Goal: Task Accomplishment & Management: Manage account settings

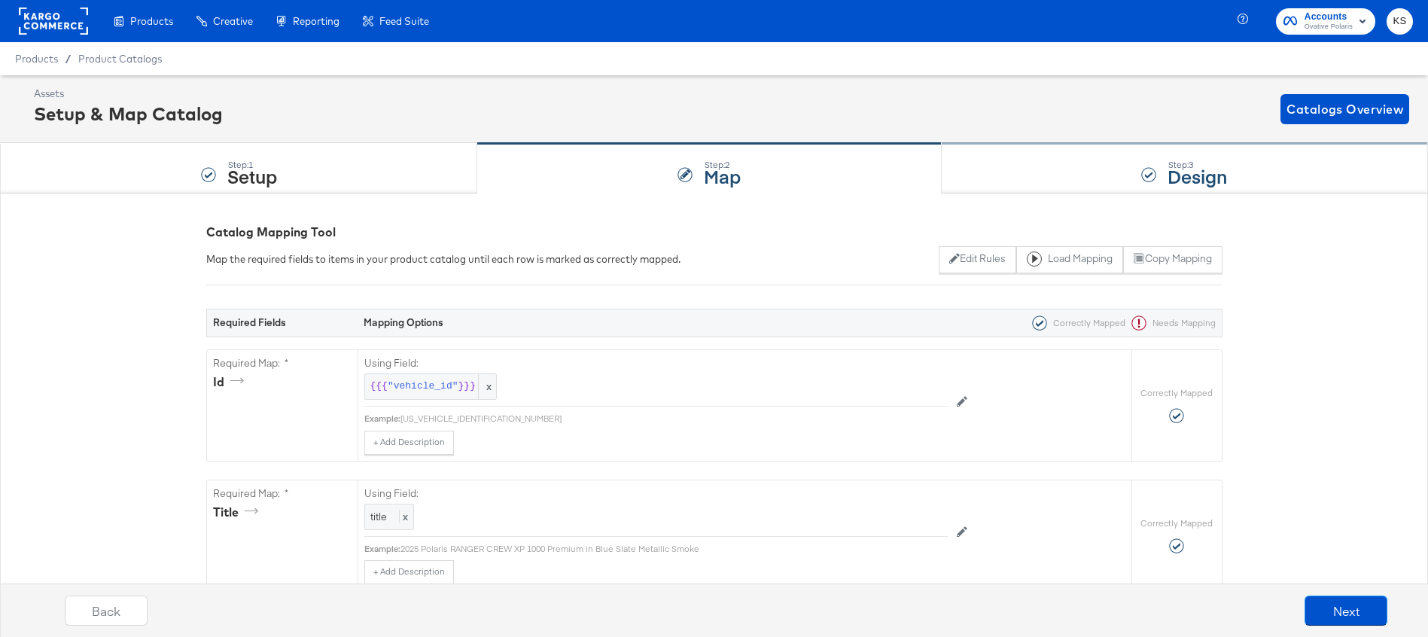
click at [1087, 171] on div "Step: 3 Design" at bounding box center [1185, 169] width 486 height 50
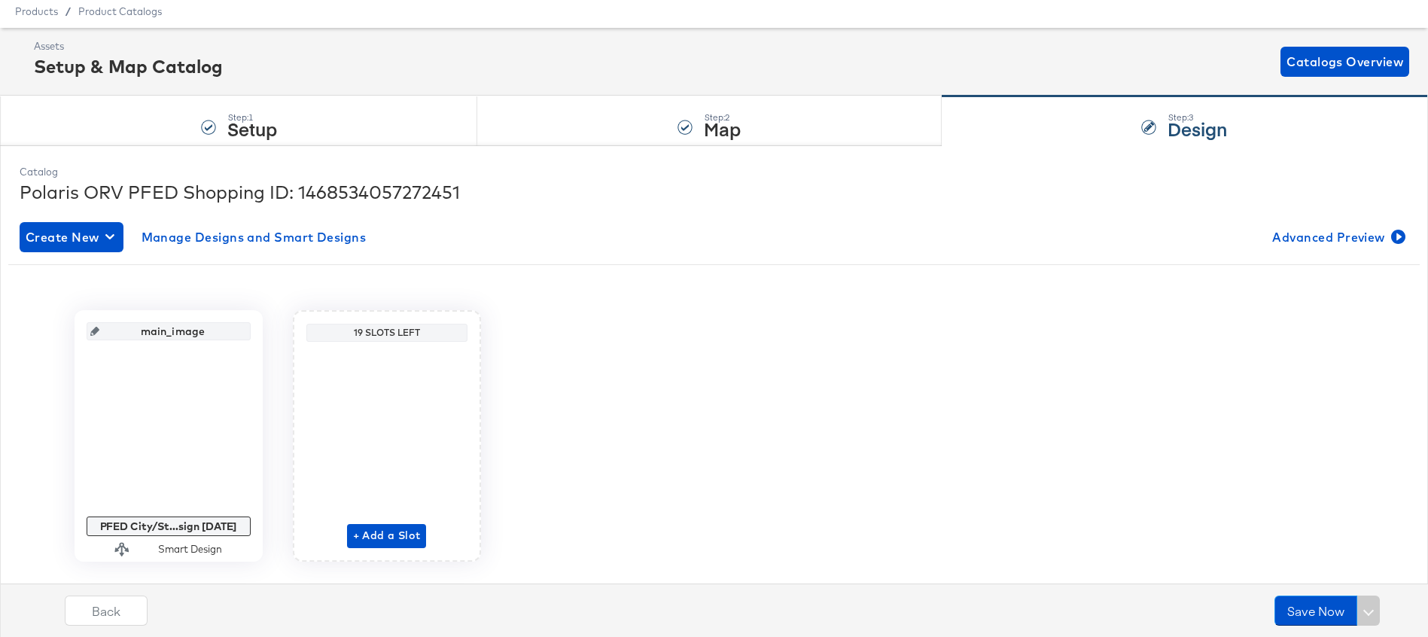
scroll to position [81, 0]
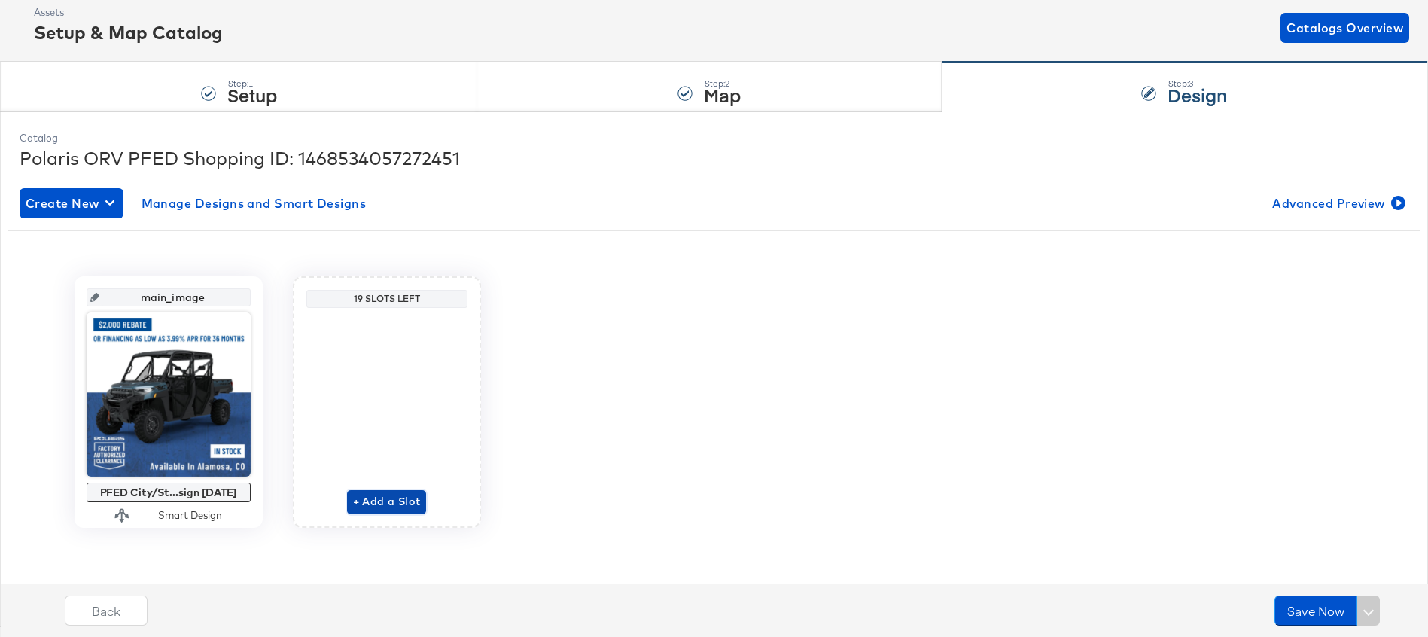
click at [390, 498] on span "+ Add a Slot" at bounding box center [387, 501] width 68 height 19
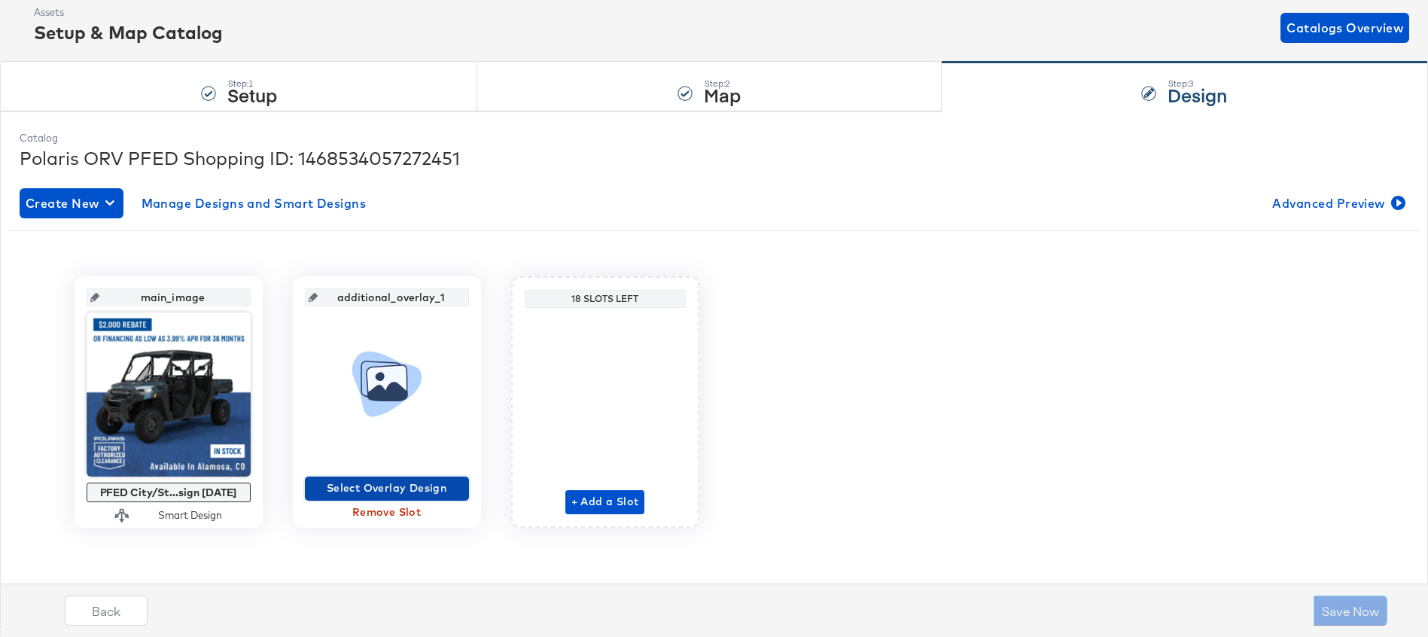
click at [386, 489] on span "Select Overlay Design" at bounding box center [387, 488] width 152 height 19
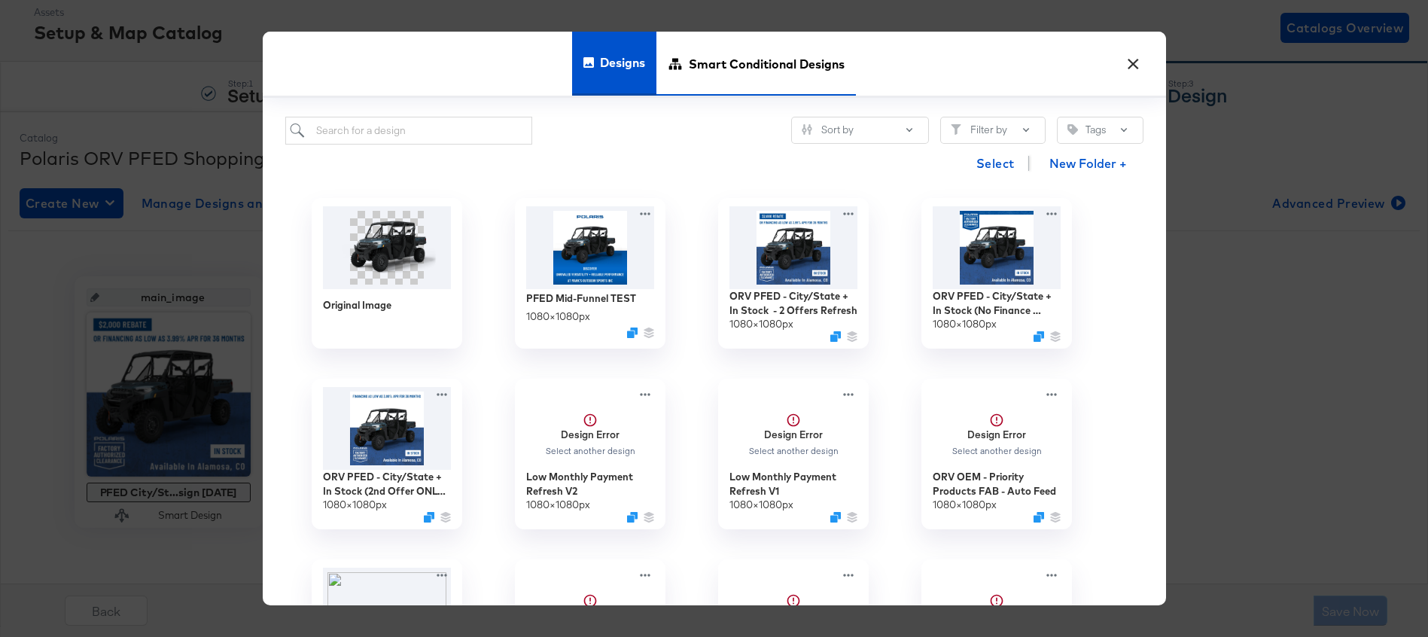
click at [724, 65] on span "Smart Conditional Designs" at bounding box center [767, 64] width 156 height 66
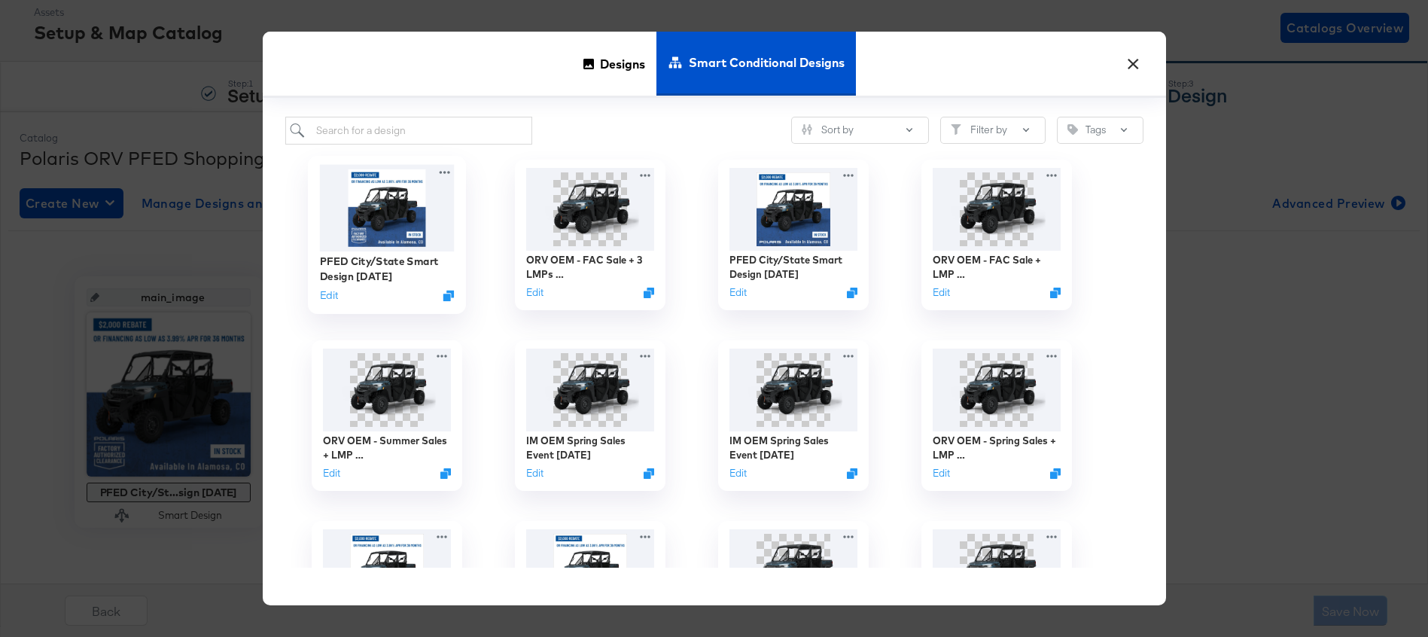
click at [404, 210] on img at bounding box center [386, 207] width 135 height 87
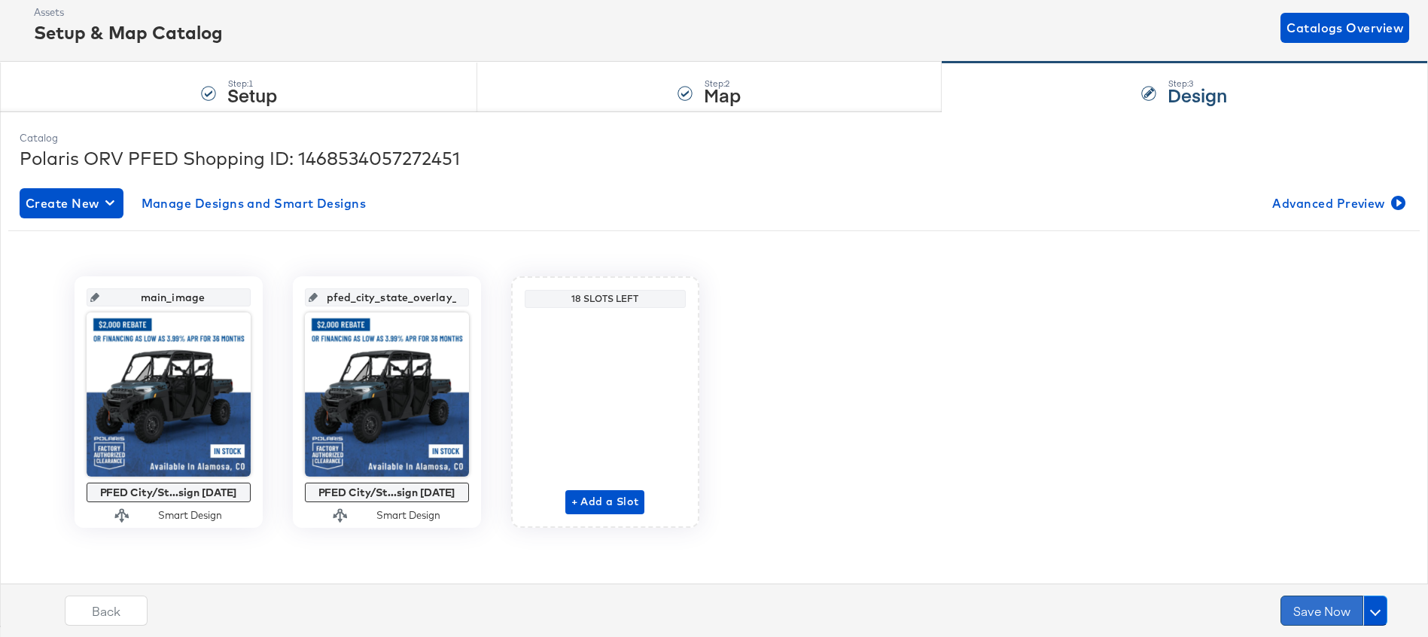
click at [1320, 608] on button "Save Now" at bounding box center [1322, 611] width 83 height 30
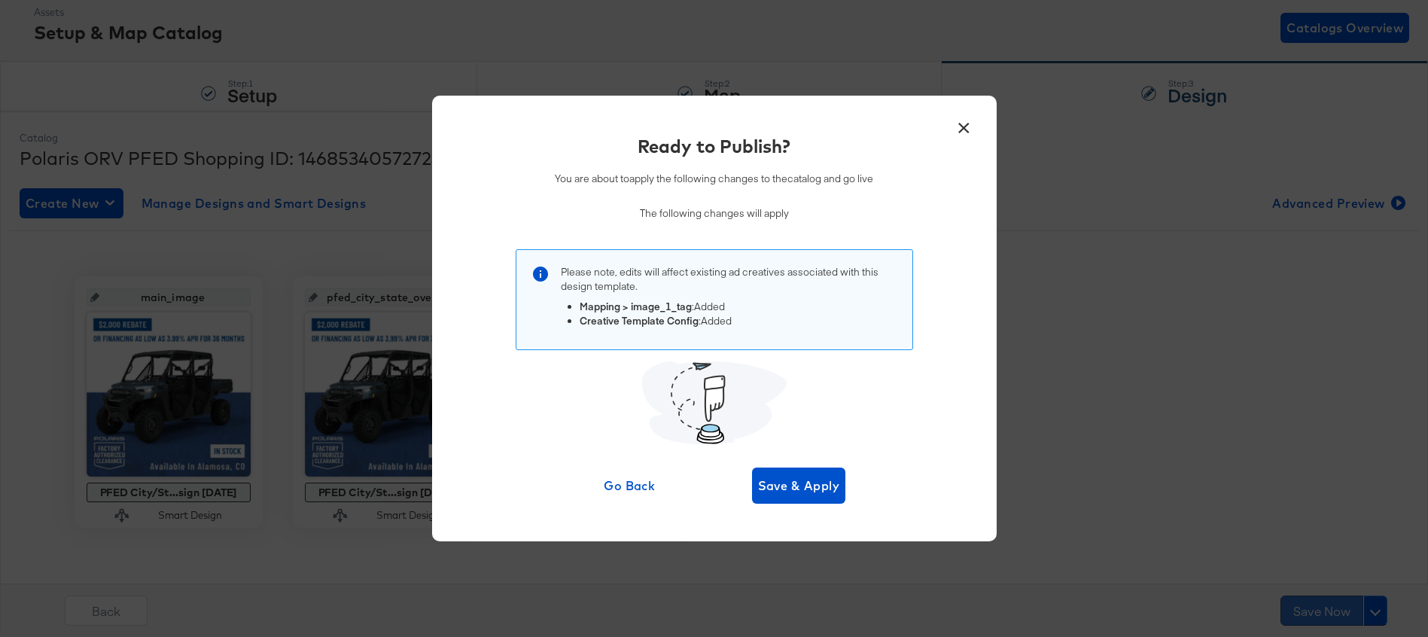
scroll to position [0, 0]
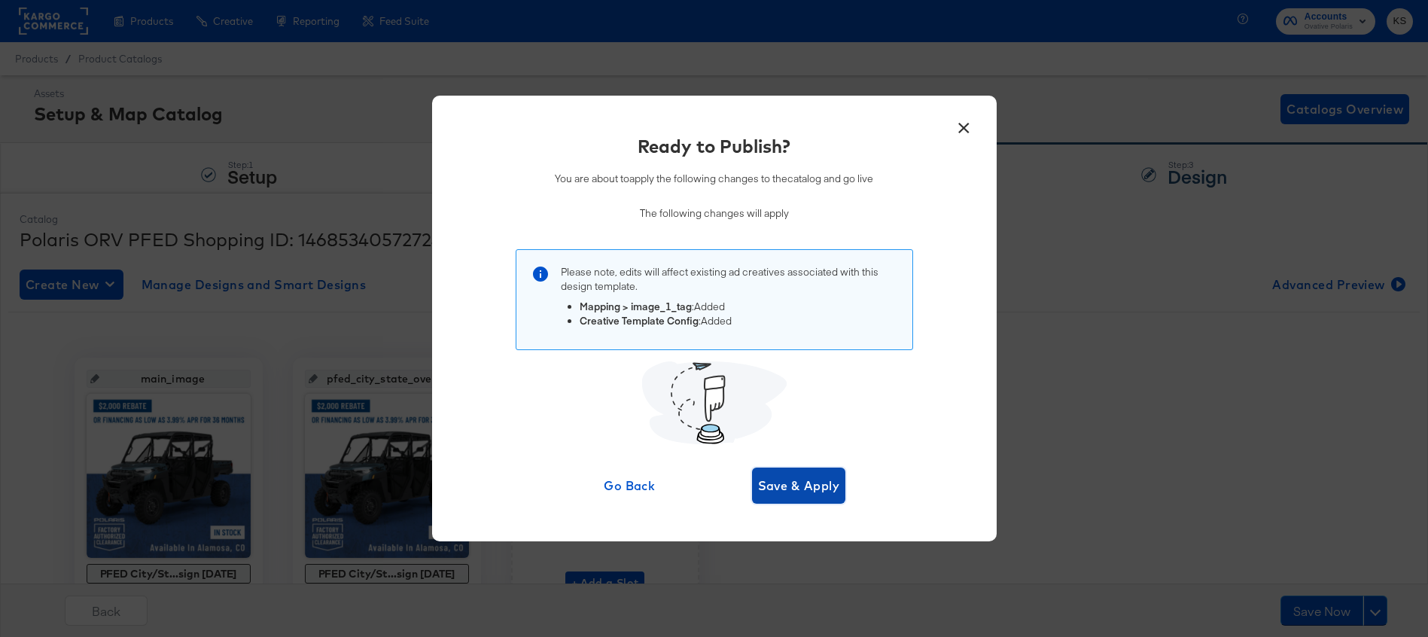
click at [813, 483] on span "Save & Apply" at bounding box center [799, 485] width 82 height 21
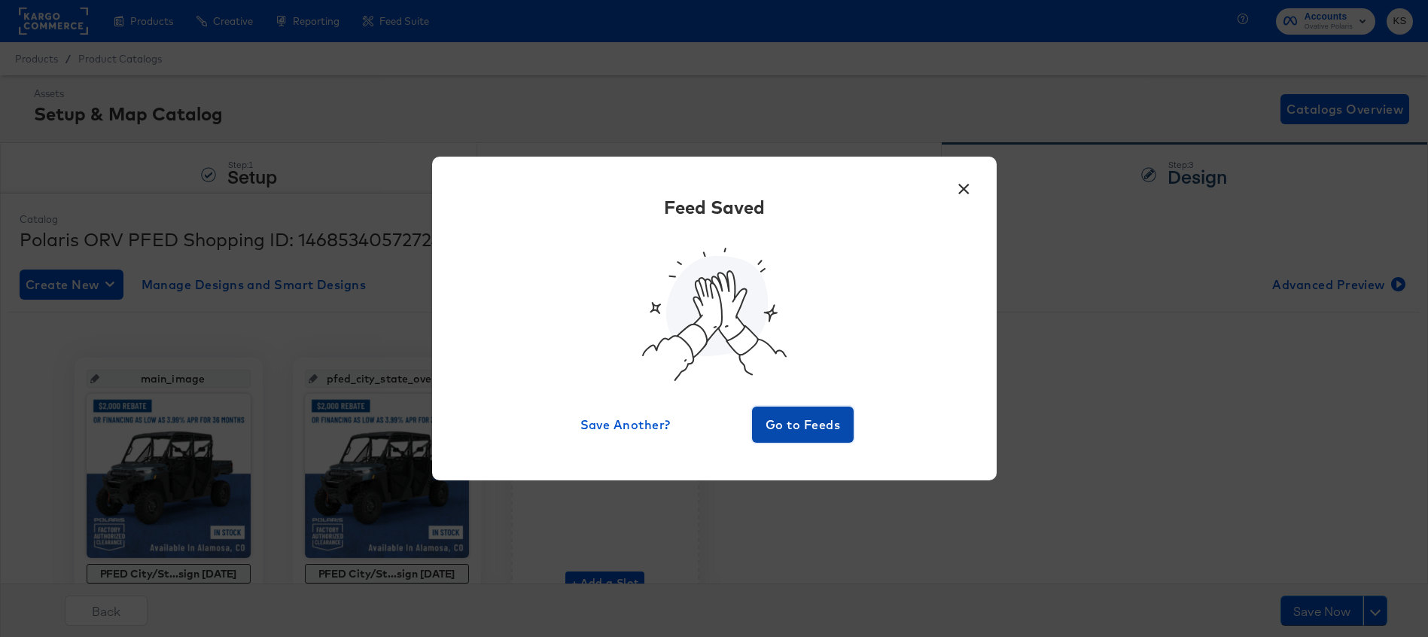
click at [775, 425] on span "Go to Feeds" at bounding box center [803, 424] width 90 height 21
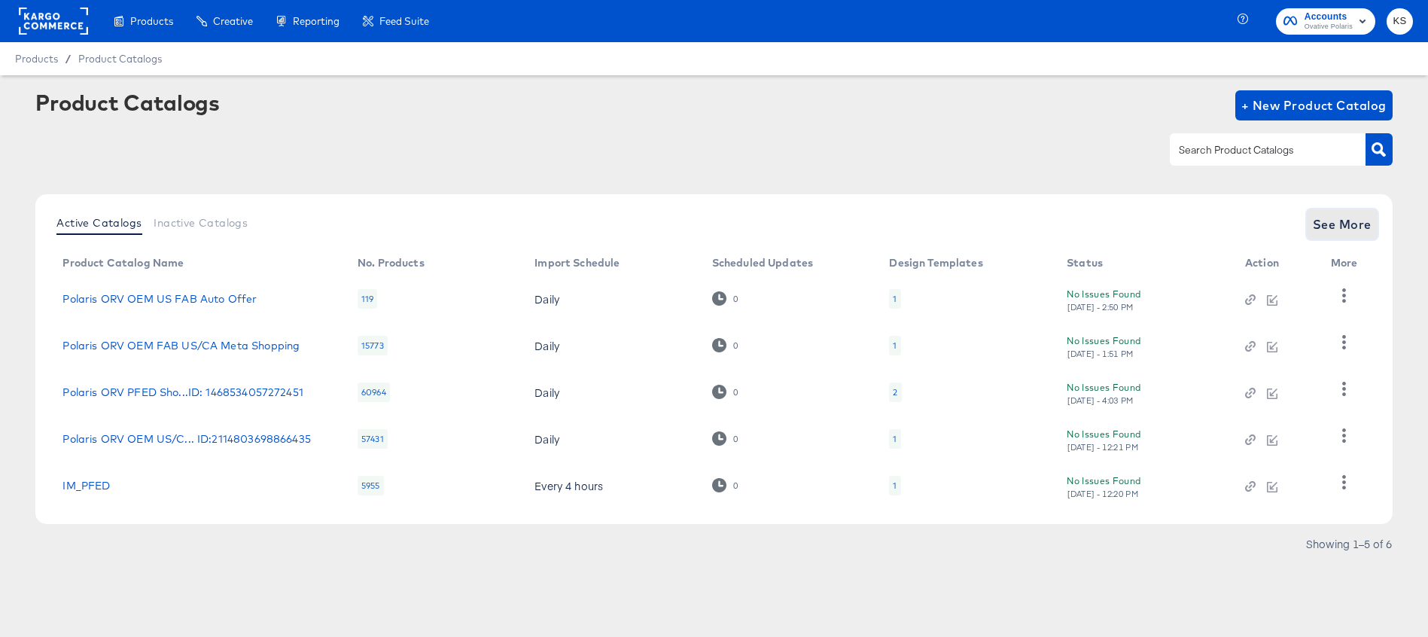
click at [1335, 222] on span "See More" at bounding box center [1342, 224] width 59 height 21
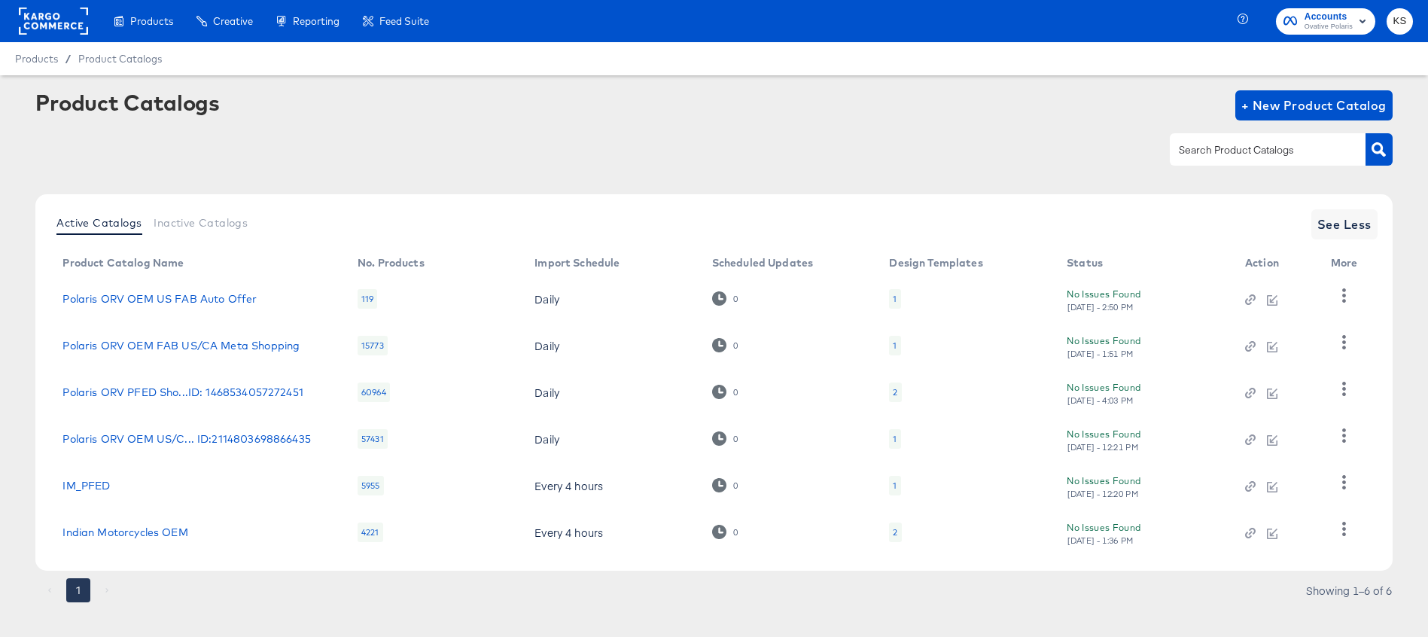
scroll to position [18, 0]
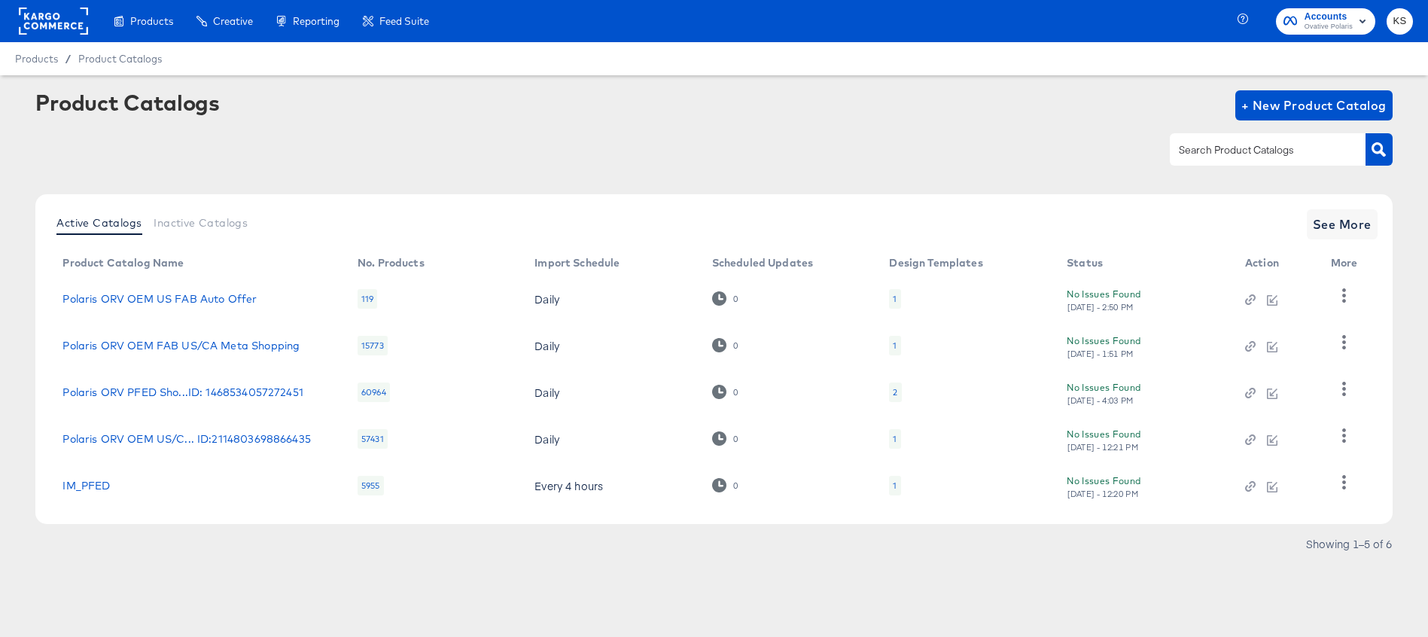
click at [1328, 29] on span "Ovative Polaris" at bounding box center [1329, 27] width 48 height 12
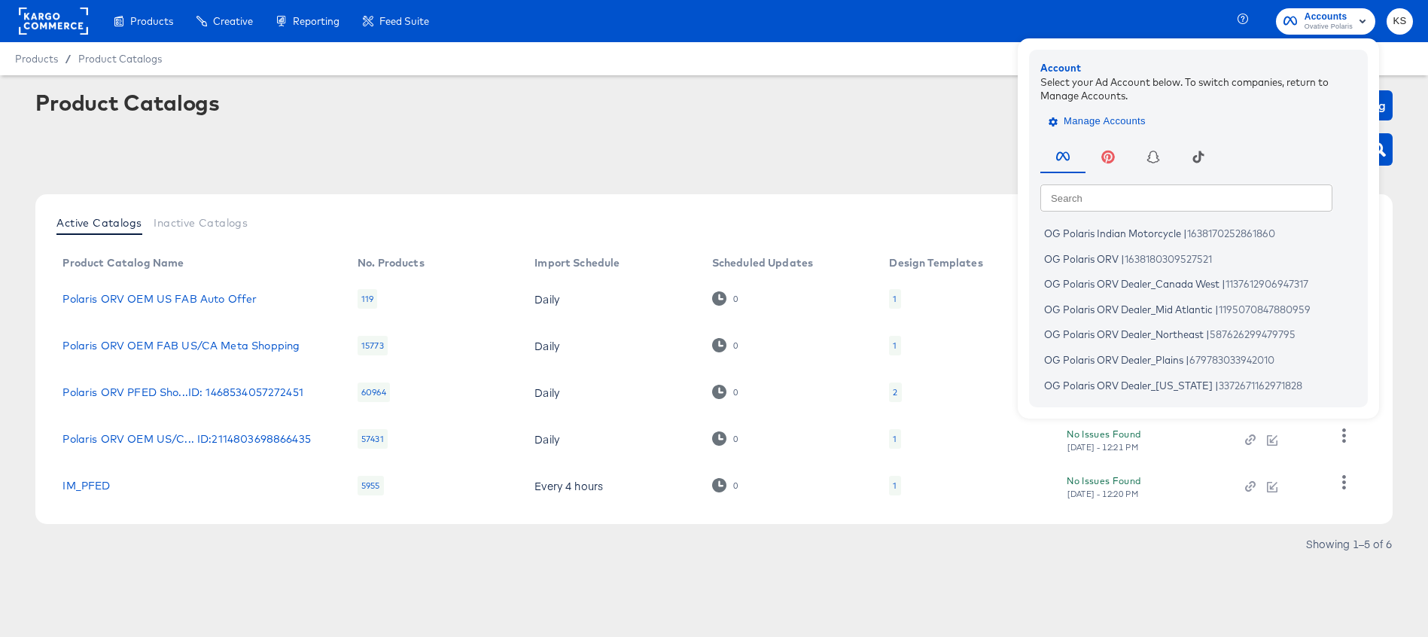
click at [1131, 116] on span "Manage Accounts" at bounding box center [1099, 121] width 94 height 17
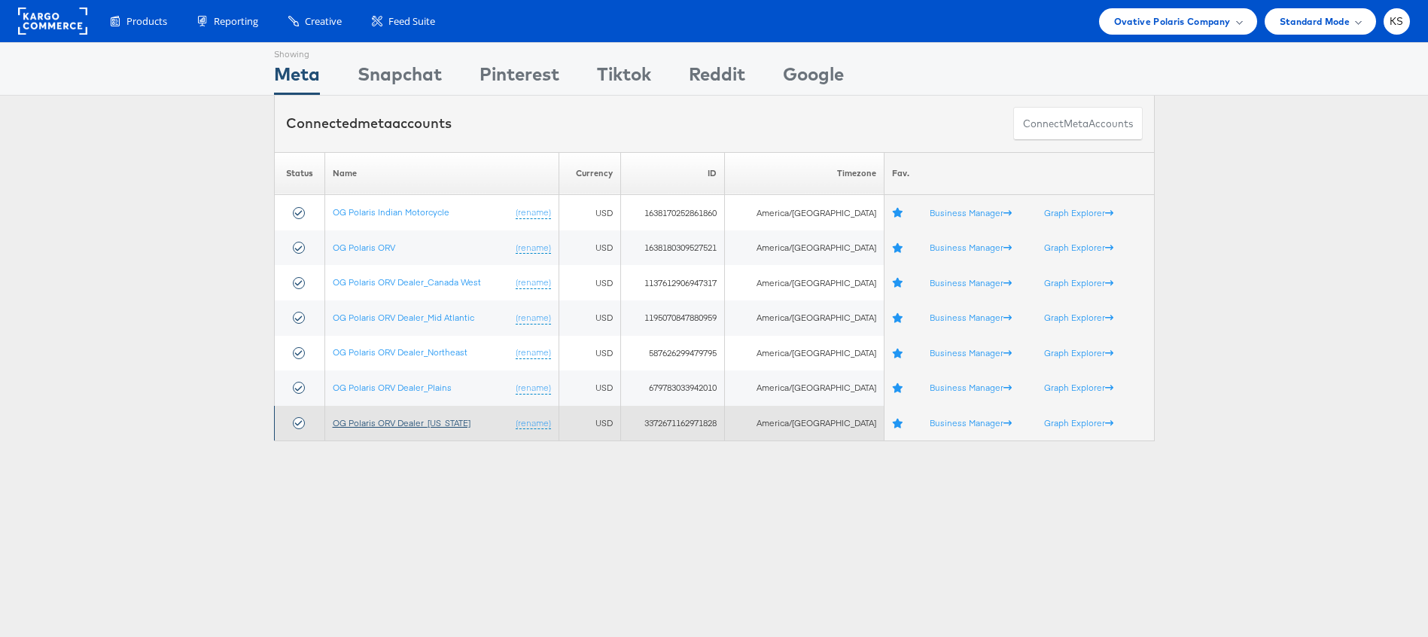
click at [440, 419] on link "OG Polaris ORV Dealer_[US_STATE]" at bounding box center [402, 422] width 138 height 11
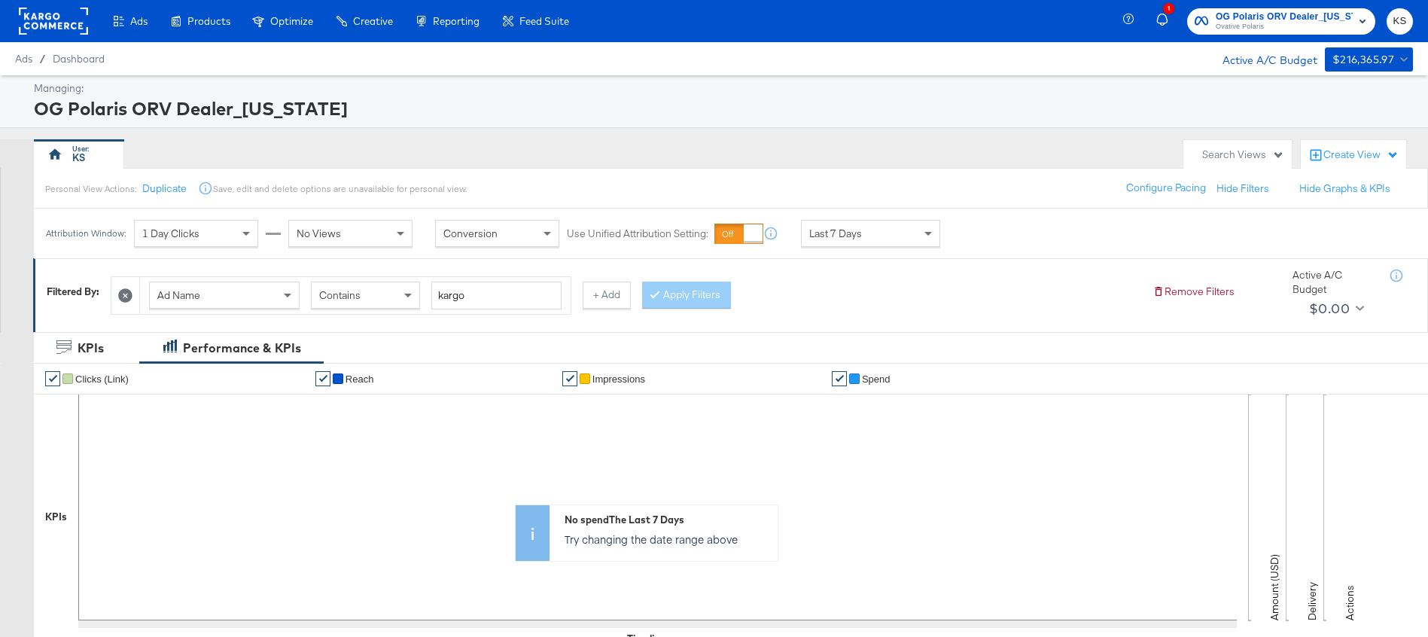
click at [131, 297] on icon at bounding box center [125, 295] width 14 height 14
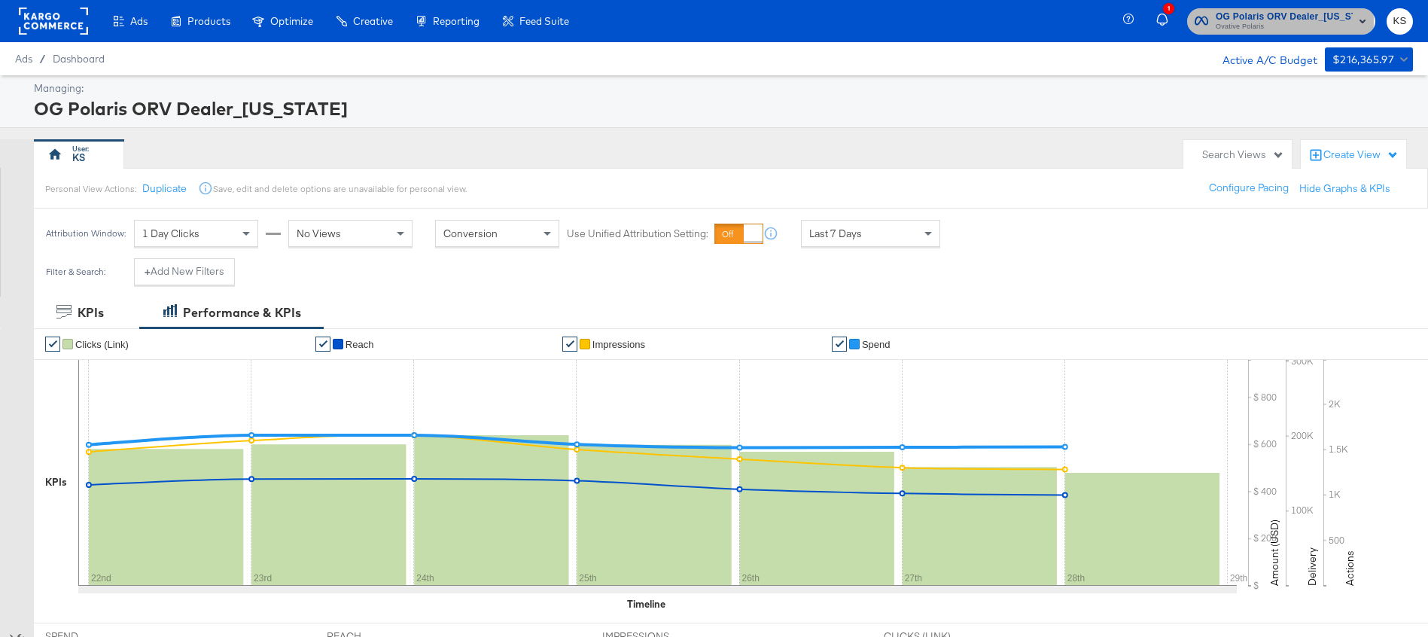
click at [1215, 21] on span "OG Polaris ORV Dealer_Texas Ovative Polaris" at bounding box center [1281, 21] width 173 height 24
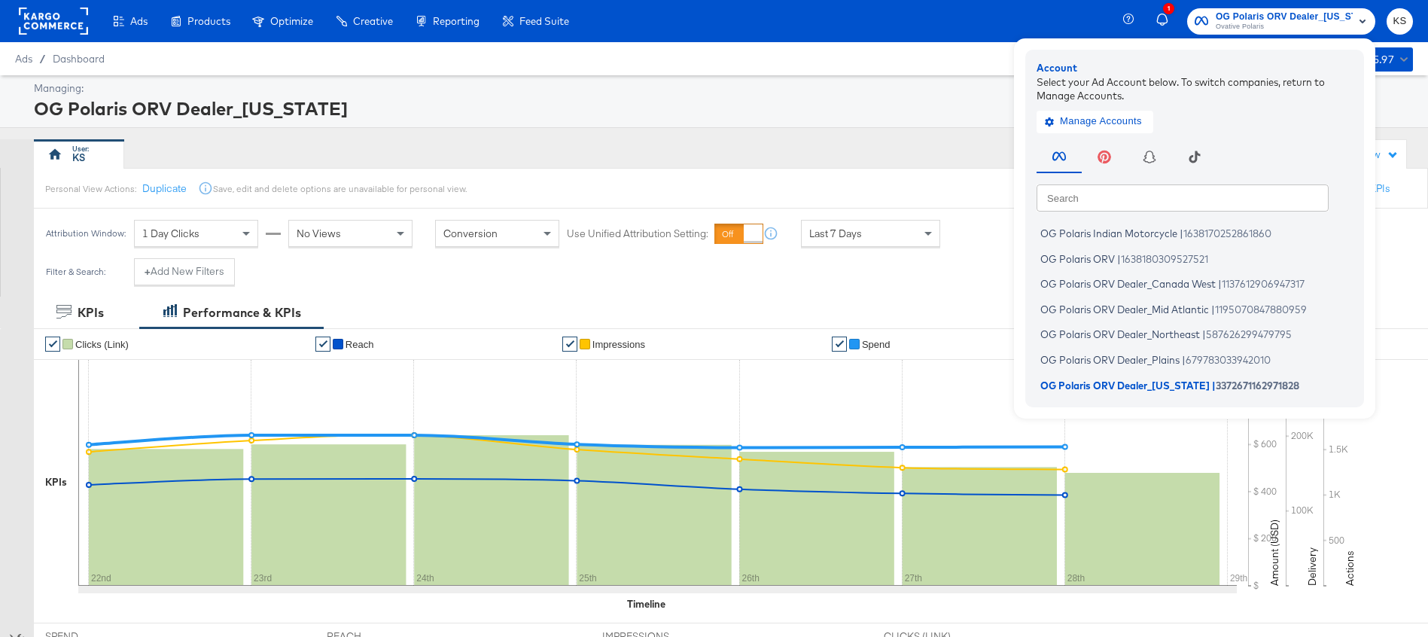
click at [1340, 19] on span "OG Polaris ORV Dealer_Texas" at bounding box center [1284, 17] width 137 height 16
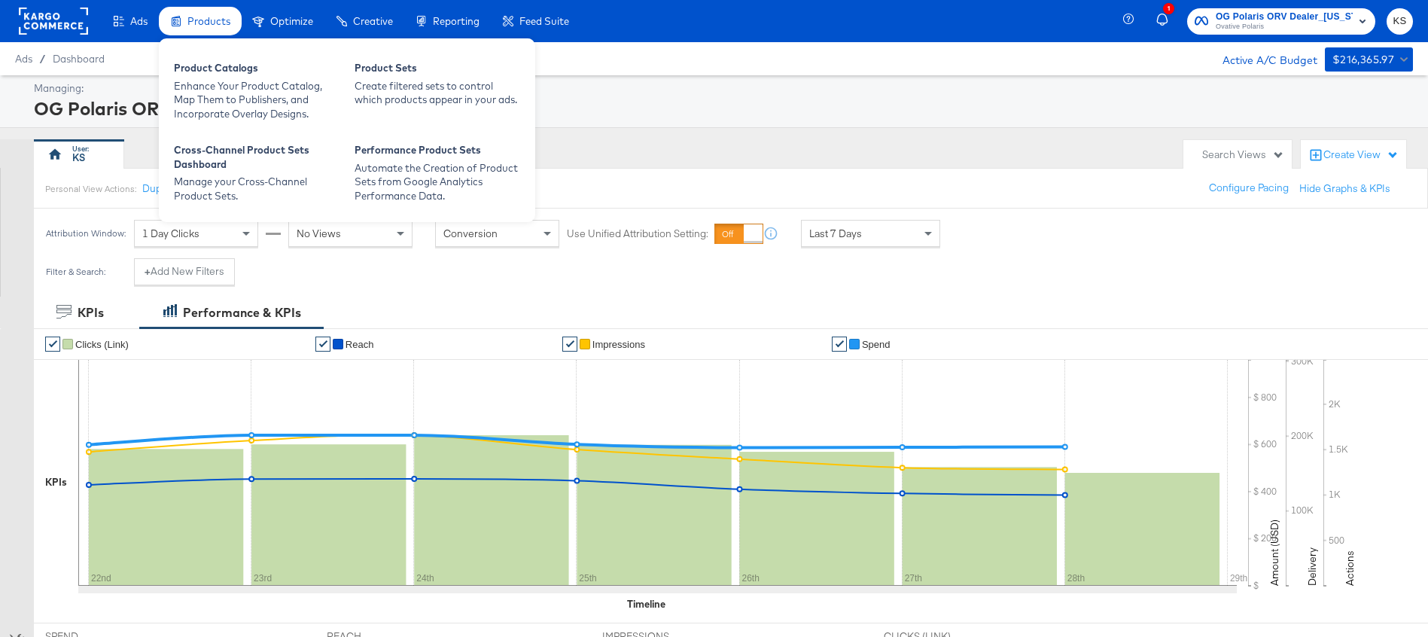
click at [204, 29] on div "Products" at bounding box center [200, 21] width 83 height 29
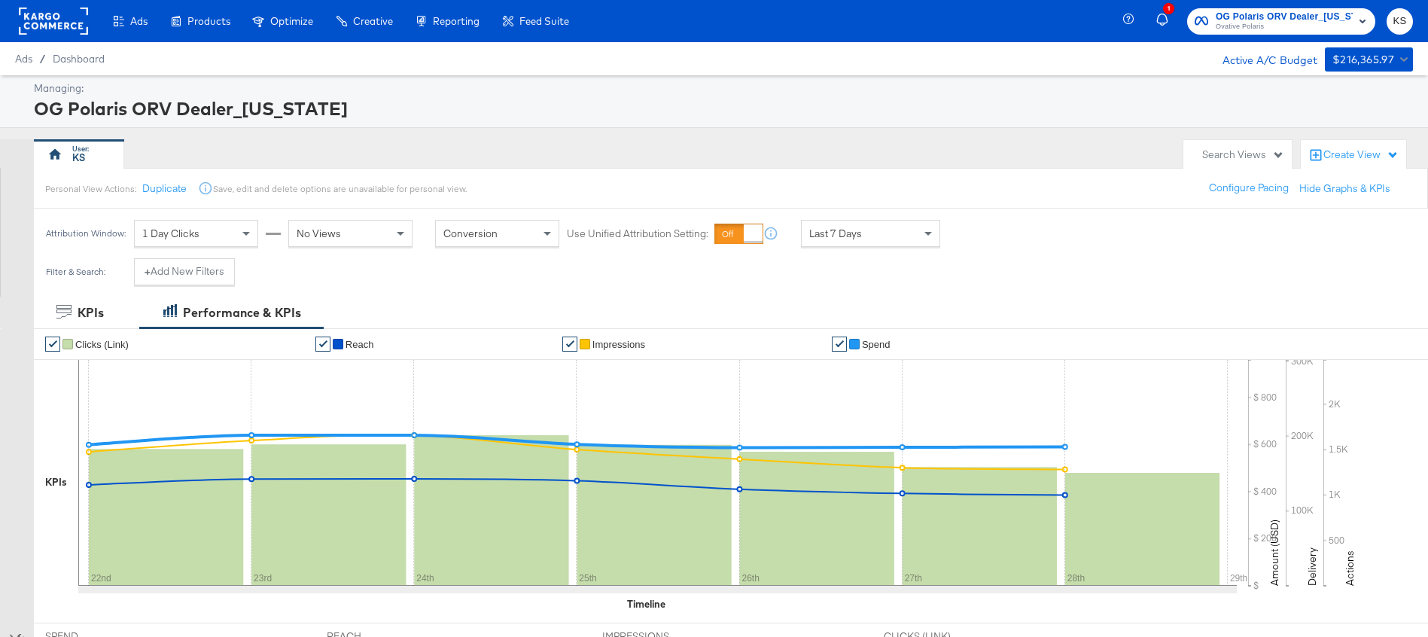
click at [0, 0] on div "Enhance Your Product Catalog, Map Them to Publishers, and Incorporate Overlay D…" at bounding box center [0, 0] width 0 height 0
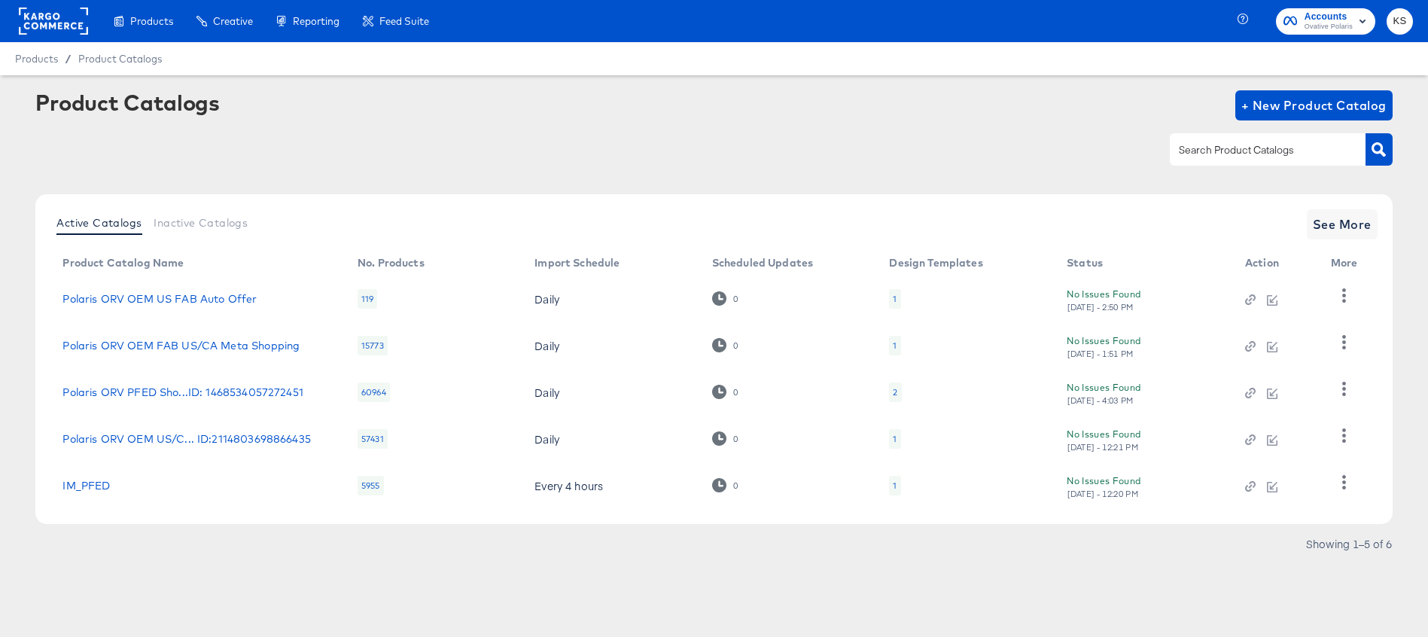
click at [1297, 24] on icon "button" at bounding box center [1291, 21] width 14 height 14
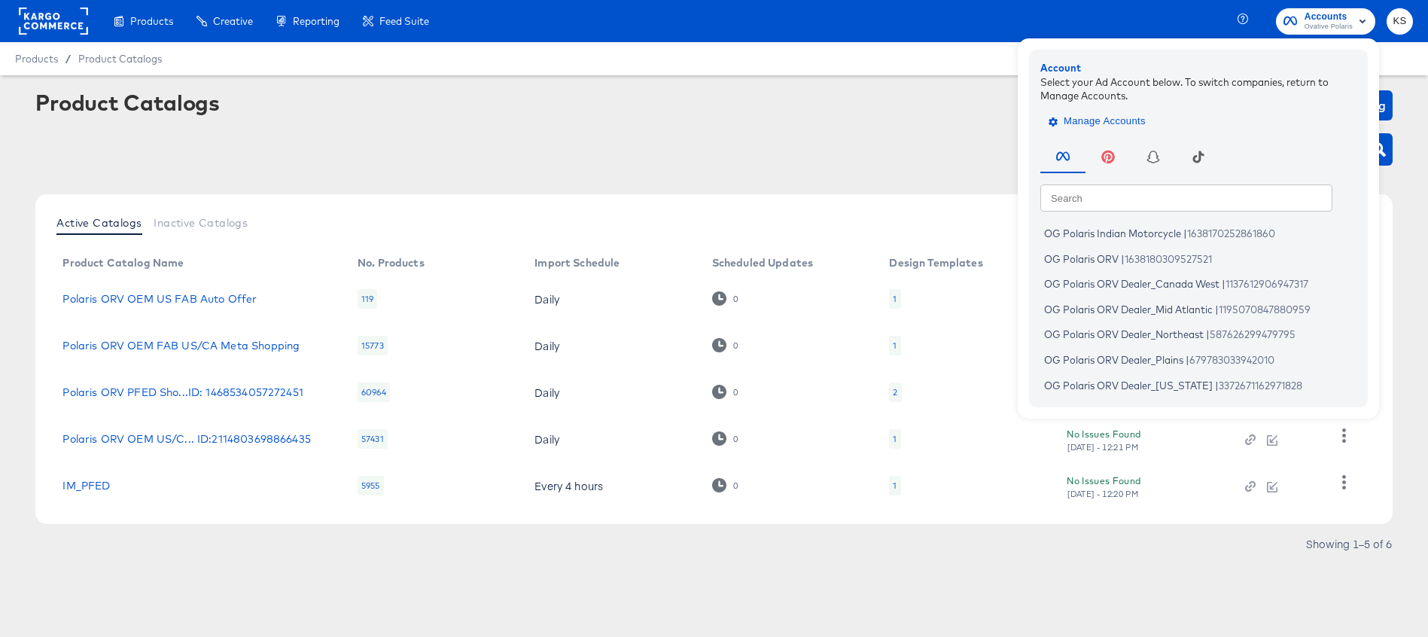
click at [1132, 126] on span "Manage Accounts" at bounding box center [1099, 121] width 94 height 17
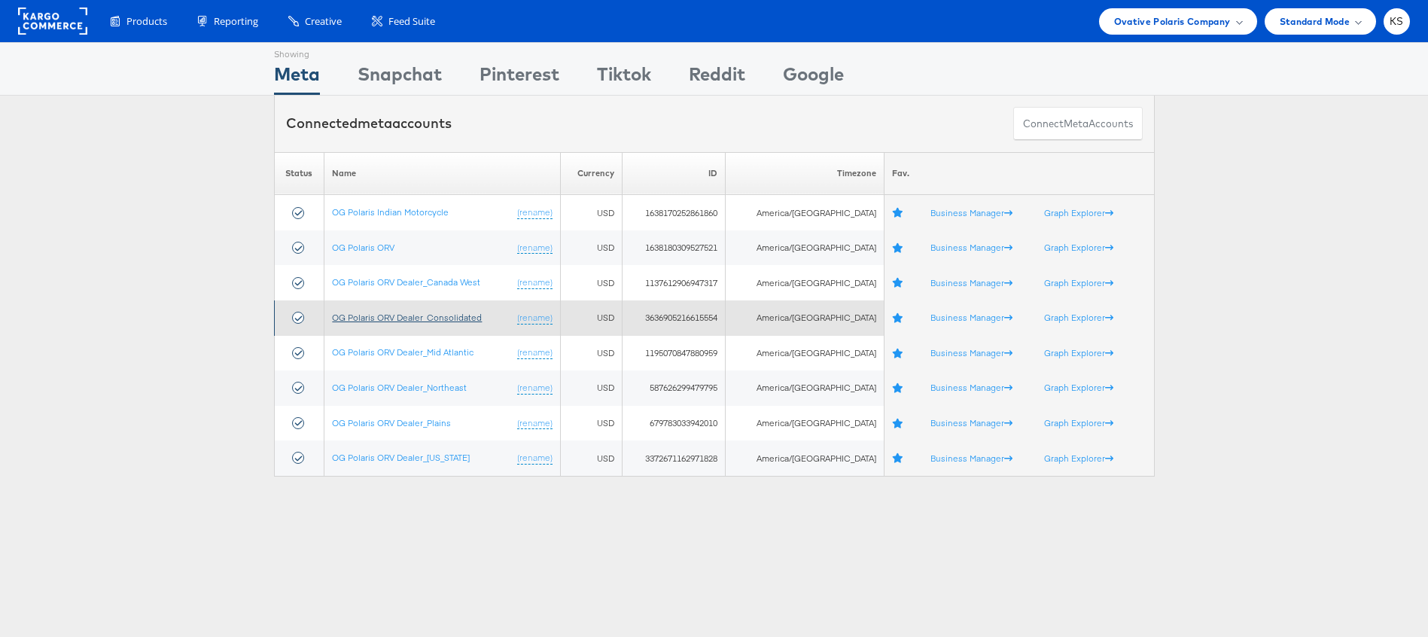
click at [409, 312] on link "OG Polaris ORV Dealer_Consolidated" at bounding box center [407, 317] width 150 height 11
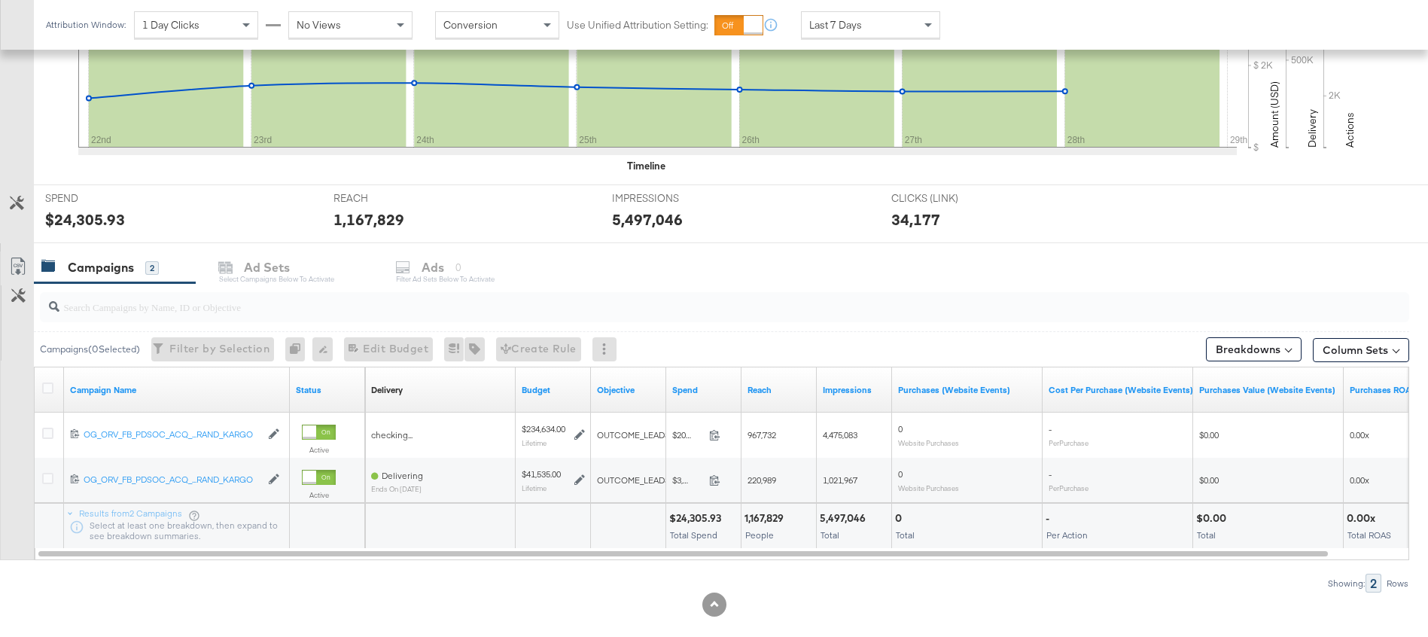
scroll to position [460, 0]
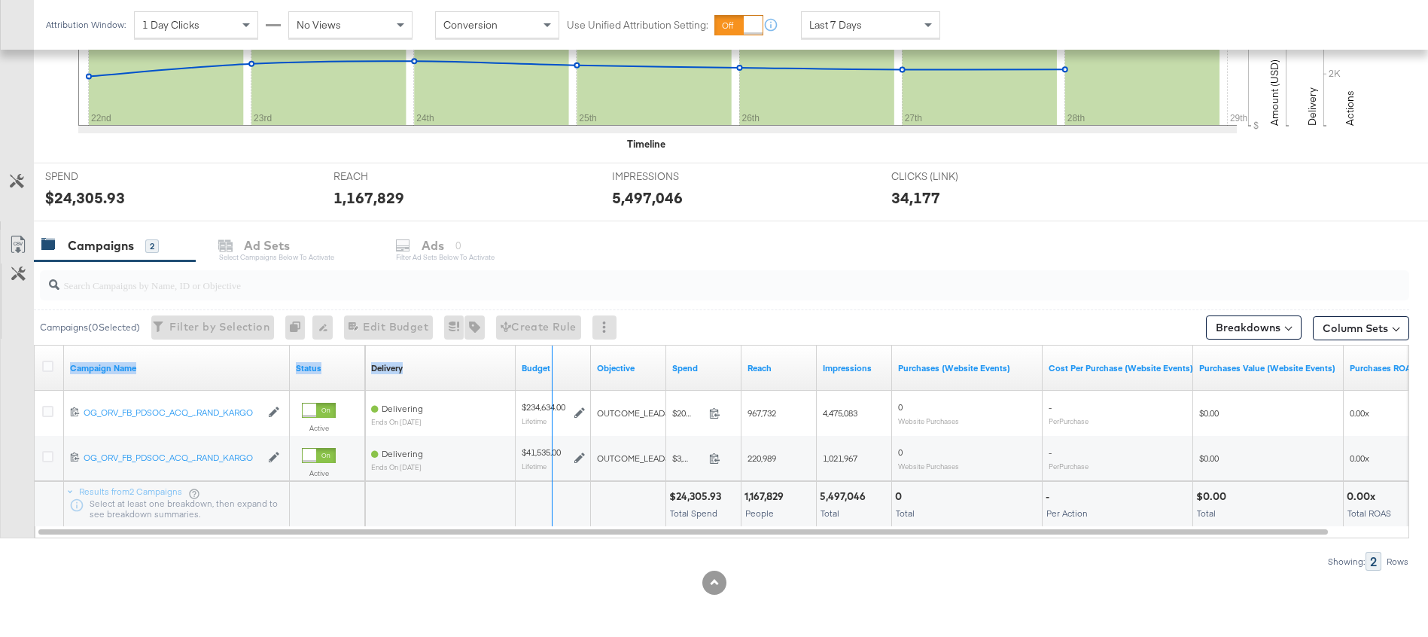
drag, startPoint x: 286, startPoint y: 369, endPoint x: 550, endPoint y: 352, distance: 264.1
click at [35, 346] on div "Campaign Name Status Delivery Sorting Unavailable Budget Objective Spend Reach …" at bounding box center [35, 346] width 0 height 0
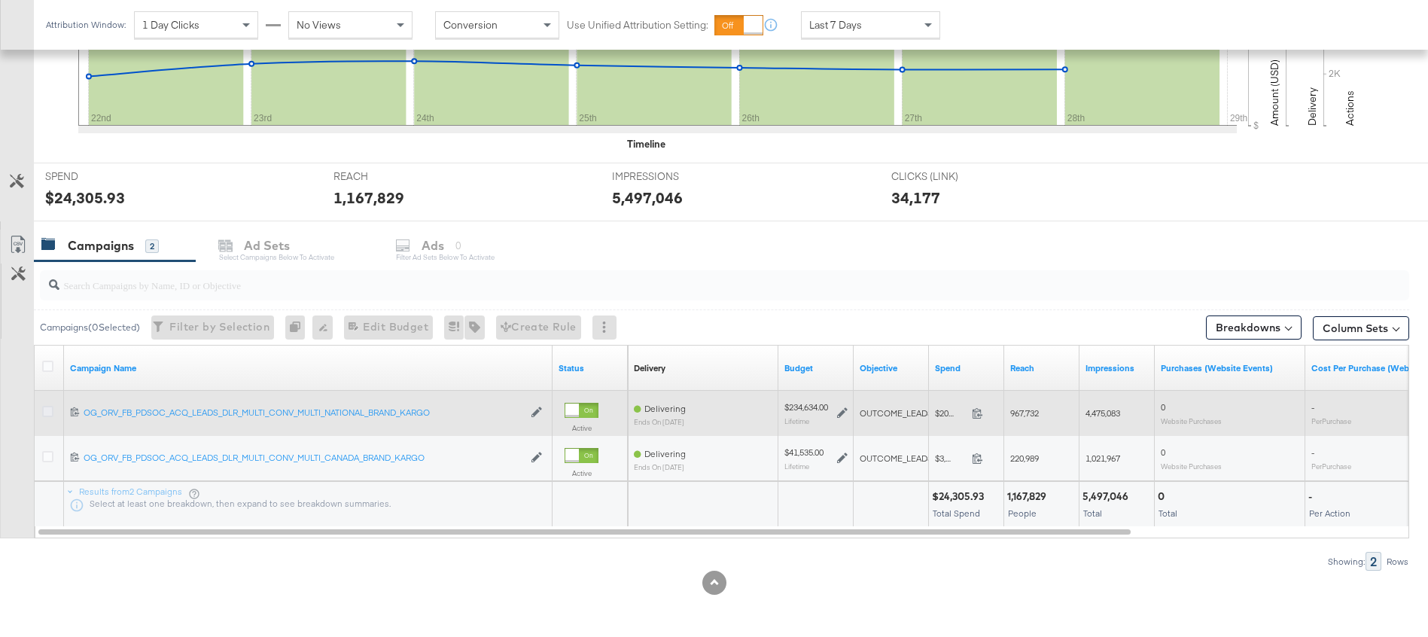
click at [44, 407] on icon at bounding box center [47, 411] width 11 height 11
click at [0, 0] on input "checkbox" at bounding box center [0, 0] width 0 height 0
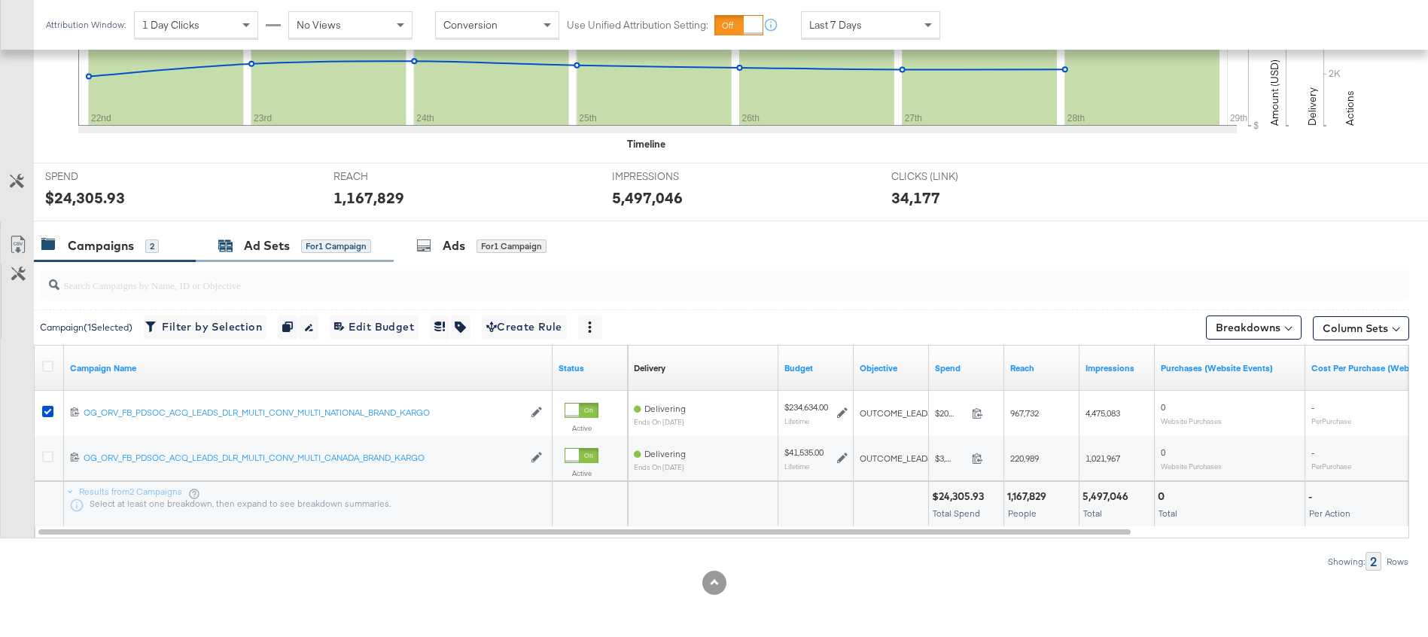
click at [267, 249] on div "Ad Sets" at bounding box center [267, 245] width 46 height 17
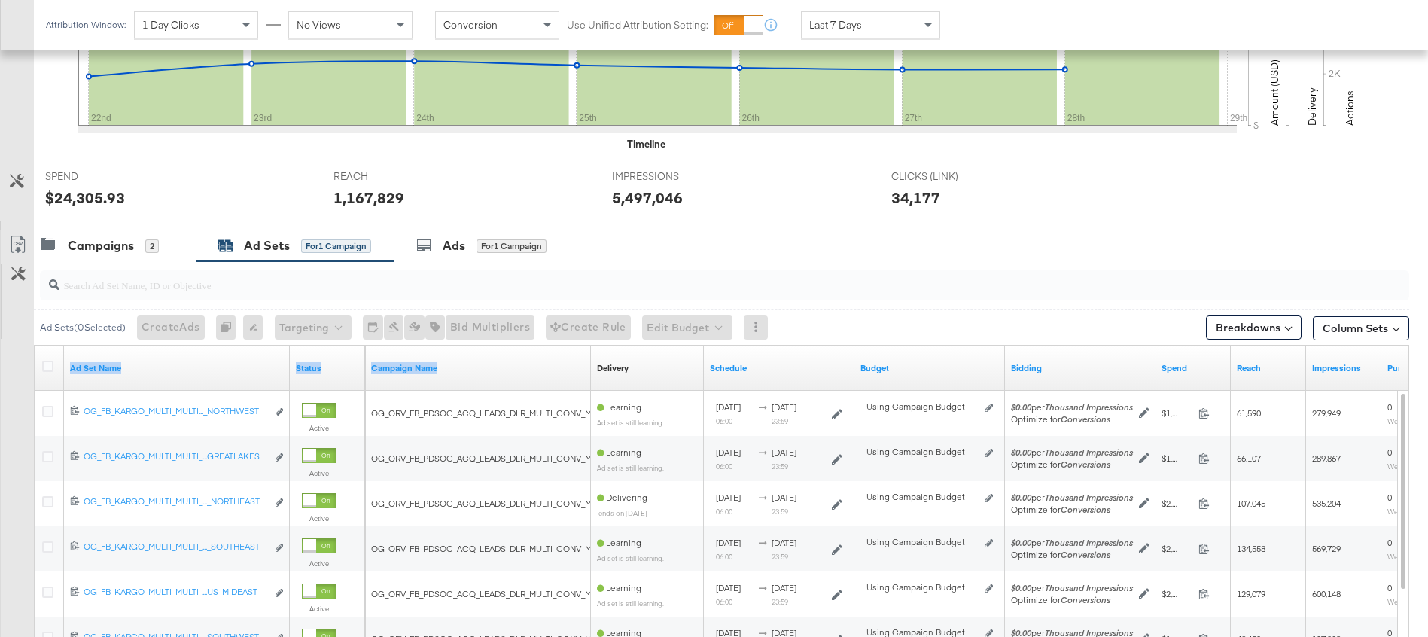
drag, startPoint x: 287, startPoint y: 382, endPoint x: 474, endPoint y: 381, distance: 186.7
click at [35, 346] on div "Ad Set Name Status Campaign Name Delivery Sorting Unavailable Schedule Budget B…" at bounding box center [35, 346] width 0 height 0
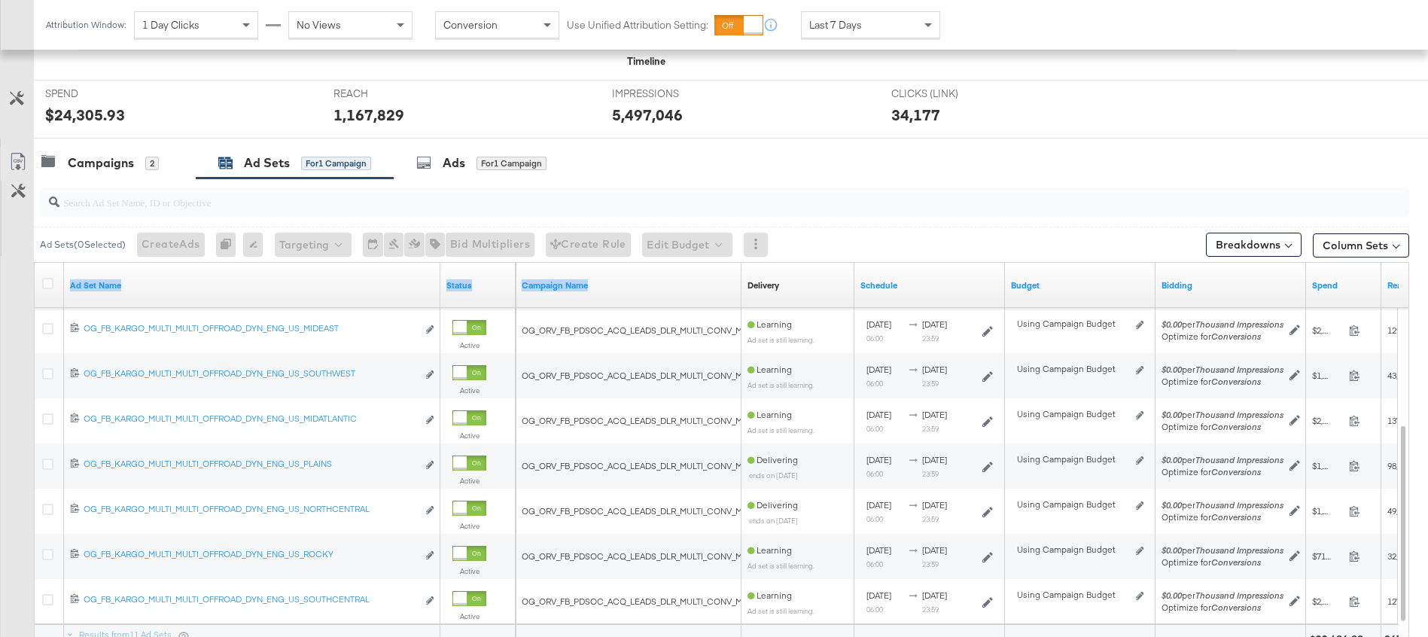
scroll to position [686, 0]
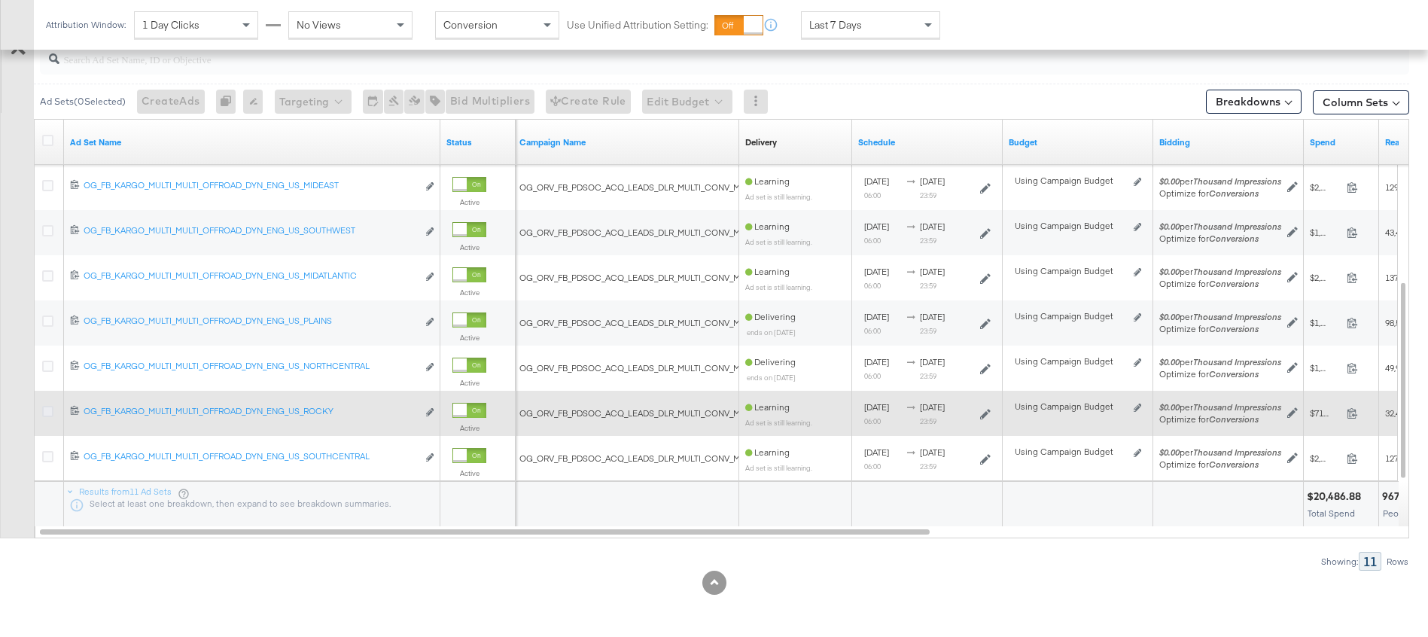
click at [43, 413] on icon at bounding box center [47, 411] width 11 height 11
click at [0, 0] on input "checkbox" at bounding box center [0, 0] width 0 height 0
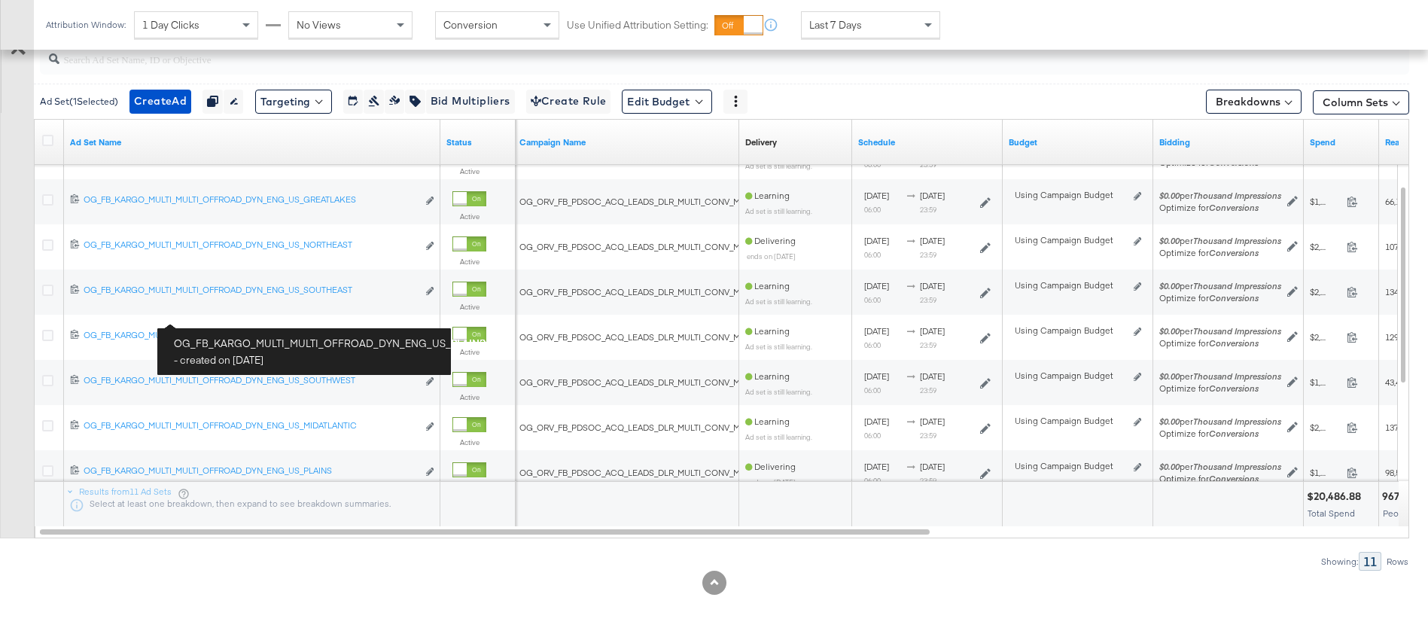
scroll to position [514, 0]
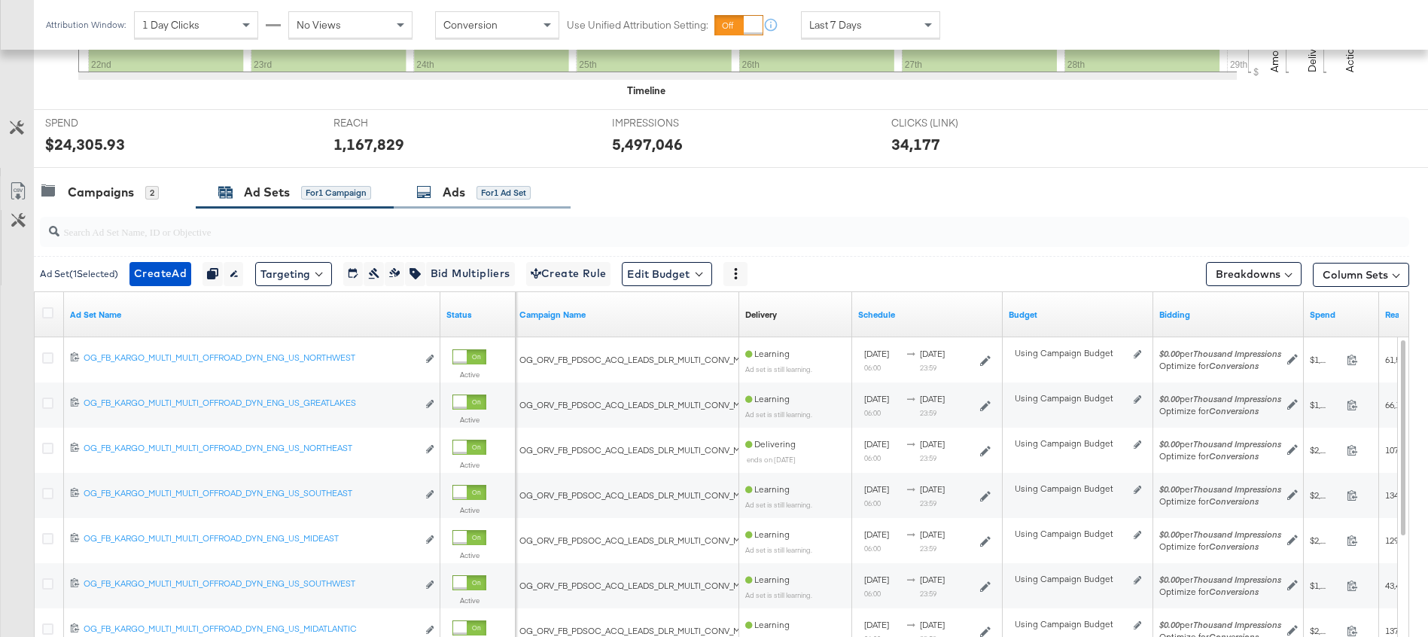
click at [446, 200] on div "Ads" at bounding box center [454, 192] width 23 height 17
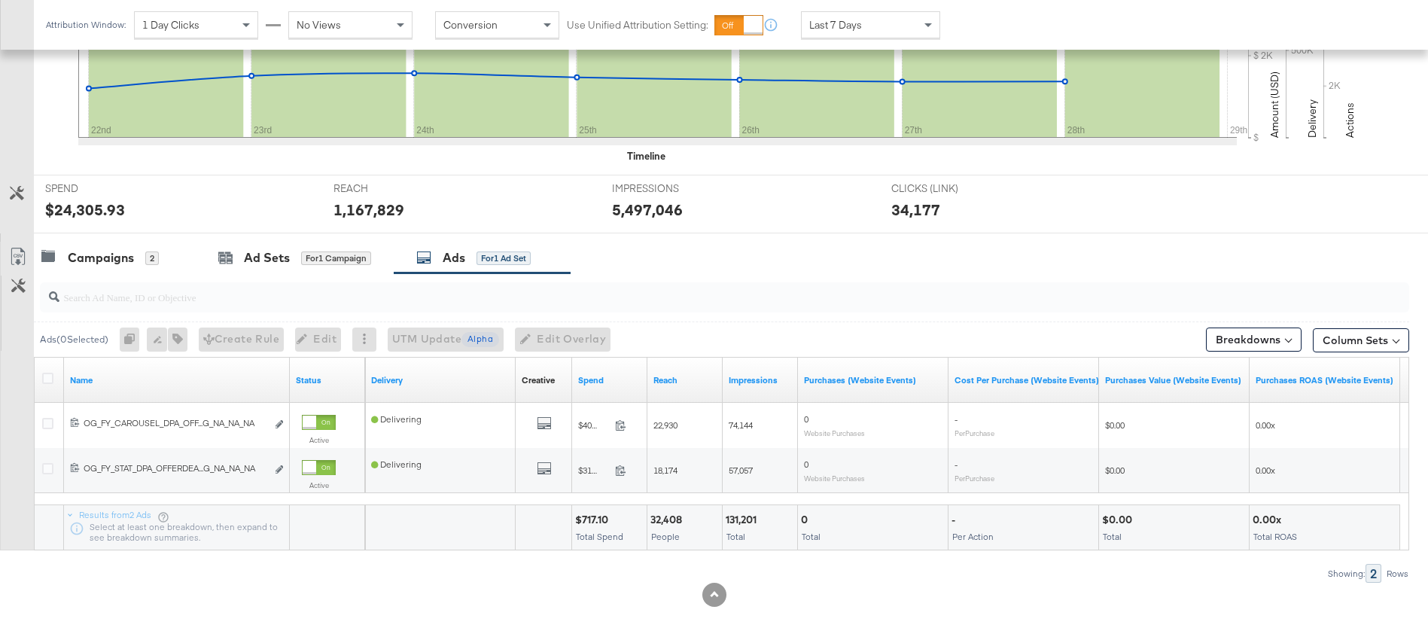
scroll to position [457, 0]
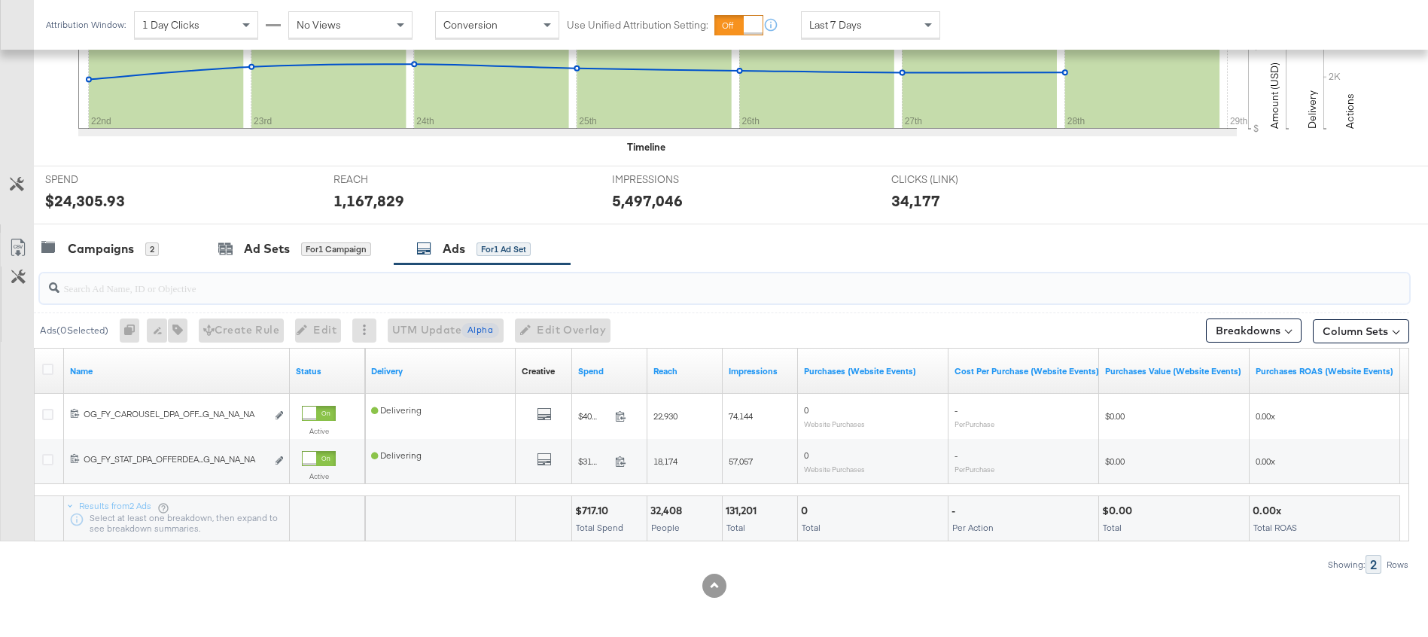
click at [123, 294] on input "search" at bounding box center [671, 281] width 1224 height 29
click at [112, 253] on div "Campaigns" at bounding box center [101, 248] width 66 height 17
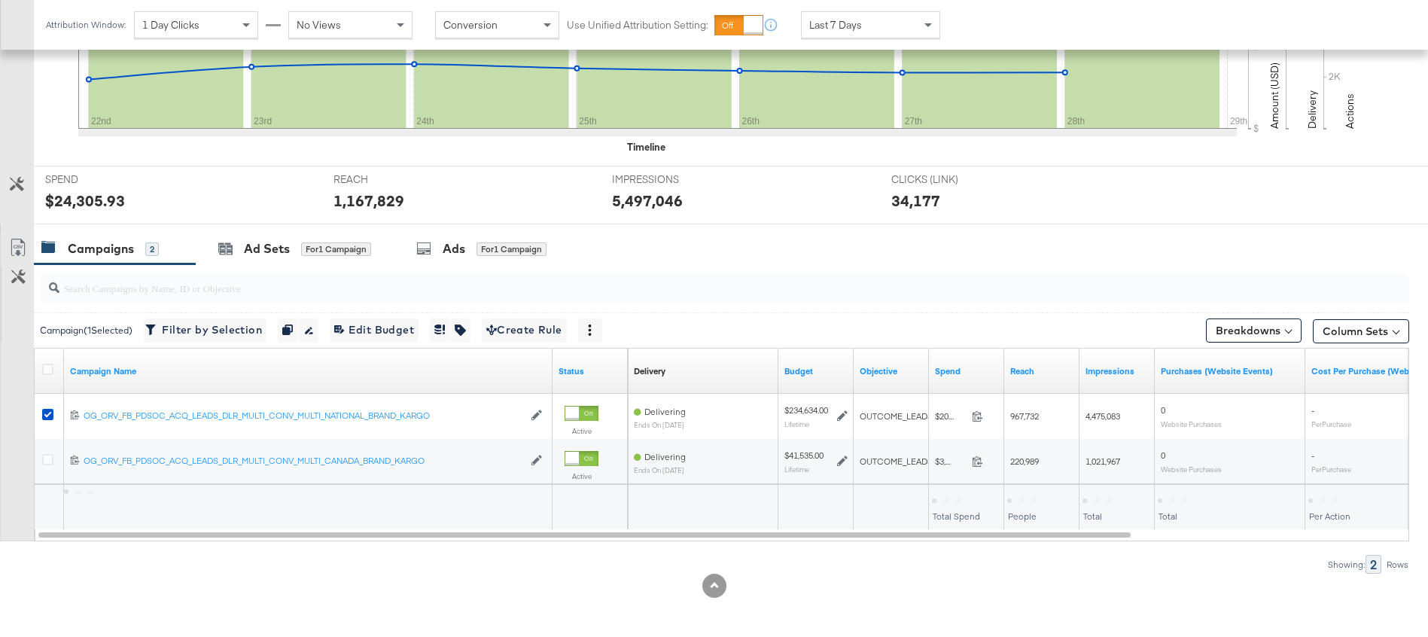
scroll to position [460, 0]
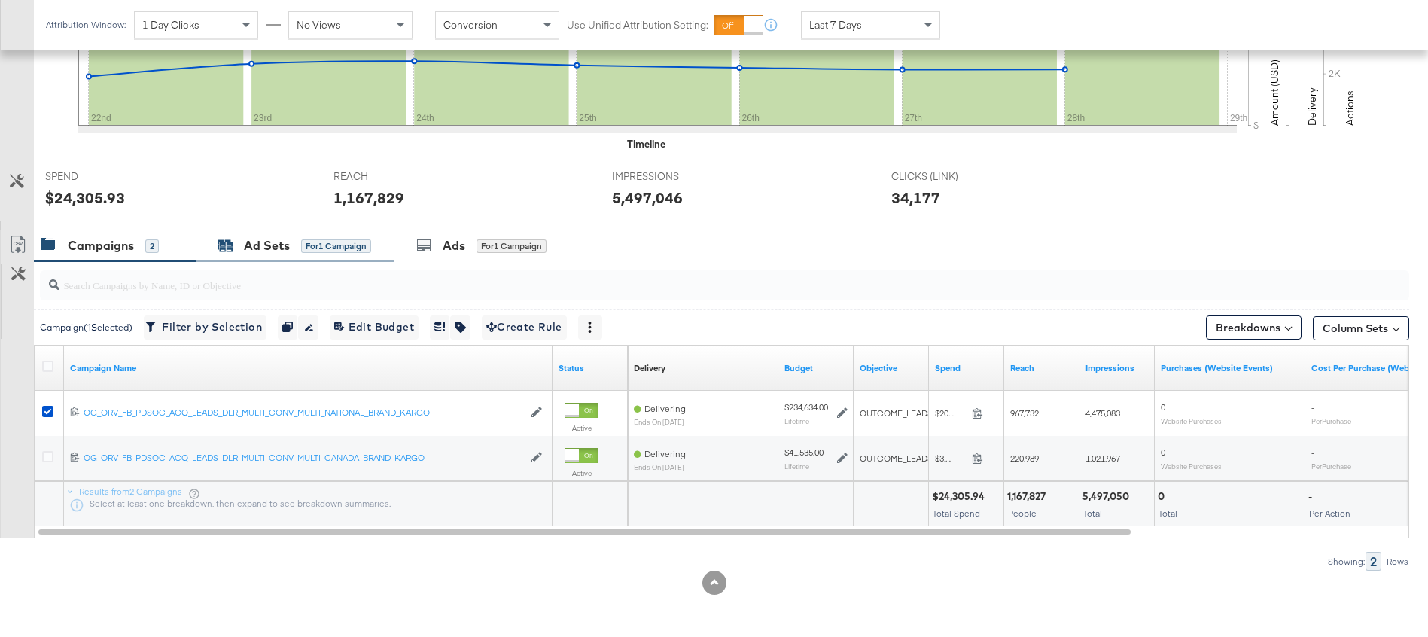
click at [235, 248] on div "Ad Sets for 1 Campaign" at bounding box center [294, 245] width 153 height 17
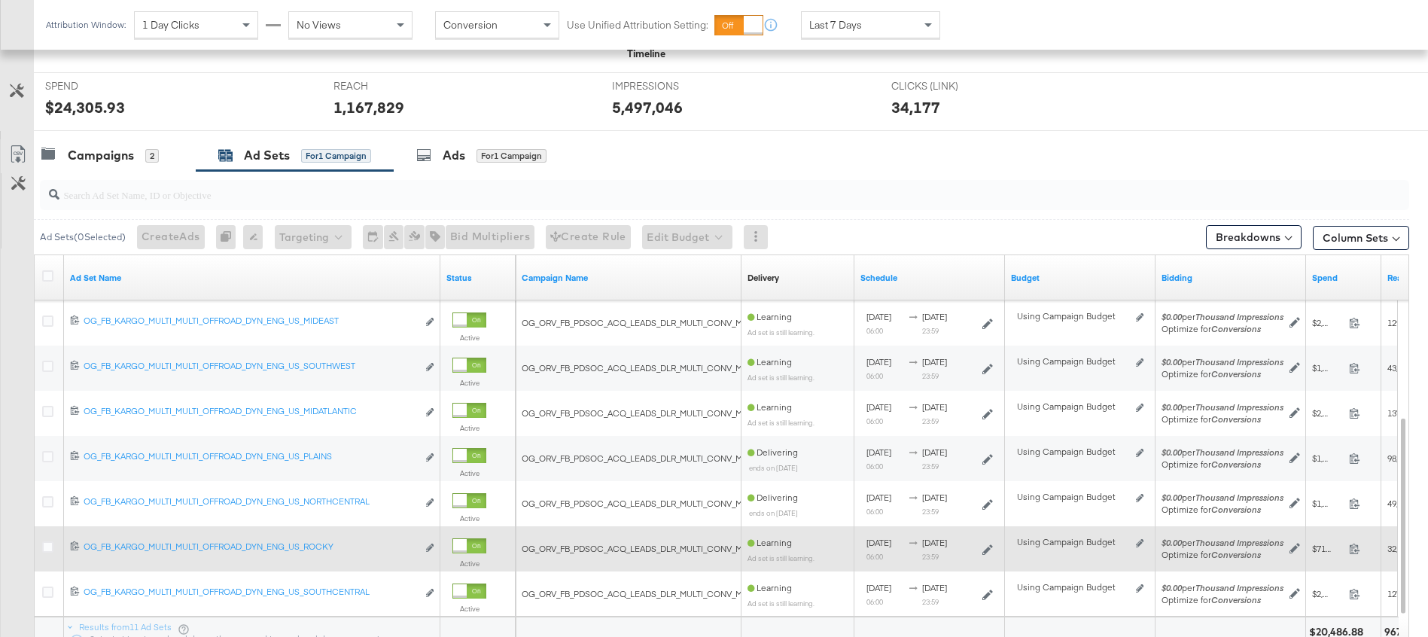
scroll to position [553, 0]
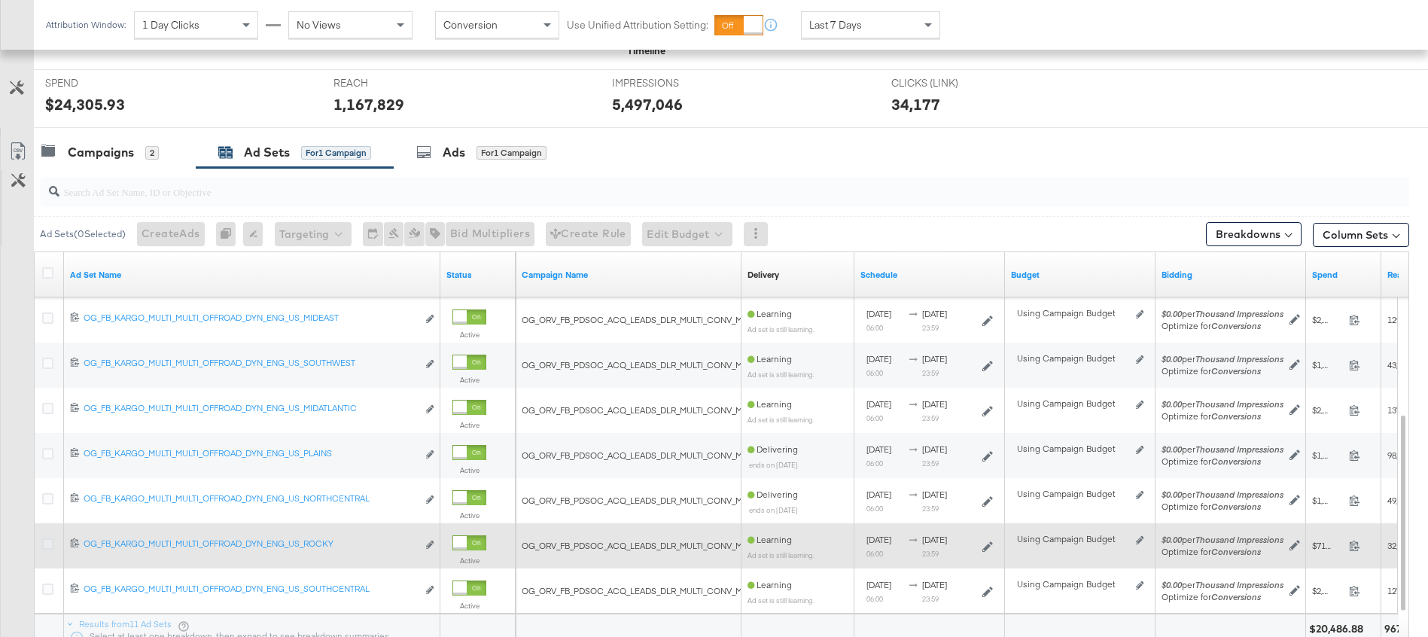
click at [47, 547] on icon at bounding box center [47, 543] width 11 height 11
click at [0, 0] on input "checkbox" at bounding box center [0, 0] width 0 height 0
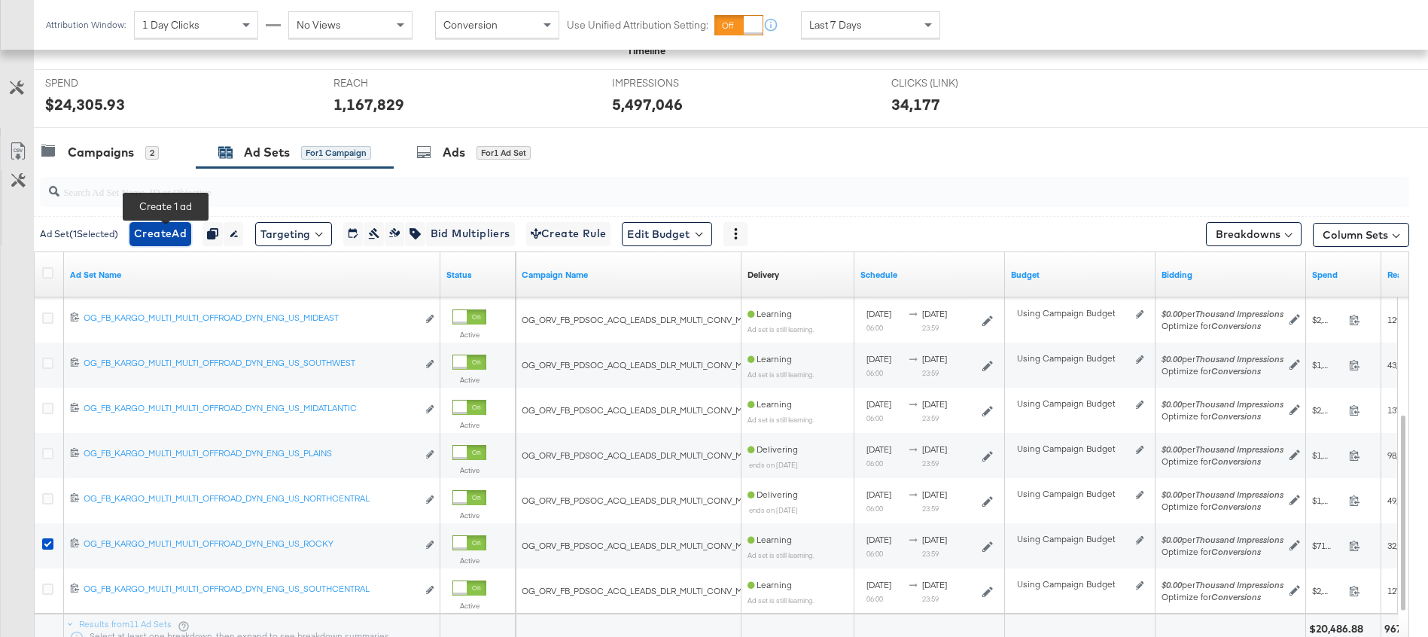
click at [174, 241] on span "Create Ad" at bounding box center [160, 233] width 53 height 19
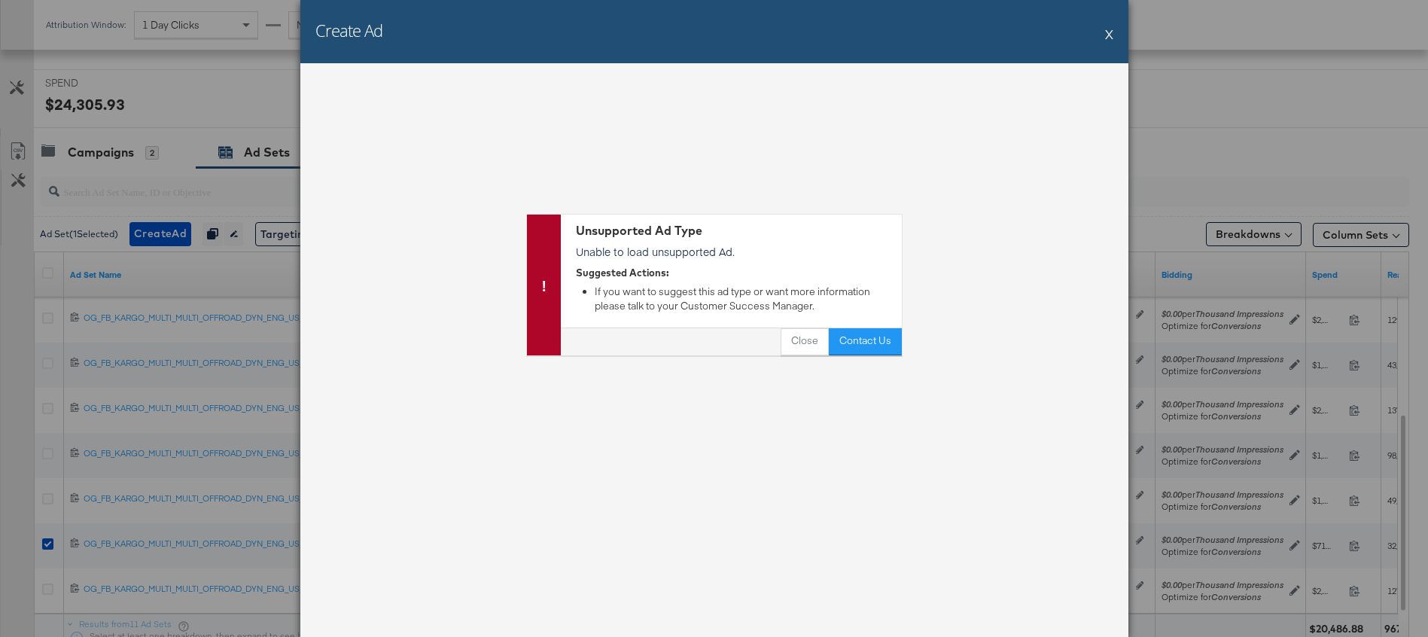
click at [1105, 37] on button "X" at bounding box center [1109, 34] width 8 height 30
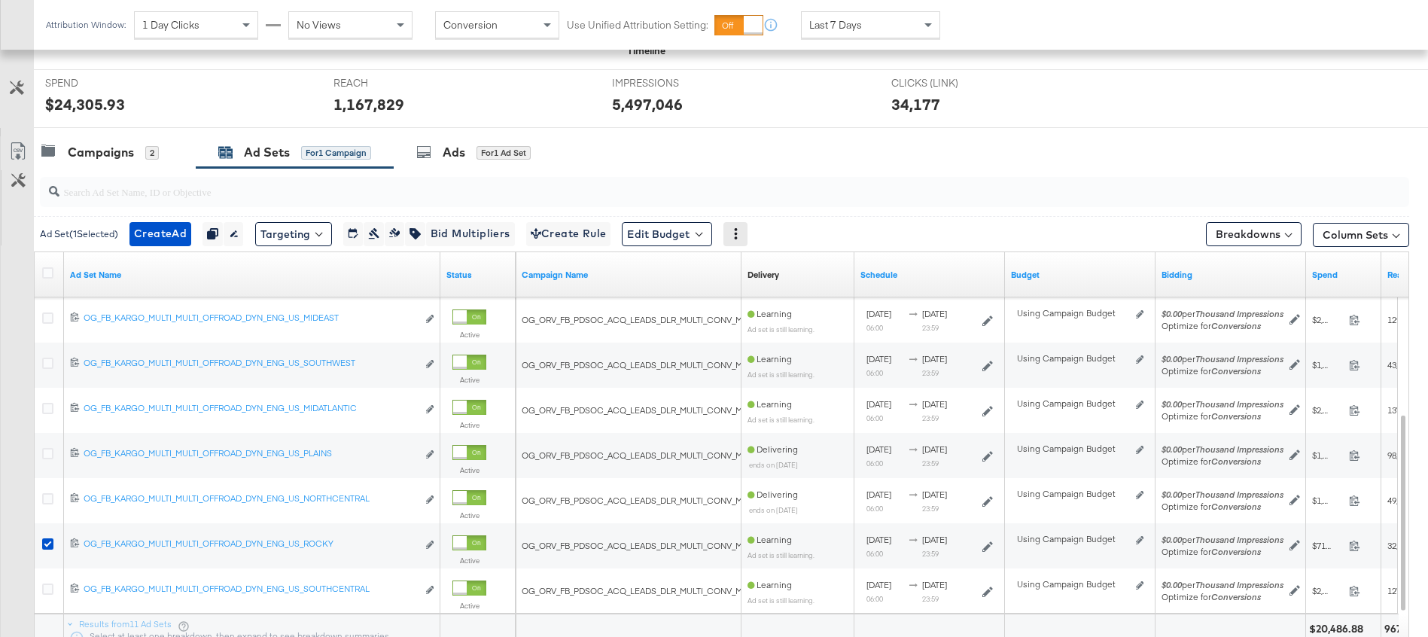
click at [741, 237] on icon at bounding box center [735, 233] width 11 height 11
click at [741, 236] on icon at bounding box center [735, 233] width 11 height 11
click at [461, 151] on div "Ads" at bounding box center [454, 152] width 23 height 17
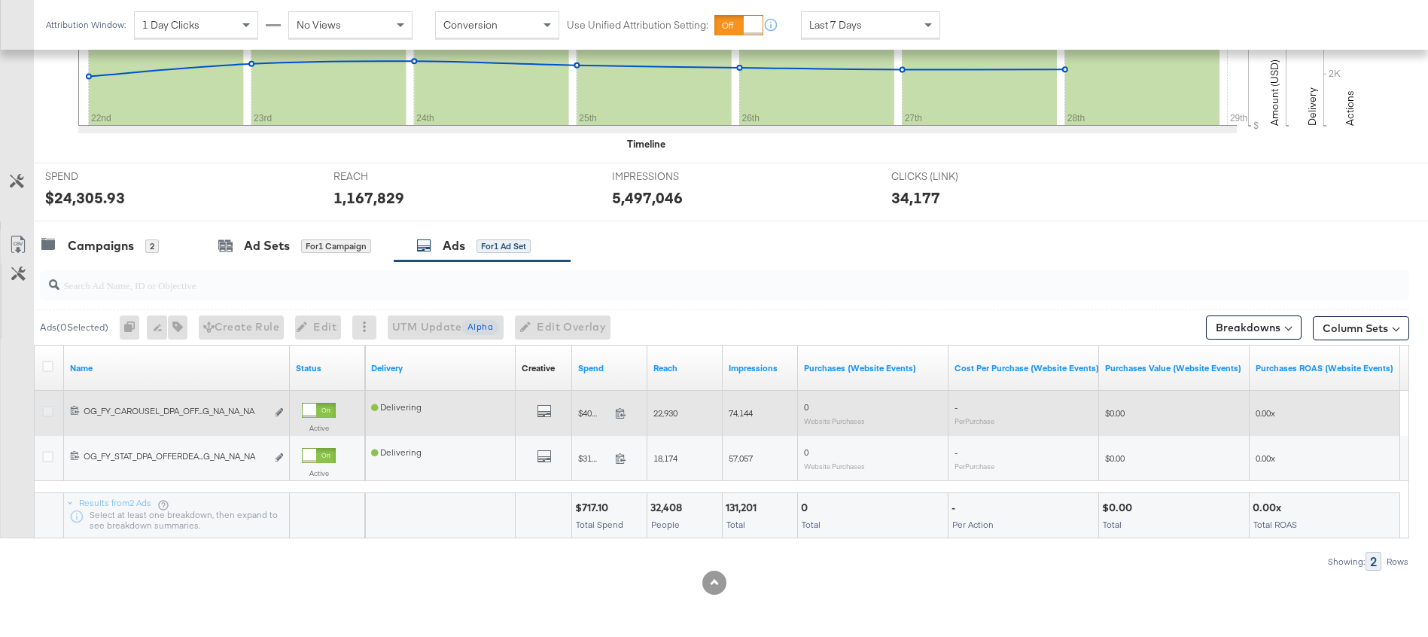
click at [47, 413] on icon at bounding box center [47, 411] width 11 height 11
click at [0, 0] on input "checkbox" at bounding box center [0, 0] width 0 height 0
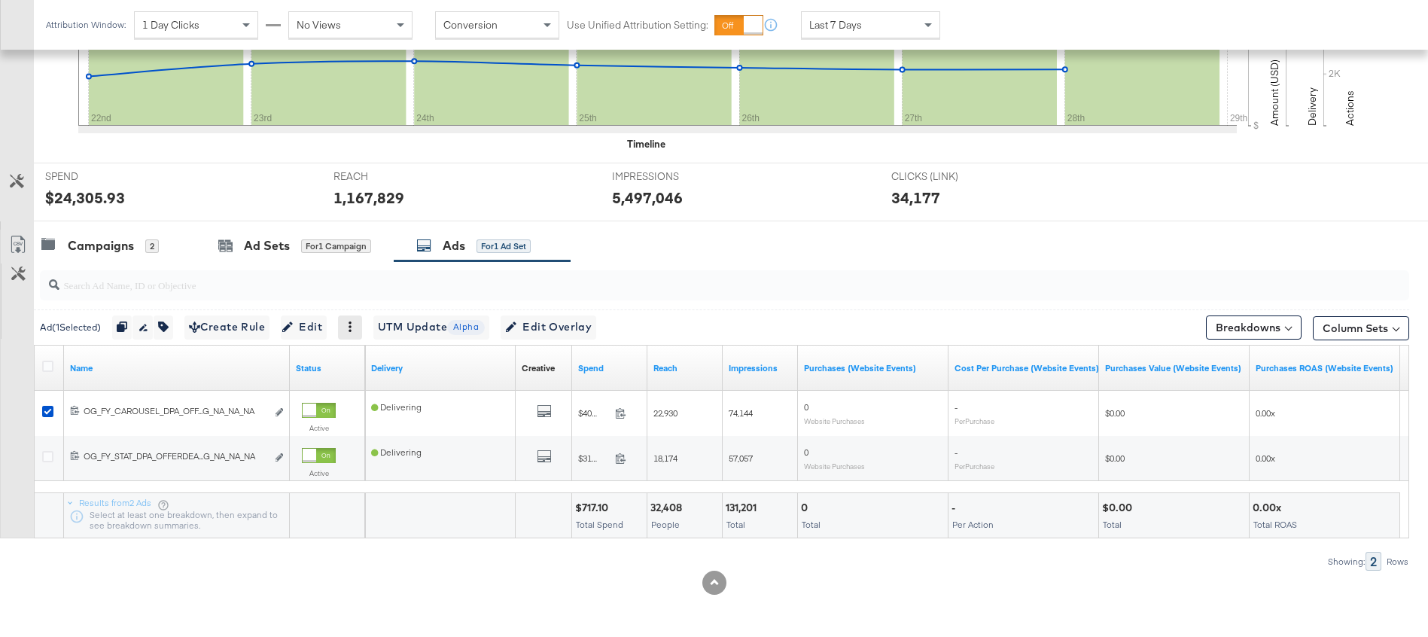
click at [355, 328] on icon at bounding box center [350, 327] width 11 height 11
click at [355, 322] on icon at bounding box center [350, 327] width 11 height 11
click at [567, 332] on span "Edit Overlay Edit overlays for 1 ad" at bounding box center [548, 327] width 87 height 19
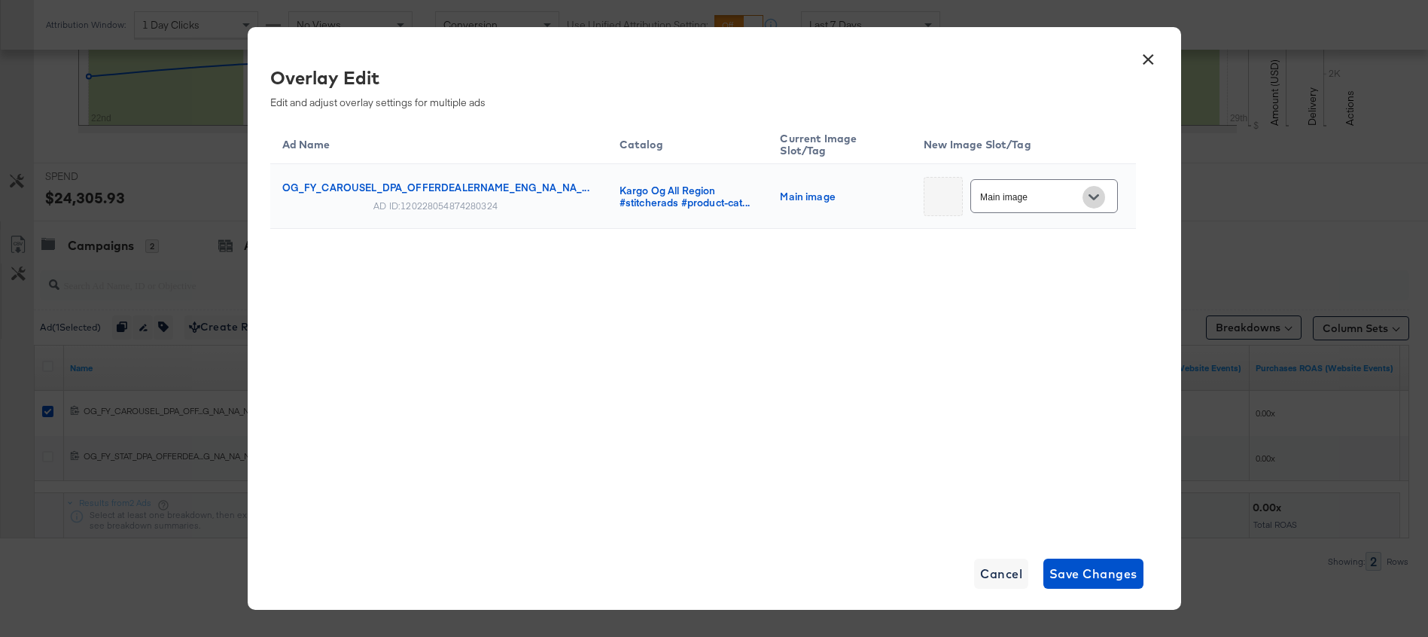
click at [1093, 196] on icon "Open" at bounding box center [1094, 197] width 11 height 6
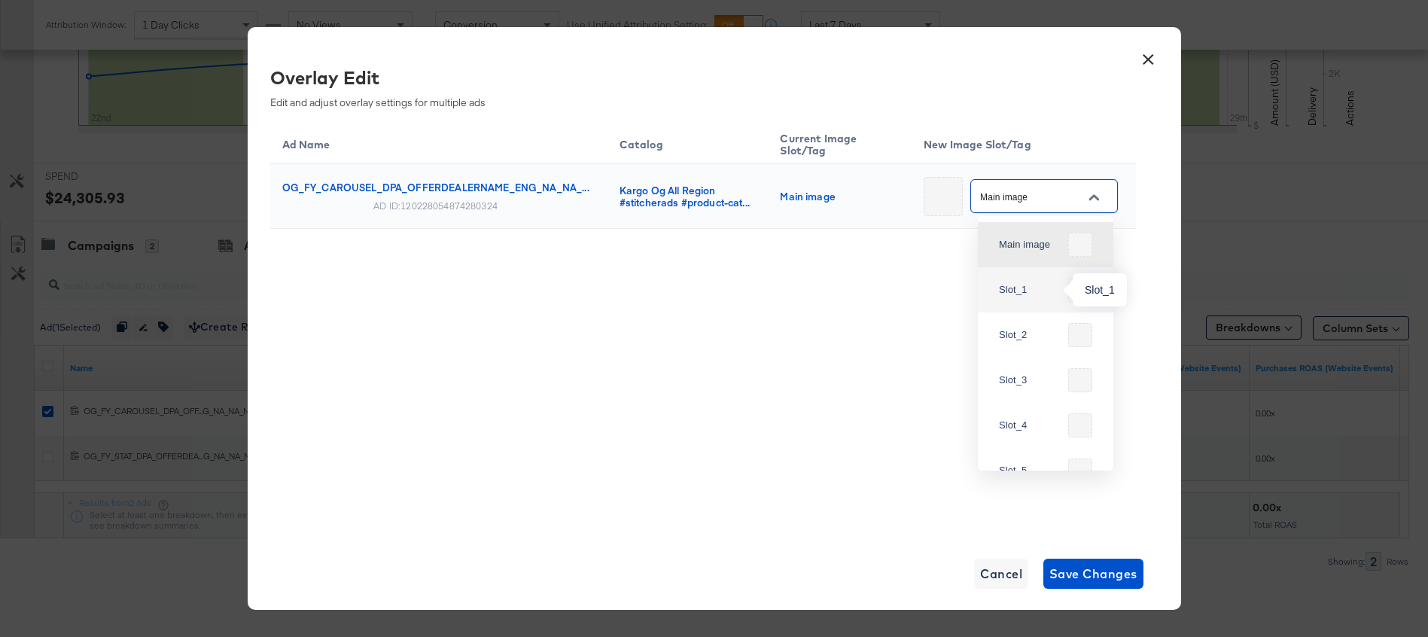
click at [1041, 291] on div "Slot_1" at bounding box center [1030, 289] width 63 height 15
type input "Slot_1"
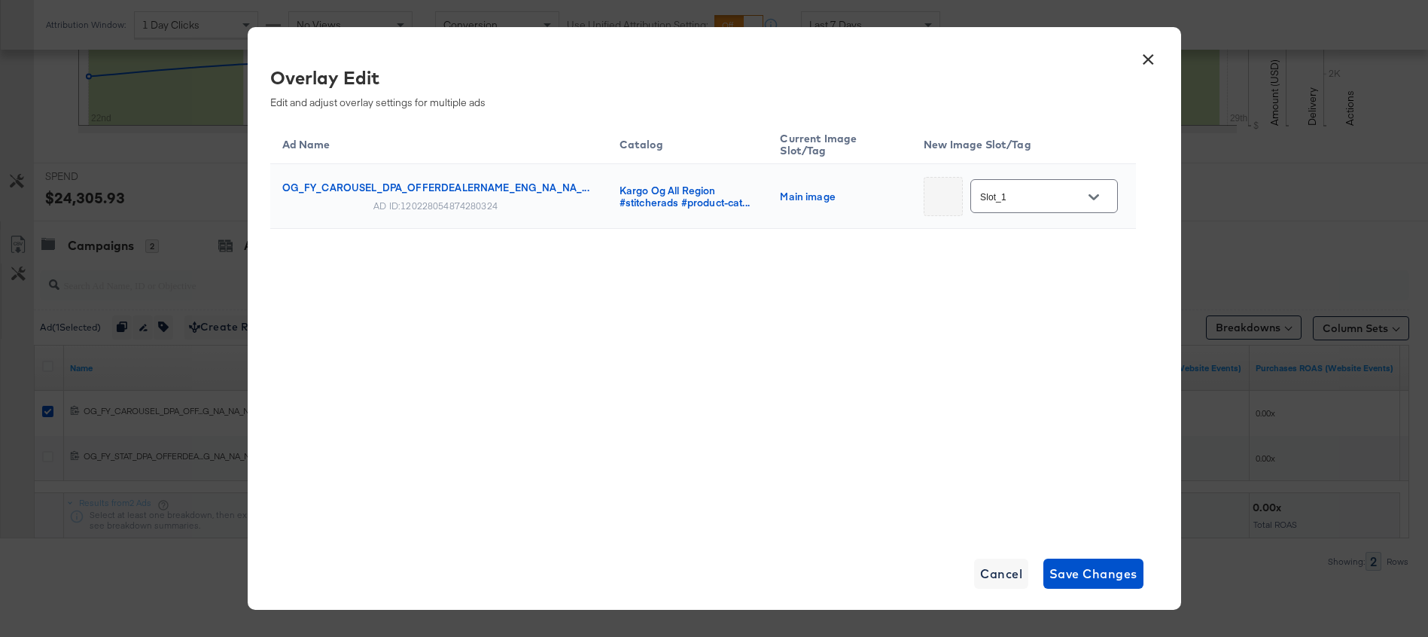
click at [1028, 307] on div "Ad Name Catalog Current Image Slot/Tag New Image Slot/Tag OG_FY_CAROUSEL_DPA_OF…" at bounding box center [703, 327] width 866 height 414
click at [1000, 562] on button "Cancel" at bounding box center [1001, 574] width 54 height 30
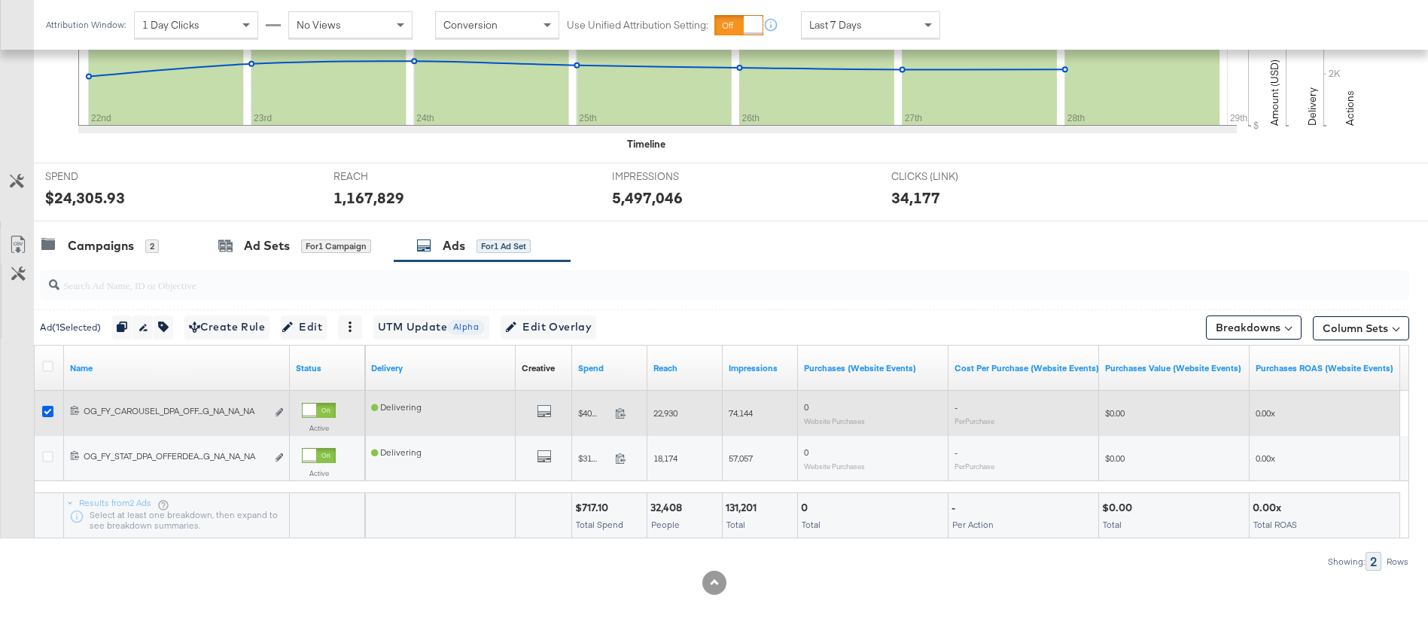
click at [51, 413] on icon at bounding box center [47, 411] width 11 height 11
click at [0, 0] on input "checkbox" at bounding box center [0, 0] width 0 height 0
click at [51, 413] on icon at bounding box center [47, 411] width 11 height 11
click at [0, 0] on input "checkbox" at bounding box center [0, 0] width 0 height 0
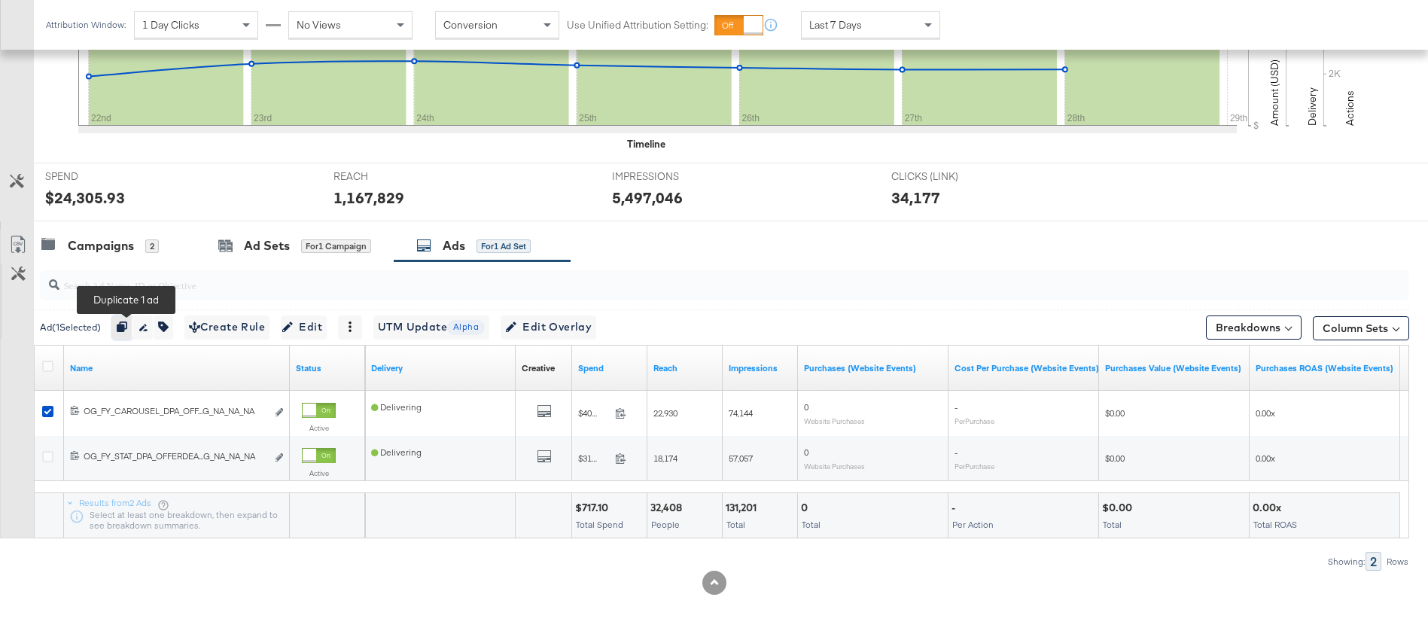
click at [127, 328] on icon "button" at bounding box center [122, 327] width 11 height 11
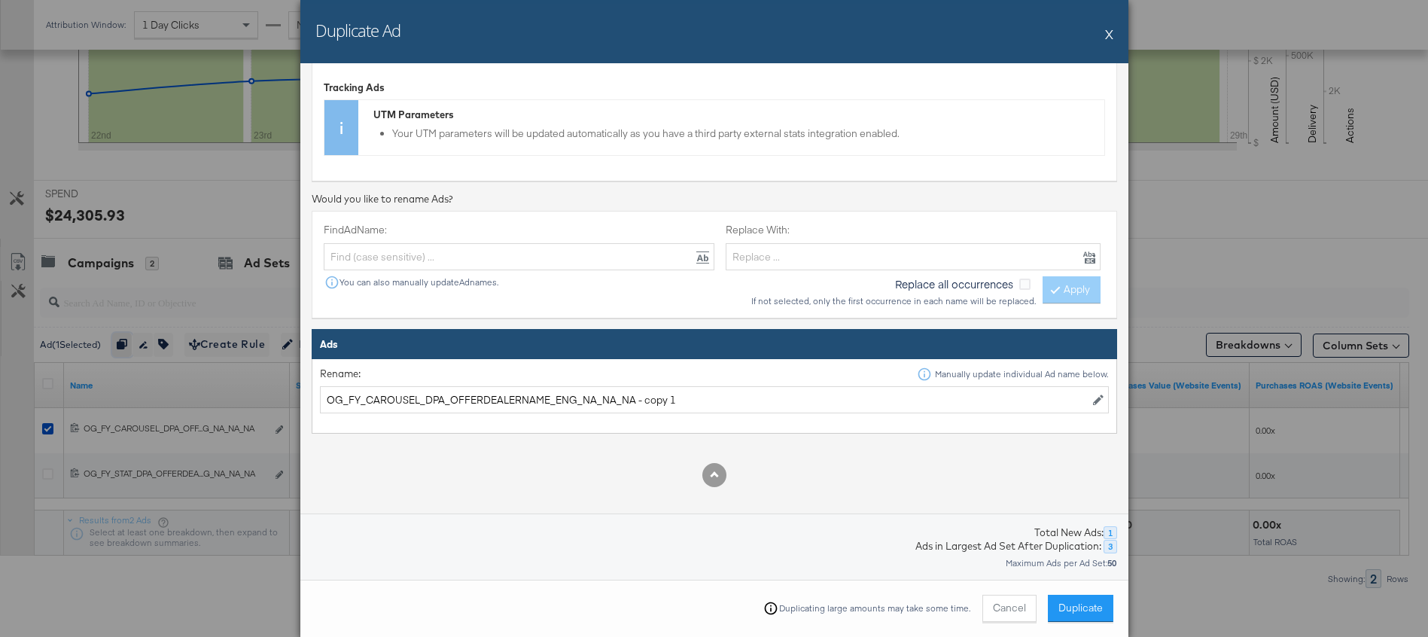
scroll to position [279, 0]
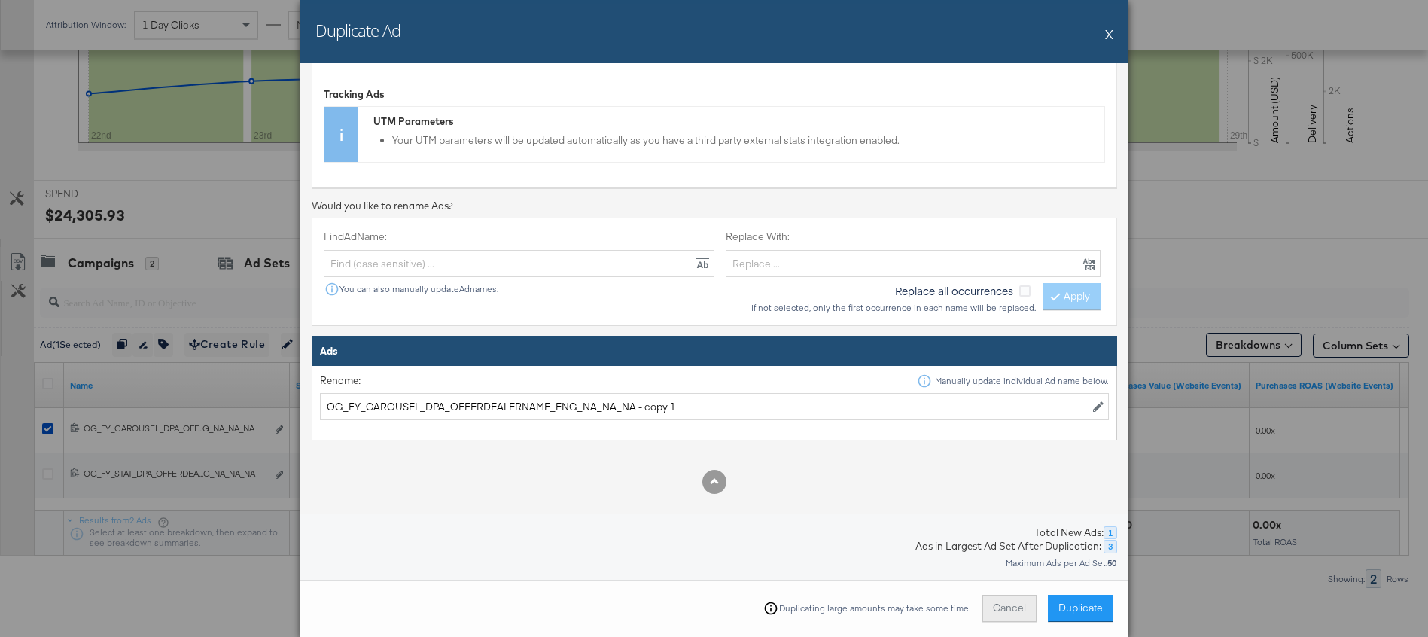
click at [995, 602] on button "Cancel" at bounding box center [1010, 608] width 54 height 27
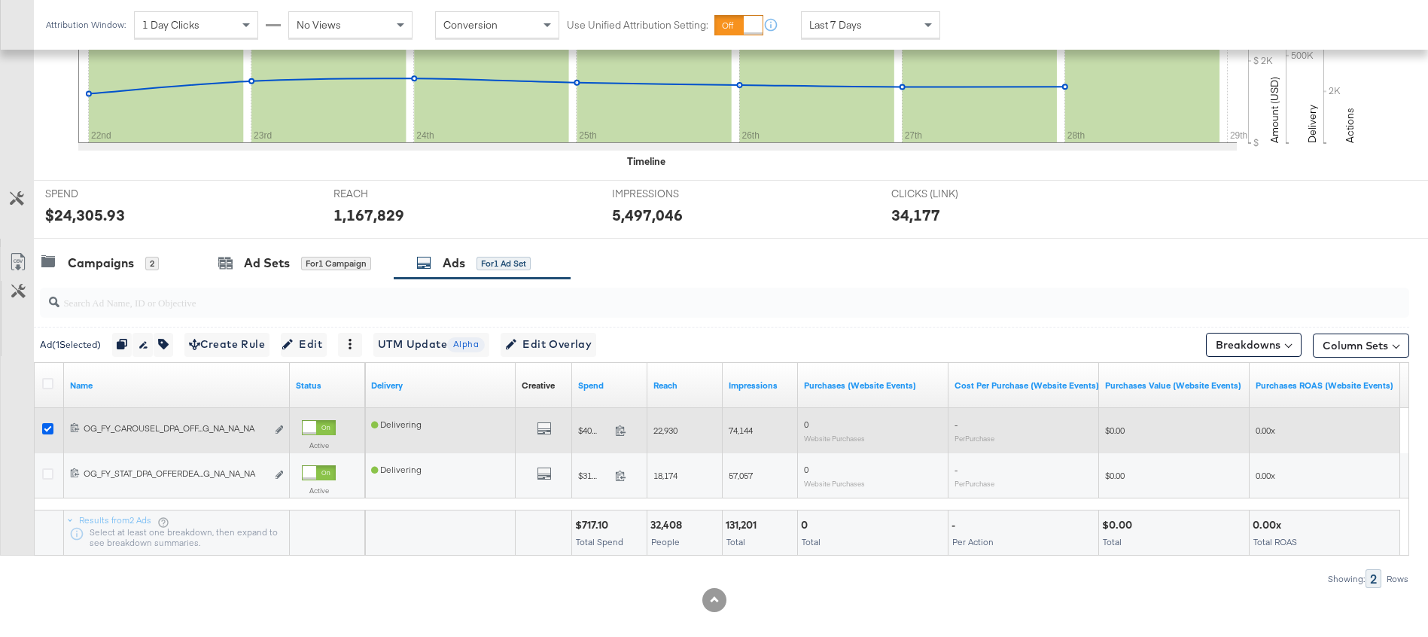
click at [46, 431] on icon at bounding box center [47, 428] width 11 height 11
click at [0, 0] on input "checkbox" at bounding box center [0, 0] width 0 height 0
click at [50, 429] on icon at bounding box center [47, 428] width 11 height 11
click at [0, 0] on input "checkbox" at bounding box center [0, 0] width 0 height 0
click at [50, 430] on icon at bounding box center [47, 428] width 11 height 11
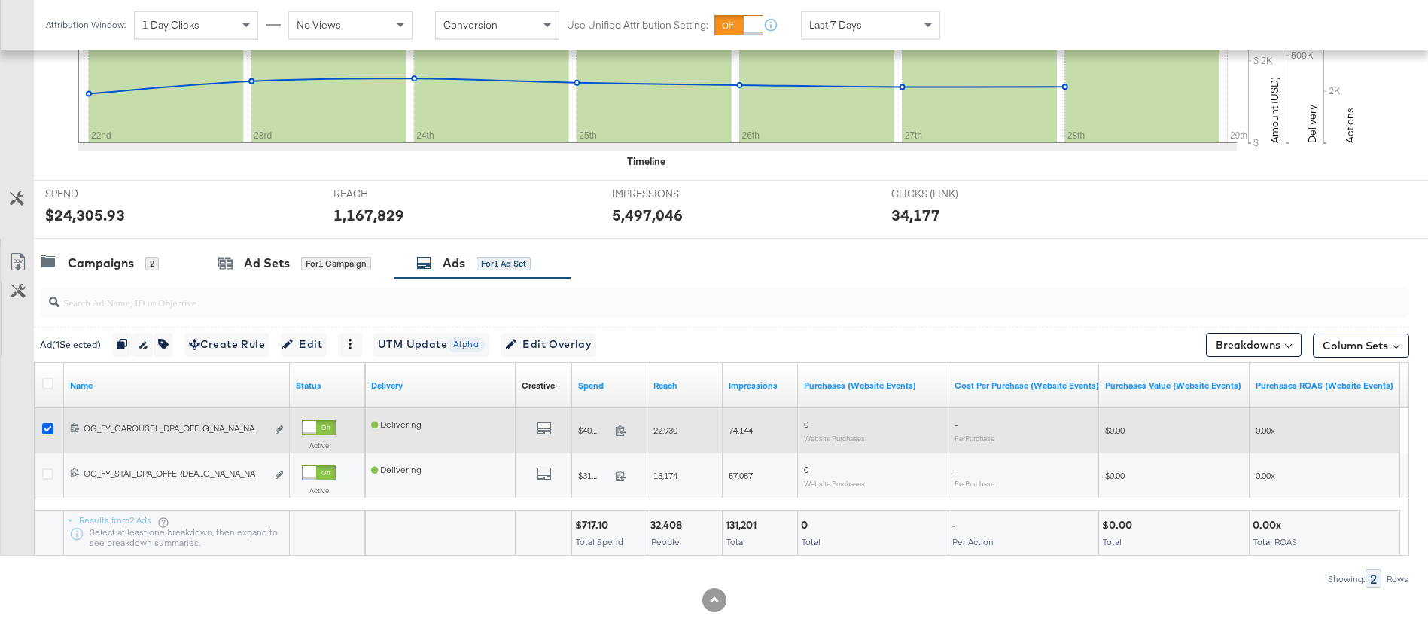
click at [0, 0] on input "checkbox" at bounding box center [0, 0] width 0 height 0
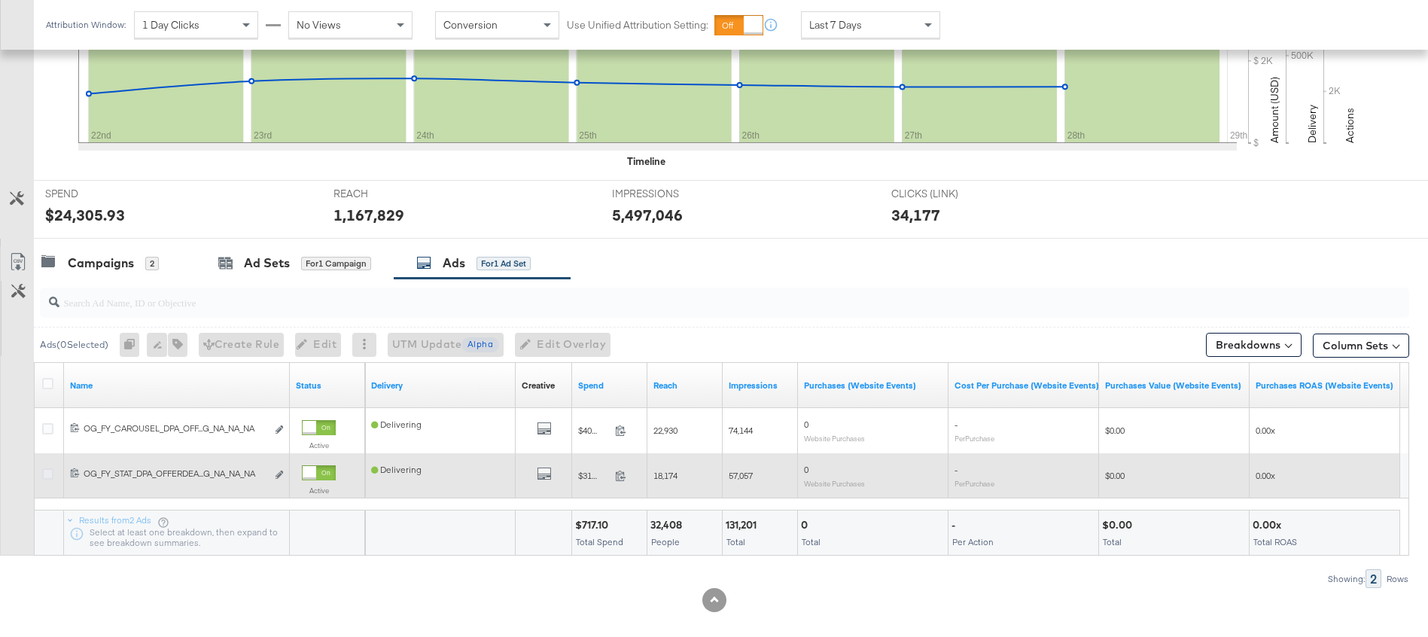
click at [50, 472] on icon at bounding box center [47, 473] width 11 height 11
click at [0, 0] on input "checkbox" at bounding box center [0, 0] width 0 height 0
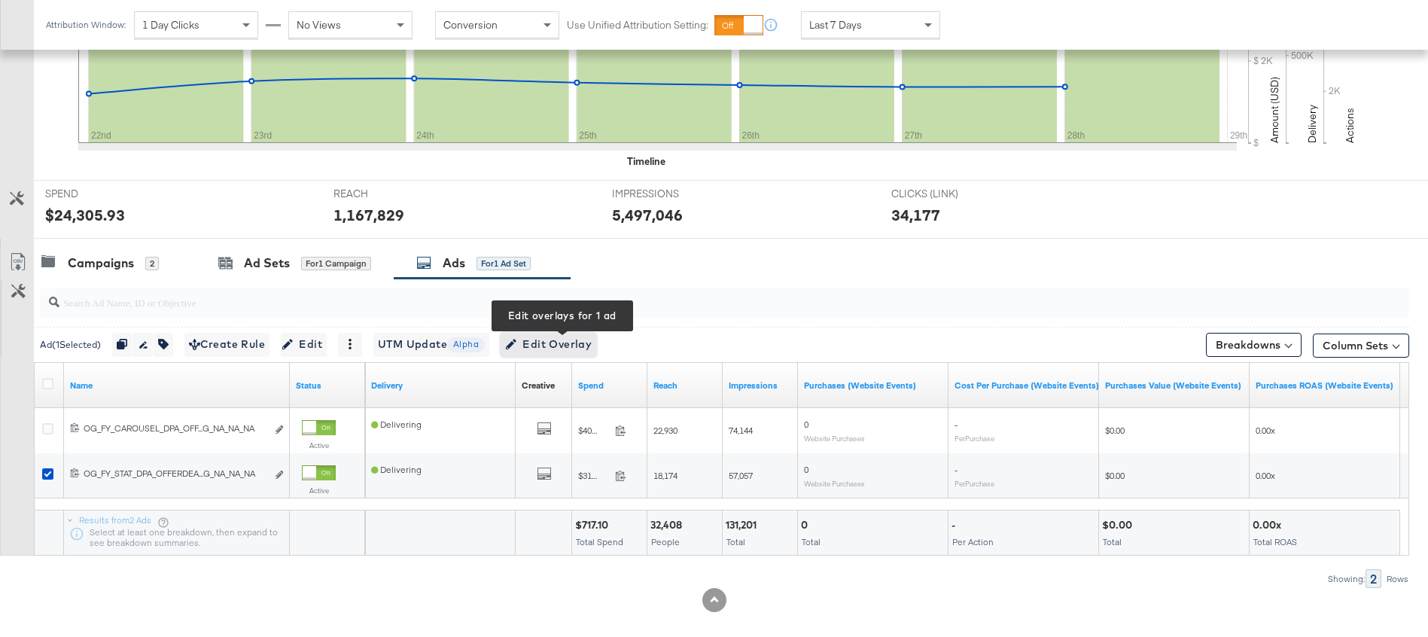
click at [592, 345] on span "Edit Overlay Edit overlays for 1 ad" at bounding box center [548, 344] width 87 height 19
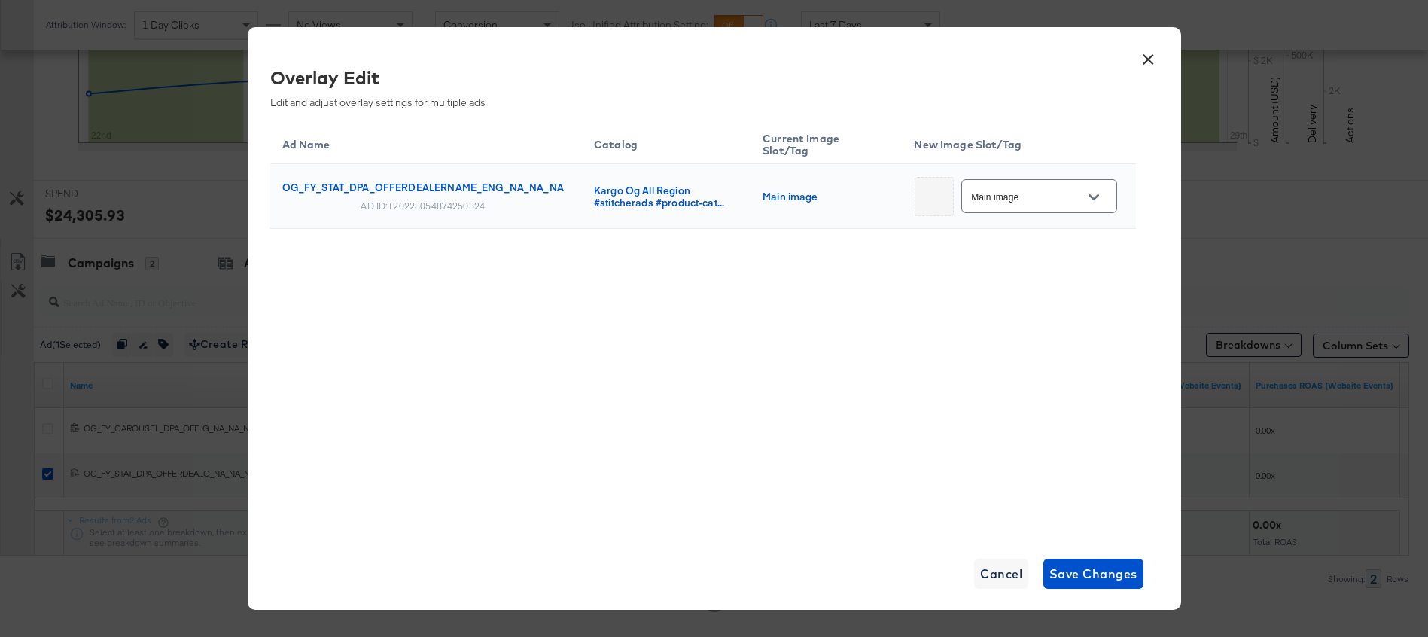
click at [1094, 200] on button "Open" at bounding box center [1094, 197] width 23 height 23
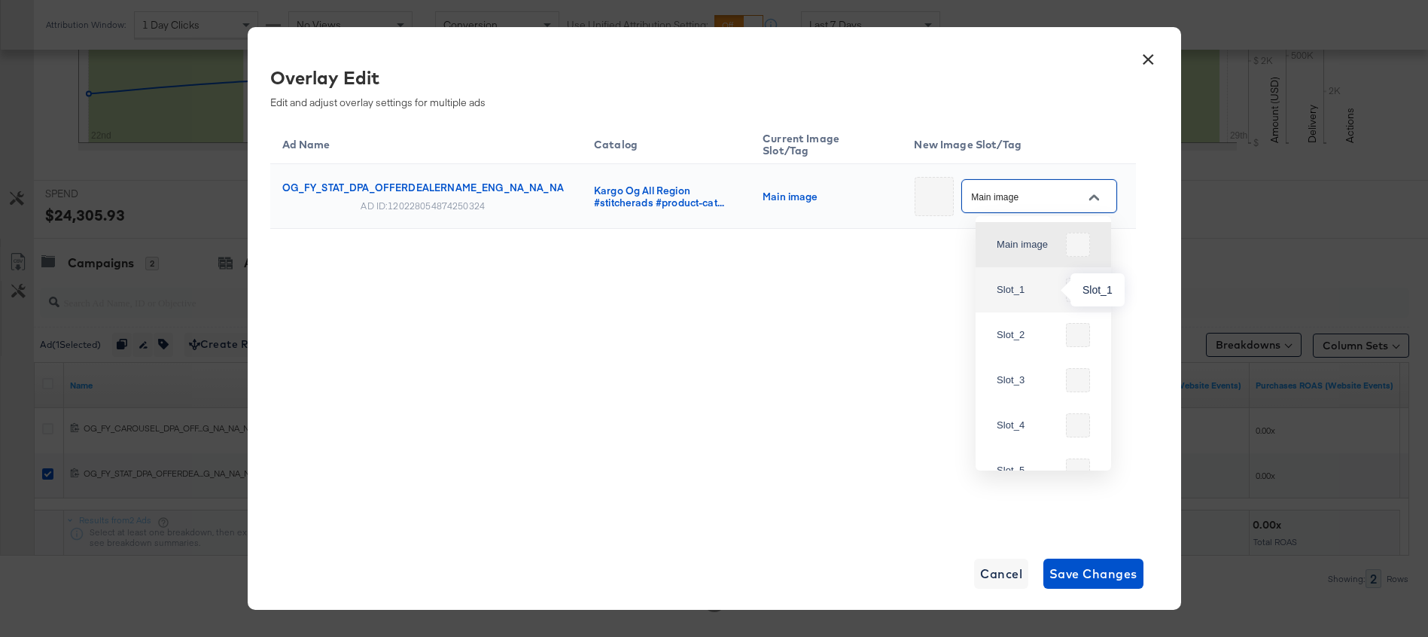
click at [1038, 294] on div "Slot_1" at bounding box center [1028, 289] width 63 height 15
type input "Slot_1"
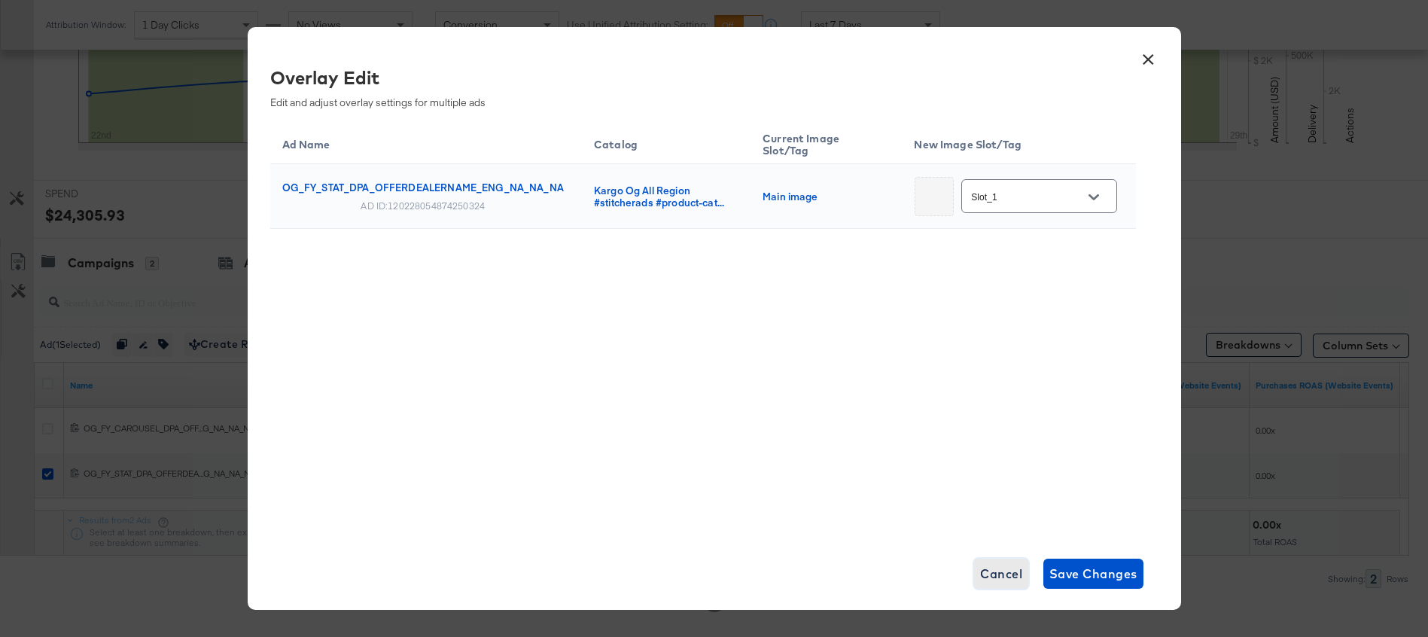
click at [995, 567] on span "Cancel" at bounding box center [1001, 573] width 42 height 21
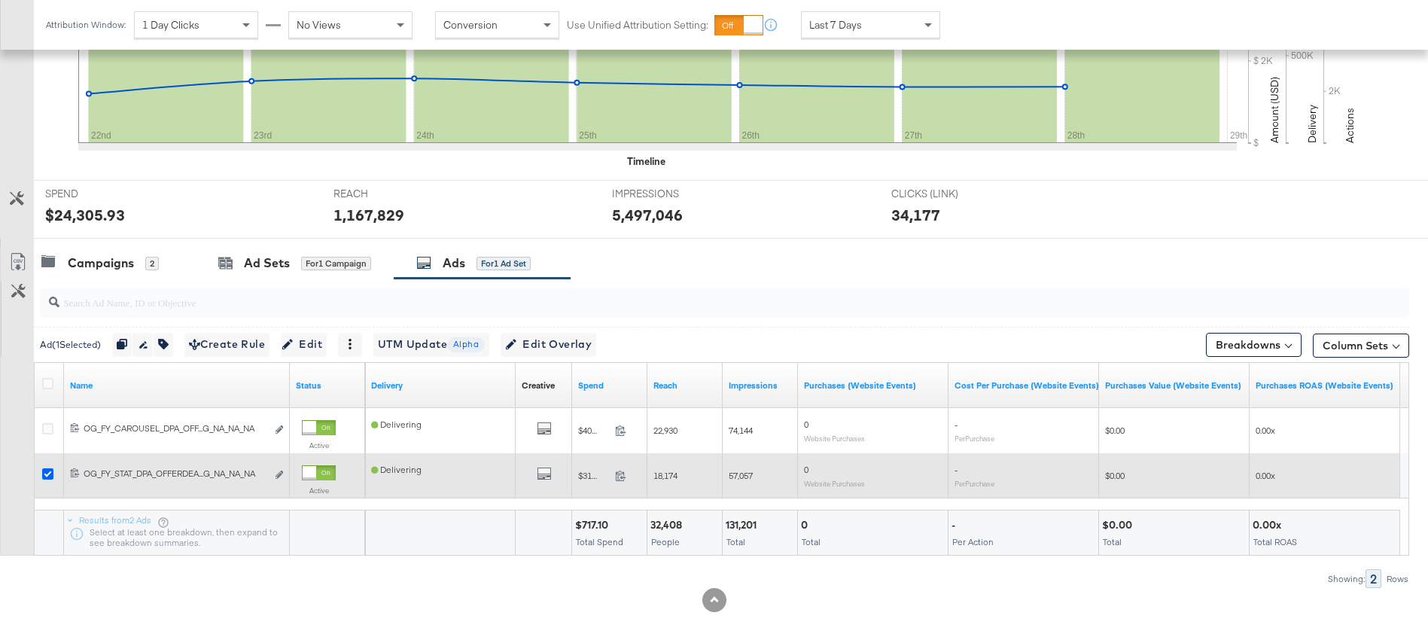
click at [47, 471] on icon at bounding box center [47, 473] width 11 height 11
click at [0, 0] on input "checkbox" at bounding box center [0, 0] width 0 height 0
click at [46, 476] on icon at bounding box center [47, 473] width 11 height 11
click at [0, 0] on input "checkbox" at bounding box center [0, 0] width 0 height 0
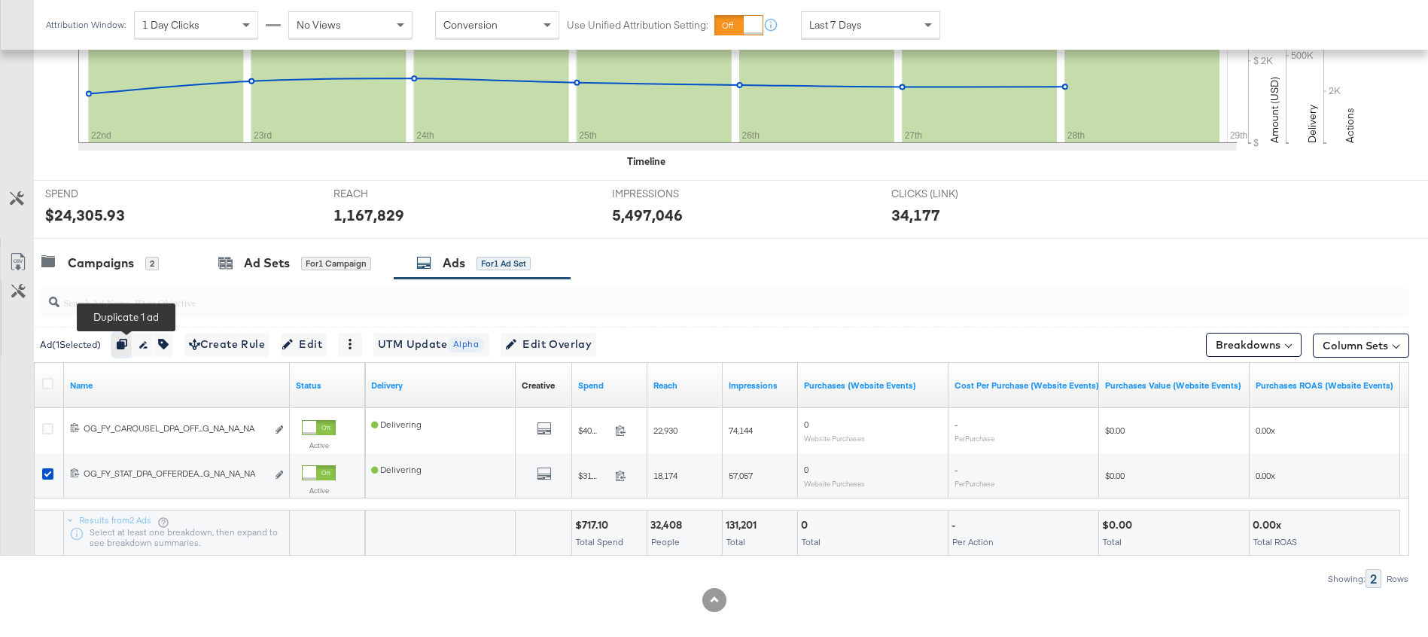
click at [123, 348] on icon "button" at bounding box center [122, 344] width 11 height 11
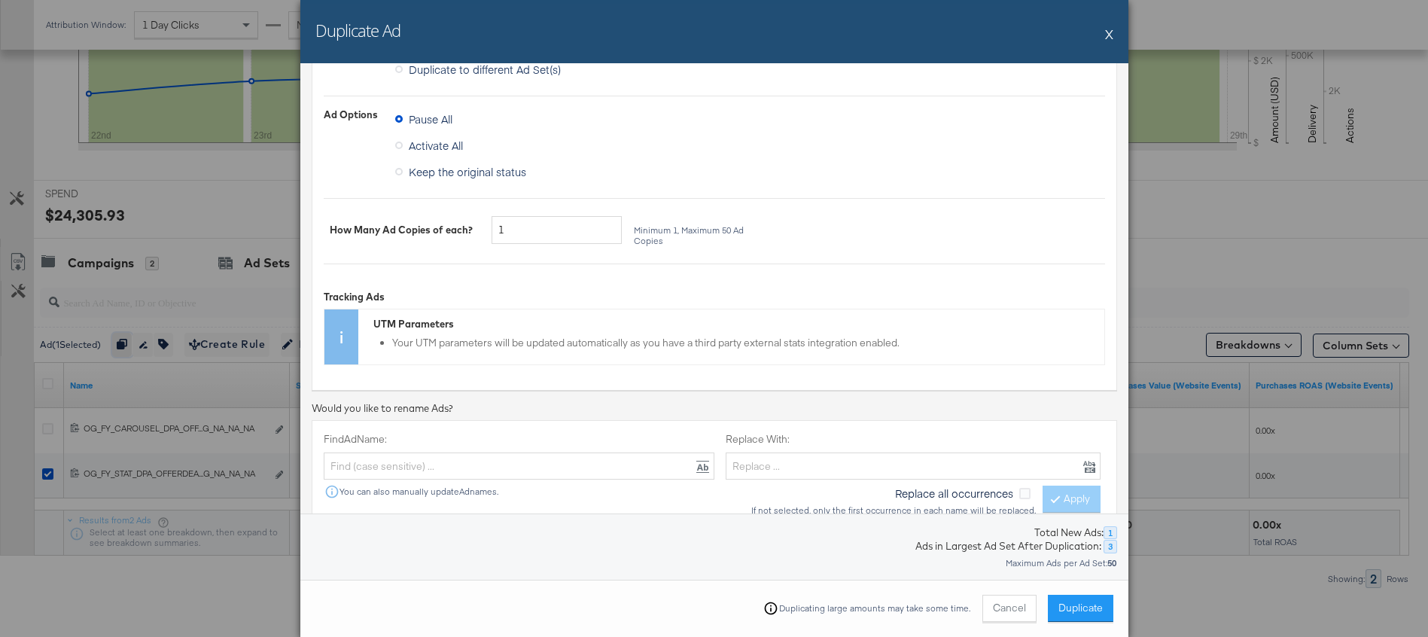
scroll to position [0, 0]
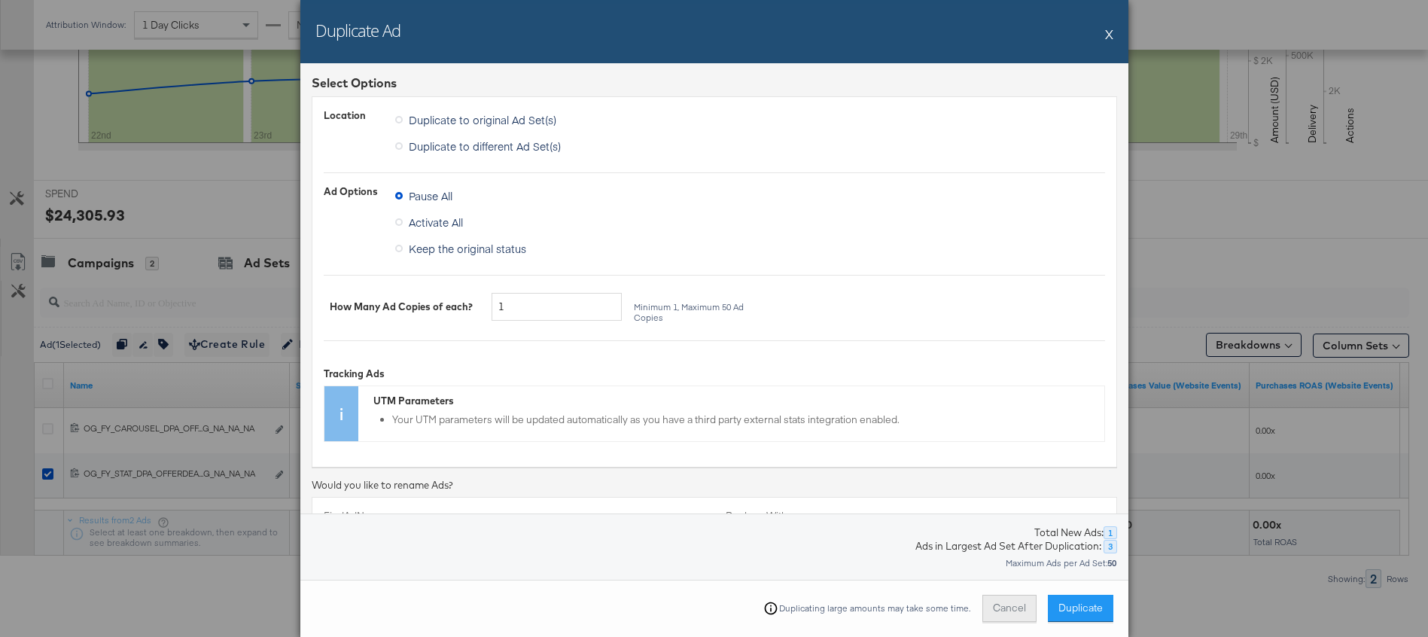
click at [1001, 602] on button "Cancel" at bounding box center [1010, 608] width 54 height 27
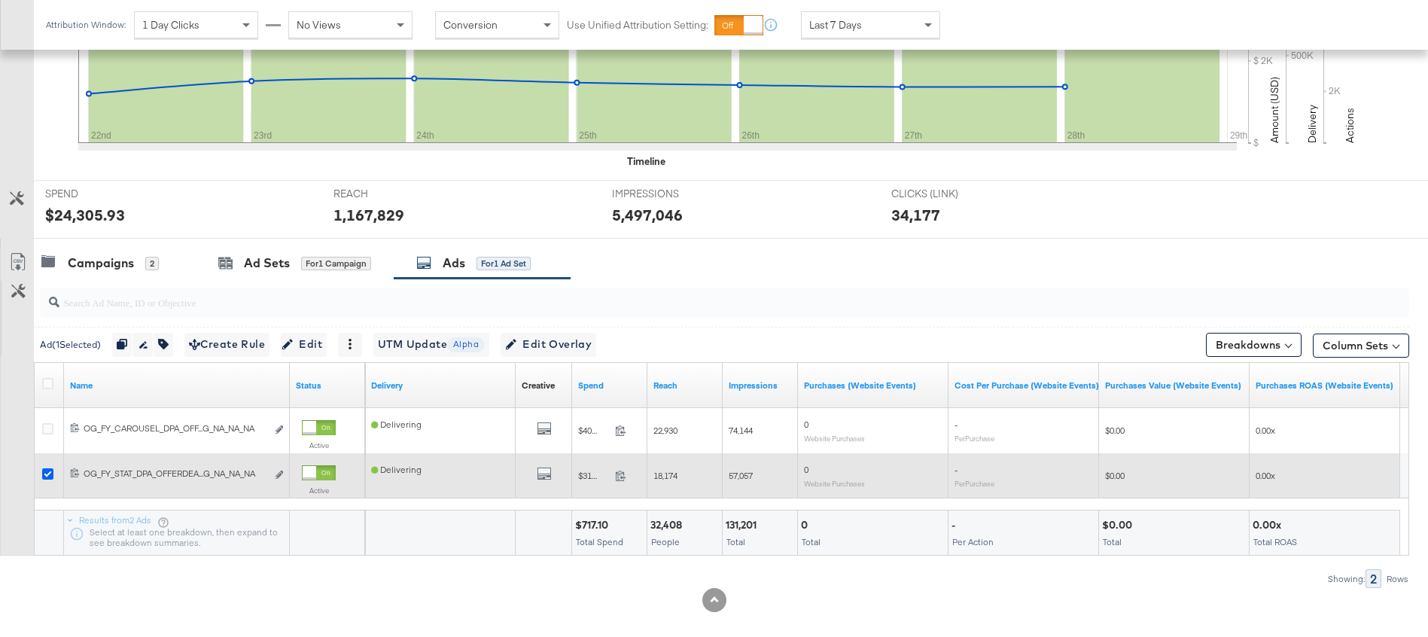
click at [49, 473] on icon at bounding box center [47, 473] width 11 height 11
click at [0, 0] on input "checkbox" at bounding box center [0, 0] width 0 height 0
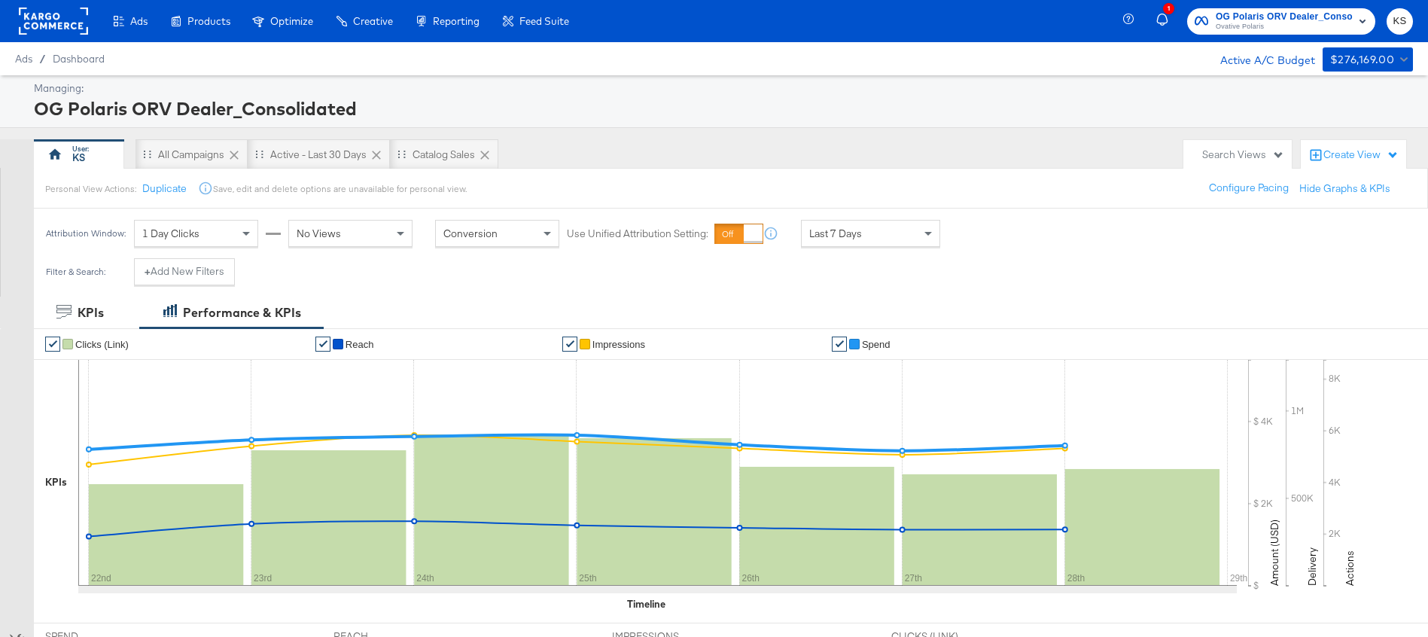
click at [1250, 28] on span "Ovative Polaris" at bounding box center [1284, 27] width 137 height 12
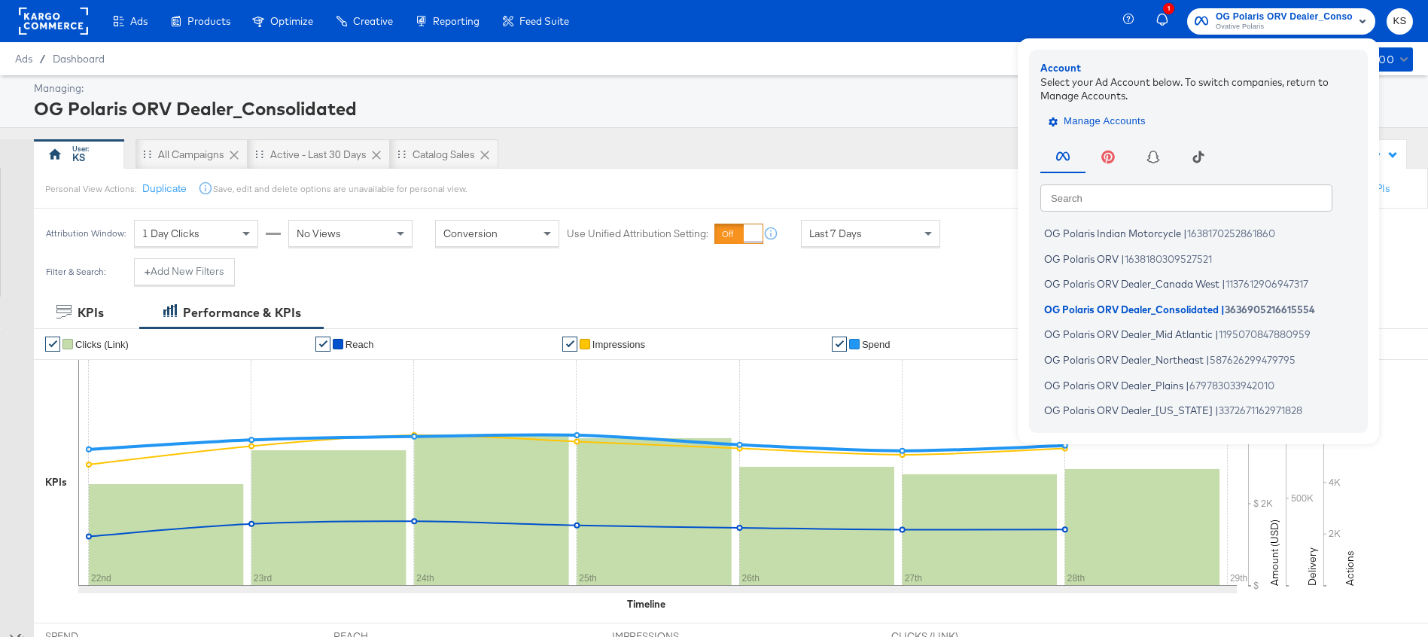
click at [1077, 122] on span "Manage Accounts" at bounding box center [1099, 121] width 94 height 17
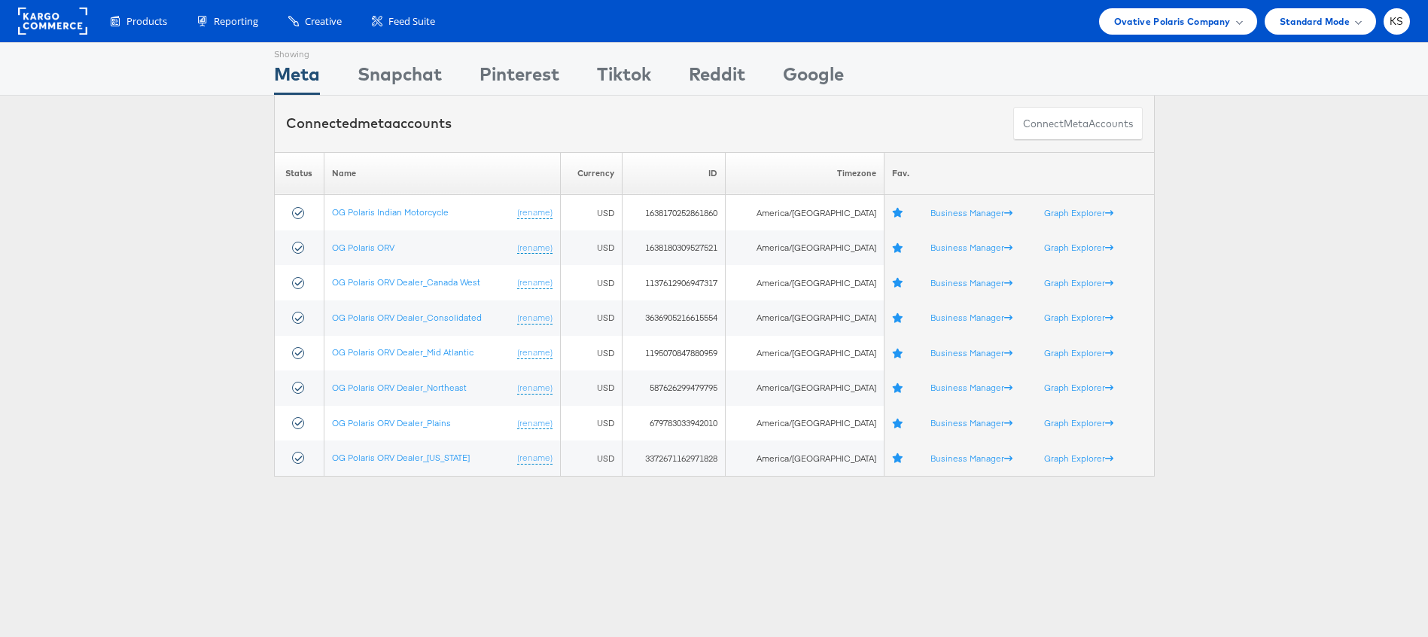
click at [1149, 34] on div "Products Product Catalogs Enhance Your Product Catalog, Map Them to Publishers,…" at bounding box center [714, 21] width 1428 height 42
click at [1149, 30] on div "Ovative Polaris Company" at bounding box center [1178, 21] width 158 height 26
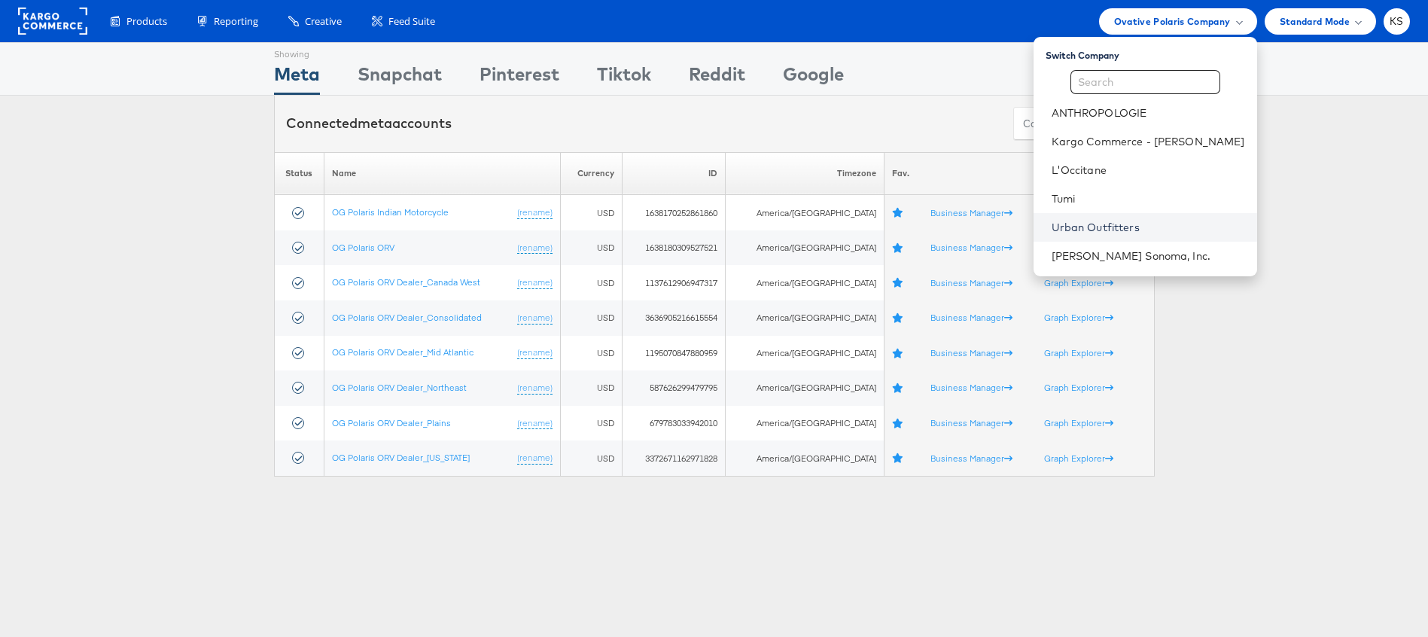
click at [1129, 227] on link "Urban Outfitters" at bounding box center [1149, 227] width 194 height 15
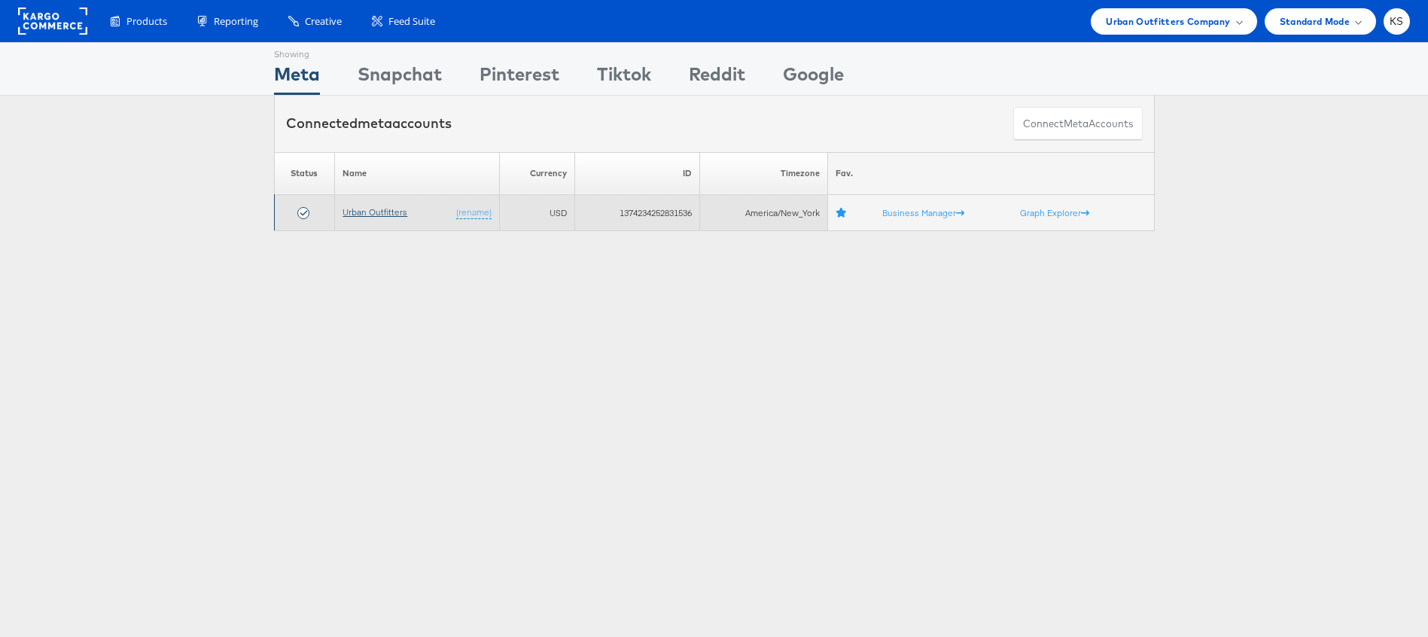
click at [358, 209] on link "Urban Outfitters" at bounding box center [375, 211] width 65 height 11
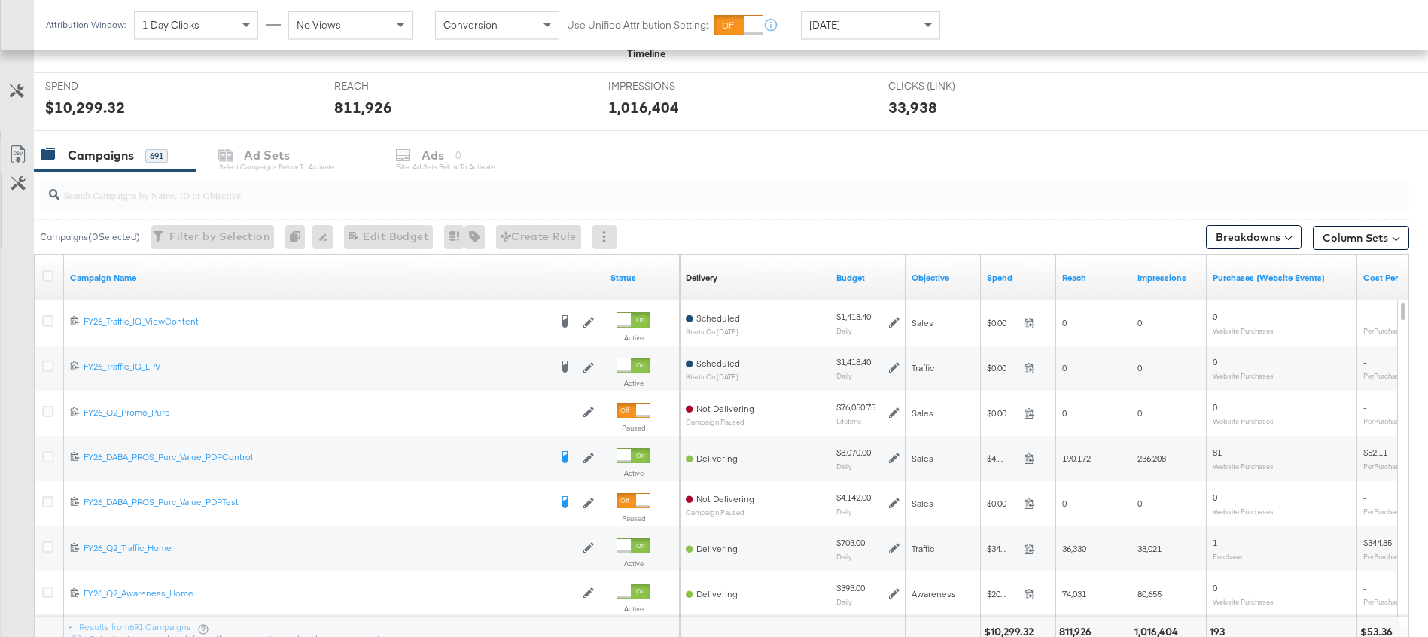
scroll to position [562, 0]
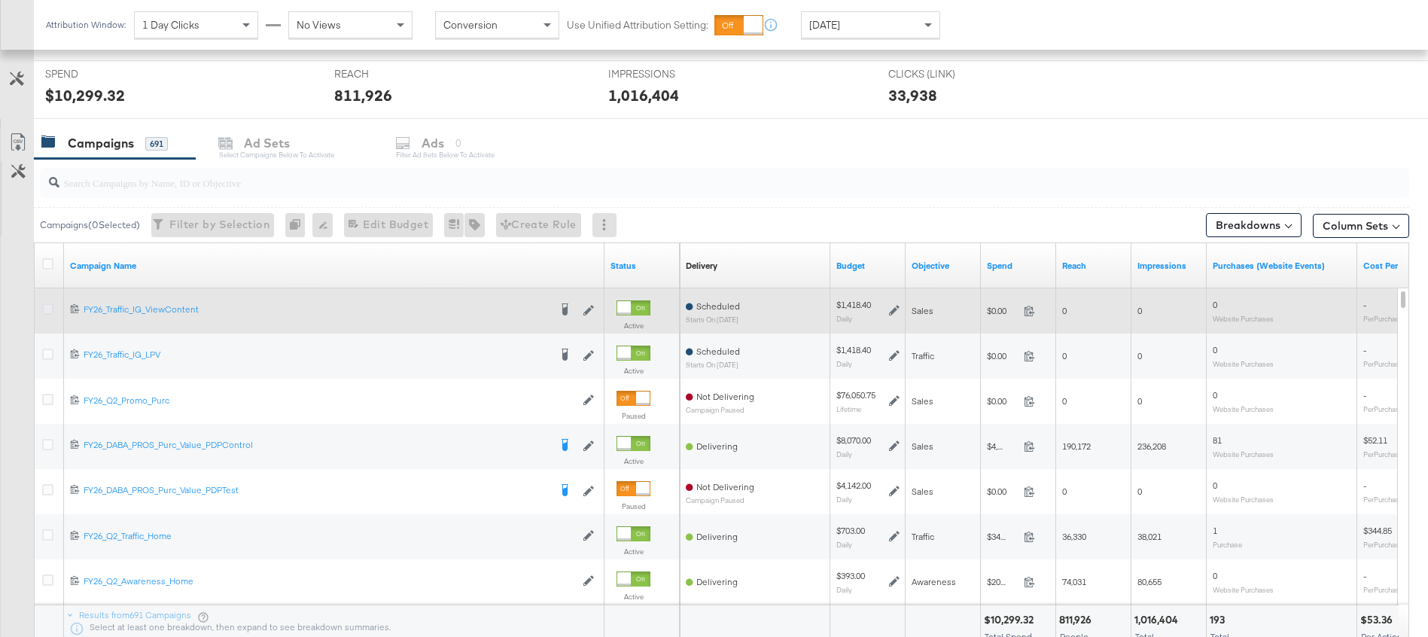
click at [46, 309] on icon at bounding box center [47, 308] width 11 height 11
click at [0, 0] on input "checkbox" at bounding box center [0, 0] width 0 height 0
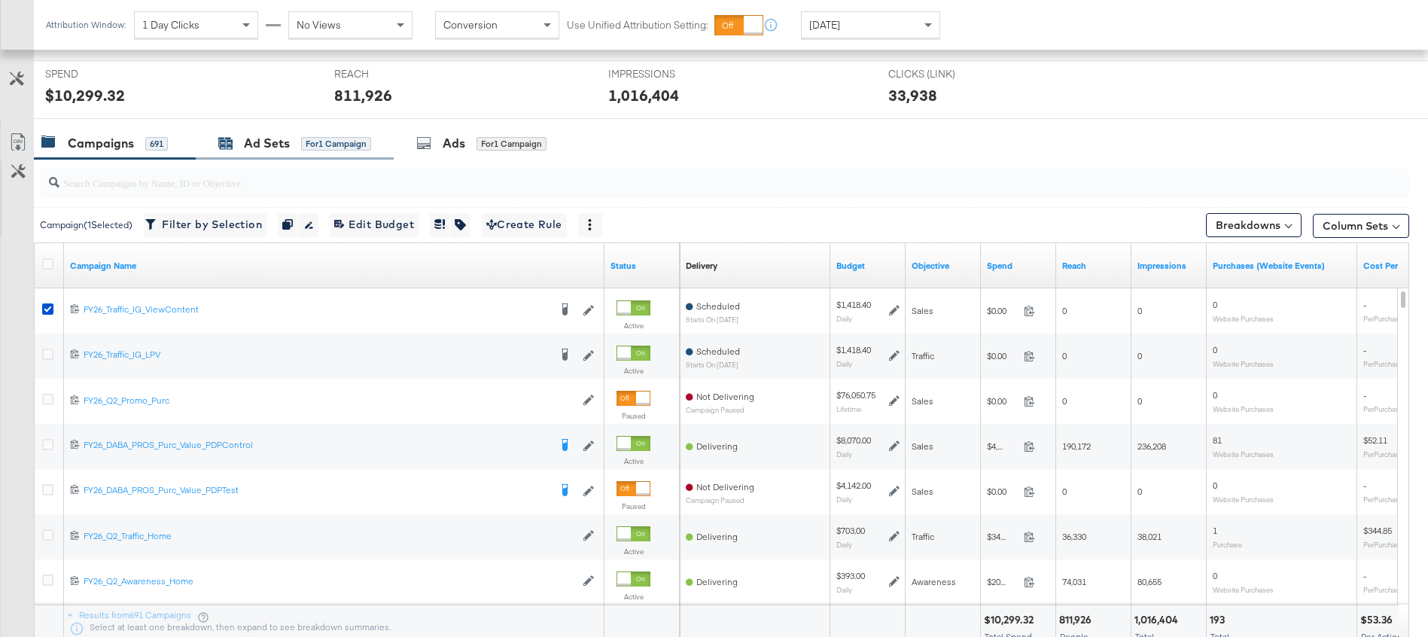
click at [275, 146] on div "Ad Sets" at bounding box center [267, 143] width 46 height 17
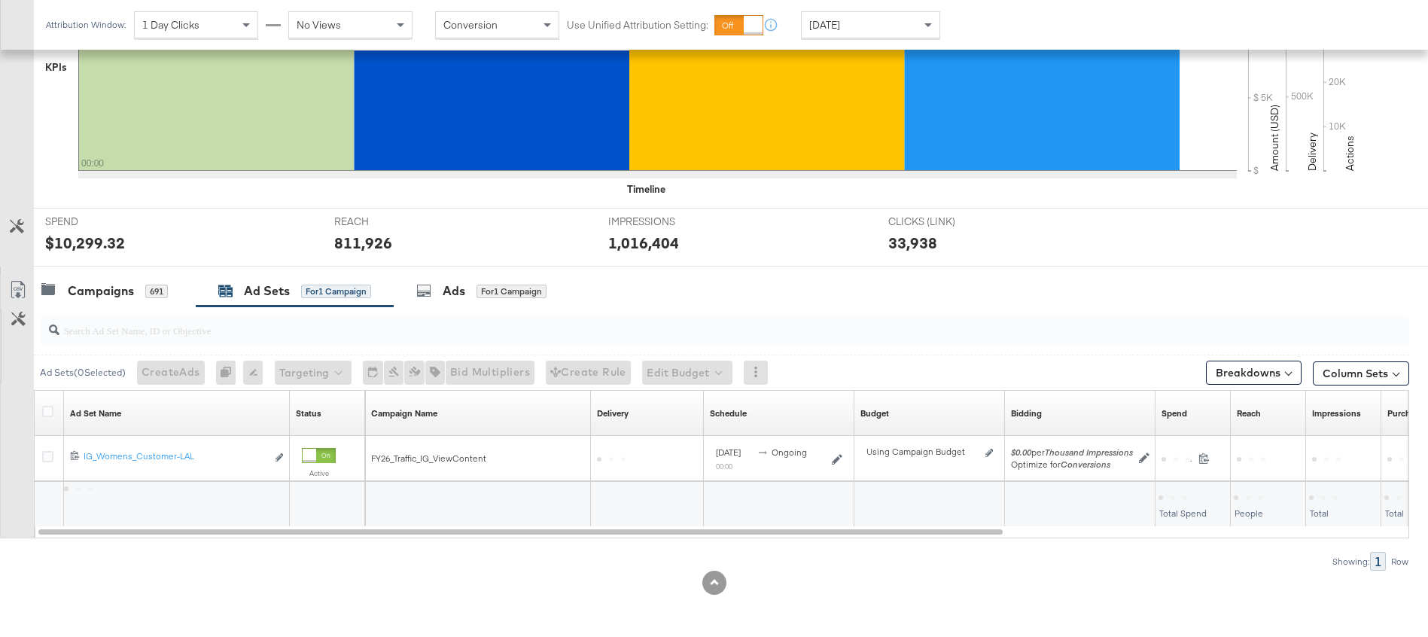
scroll to position [415, 0]
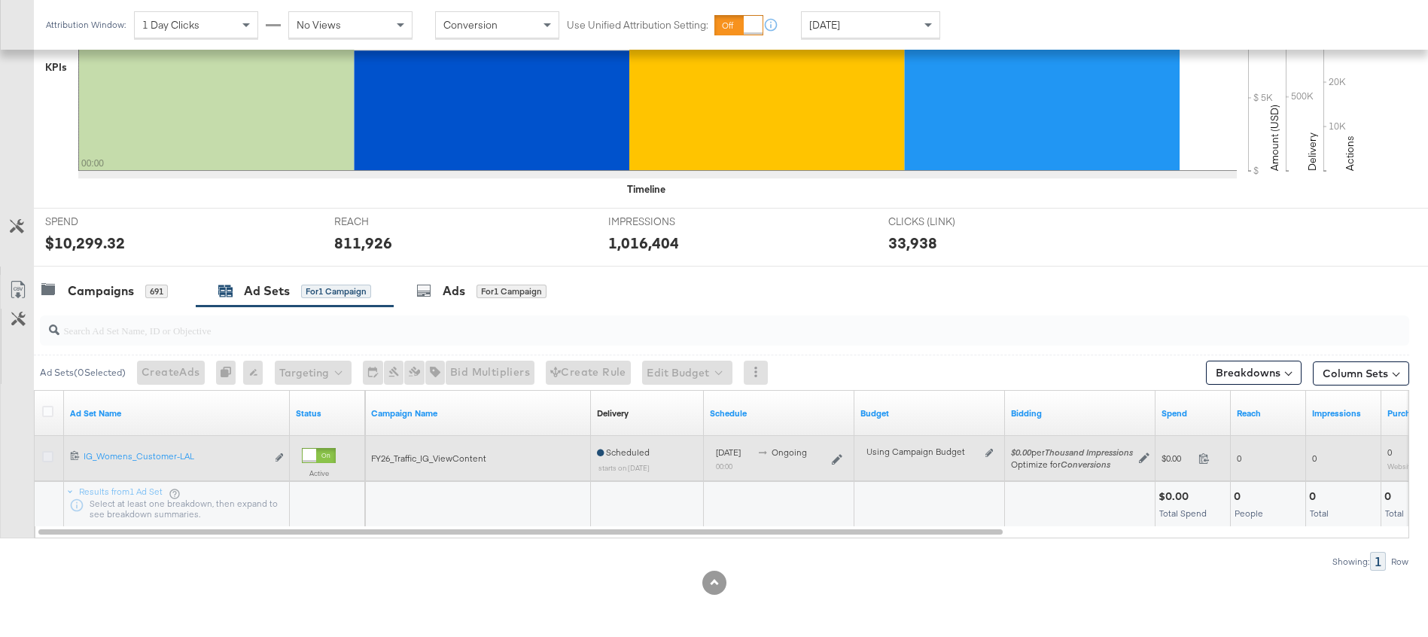
click at [44, 458] on icon at bounding box center [47, 456] width 11 height 11
click at [0, 0] on input "checkbox" at bounding box center [0, 0] width 0 height 0
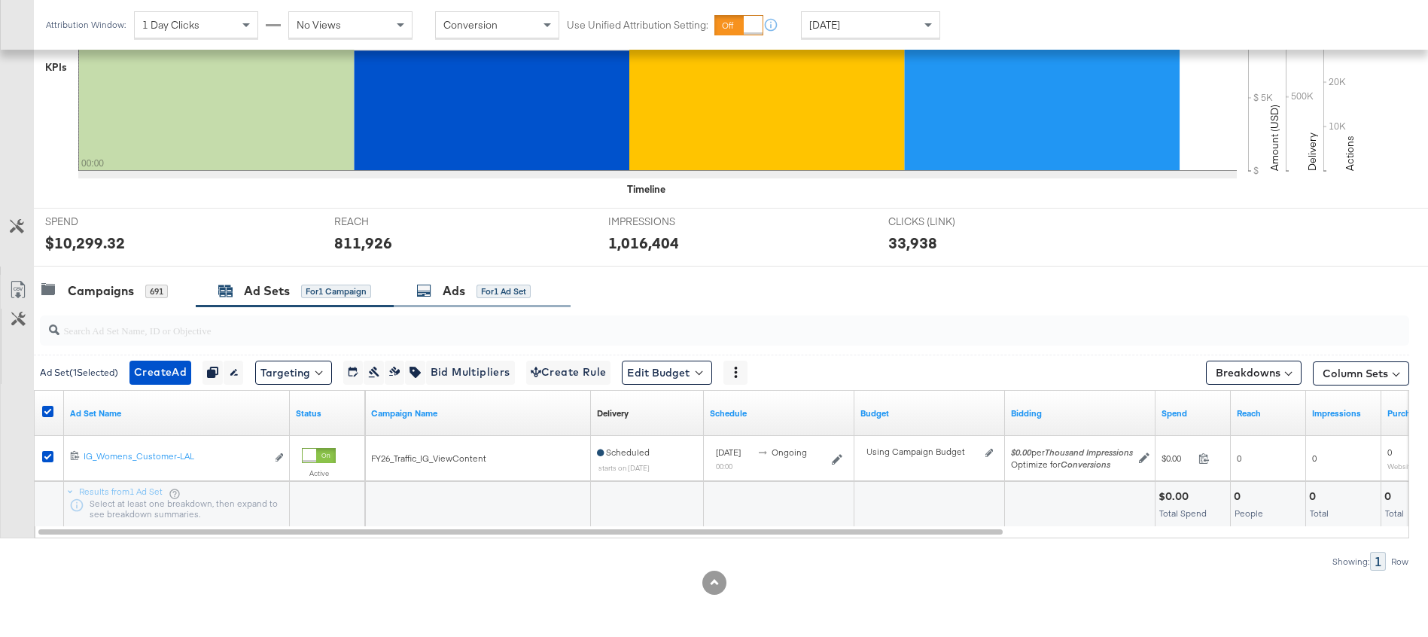
click at [450, 295] on div "Ads" at bounding box center [454, 290] width 23 height 17
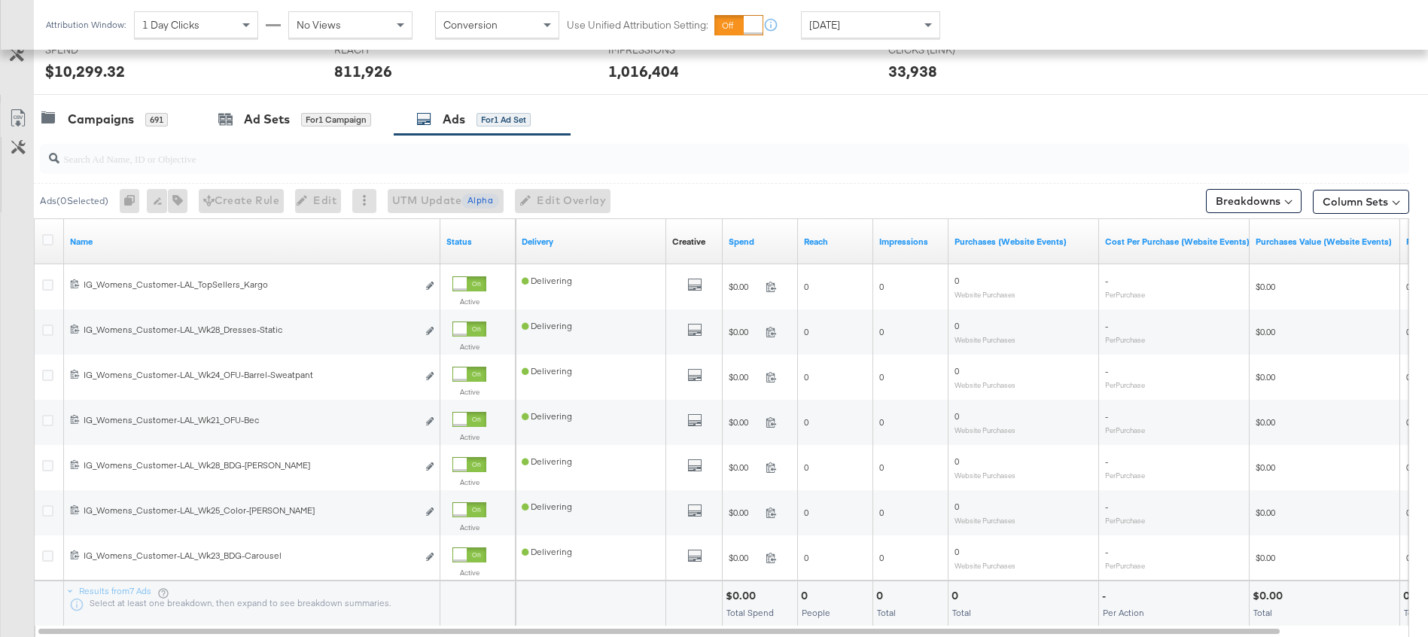
scroll to position [686, 0]
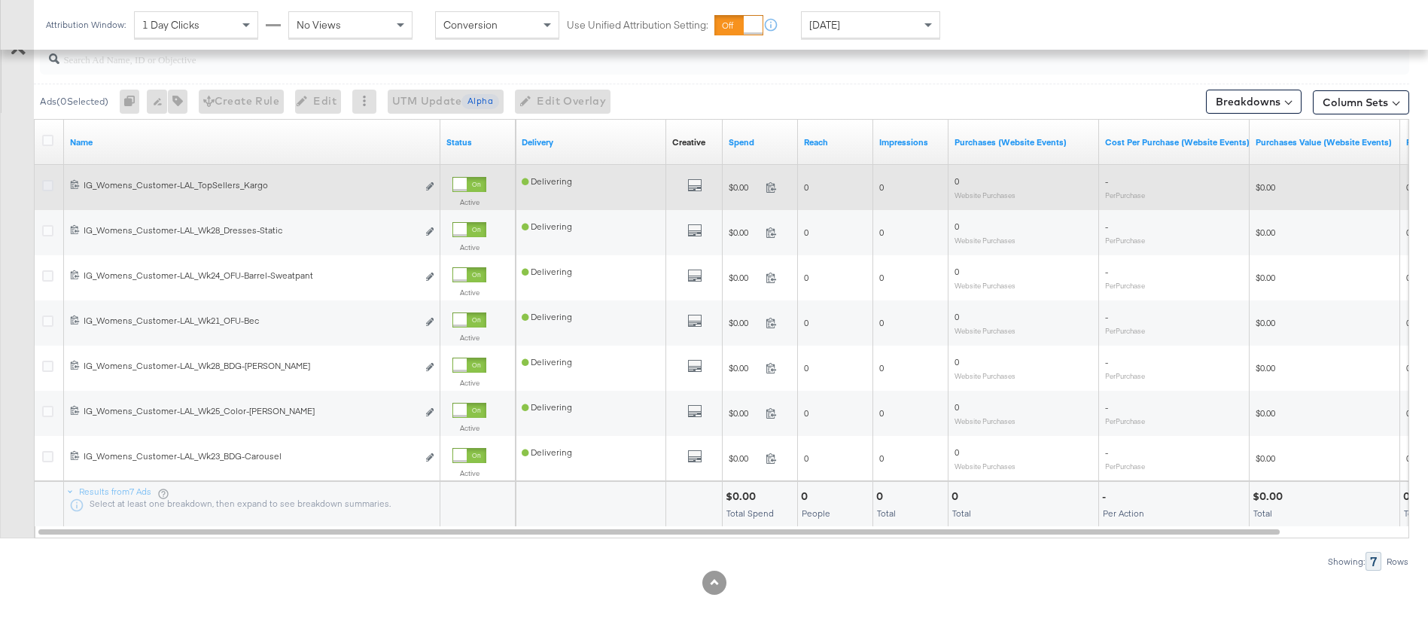
click at [50, 187] on icon at bounding box center [47, 185] width 11 height 11
click at [0, 0] on input "checkbox" at bounding box center [0, 0] width 0 height 0
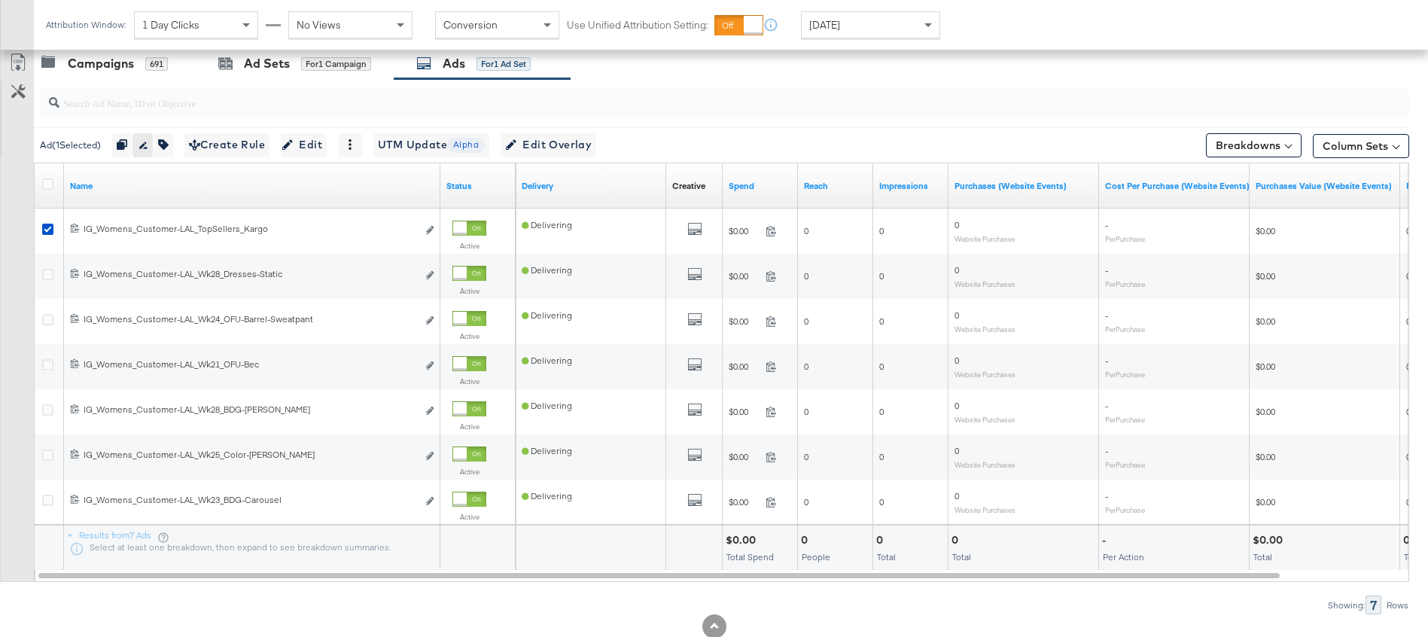
scroll to position [628, 0]
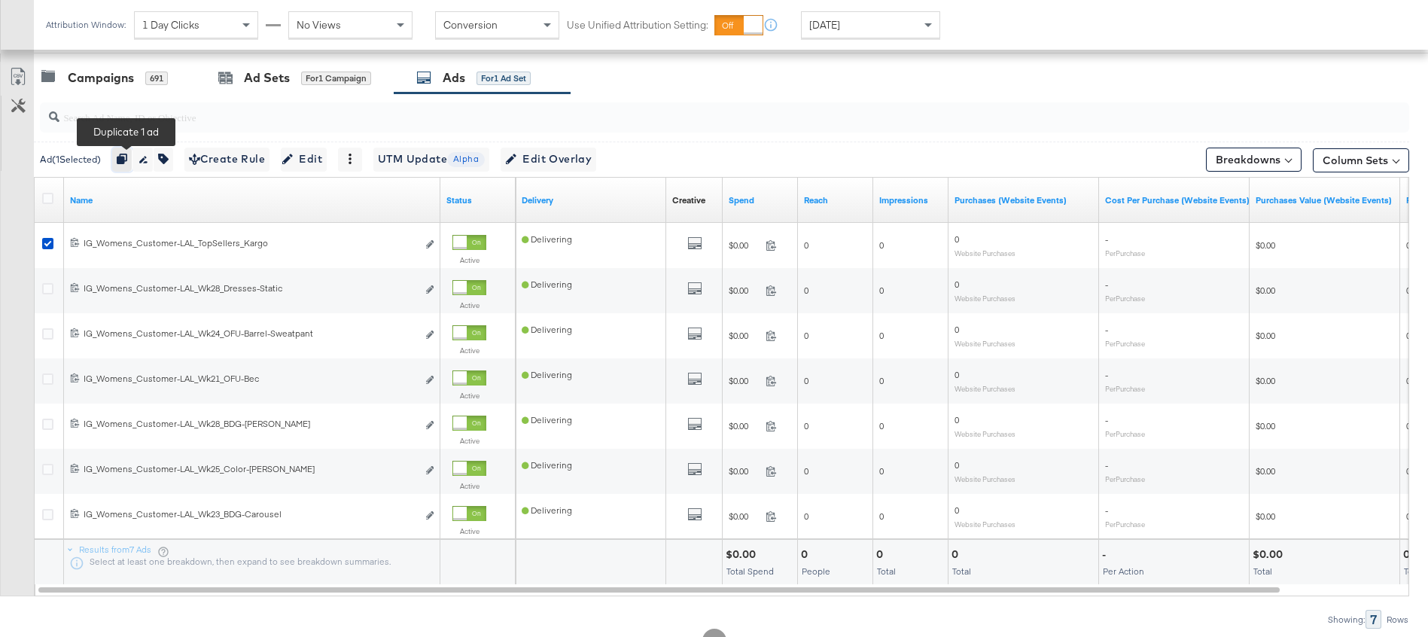
click at [126, 158] on icon "button" at bounding box center [122, 159] width 11 height 11
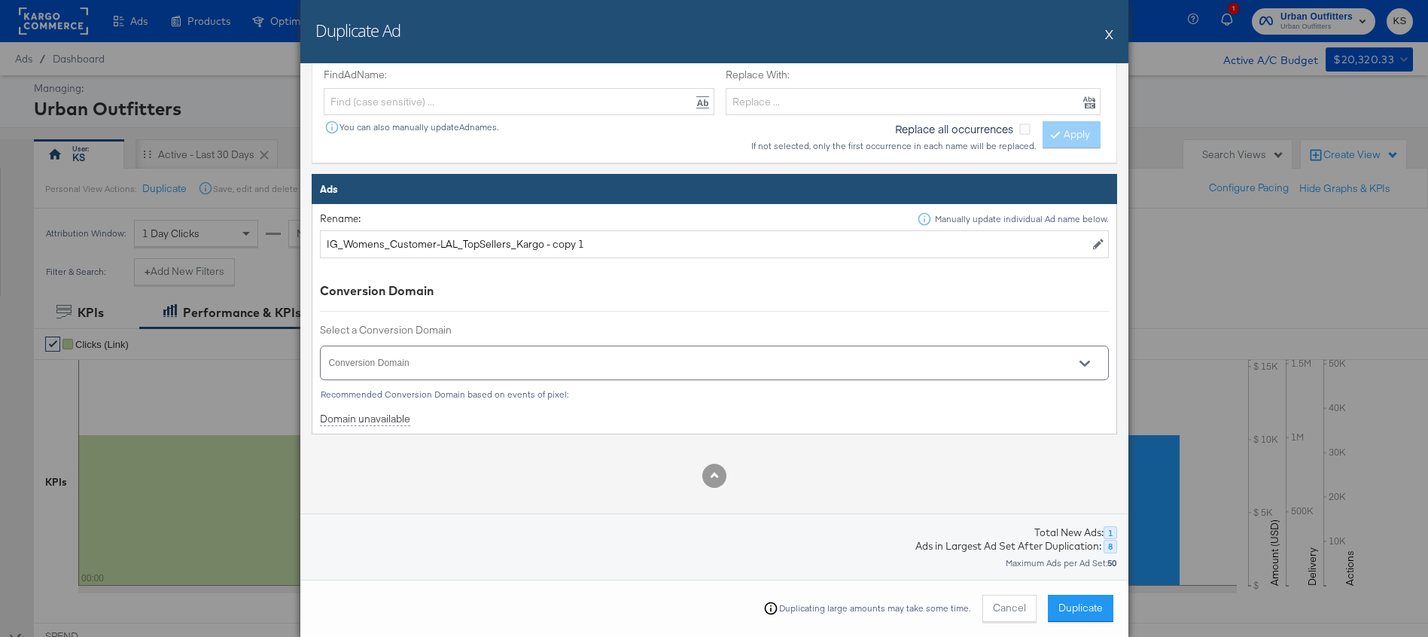
scroll to position [425, 0]
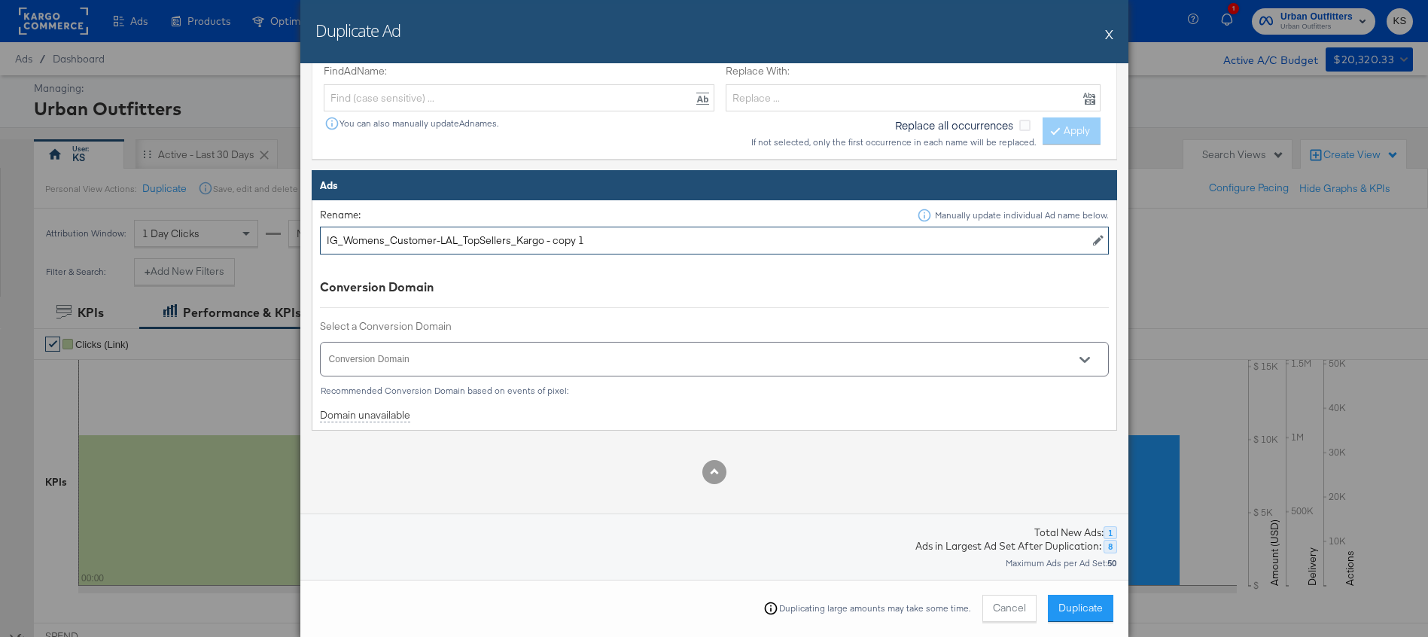
drag, startPoint x: 588, startPoint y: 239, endPoint x: 549, endPoint y: 236, distance: 39.2
click at [549, 236] on input "IG_Womens_Customer-LAL_TopSellers_Kargo - copy 1" at bounding box center [714, 241] width 789 height 28
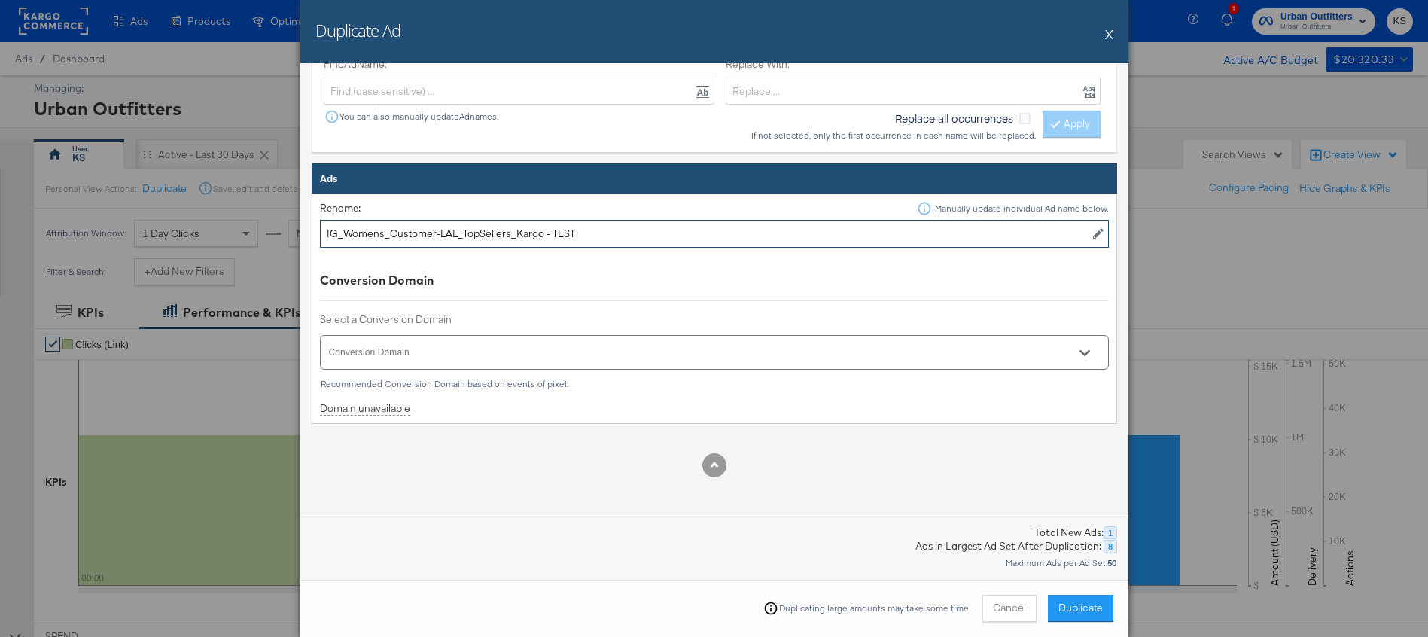
scroll to position [430, 0]
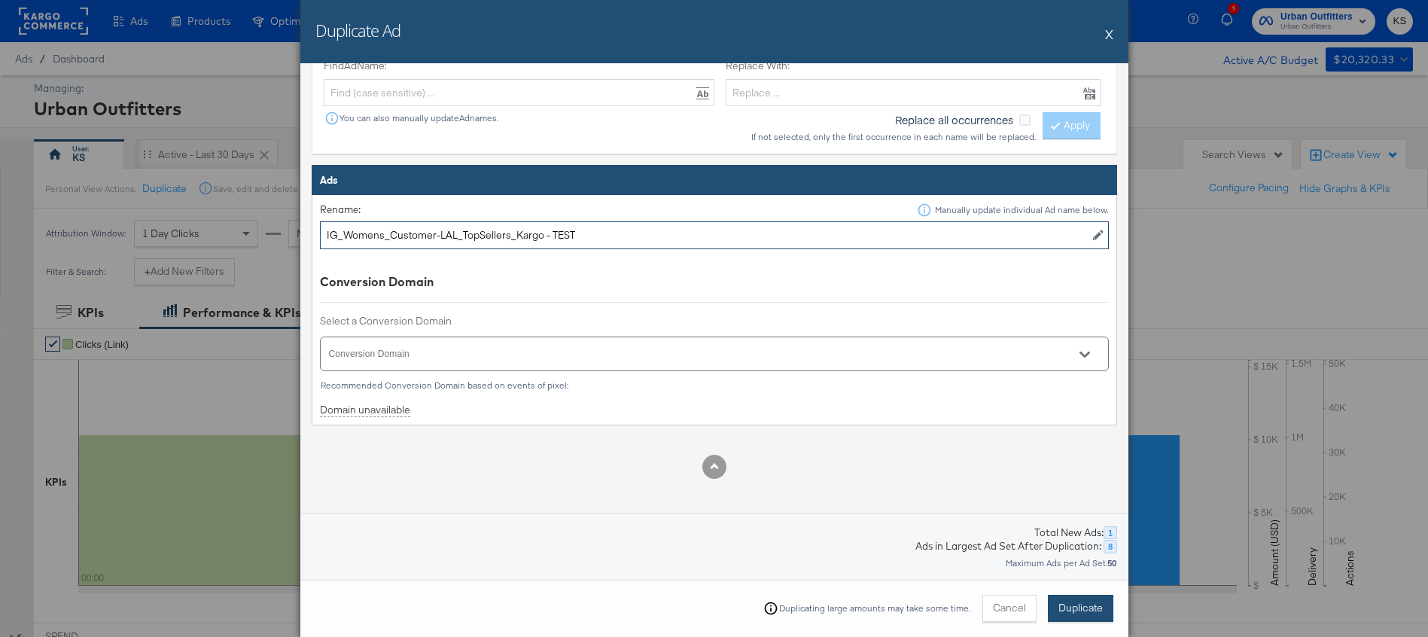
type input "IG_Womens_Customer-LAL_TopSellers_Kargo - TEST"
click at [1065, 611] on span "Duplicate" at bounding box center [1081, 608] width 44 height 14
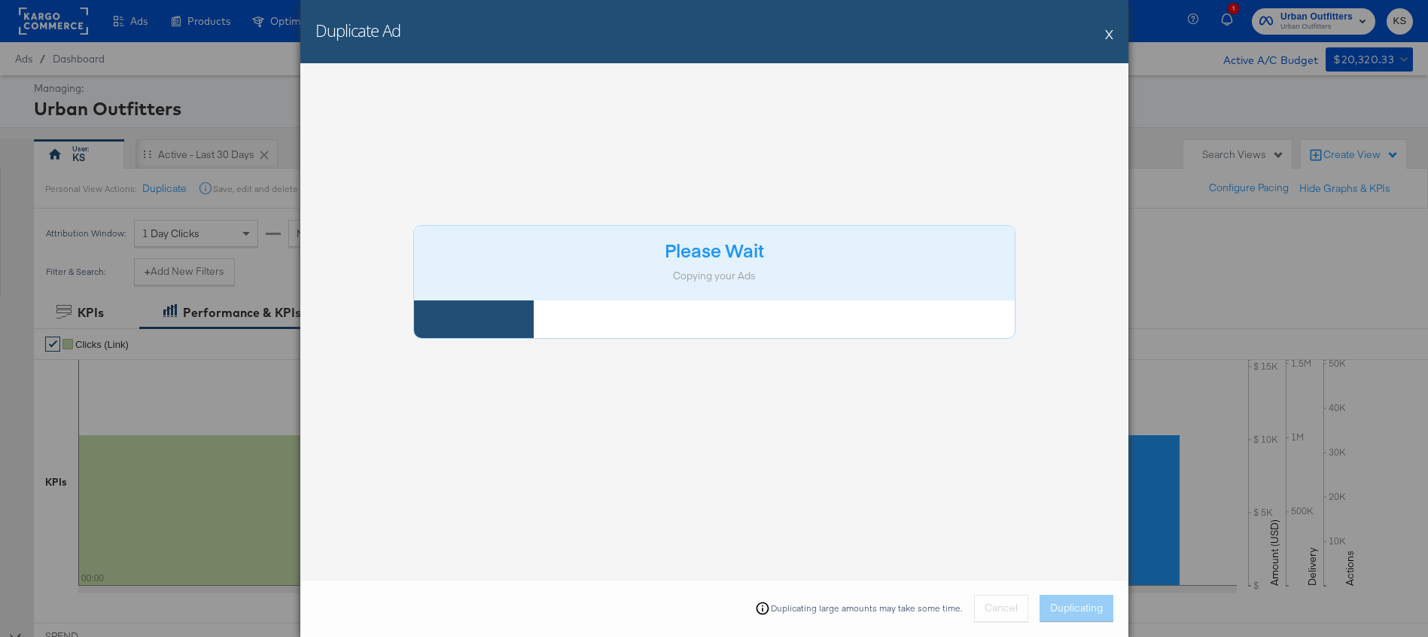
scroll to position [0, 0]
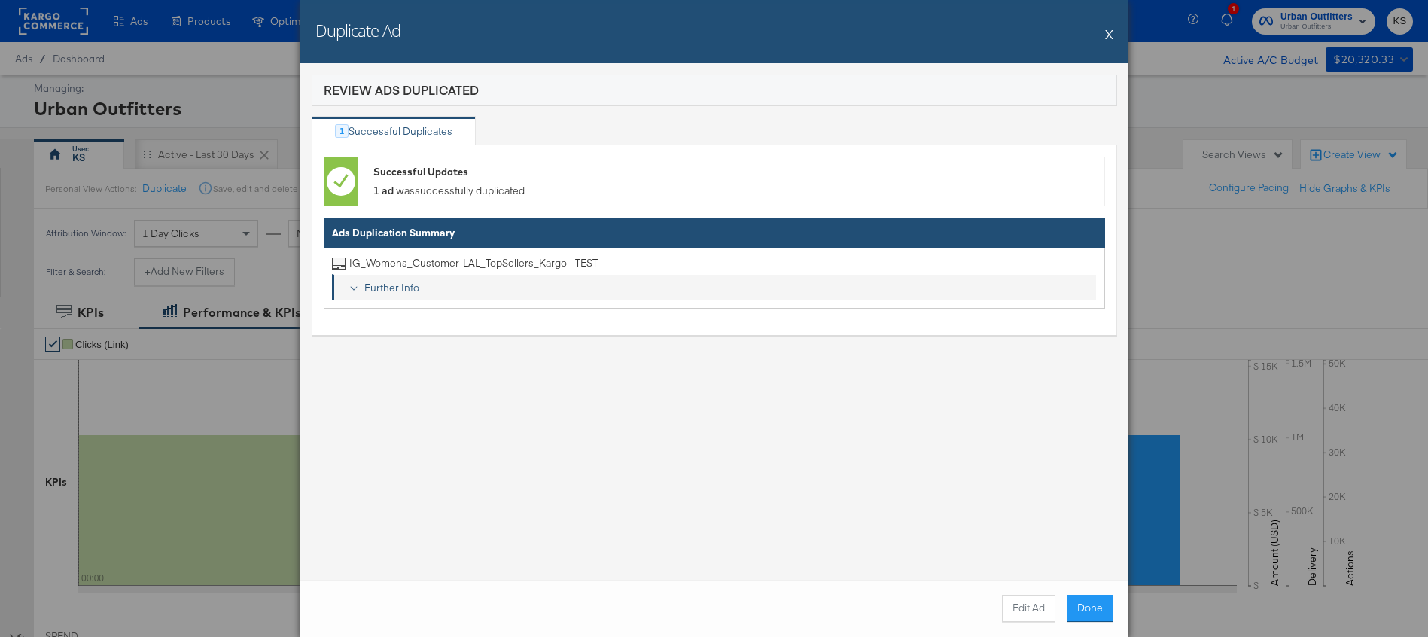
click at [373, 294] on link "Further Info" at bounding box center [714, 287] width 765 height 27
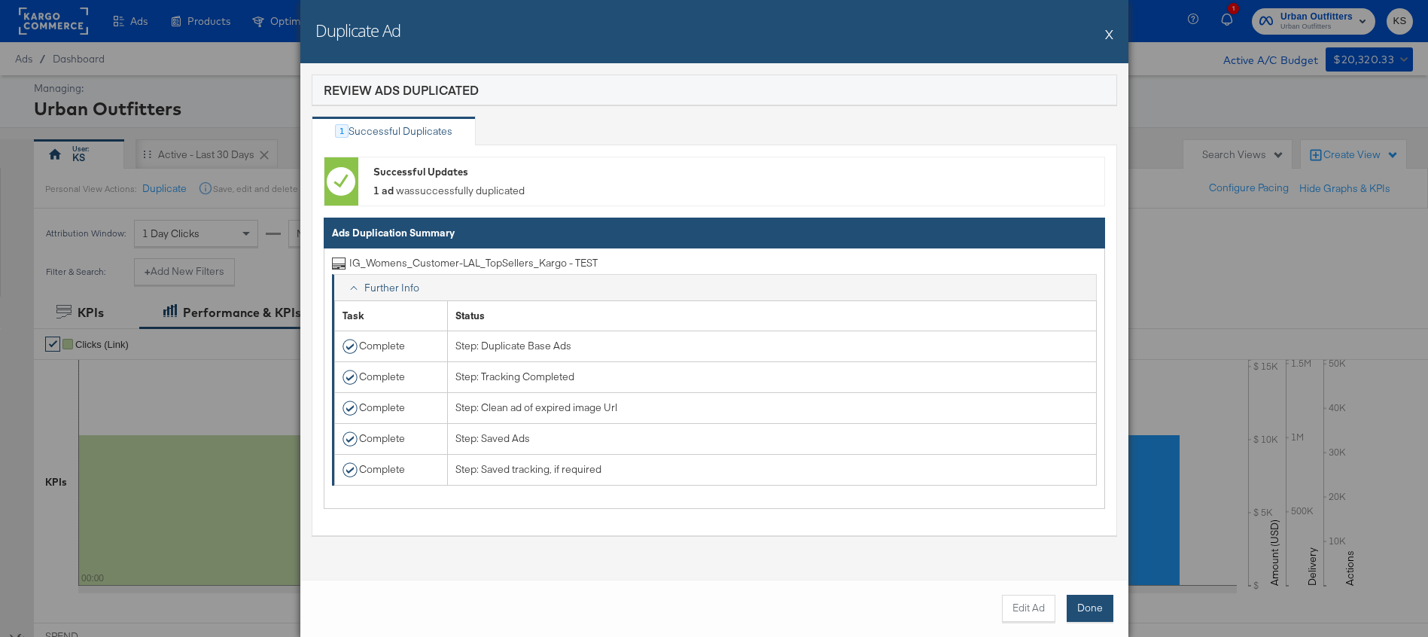
click at [1074, 602] on button "Done" at bounding box center [1090, 608] width 47 height 27
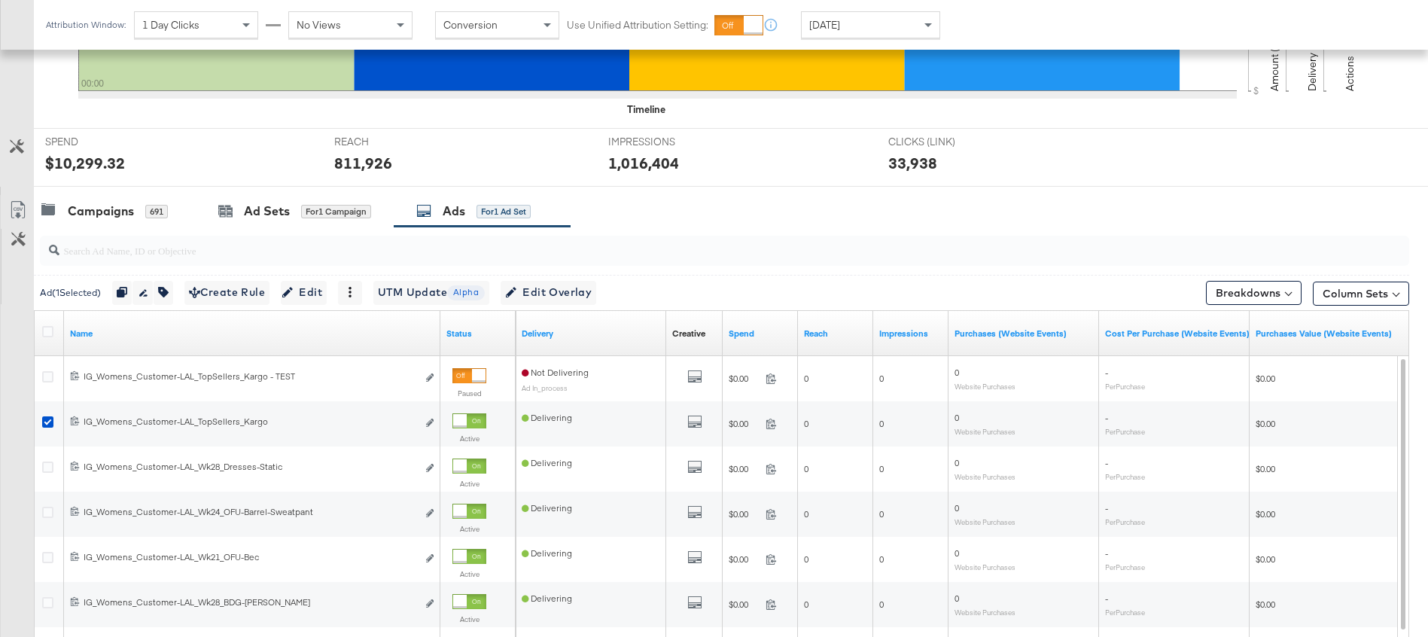
scroll to position [578, 0]
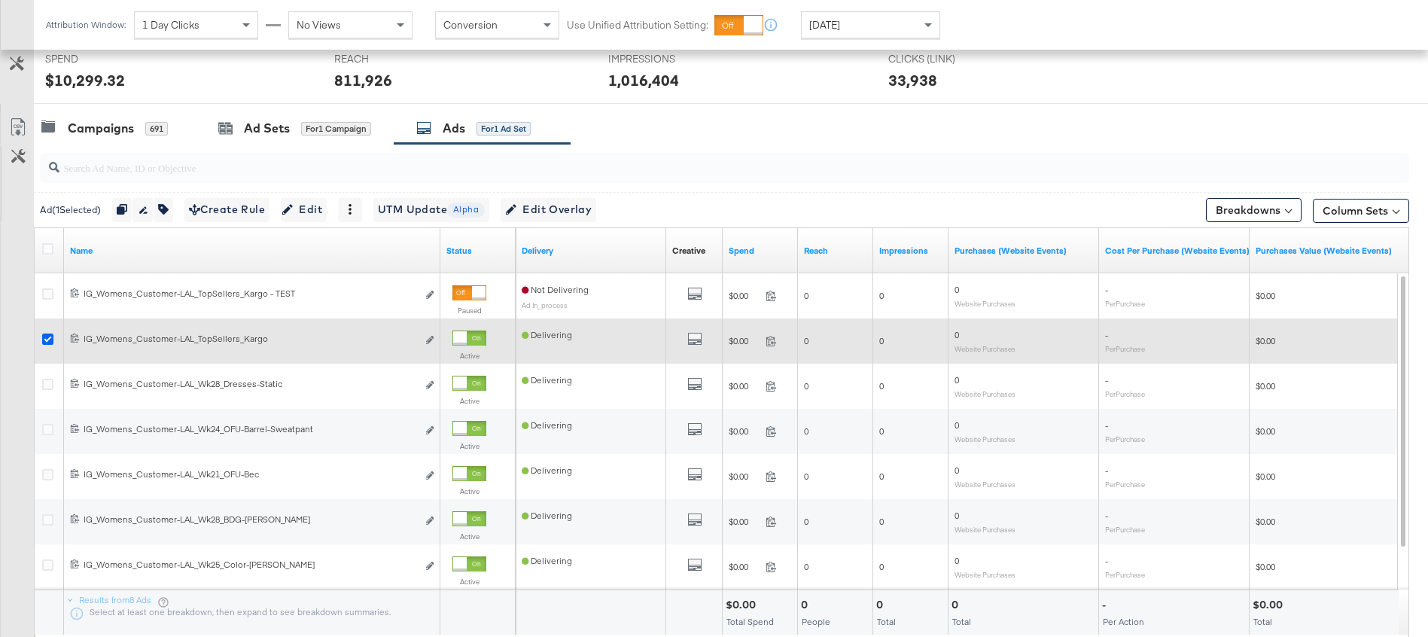
click at [49, 337] on icon at bounding box center [47, 339] width 11 height 11
click at [0, 0] on input "checkbox" at bounding box center [0, 0] width 0 height 0
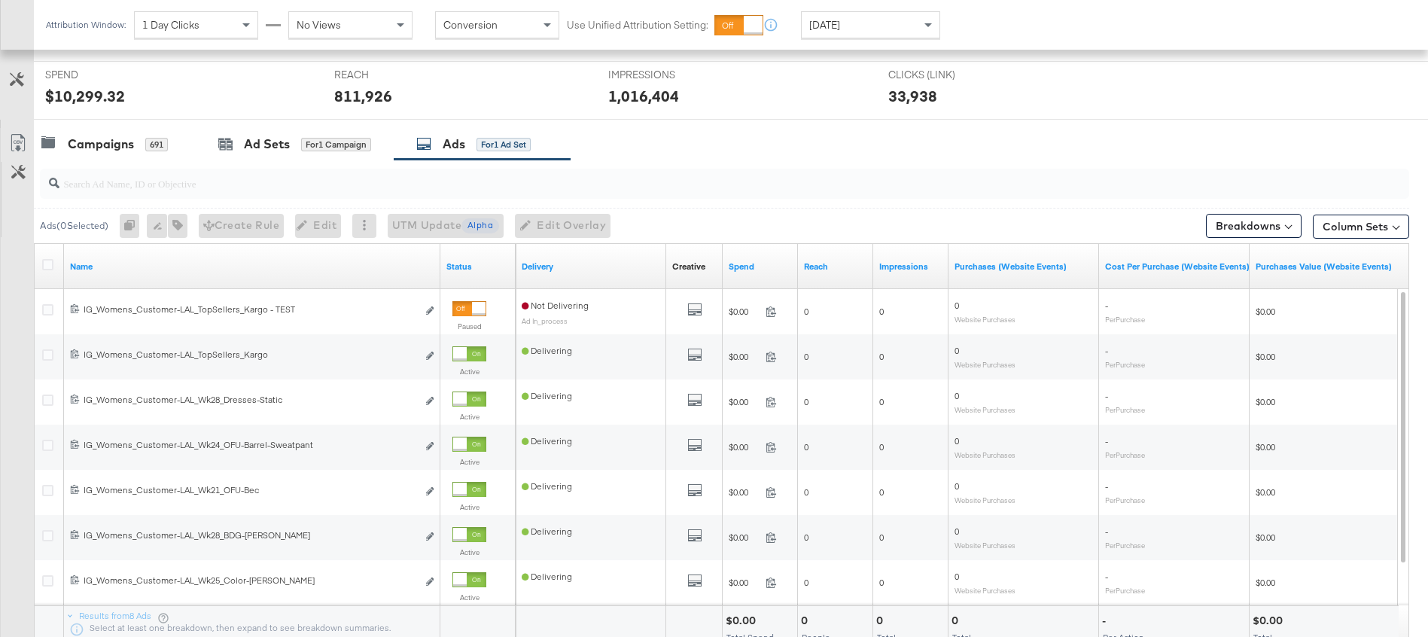
scroll to position [560, 0]
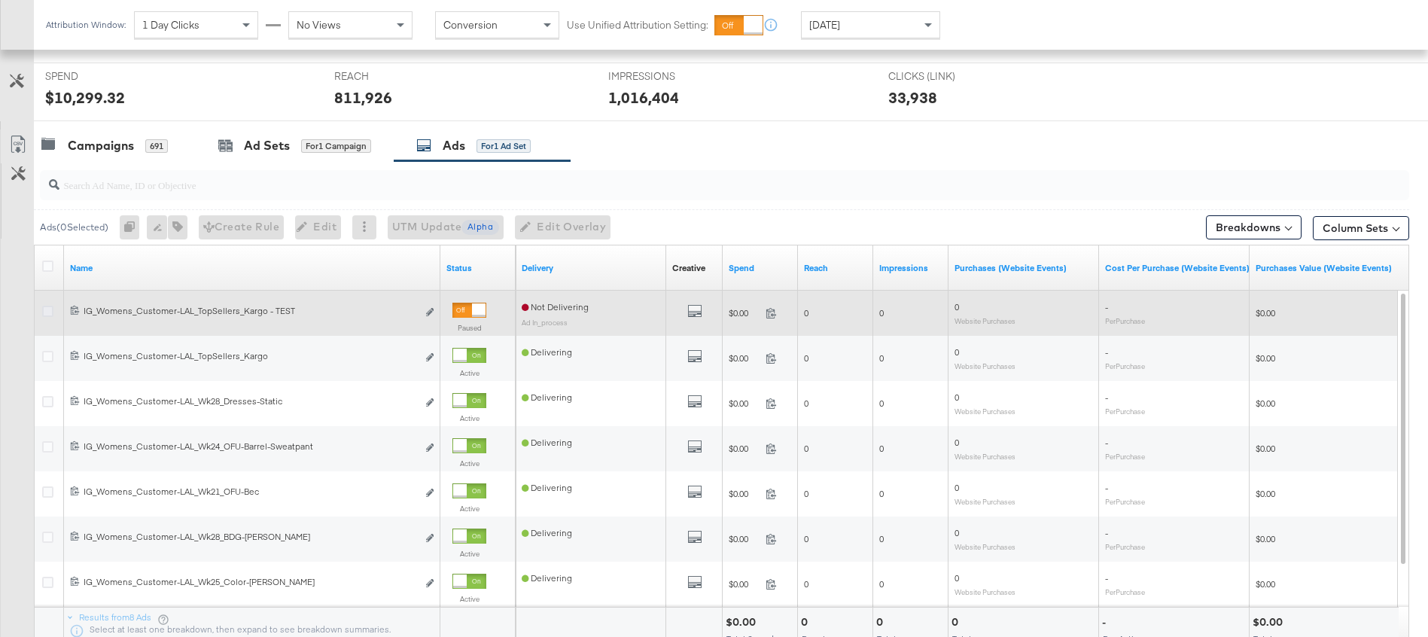
click at [47, 314] on icon at bounding box center [47, 311] width 11 height 11
click at [0, 0] on input "checkbox" at bounding box center [0, 0] width 0 height 0
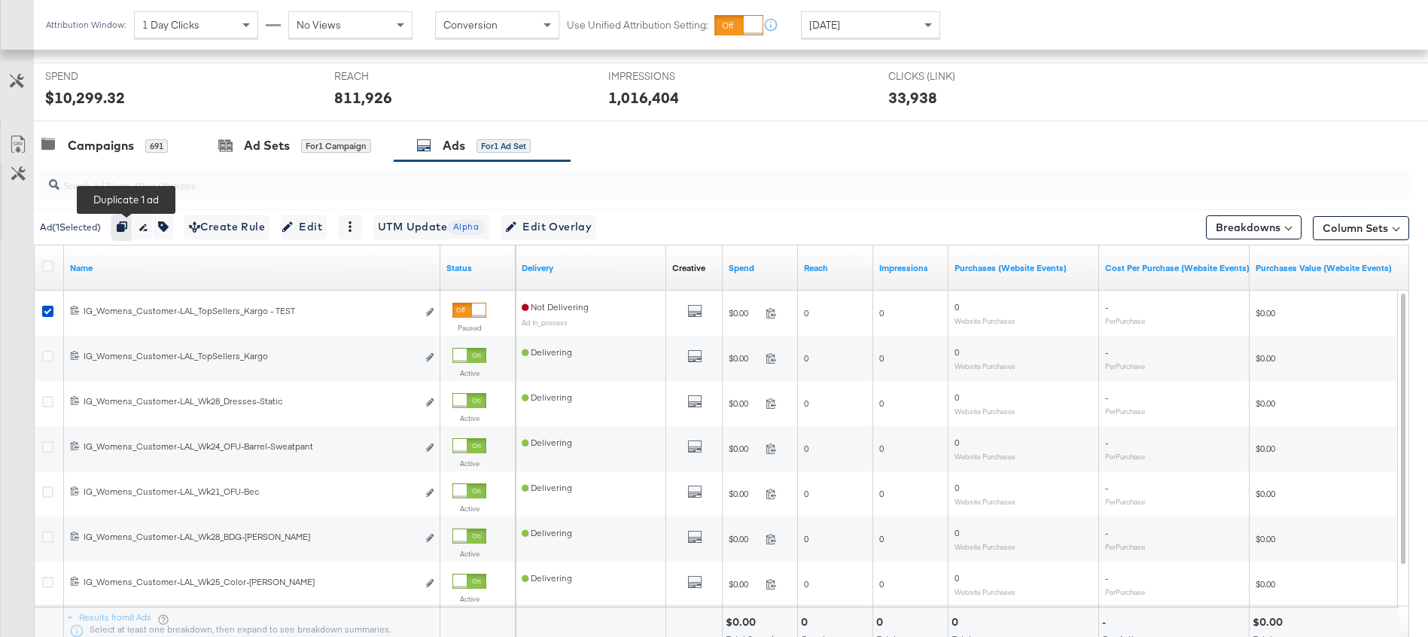
click at [125, 225] on icon "button" at bounding box center [122, 226] width 11 height 11
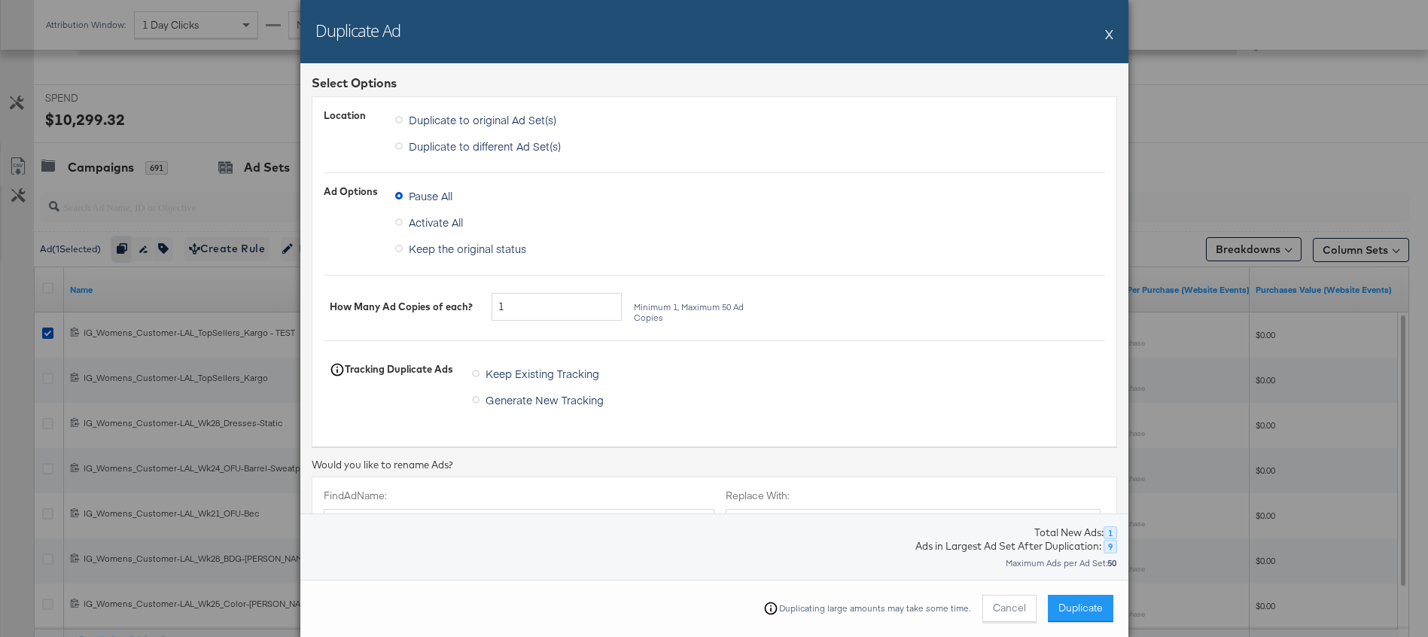
scroll to position [533, 0]
click at [1109, 38] on button "X" at bounding box center [1109, 34] width 8 height 30
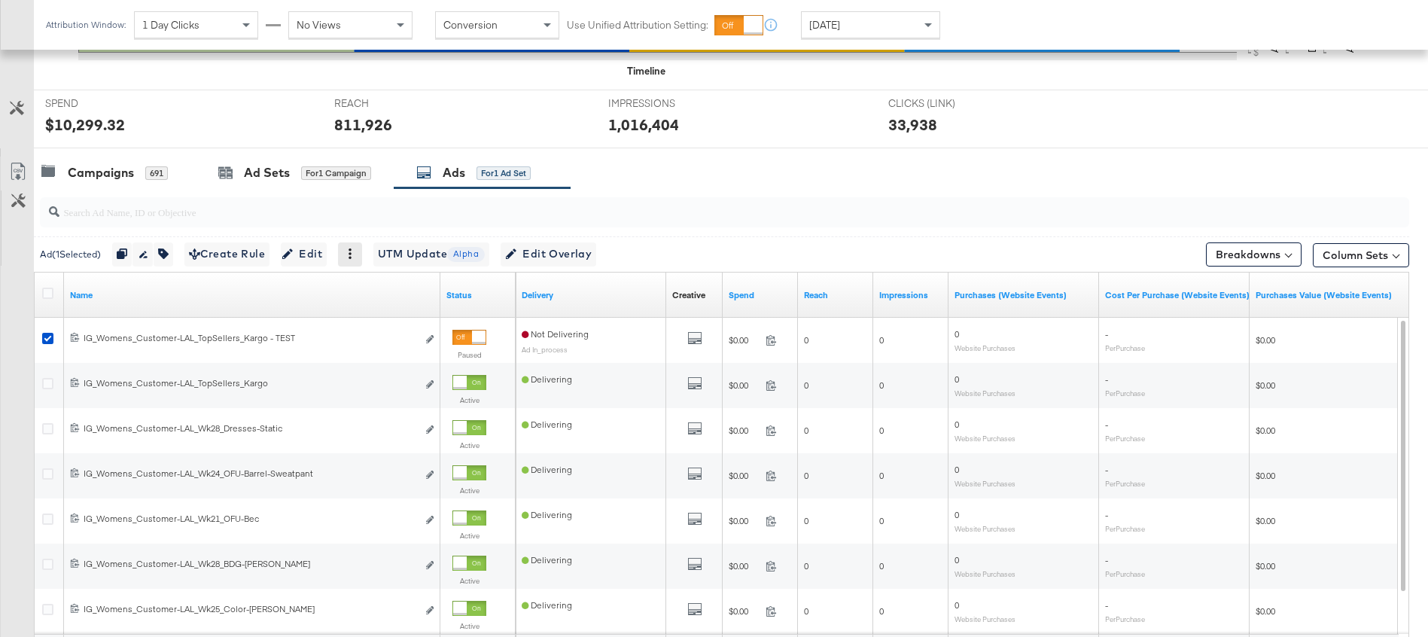
click at [358, 260] on div at bounding box center [350, 254] width 24 height 24
click at [355, 257] on icon at bounding box center [350, 253] width 11 height 11
click at [383, 330] on div "Delete" at bounding box center [402, 327] width 83 height 24
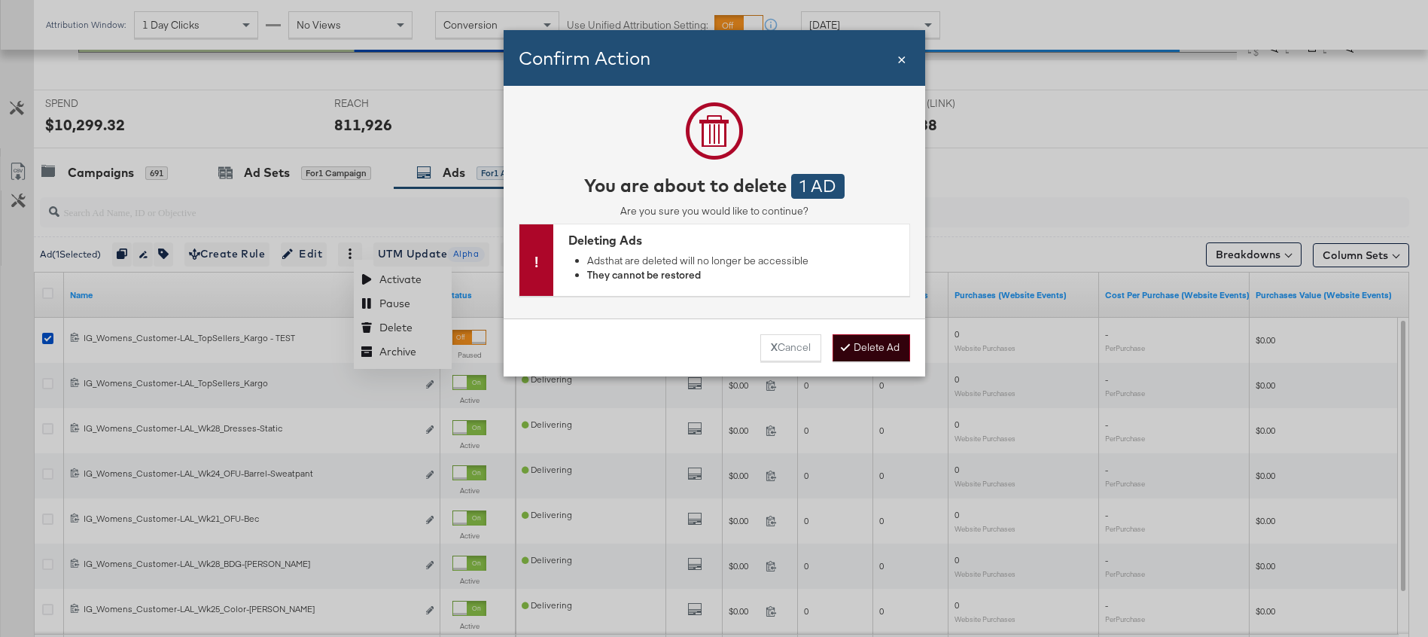
click at [879, 346] on button "Delete Ad" at bounding box center [872, 347] width 78 height 27
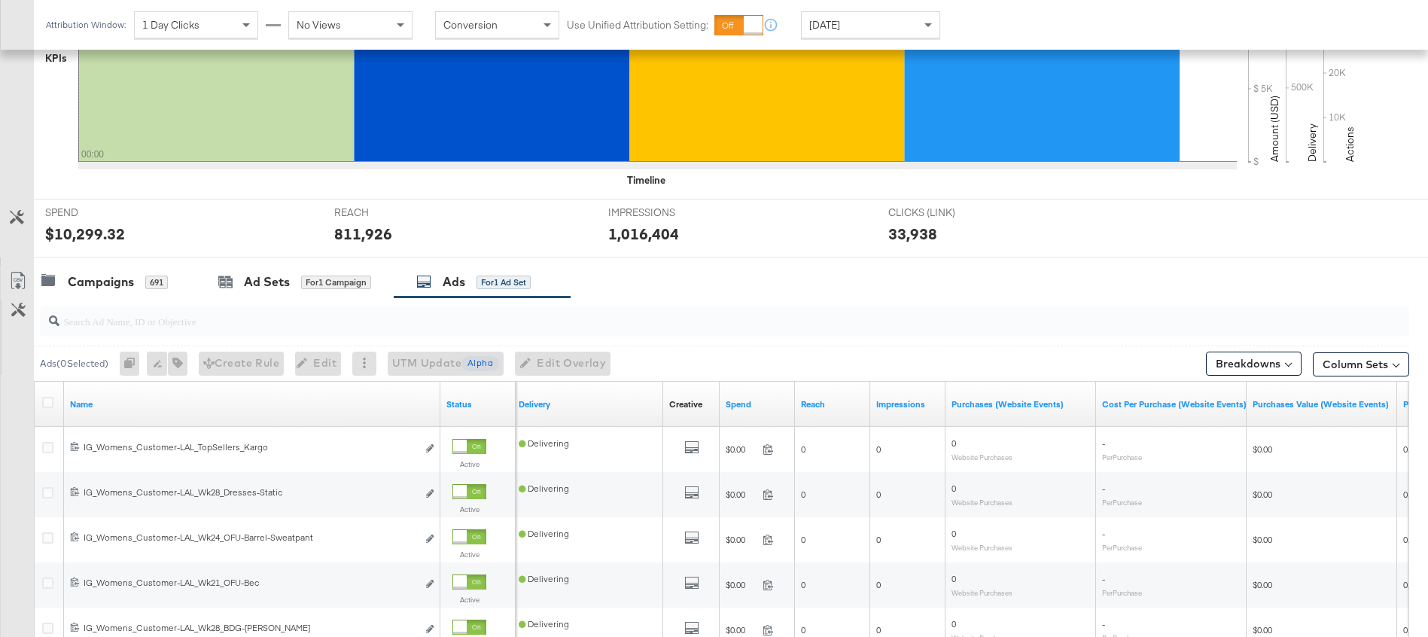
scroll to position [407, 0]
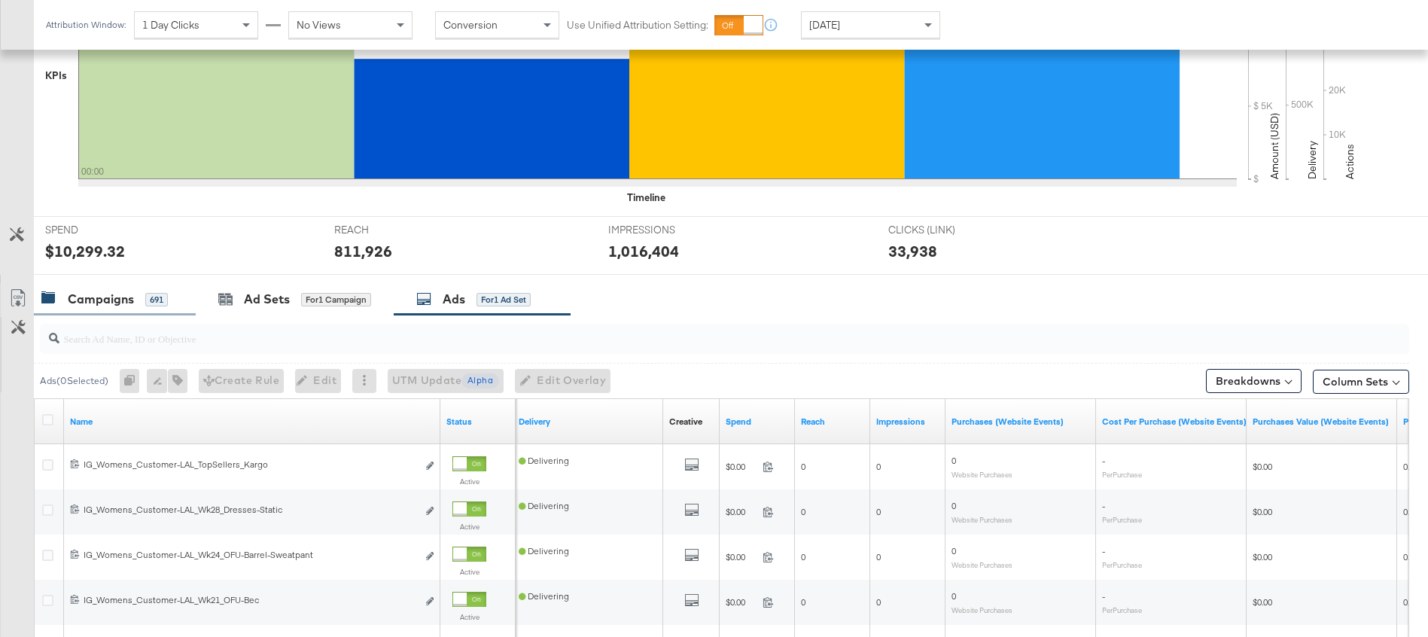
click at [87, 296] on div "Campaigns" at bounding box center [101, 299] width 66 height 17
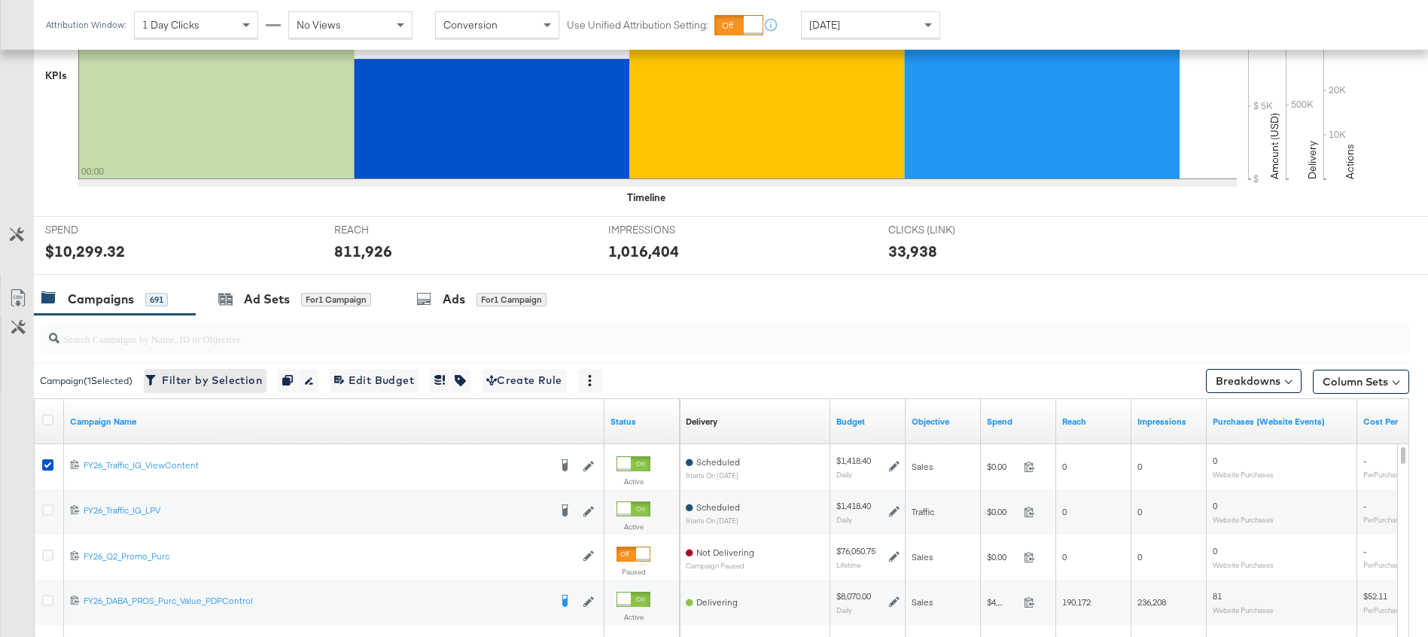
scroll to position [467, 0]
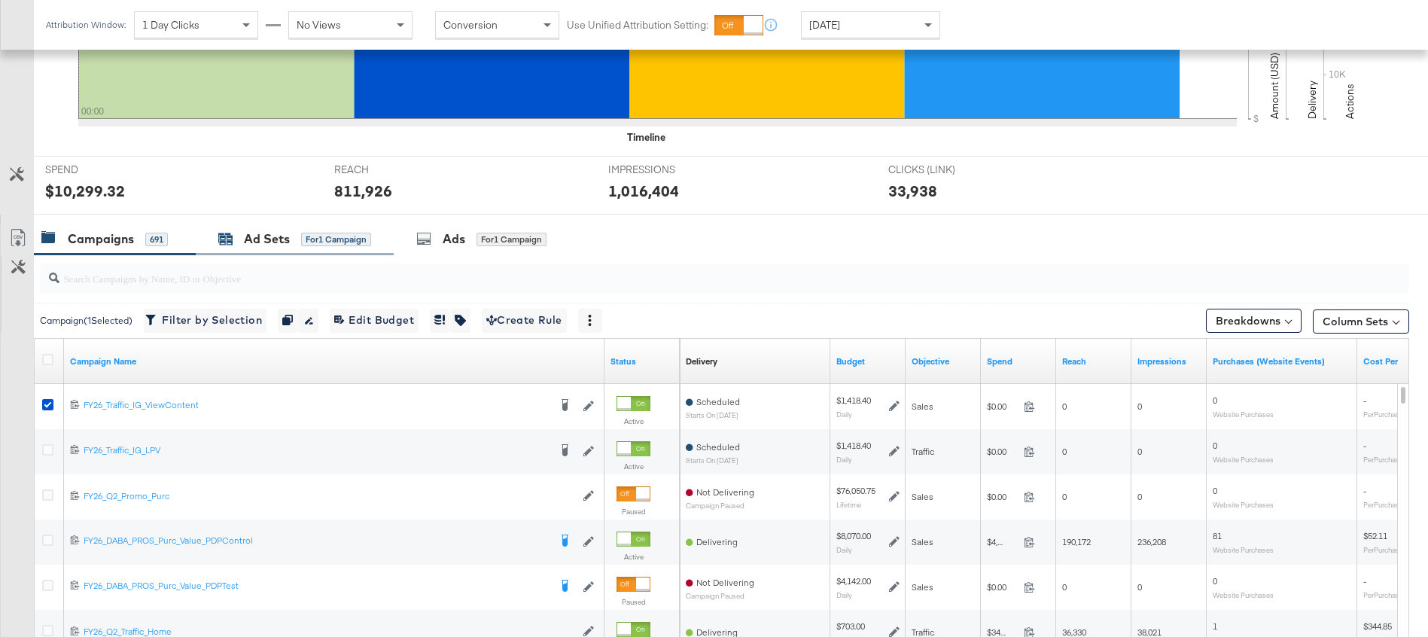
click at [265, 233] on div "Ad Sets" at bounding box center [267, 238] width 46 height 17
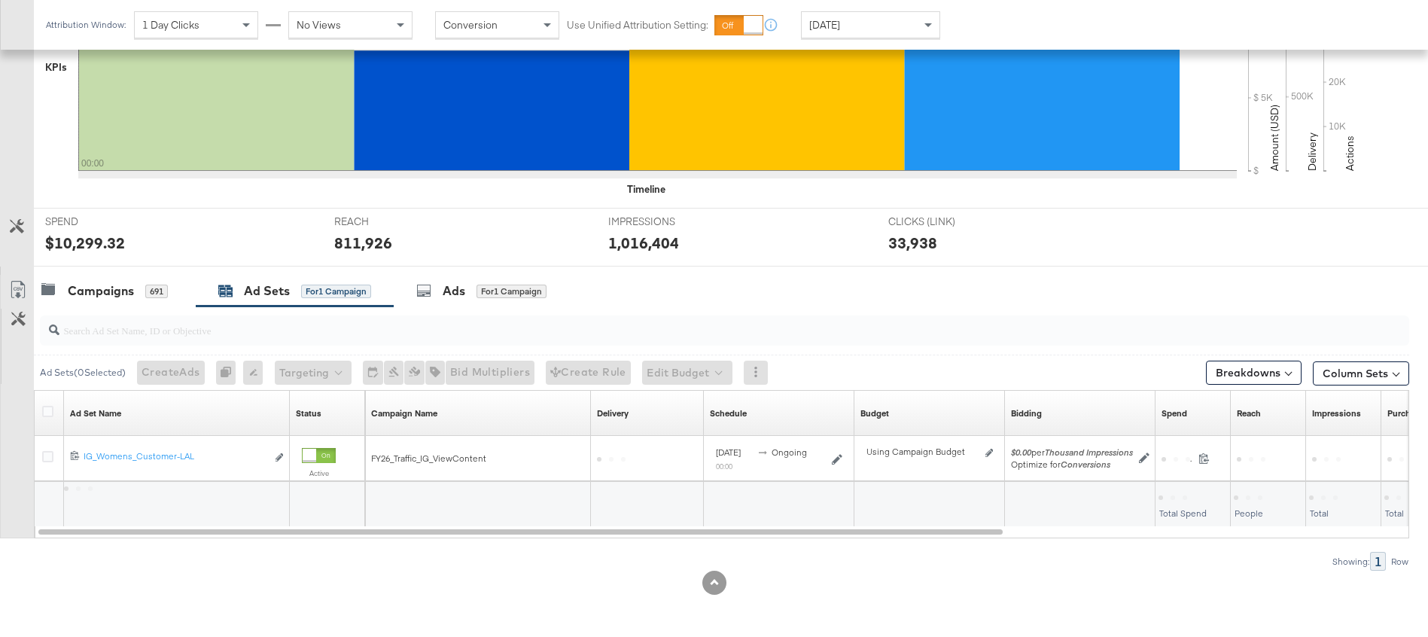
scroll to position [415, 0]
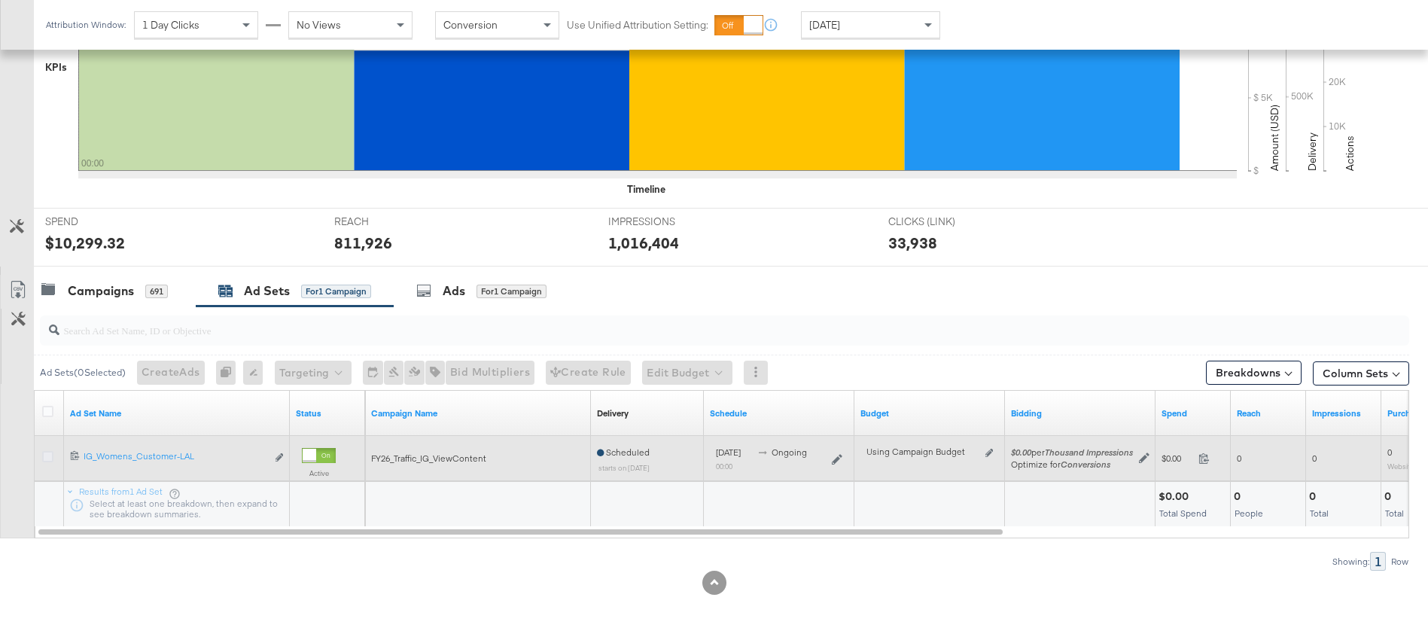
click at [50, 453] on icon at bounding box center [47, 456] width 11 height 11
click at [0, 0] on input "checkbox" at bounding box center [0, 0] width 0 height 0
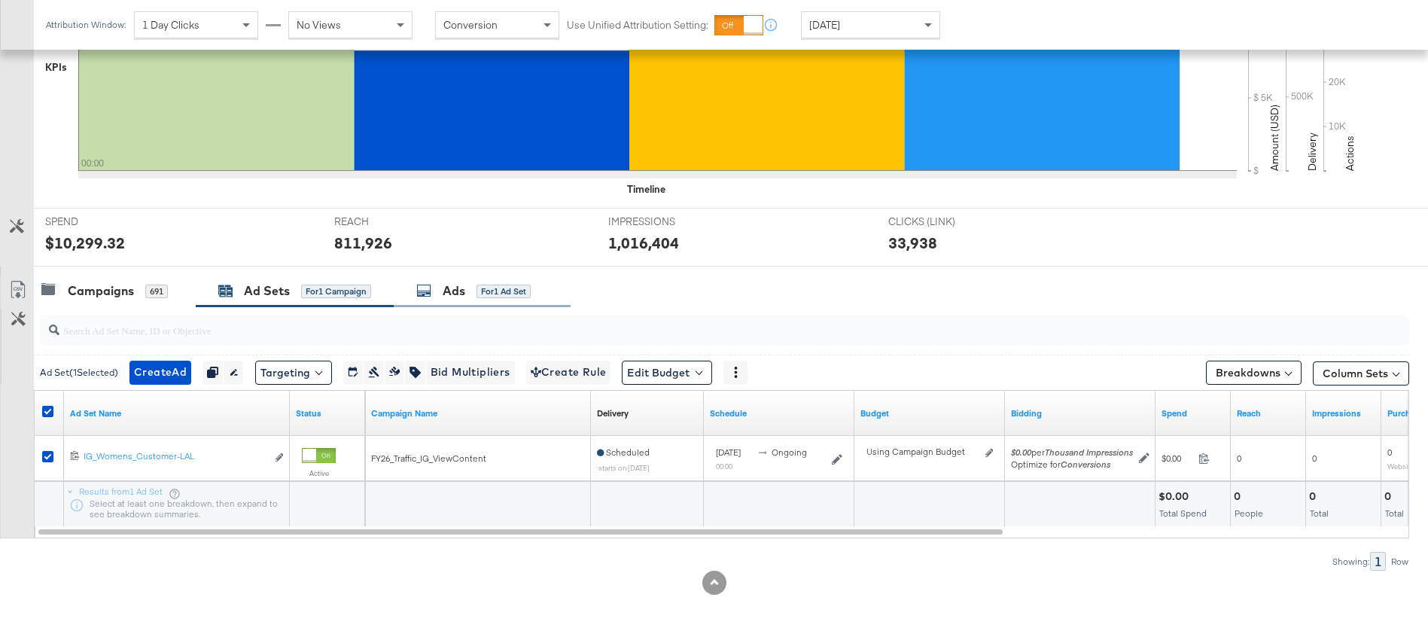
click at [443, 291] on div "Ads for 1 Ad Set" at bounding box center [473, 290] width 114 height 17
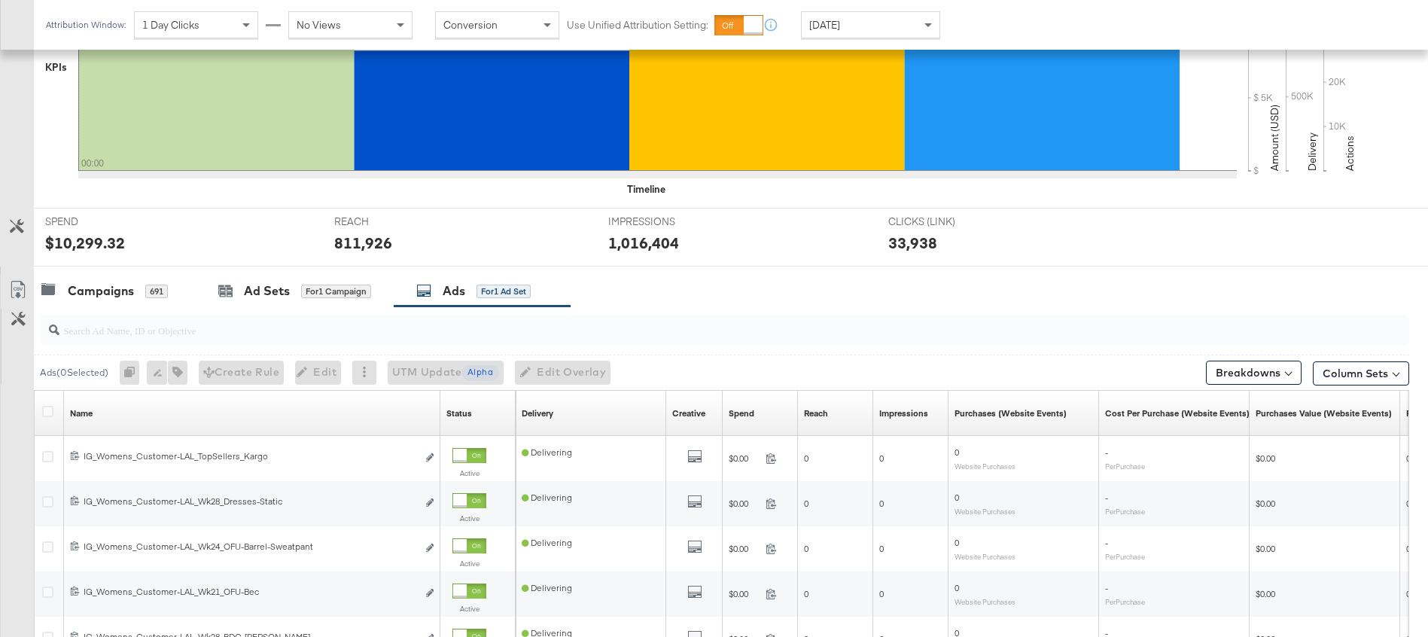
scroll to position [467, 0]
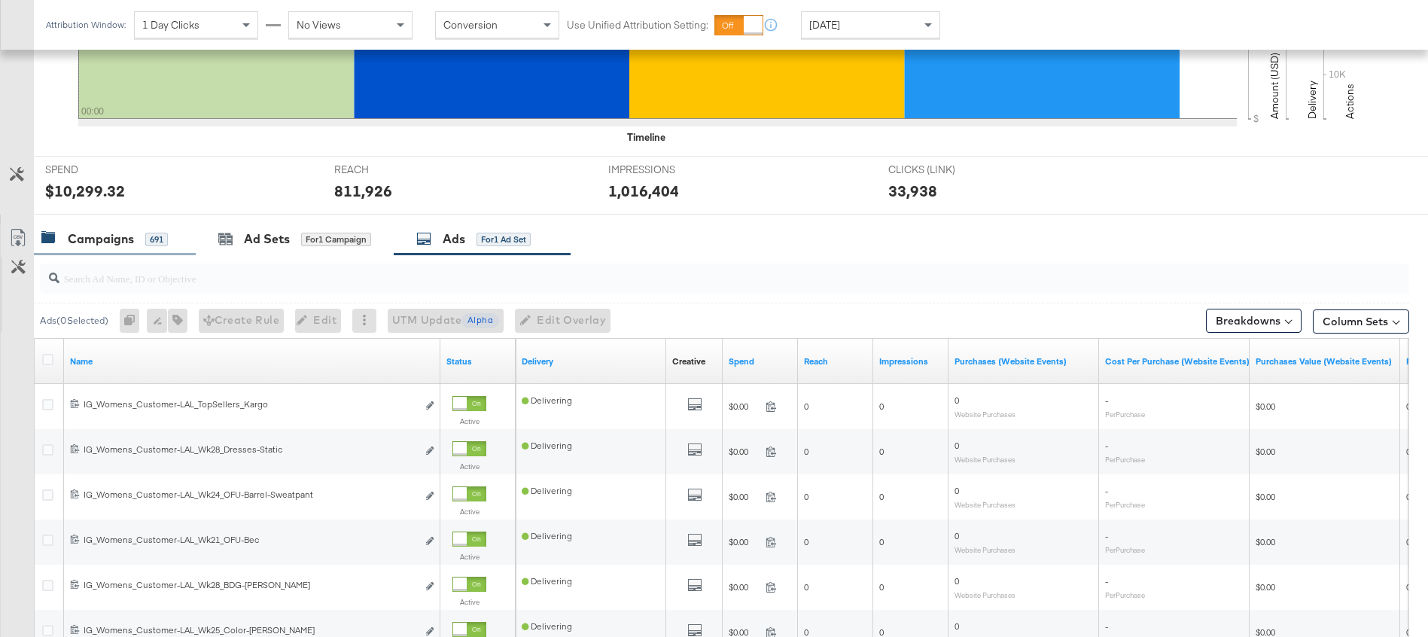
click at [123, 247] on div "Campaigns" at bounding box center [101, 238] width 66 height 17
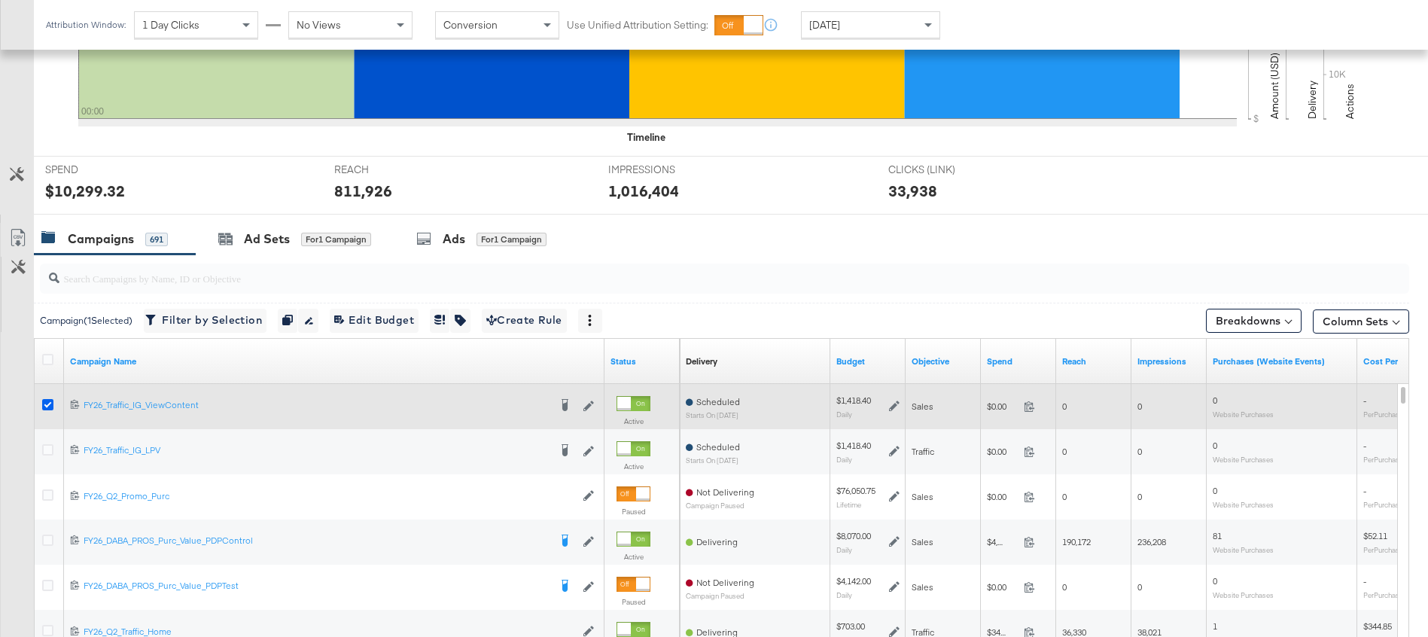
click at [47, 402] on icon at bounding box center [47, 404] width 11 height 11
click at [0, 0] on input "checkbox" at bounding box center [0, 0] width 0 height 0
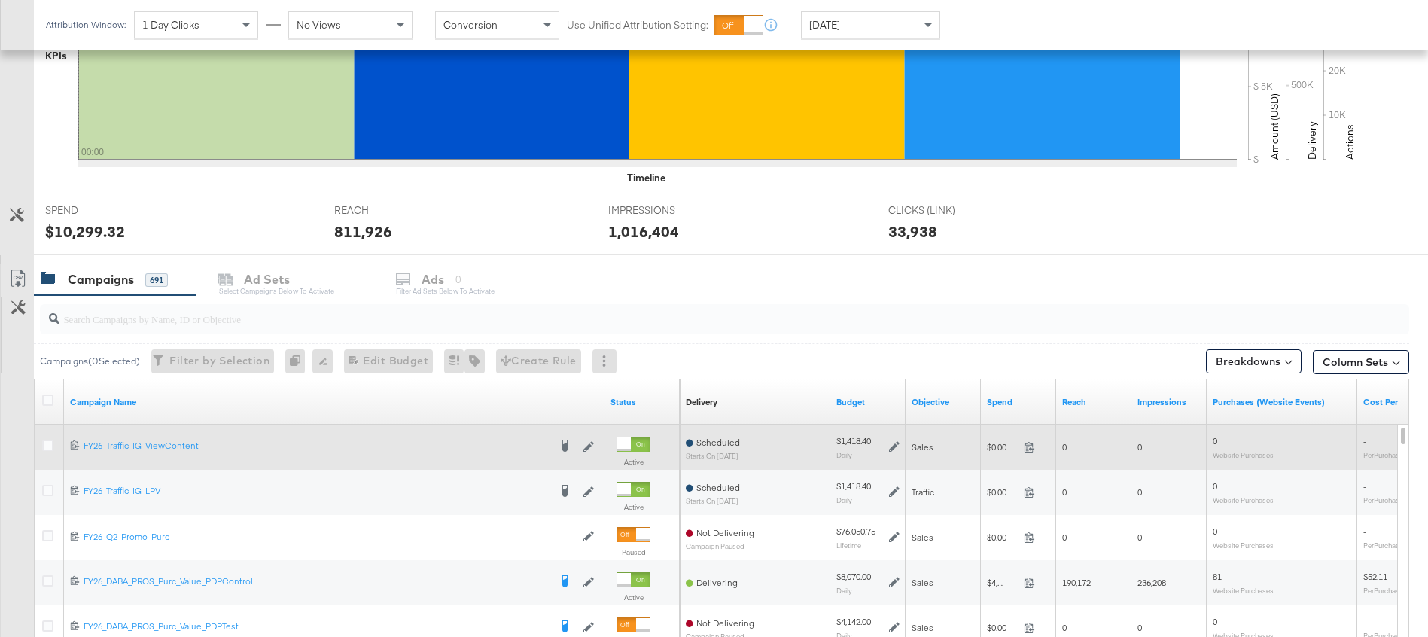
scroll to position [0, 0]
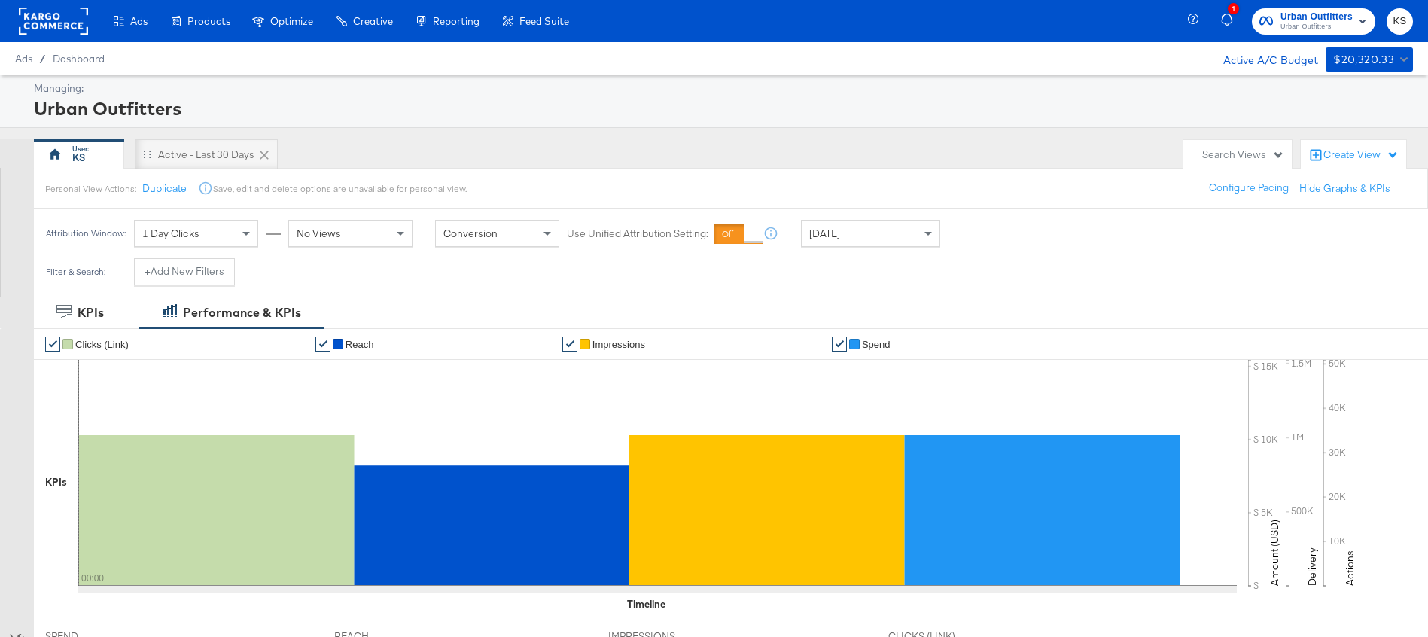
click at [1288, 19] on span "Urban Outfitters" at bounding box center [1317, 17] width 72 height 16
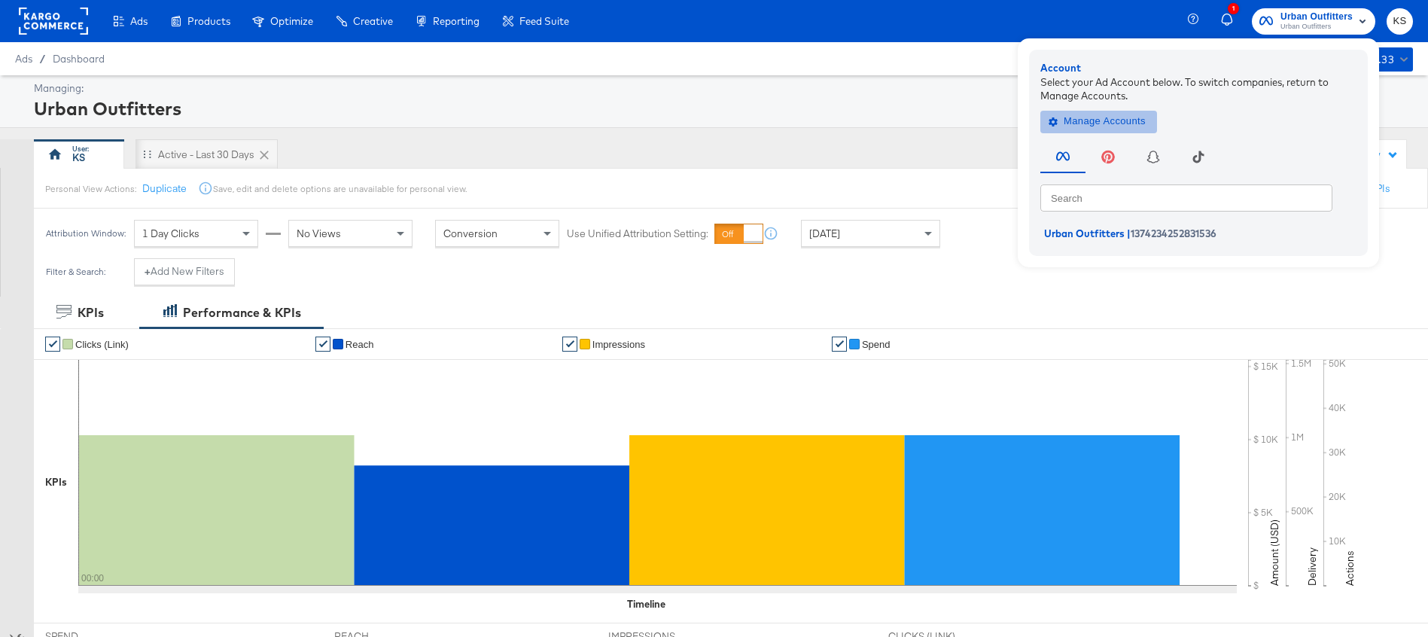
click at [1096, 130] on button "Manage Accounts" at bounding box center [1099, 121] width 117 height 23
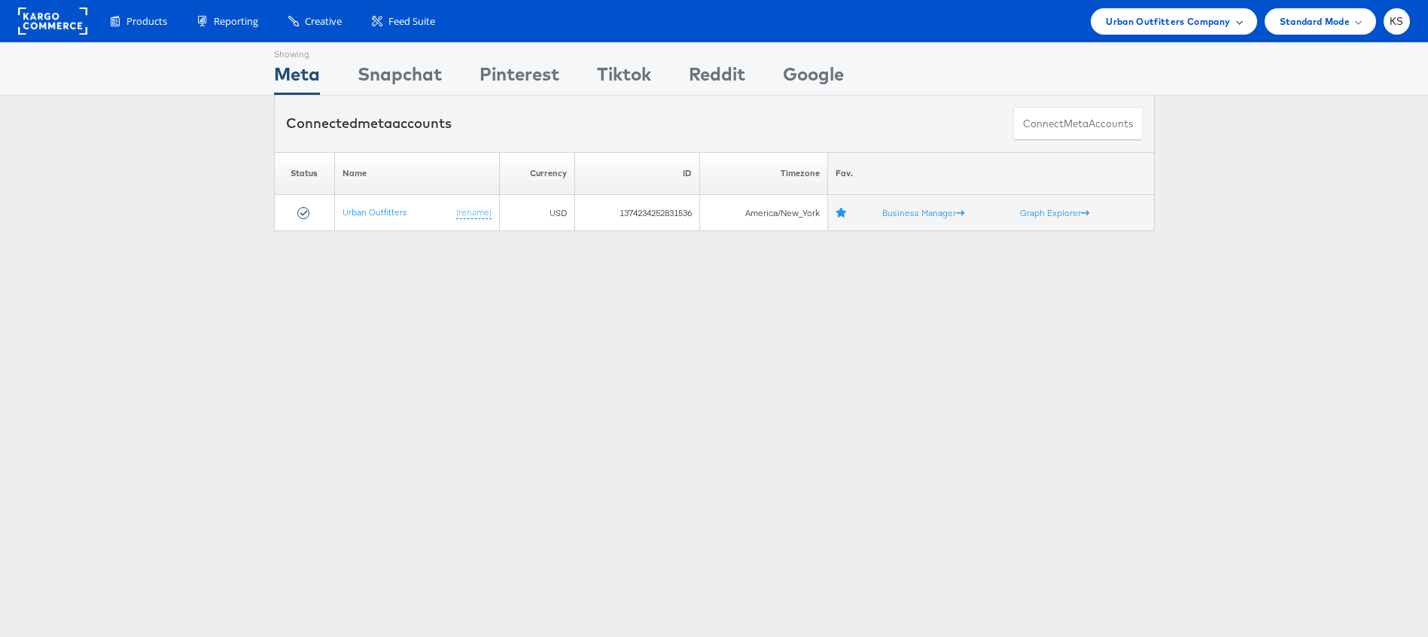
click at [1135, 31] on div "Urban Outfitters Company" at bounding box center [1174, 21] width 166 height 26
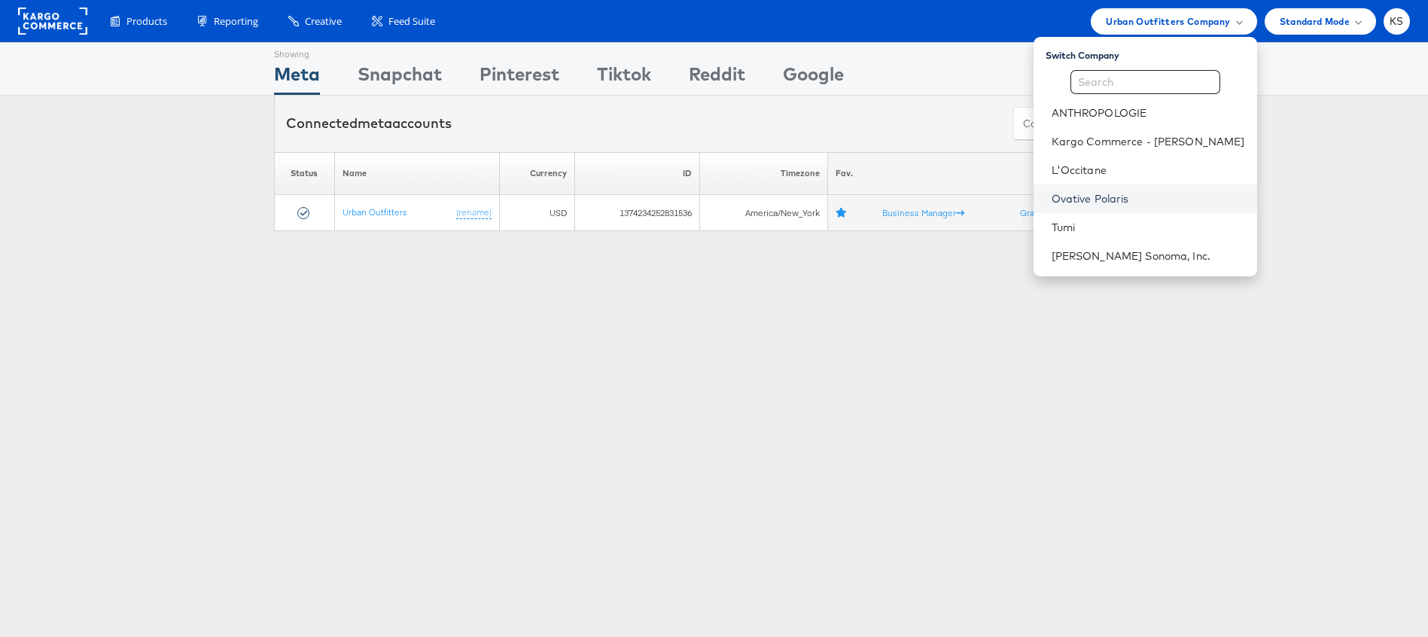
click at [1139, 200] on link "Ovative Polaris" at bounding box center [1149, 198] width 194 height 15
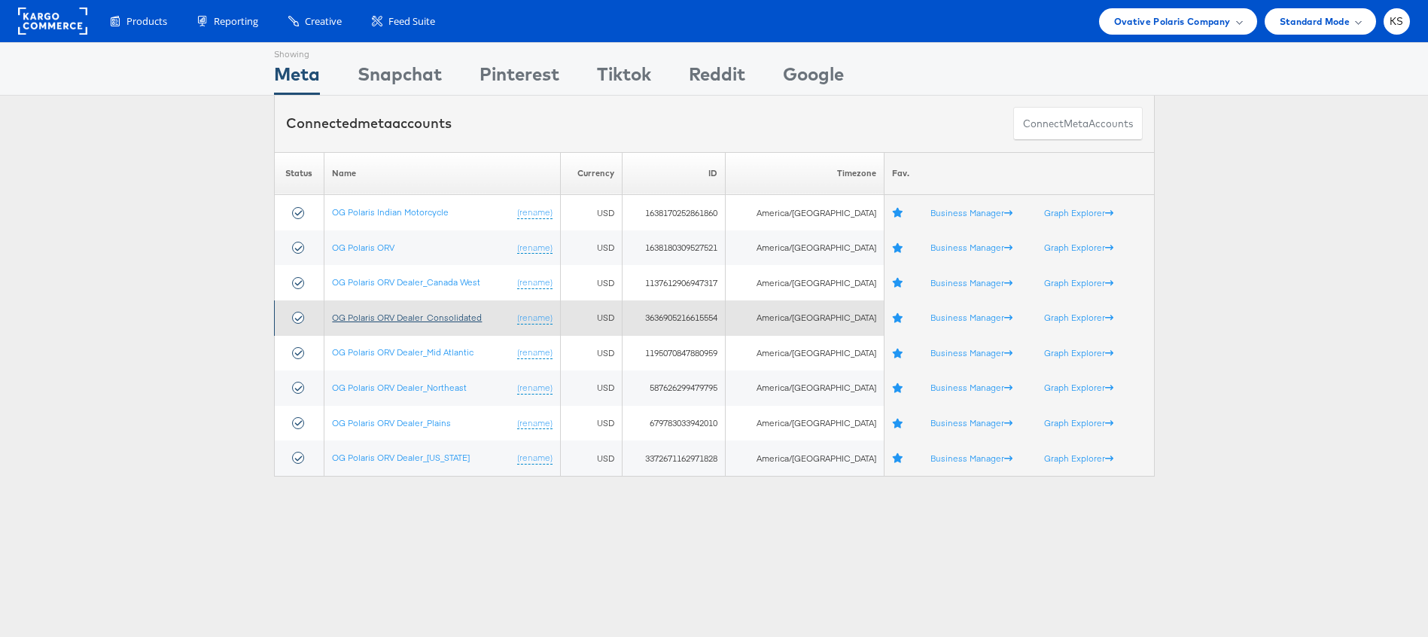
click at [428, 321] on link "OG Polaris ORV Dealer_Consolidated" at bounding box center [407, 317] width 150 height 11
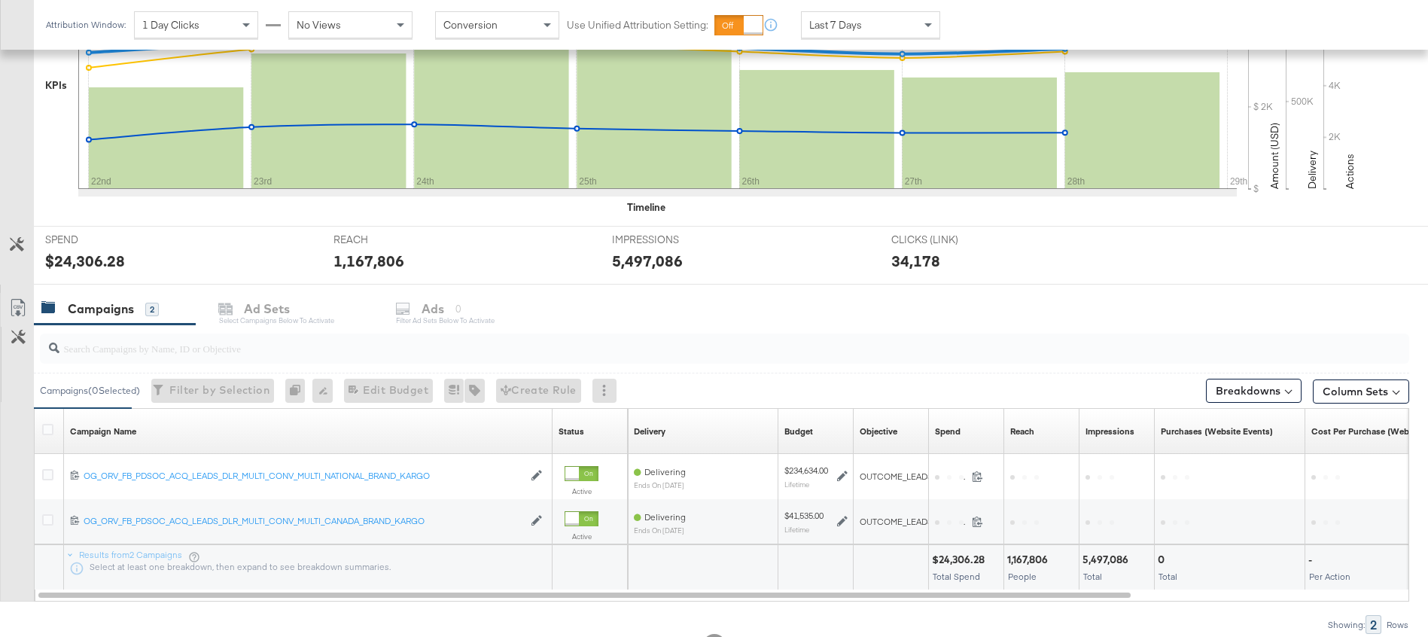
scroll to position [460, 0]
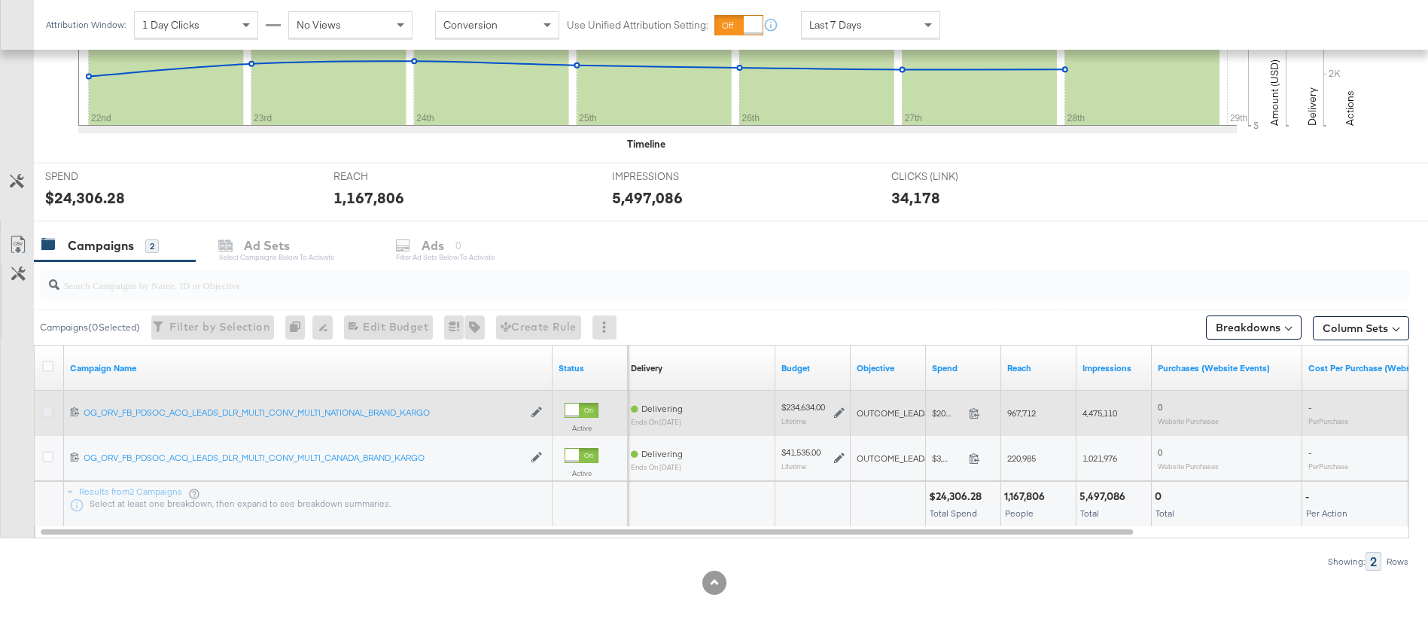
click at [48, 410] on icon at bounding box center [47, 411] width 11 height 11
click at [0, 0] on input "checkbox" at bounding box center [0, 0] width 0 height 0
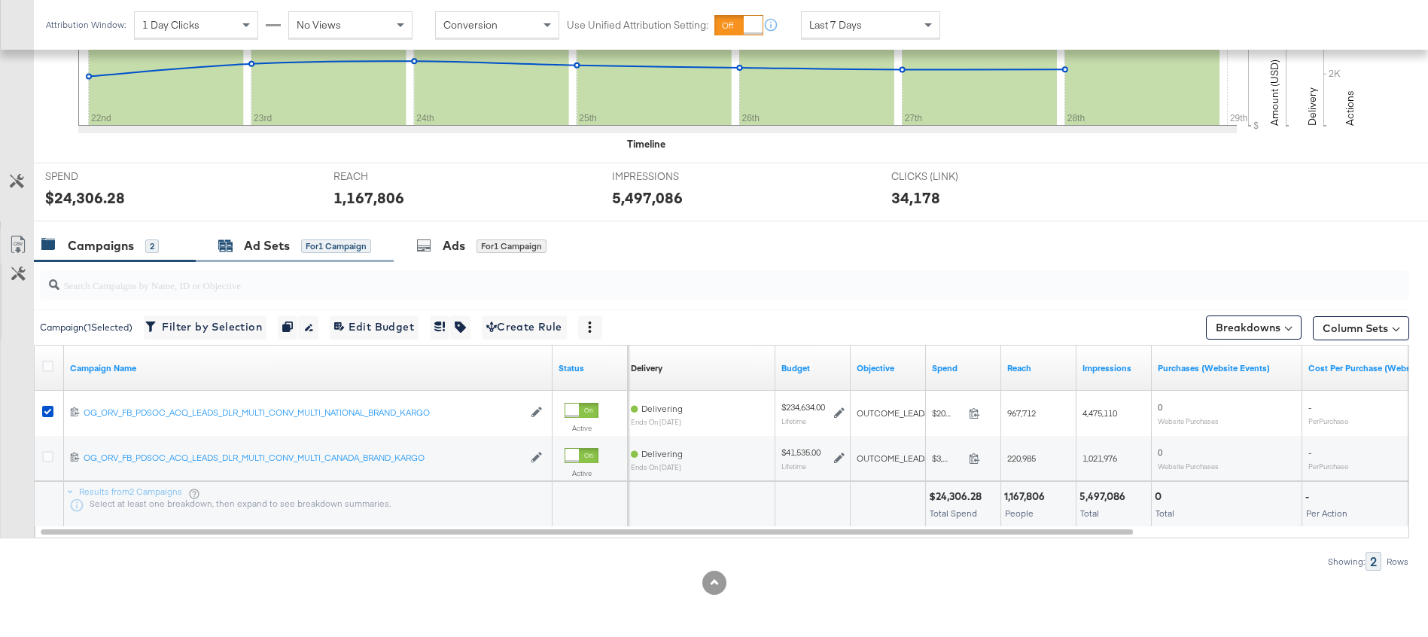
click at [256, 245] on div "Ad Sets" at bounding box center [267, 245] width 46 height 17
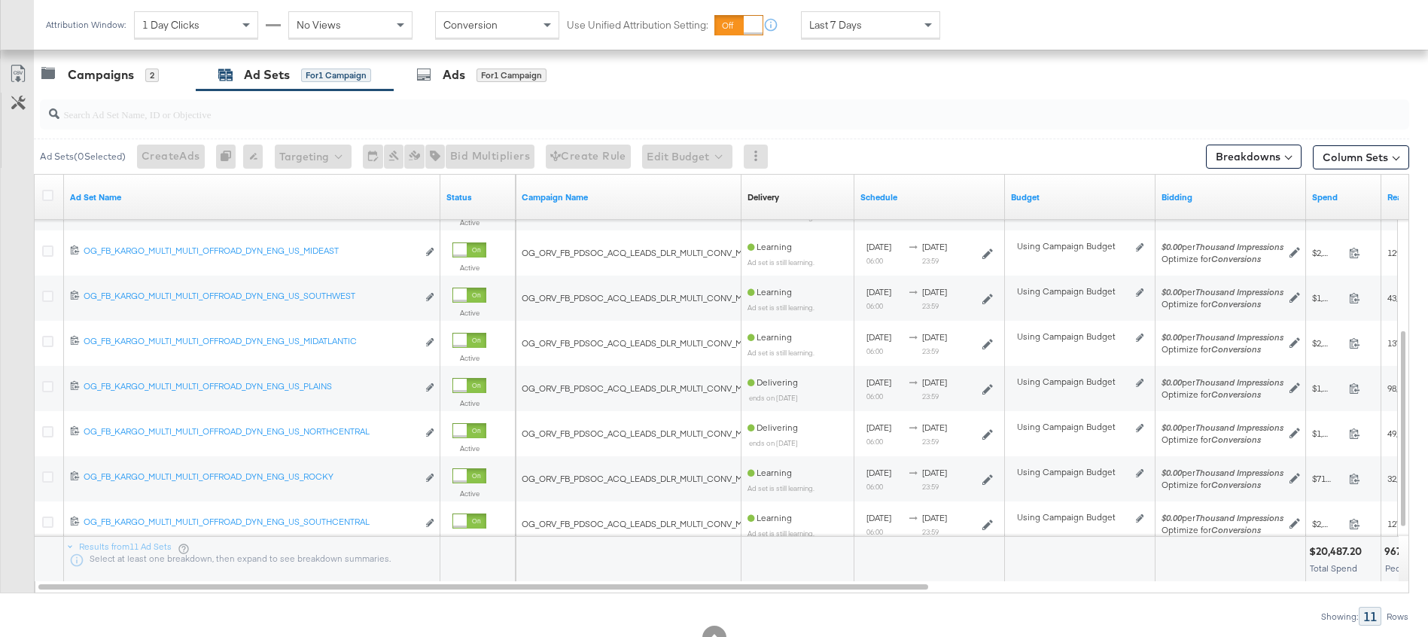
scroll to position [686, 0]
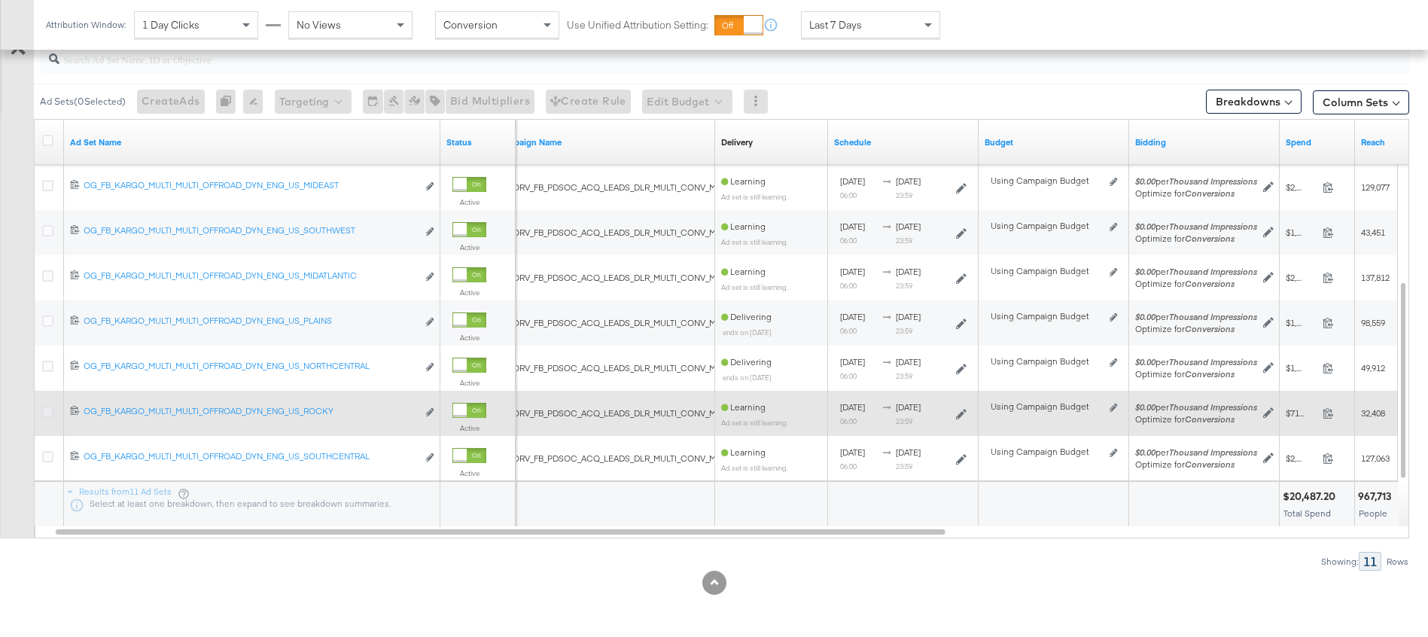
click at [47, 415] on icon at bounding box center [47, 411] width 11 height 11
click at [0, 0] on input "checkbox" at bounding box center [0, 0] width 0 height 0
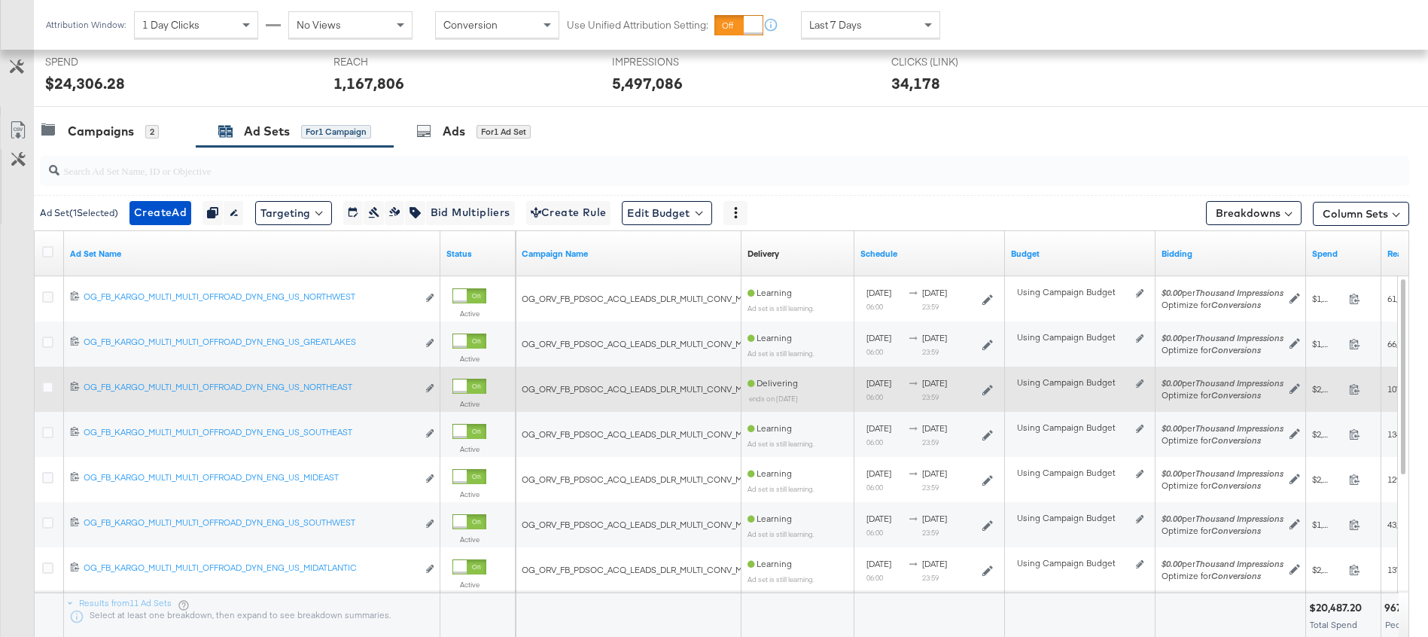
scroll to position [538, 0]
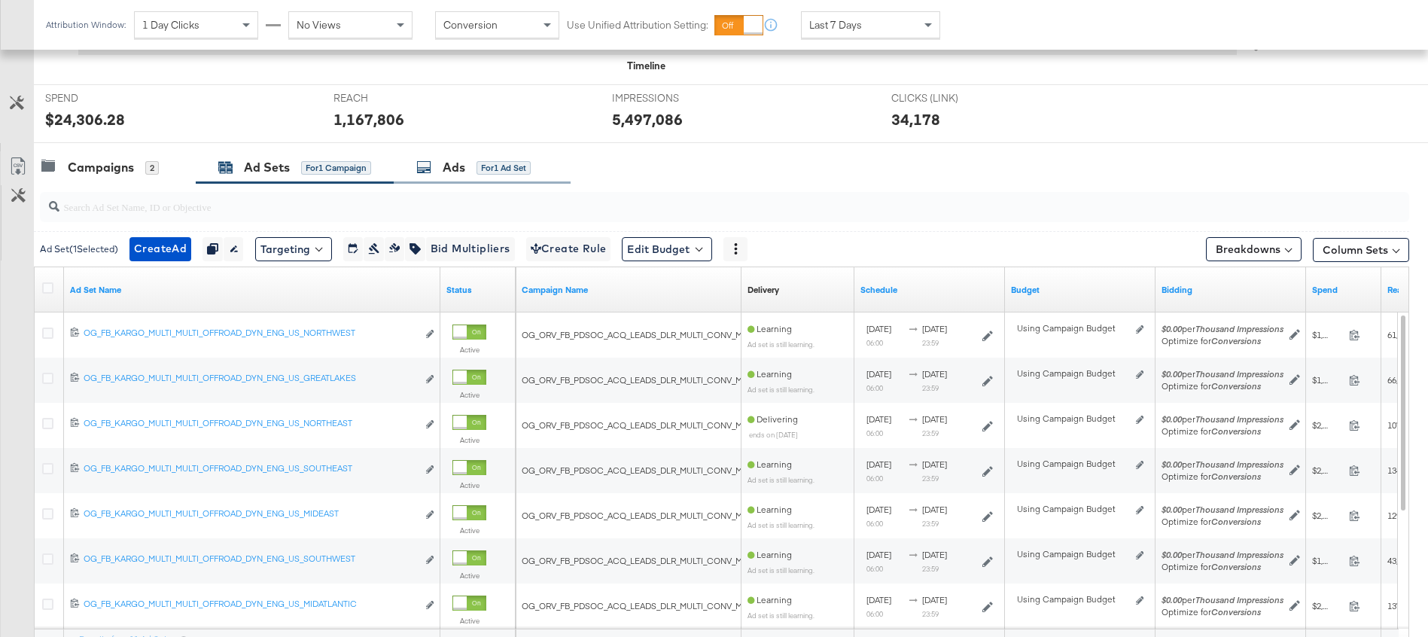
click at [450, 166] on div "Ads" at bounding box center [454, 167] width 23 height 17
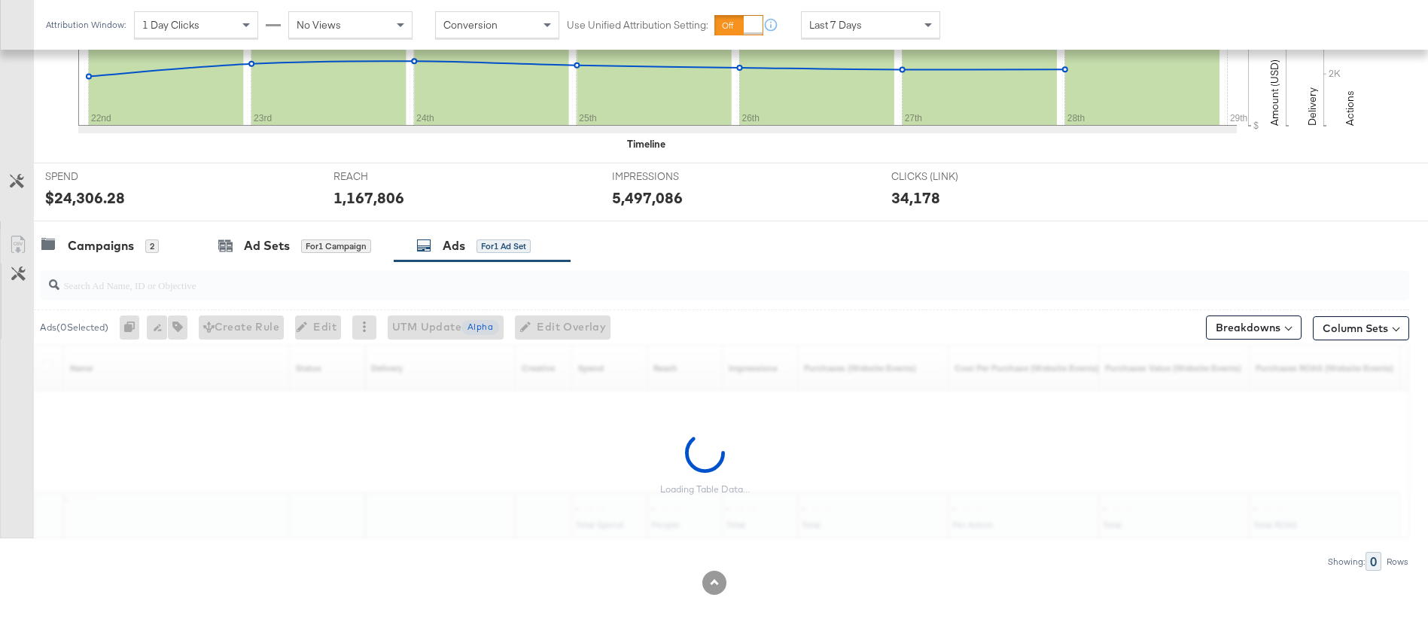
scroll to position [460, 0]
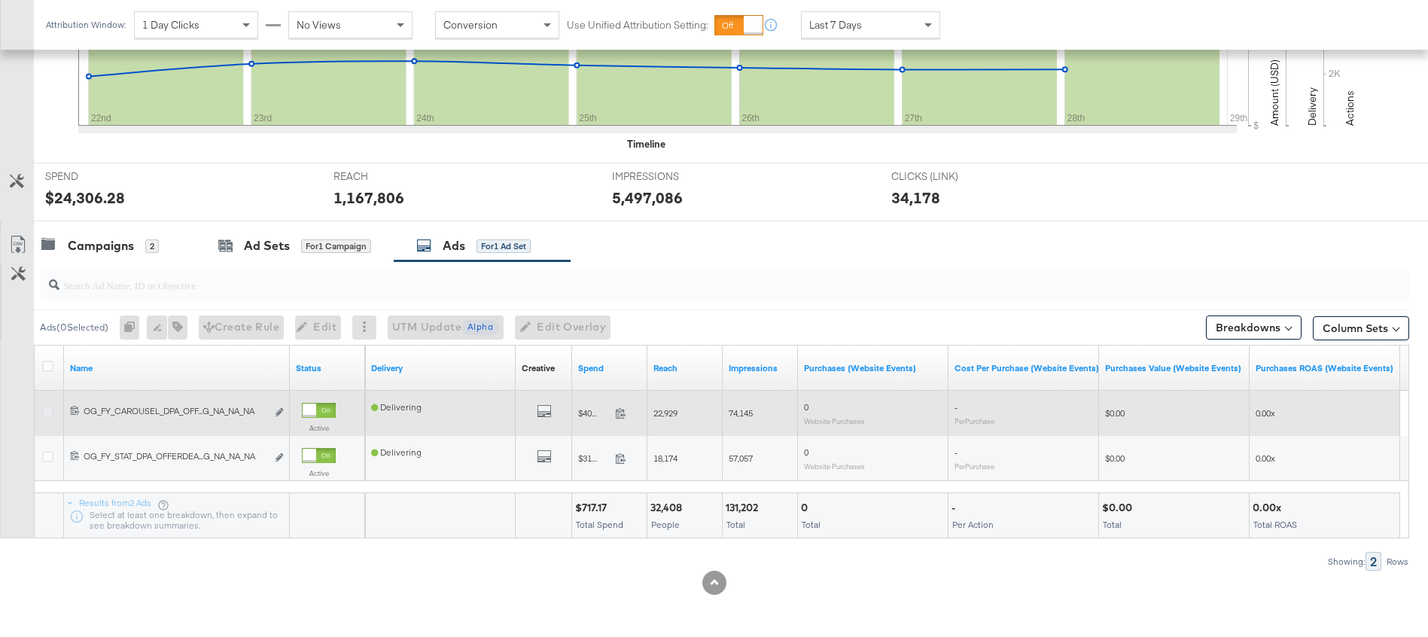
click at [47, 411] on icon at bounding box center [47, 411] width 11 height 11
click at [0, 0] on input "checkbox" at bounding box center [0, 0] width 0 height 0
click at [43, 411] on icon at bounding box center [47, 411] width 11 height 11
click at [0, 0] on input "checkbox" at bounding box center [0, 0] width 0 height 0
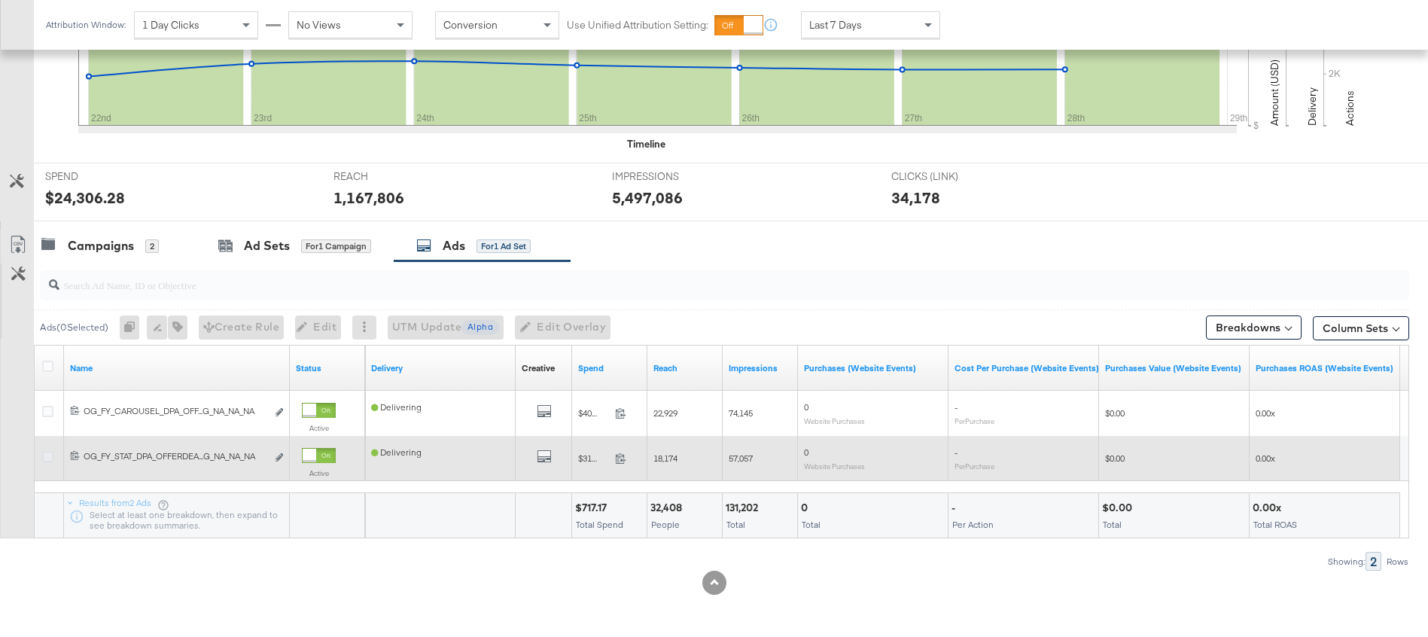
click at [47, 456] on icon at bounding box center [47, 456] width 11 height 11
click at [0, 0] on input "checkbox" at bounding box center [0, 0] width 0 height 0
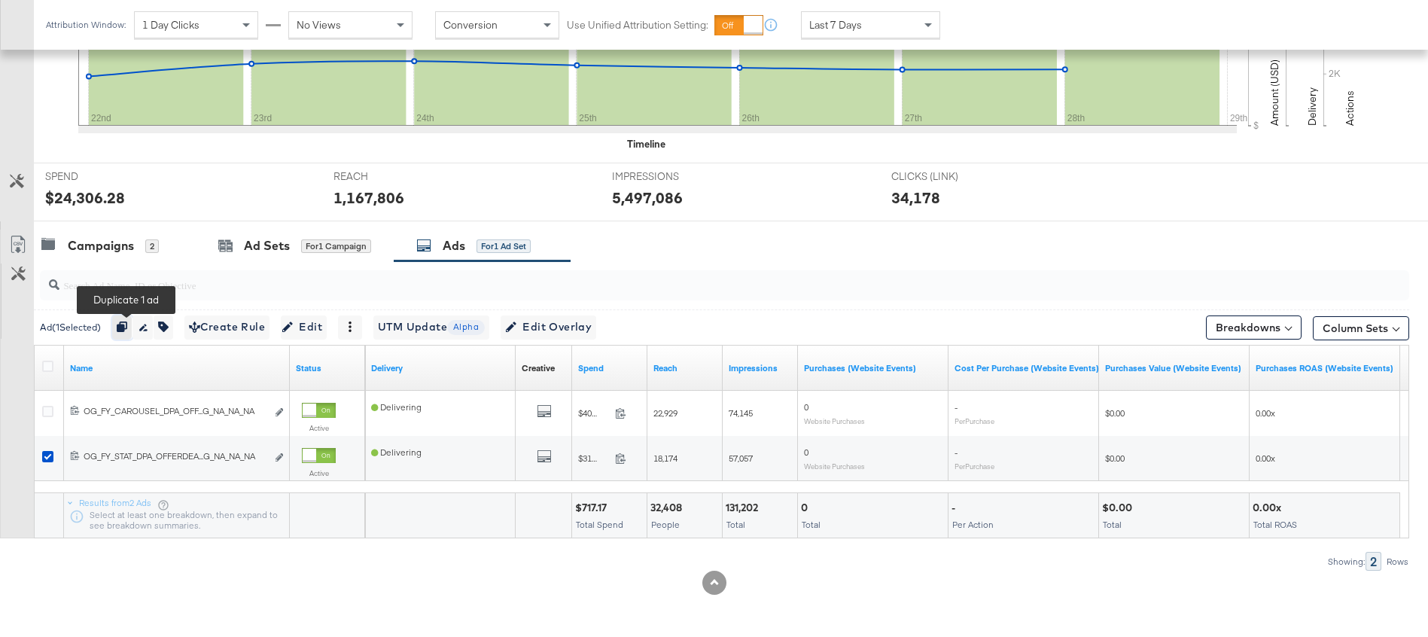
click at [127, 325] on icon "button" at bounding box center [122, 327] width 11 height 11
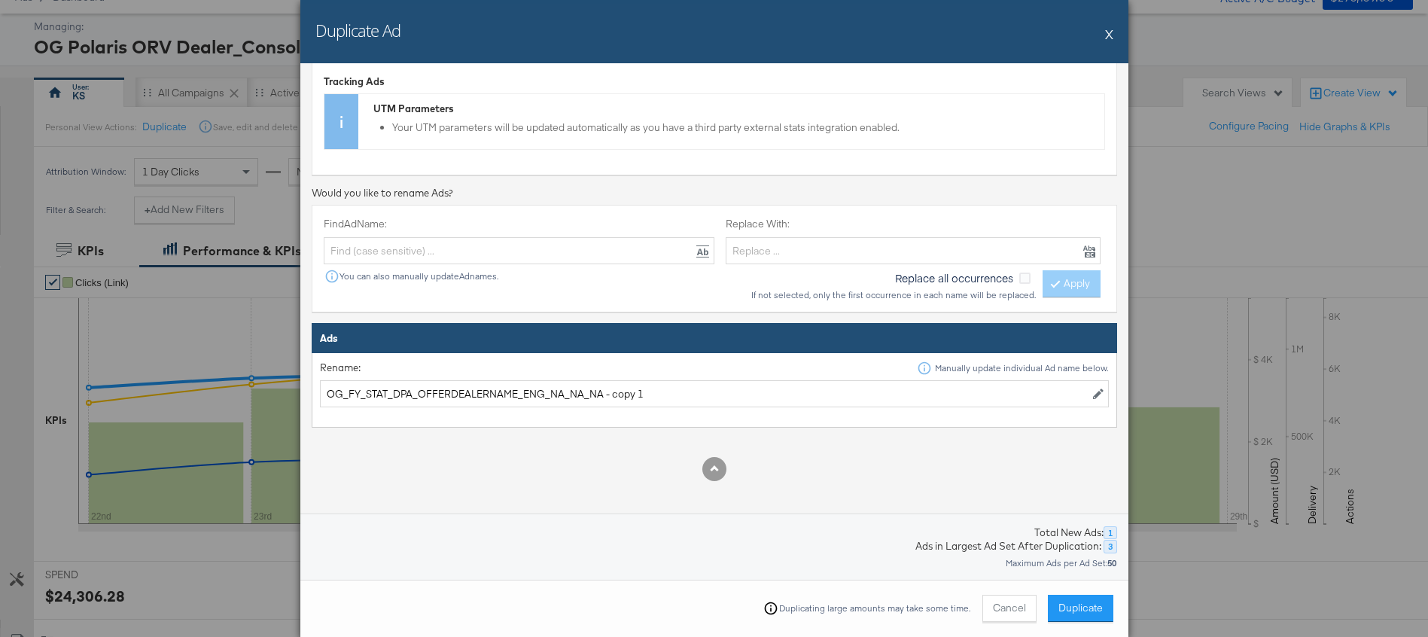
scroll to position [355, 0]
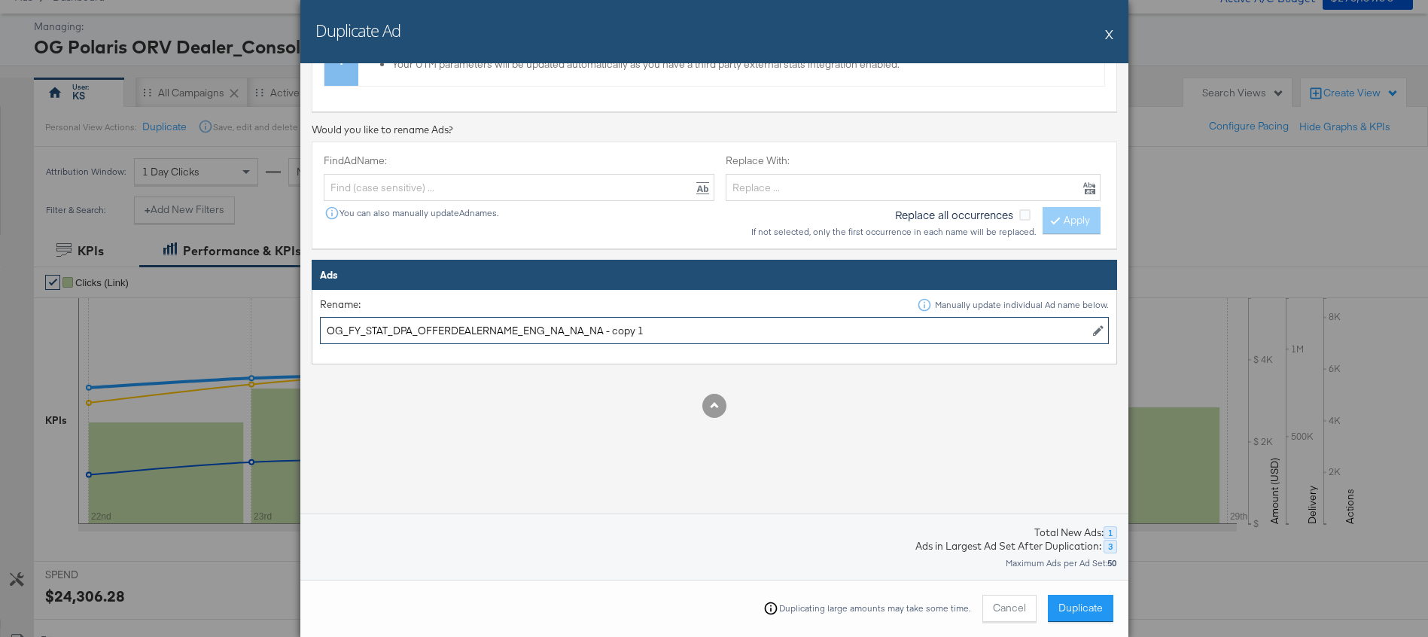
click at [450, 324] on input "OG_FY_STAT_DPA_OFFERDEALERNAME_ENG_NA_NA_NA - copy 1" at bounding box center [714, 331] width 789 height 28
type input "TEST"
click at [687, 458] on div "Select Options Location Duplicate to original Ad Set(s) Duplicate to different …" at bounding box center [714, 321] width 828 height 517
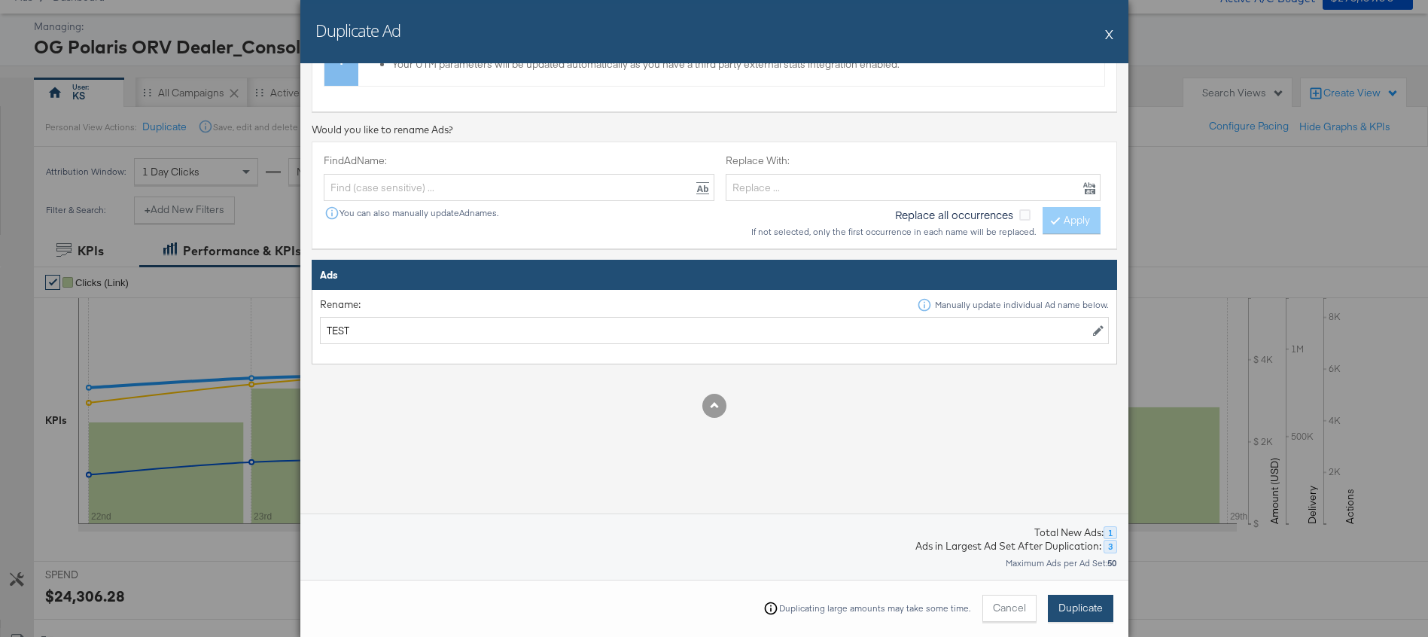
click at [1077, 602] on span "Duplicate" at bounding box center [1081, 608] width 44 height 14
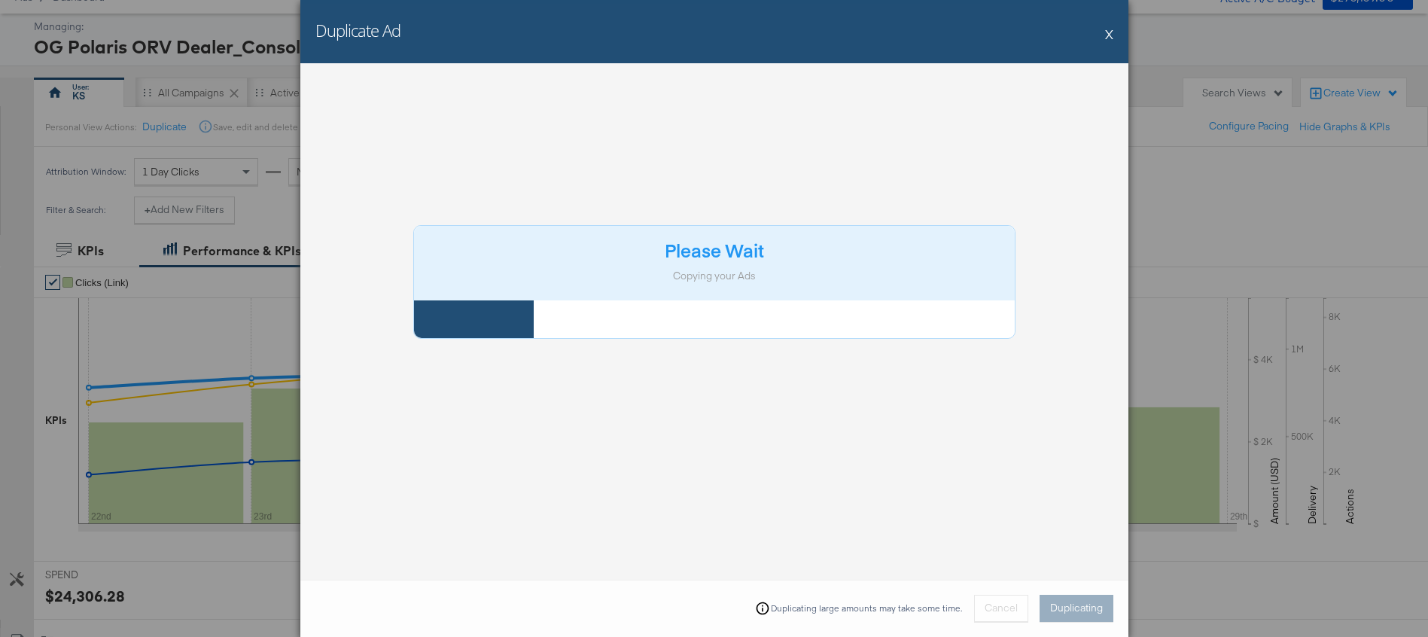
scroll to position [0, 0]
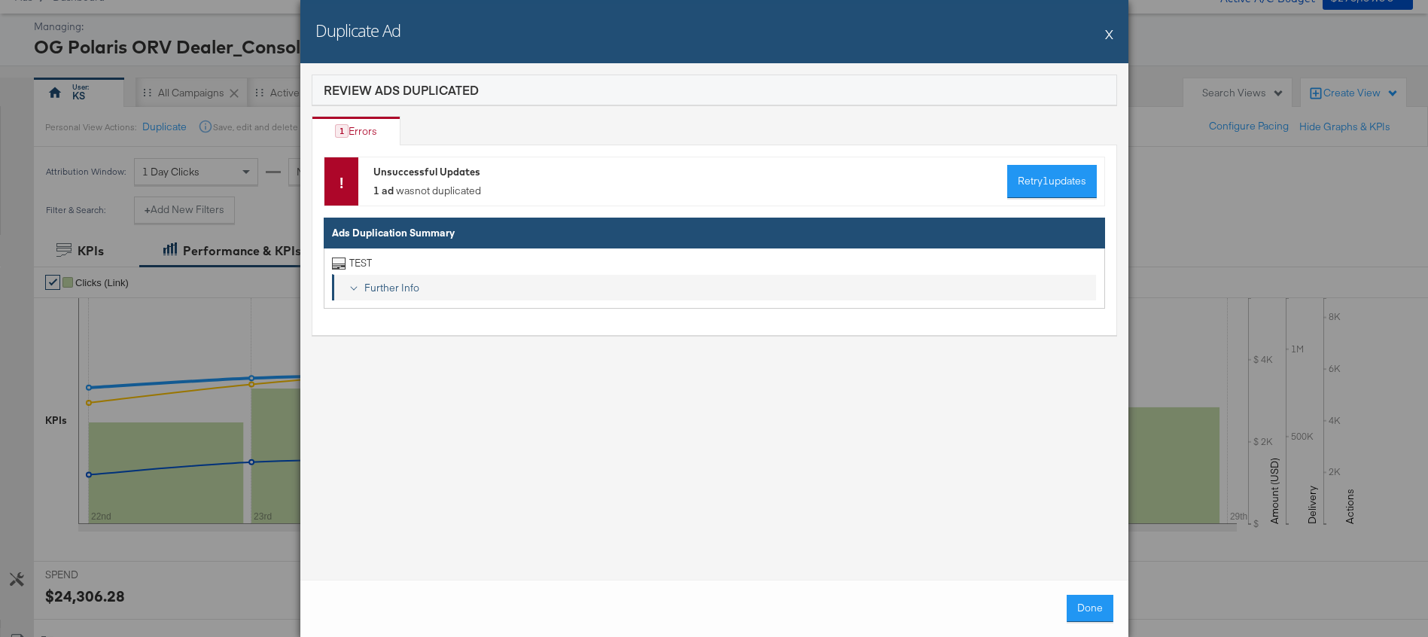
click at [398, 285] on div "Further Info" at bounding box center [724, 288] width 732 height 14
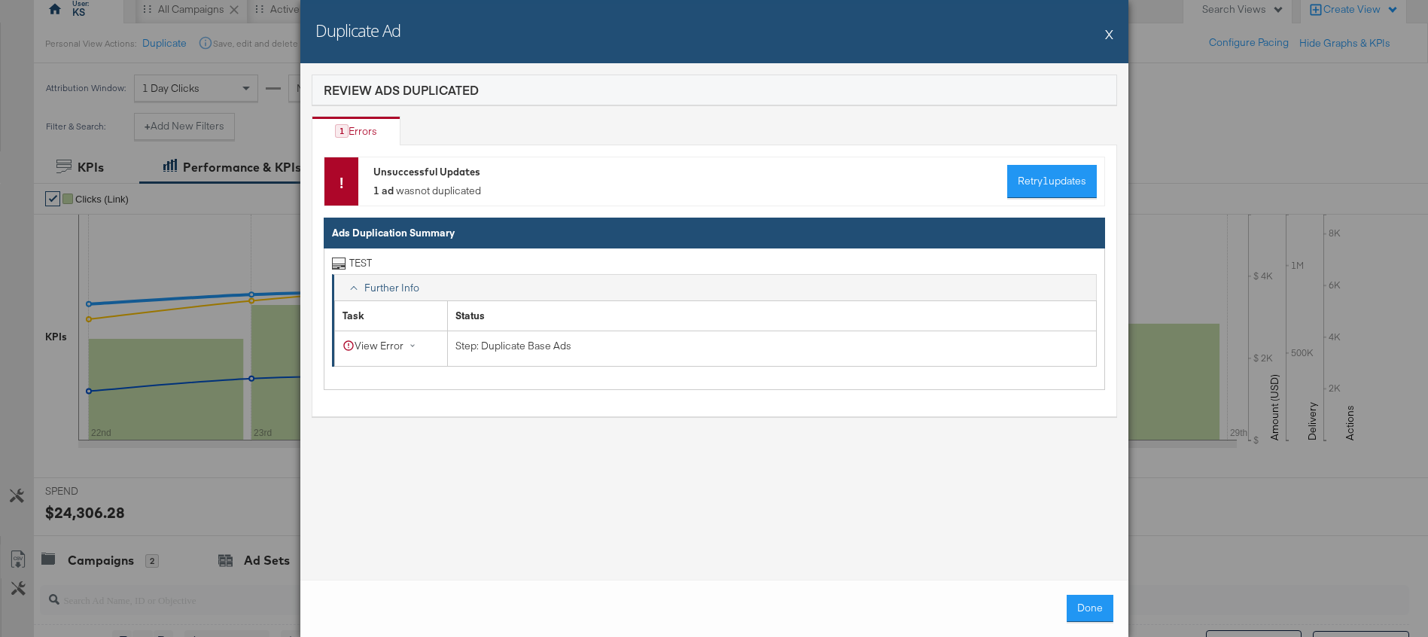
scroll to position [248, 0]
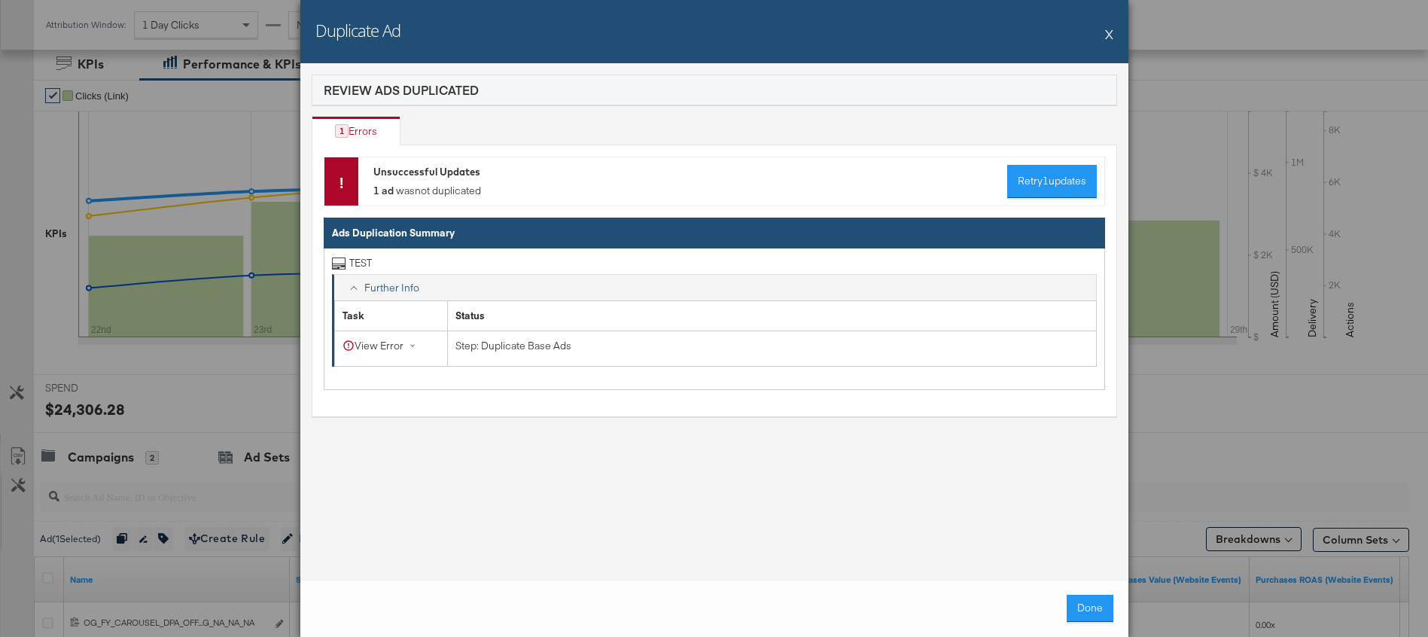
click at [1108, 33] on button "X" at bounding box center [1109, 34] width 8 height 30
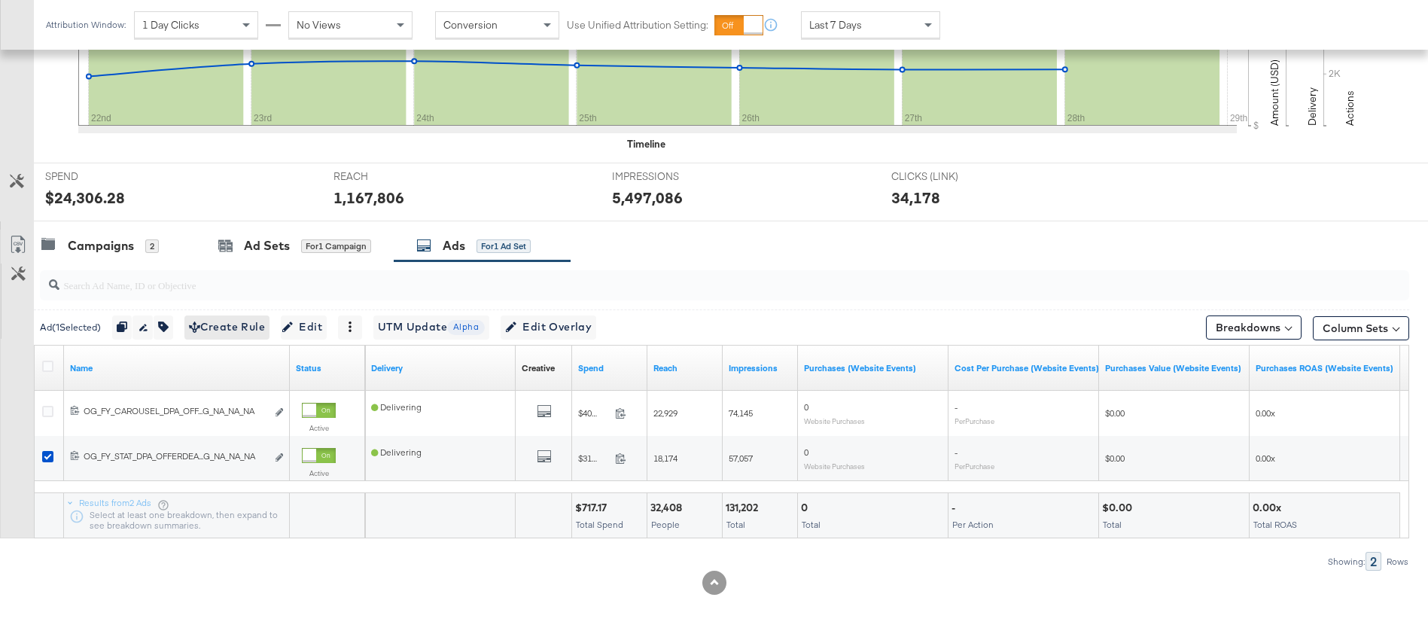
scroll to position [455, 0]
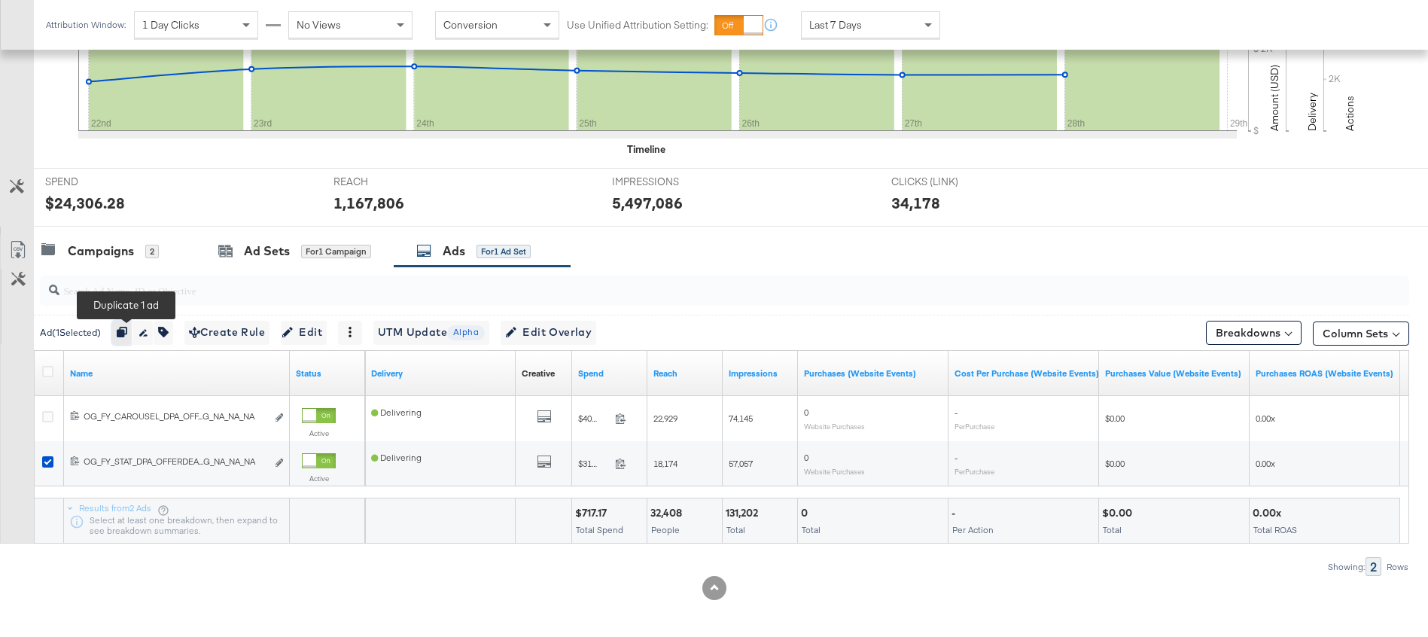
click at [124, 329] on icon "button" at bounding box center [122, 332] width 11 height 11
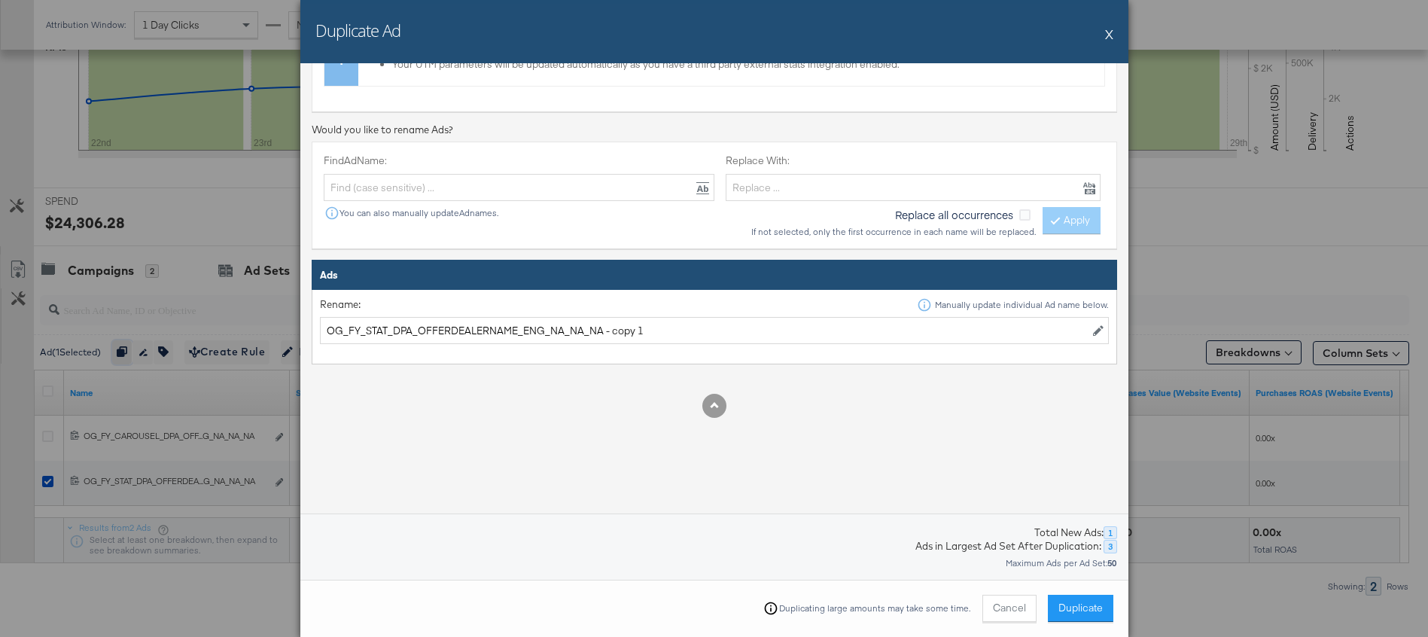
scroll to position [460, 0]
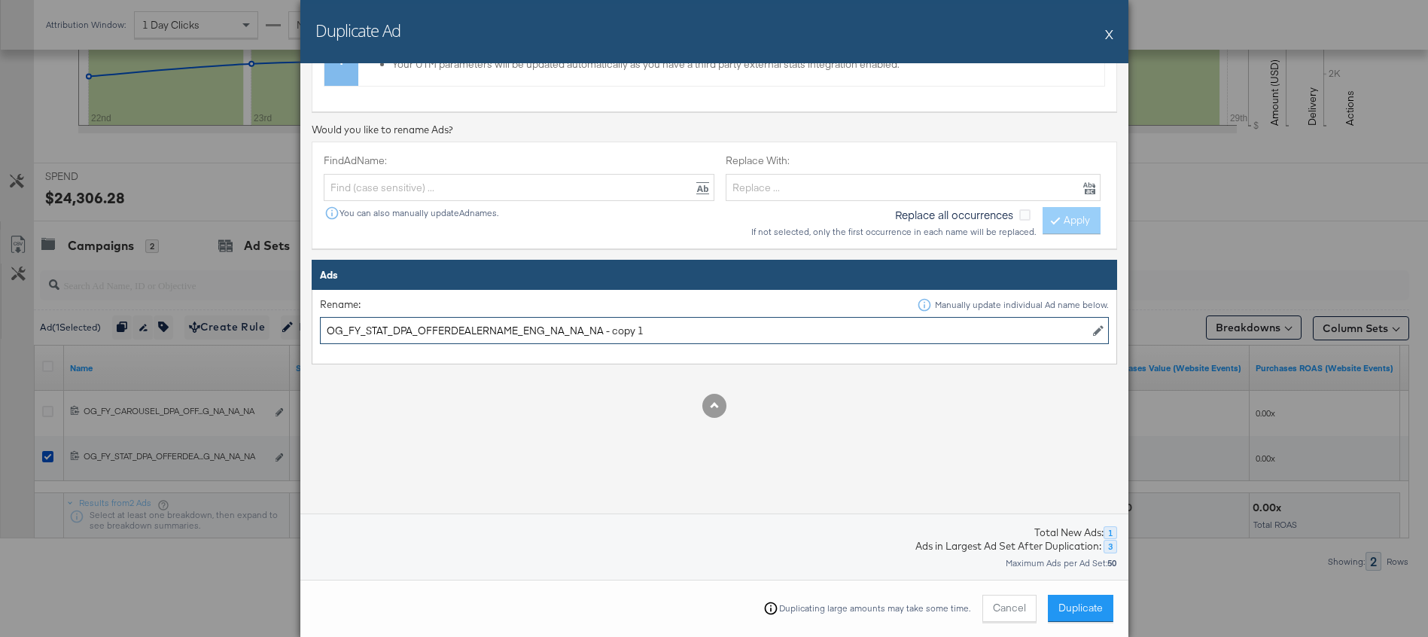
click at [684, 331] on input "OG_FY_STAT_DPA_OFFERDEALERNAME_ENG_NA_NA_NA - copy 1" at bounding box center [714, 331] width 789 height 28
type input "TEST"
click at [1087, 613] on span "Duplicate" at bounding box center [1081, 608] width 44 height 14
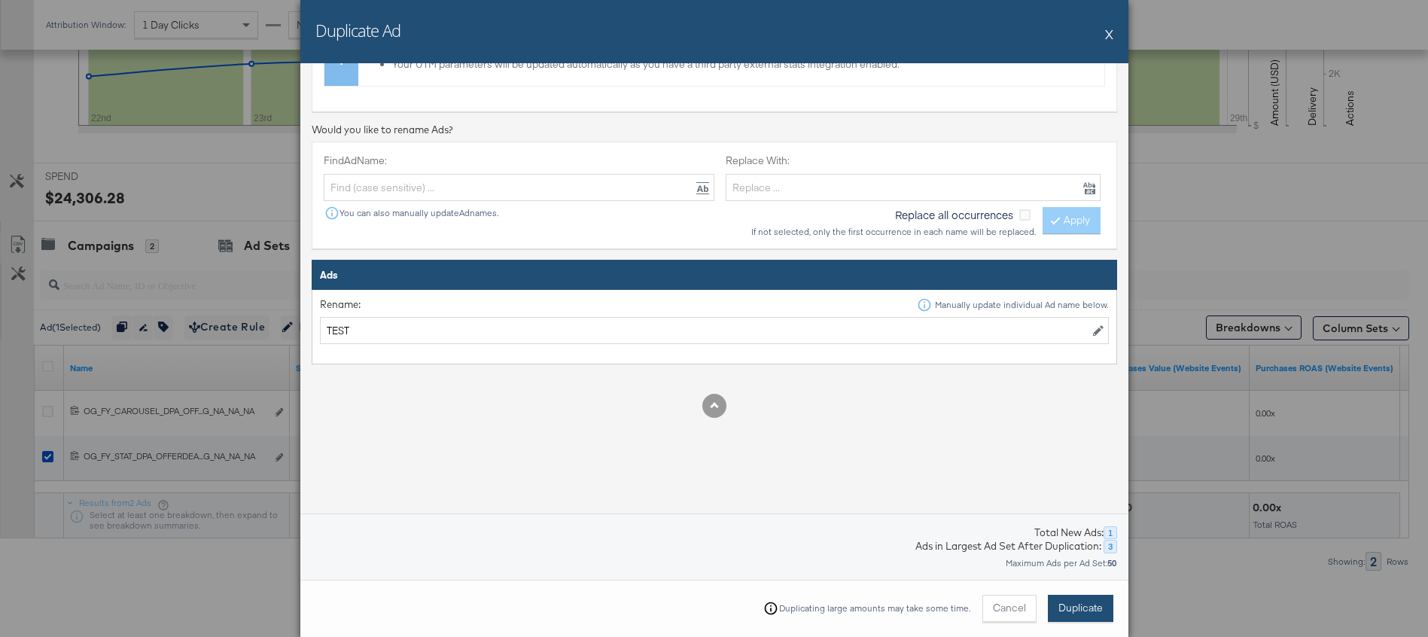
scroll to position [0, 0]
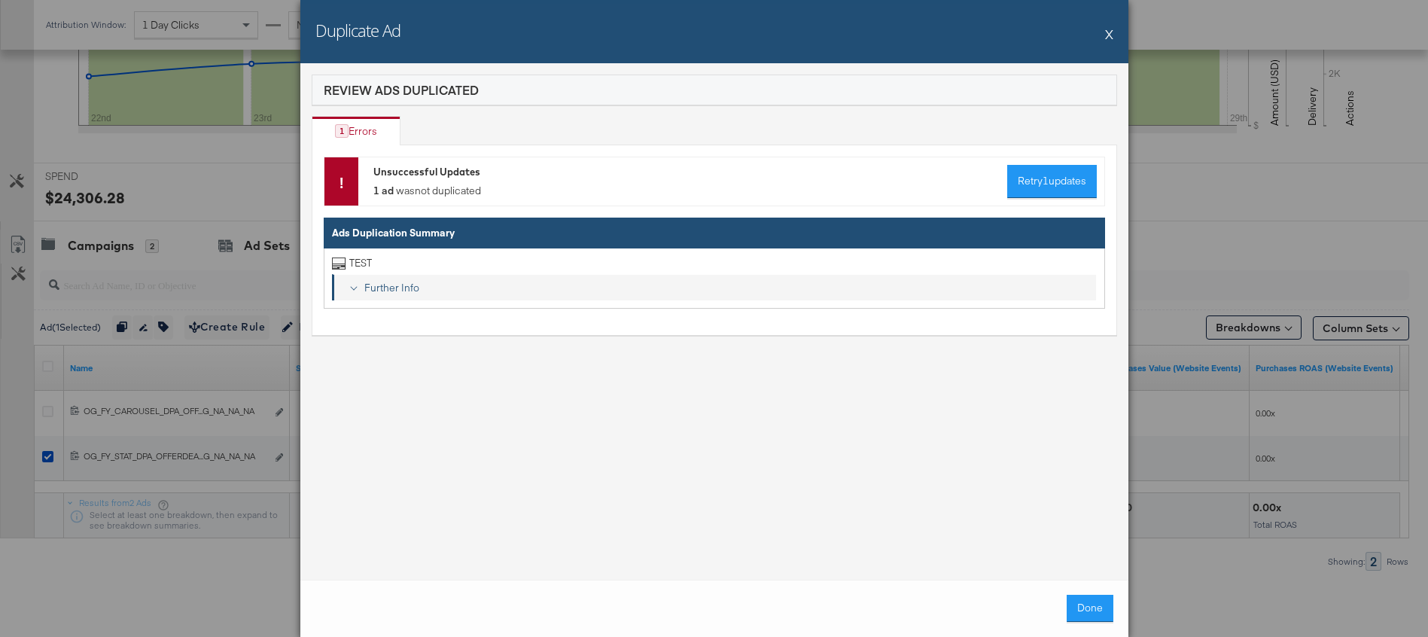
click at [378, 284] on div "Further Info" at bounding box center [724, 288] width 732 height 14
click at [403, 347] on div "View Error" at bounding box center [382, 346] width 79 height 14
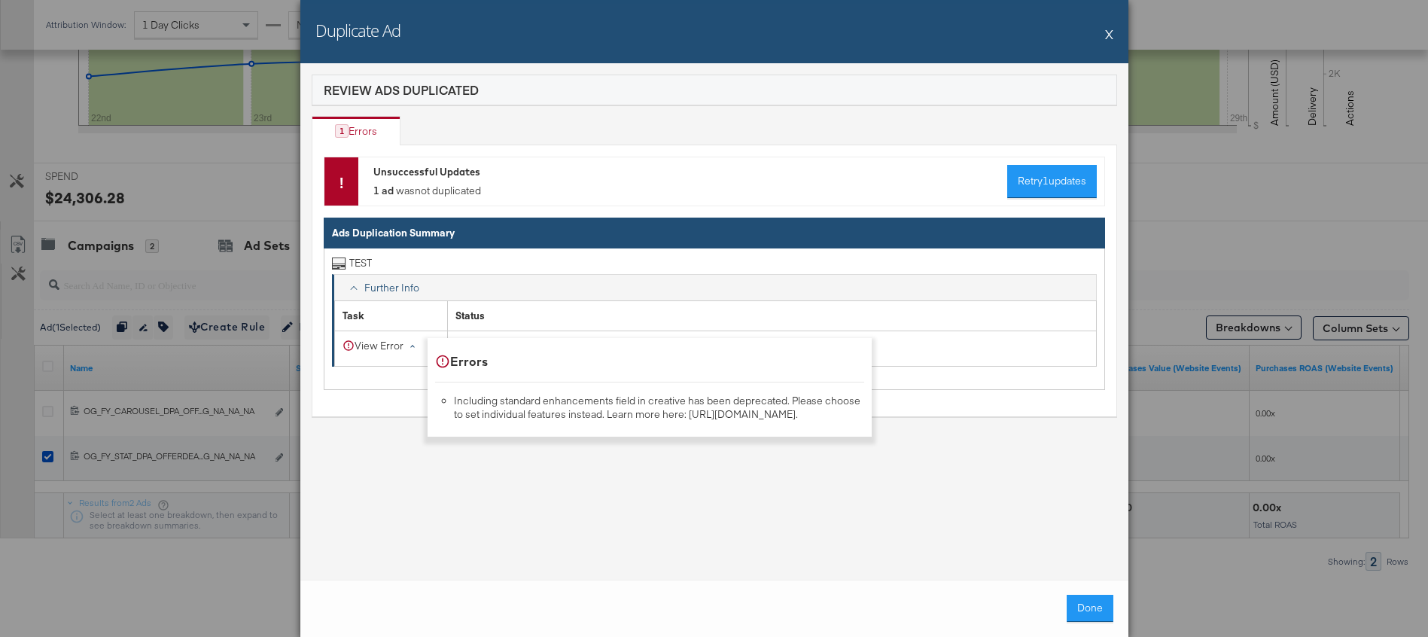
click at [403, 347] on div "View Error" at bounding box center [382, 346] width 79 height 14
click at [1108, 27] on button "X" at bounding box center [1109, 34] width 8 height 30
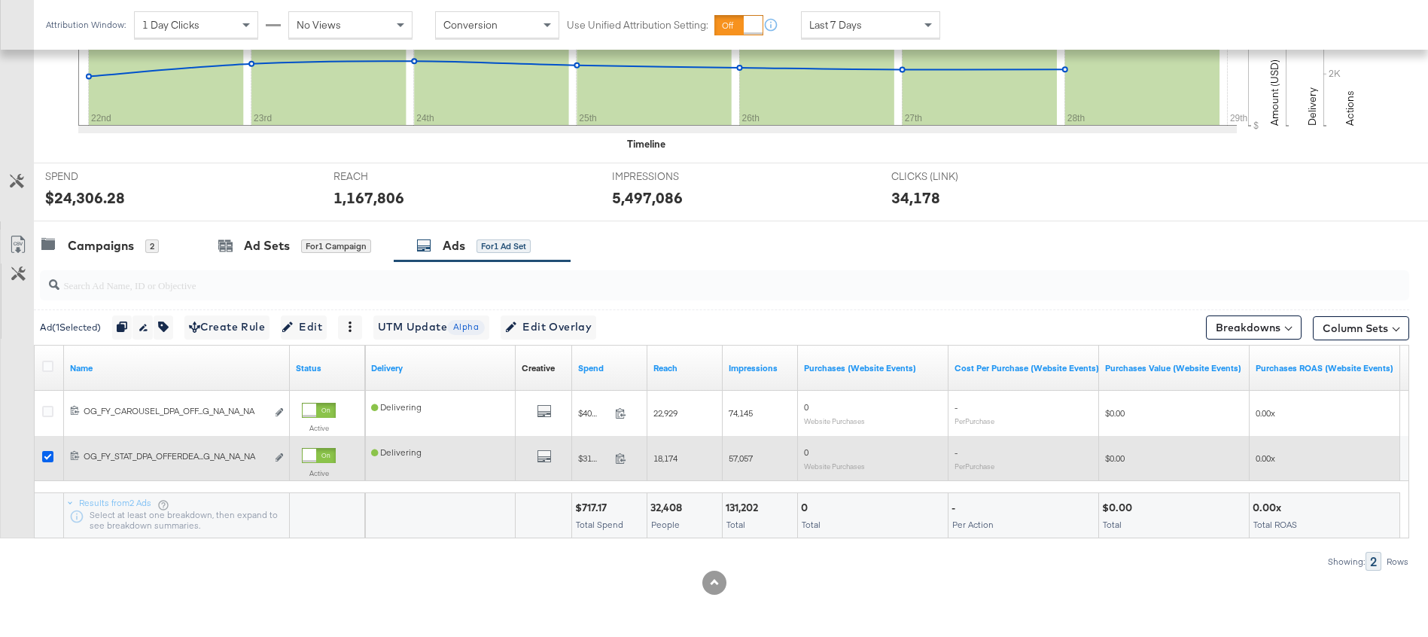
click at [47, 457] on icon at bounding box center [47, 456] width 11 height 11
click at [0, 0] on input "checkbox" at bounding box center [0, 0] width 0 height 0
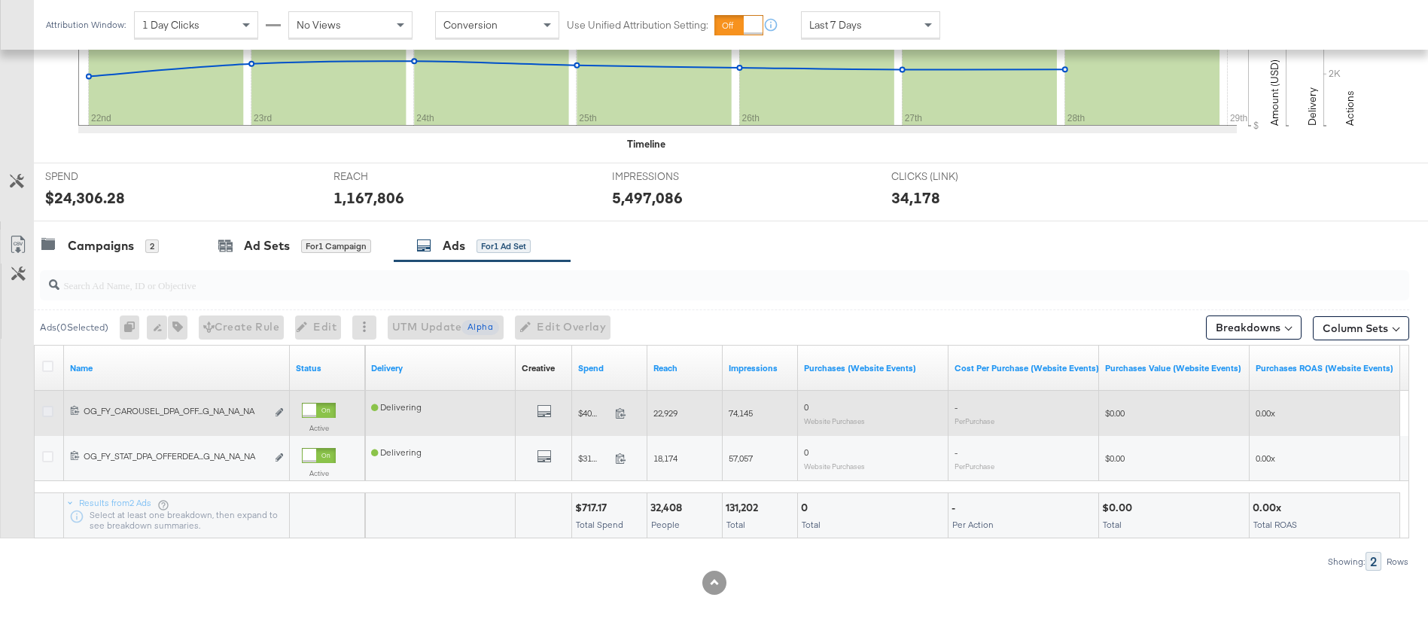
click at [44, 409] on icon at bounding box center [47, 411] width 11 height 11
click at [0, 0] on input "checkbox" at bounding box center [0, 0] width 0 height 0
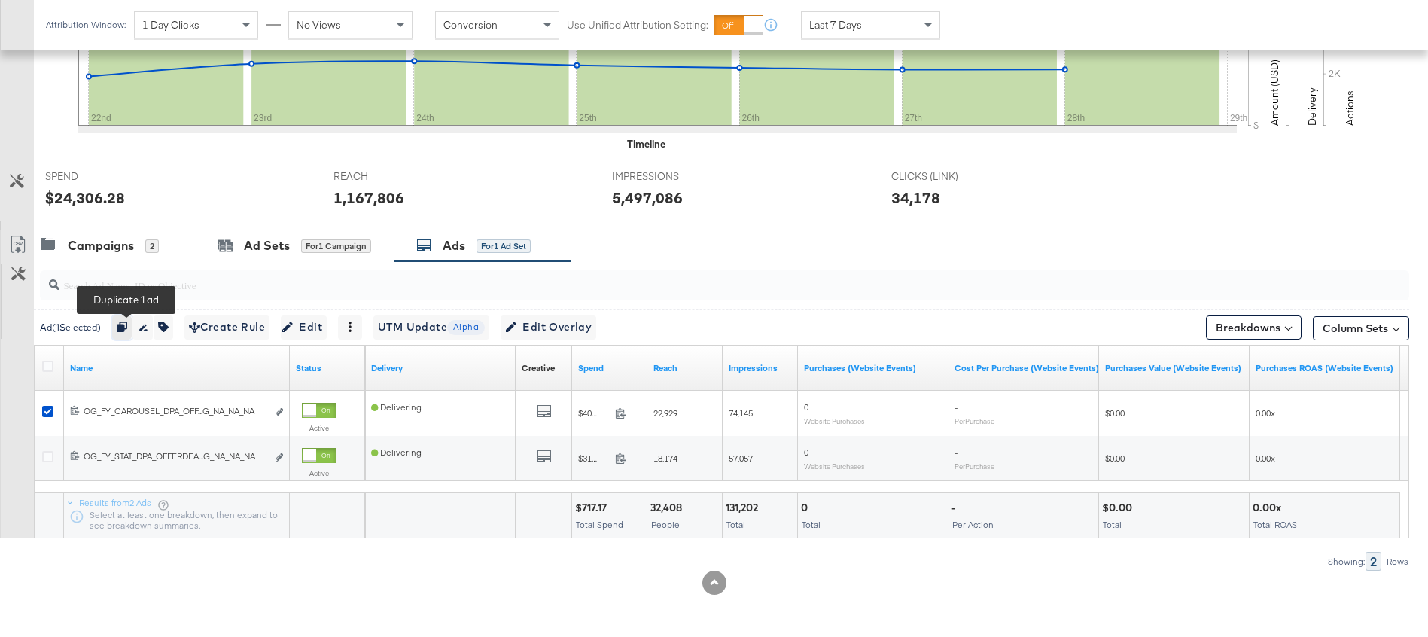
click at [127, 328] on icon "button" at bounding box center [122, 327] width 11 height 11
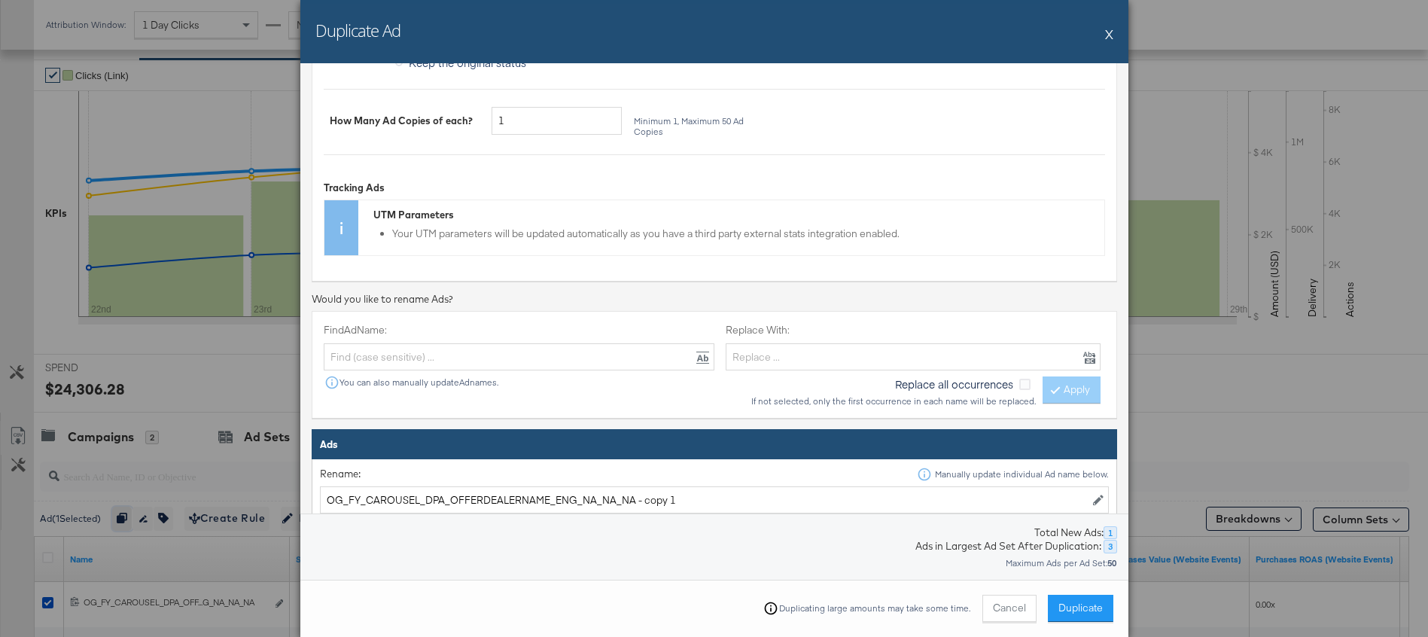
scroll to position [309, 0]
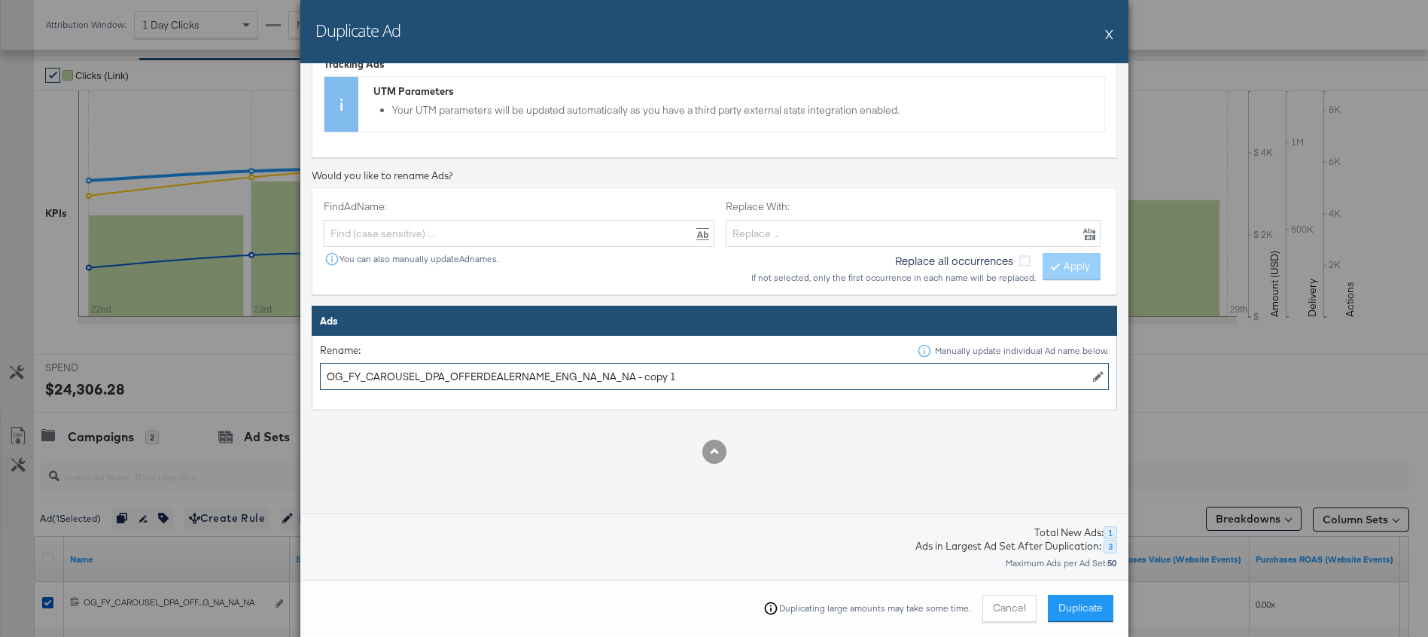
click at [430, 370] on input "OG_FY_CAROUSEL_DPA_OFFERDEALERNAME_ENG_NA_NA_NA - copy 1" at bounding box center [714, 377] width 789 height 28
type input "TEST"
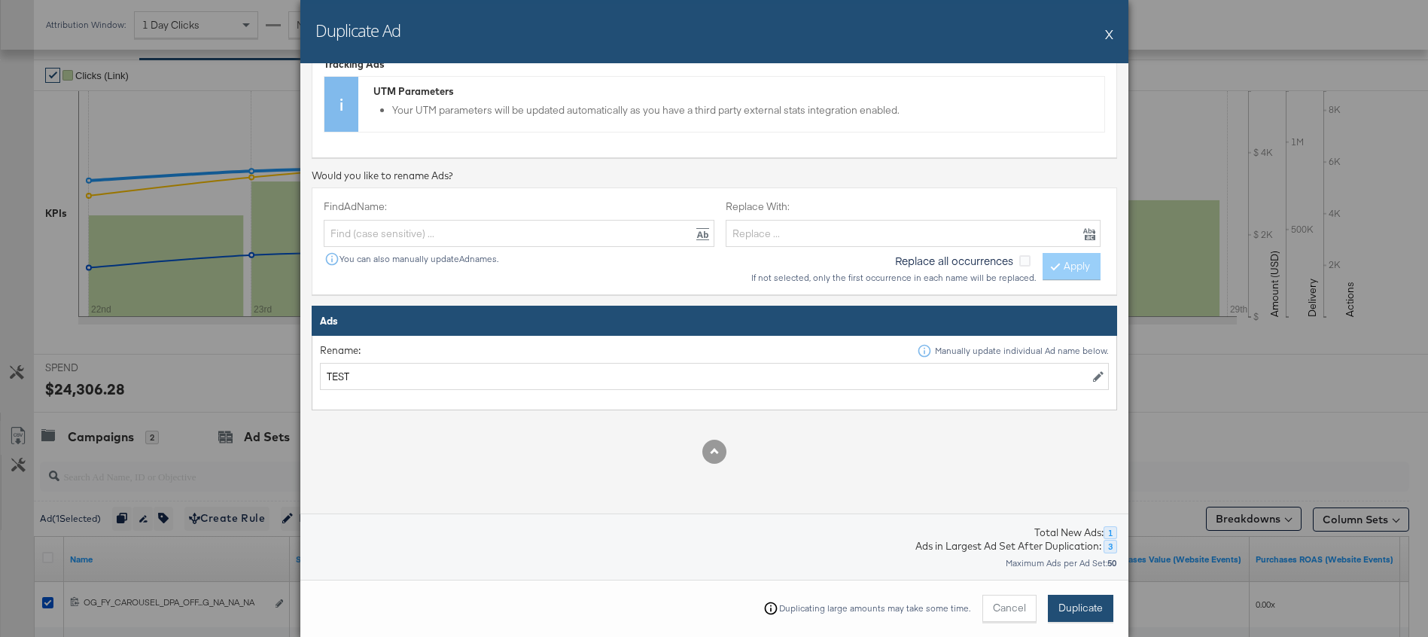
click at [1103, 620] on button "Duplicate" at bounding box center [1081, 608] width 66 height 27
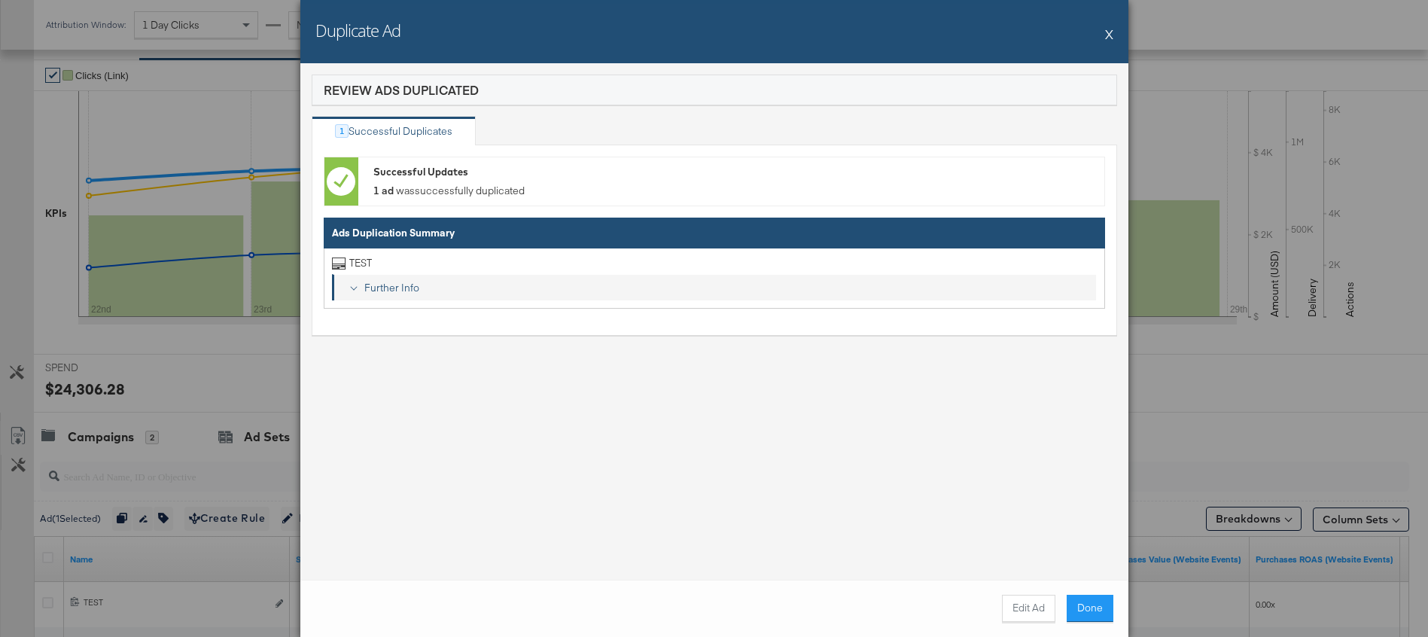
click at [404, 291] on div "Further Info" at bounding box center [724, 288] width 732 height 14
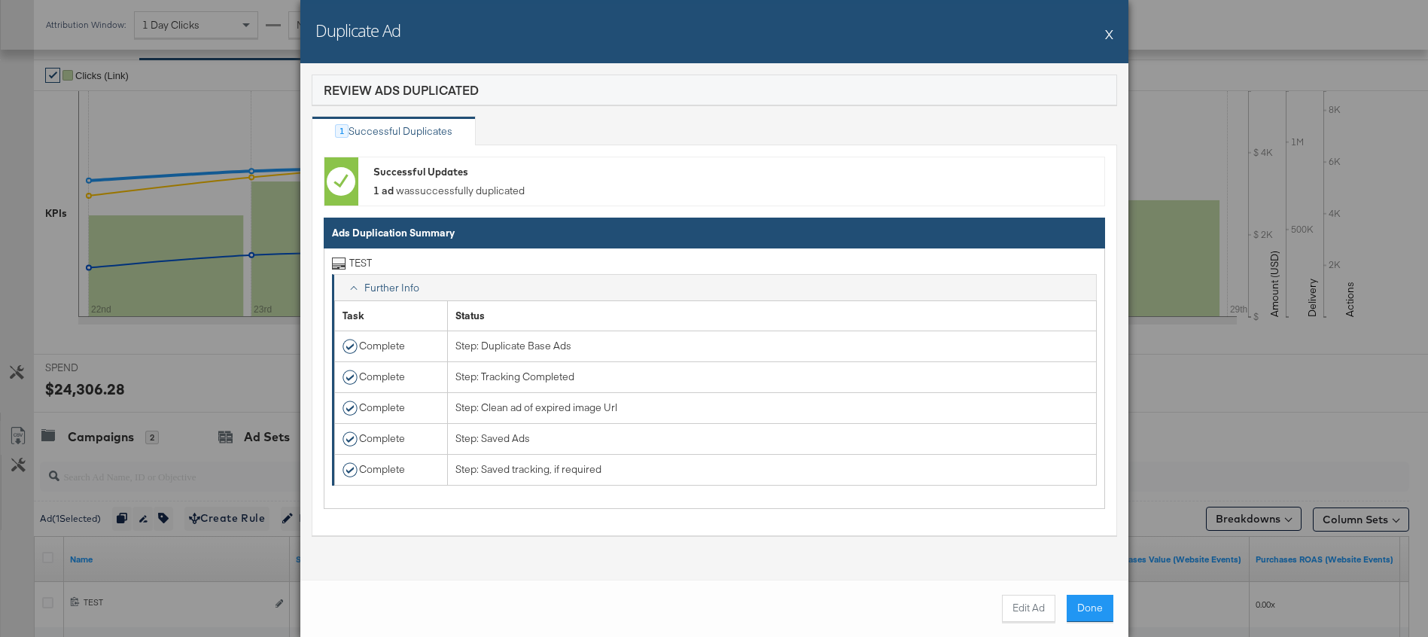
click at [404, 290] on div "Further Info" at bounding box center [724, 288] width 732 height 14
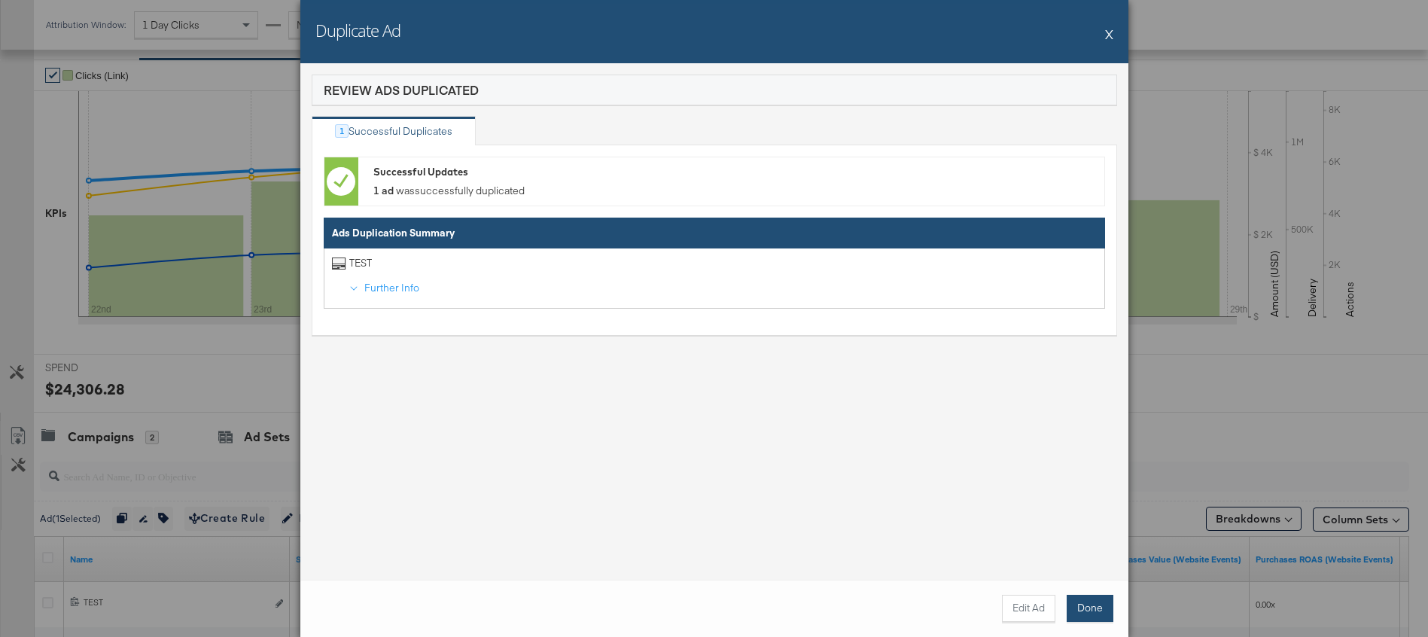
click at [1090, 609] on button "Done" at bounding box center [1090, 608] width 47 height 27
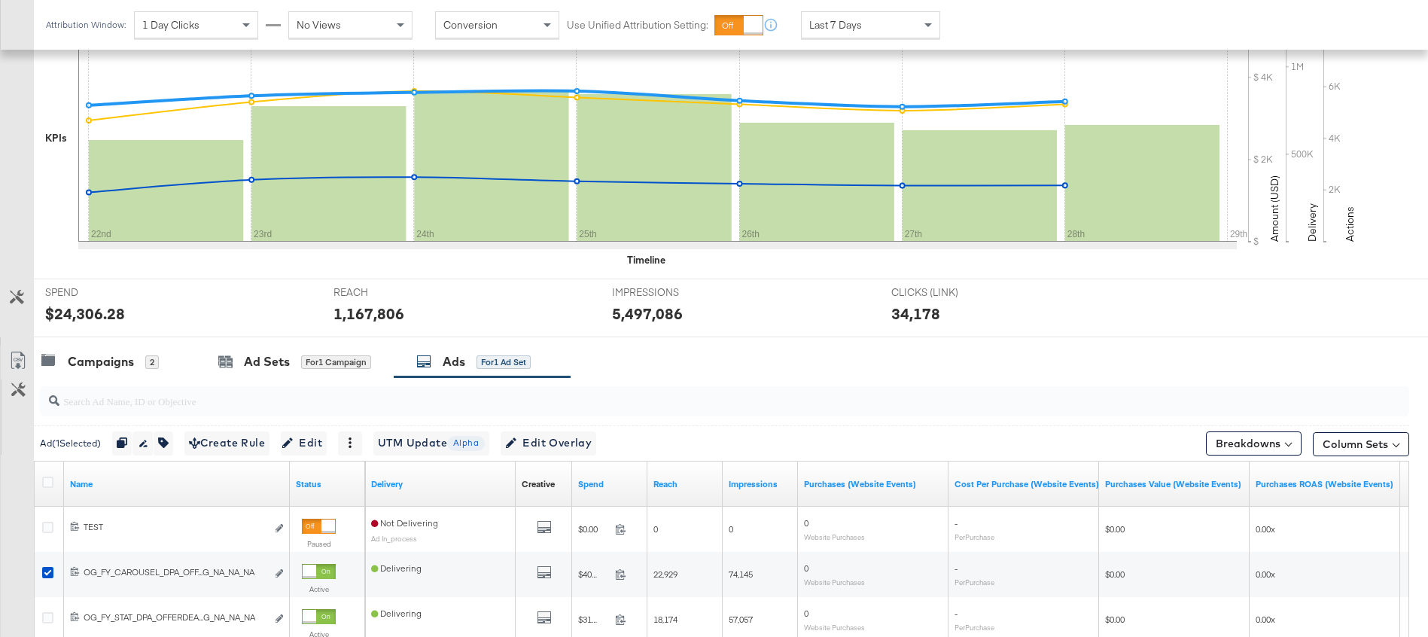
scroll to position [498, 0]
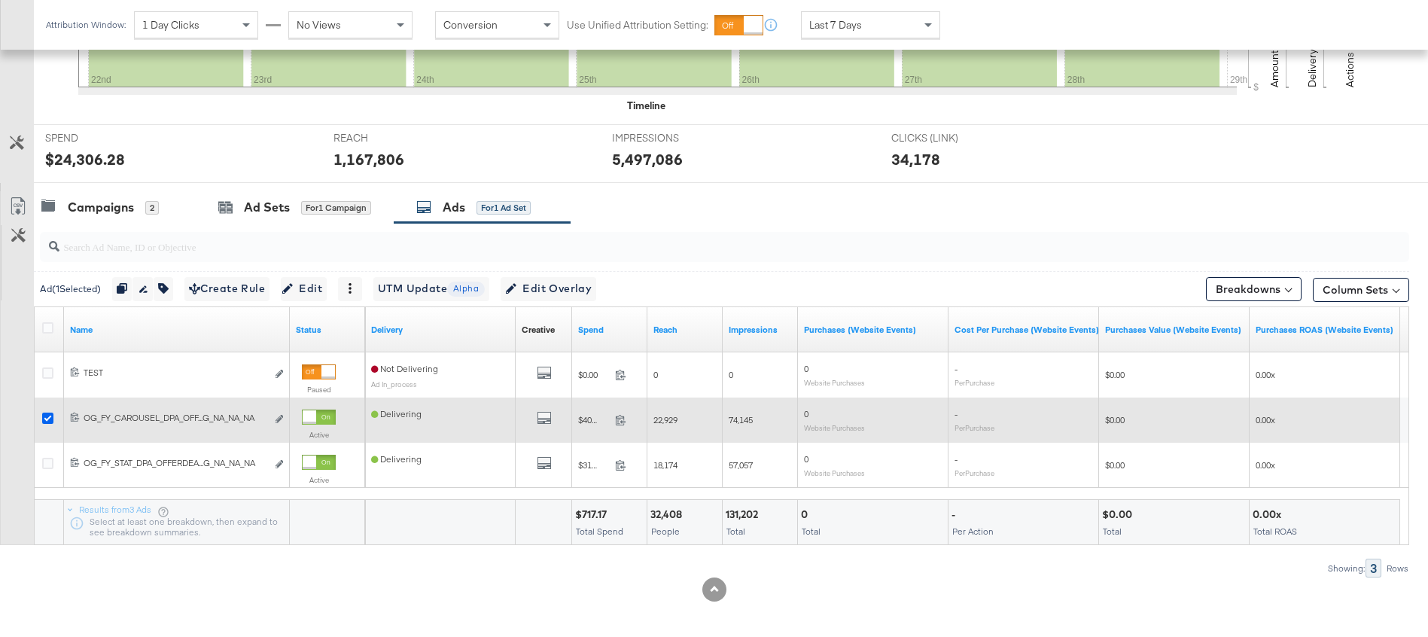
click at [44, 416] on icon at bounding box center [47, 418] width 11 height 11
click at [0, 0] on input "checkbox" at bounding box center [0, 0] width 0 height 0
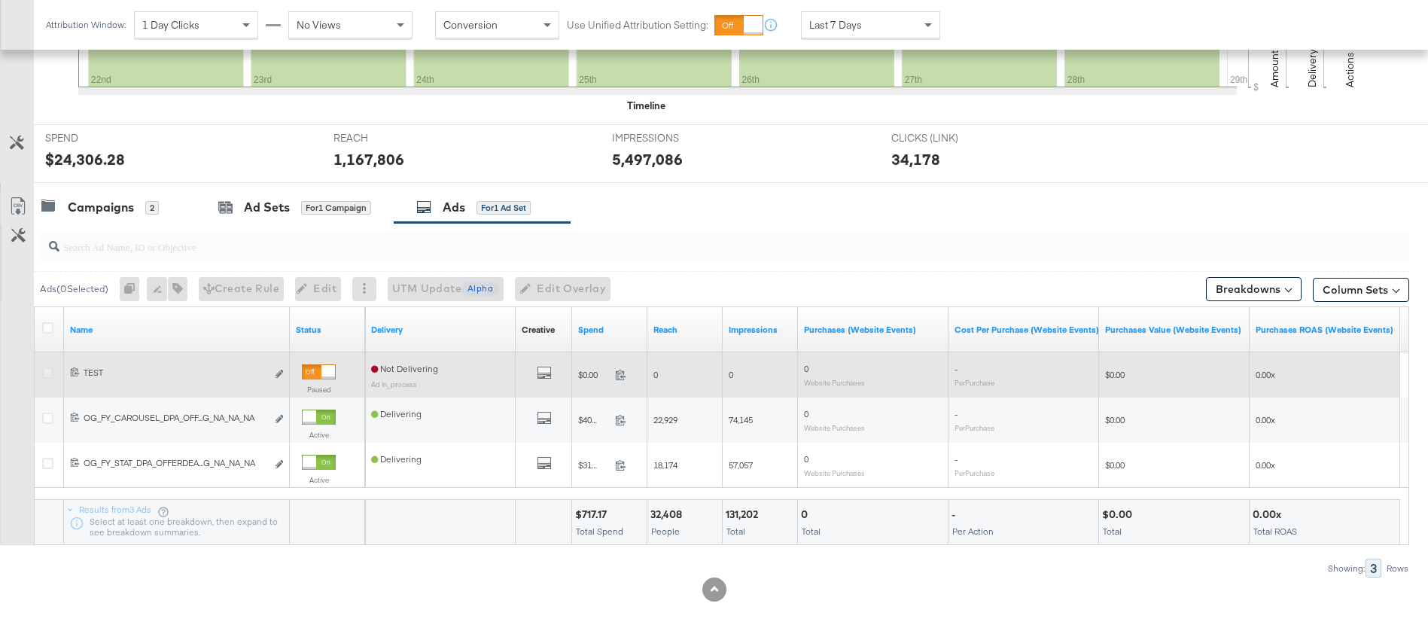
click at [47, 368] on icon at bounding box center [47, 372] width 11 height 11
click at [0, 0] on input "checkbox" at bounding box center [0, 0] width 0 height 0
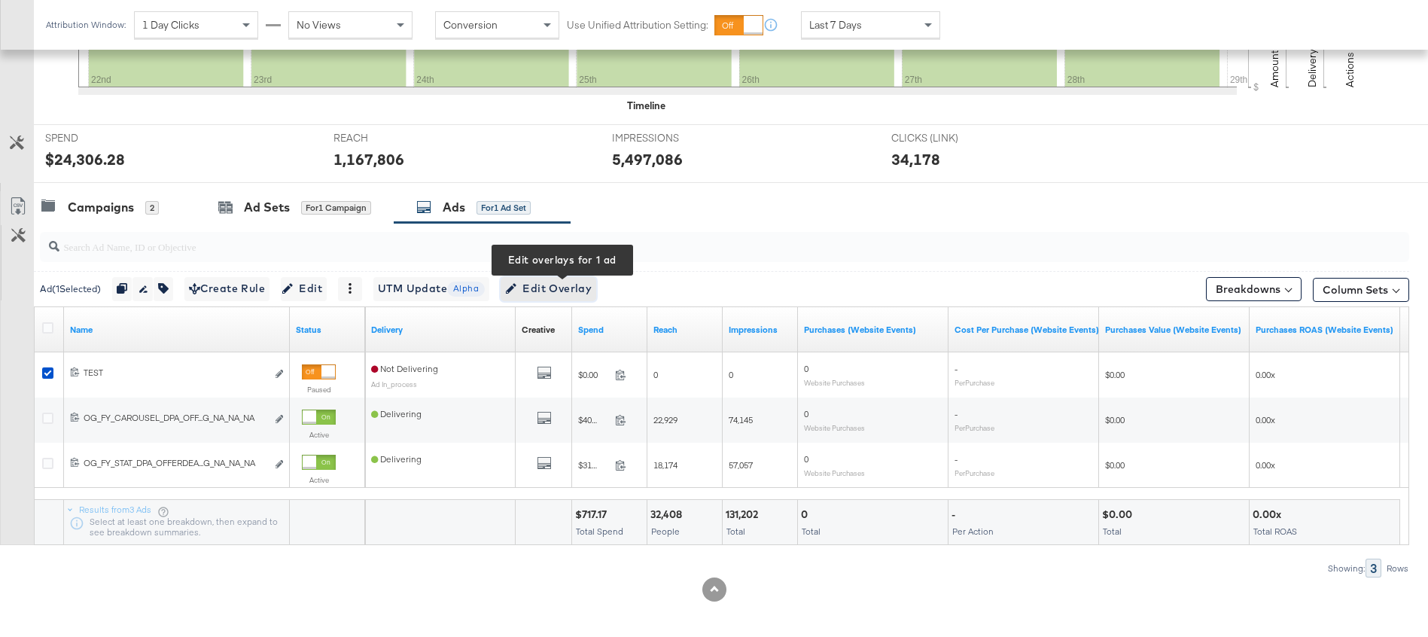
click at [562, 288] on span "Edit Overlay Edit overlays for 1 ad" at bounding box center [548, 288] width 87 height 19
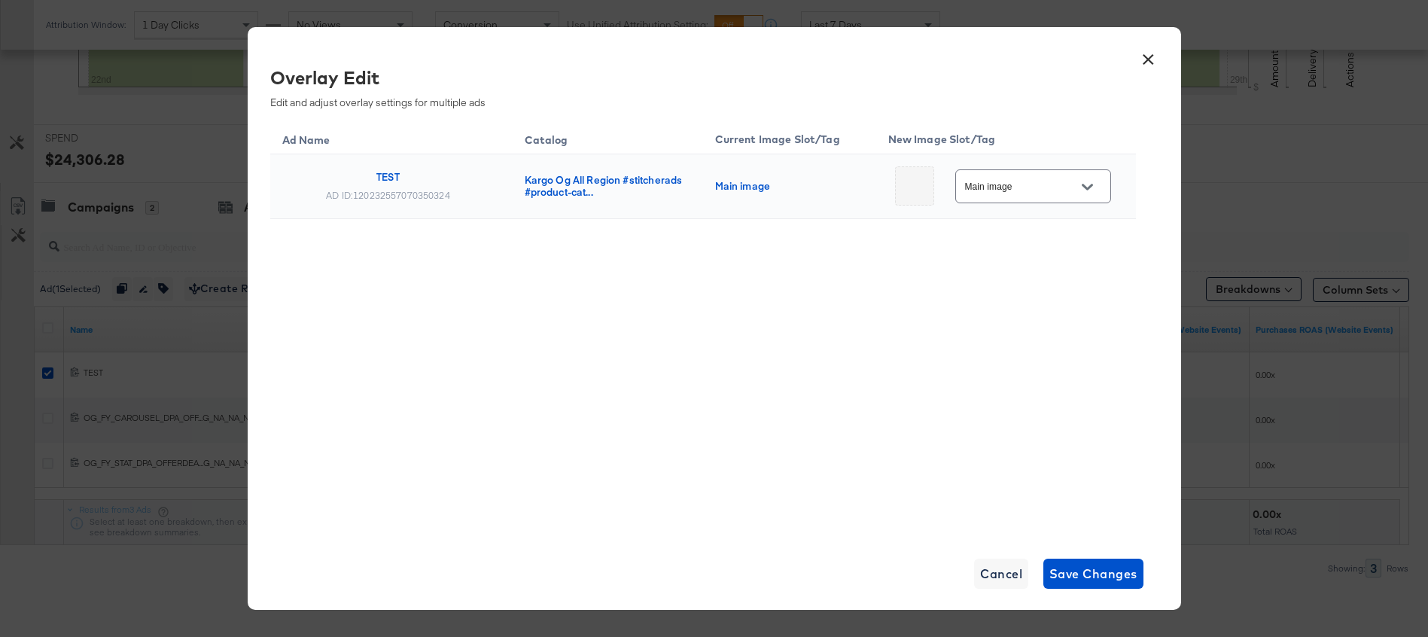
click at [1057, 175] on div "Main image" at bounding box center [1033, 186] width 156 height 34
click at [1082, 184] on icon "Open" at bounding box center [1087, 187] width 11 height 6
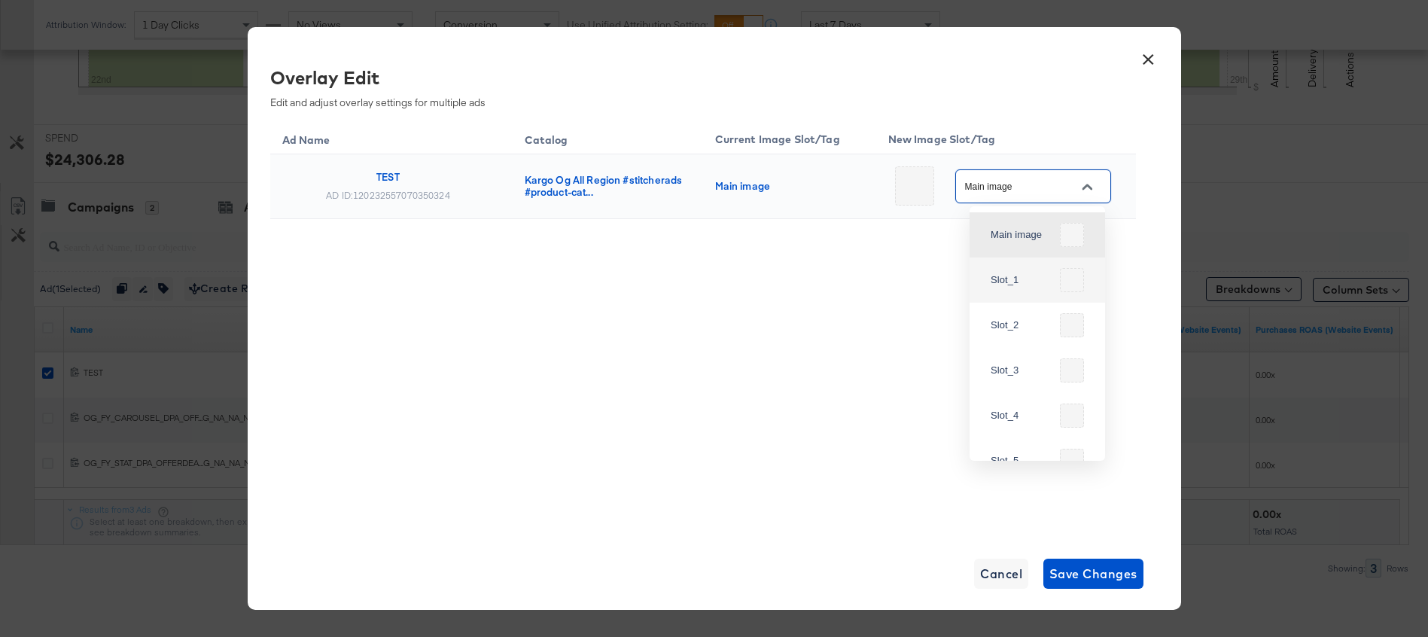
click at [1057, 276] on div "Slot_1" at bounding box center [1037, 280] width 111 height 36
type input "Slot_1"
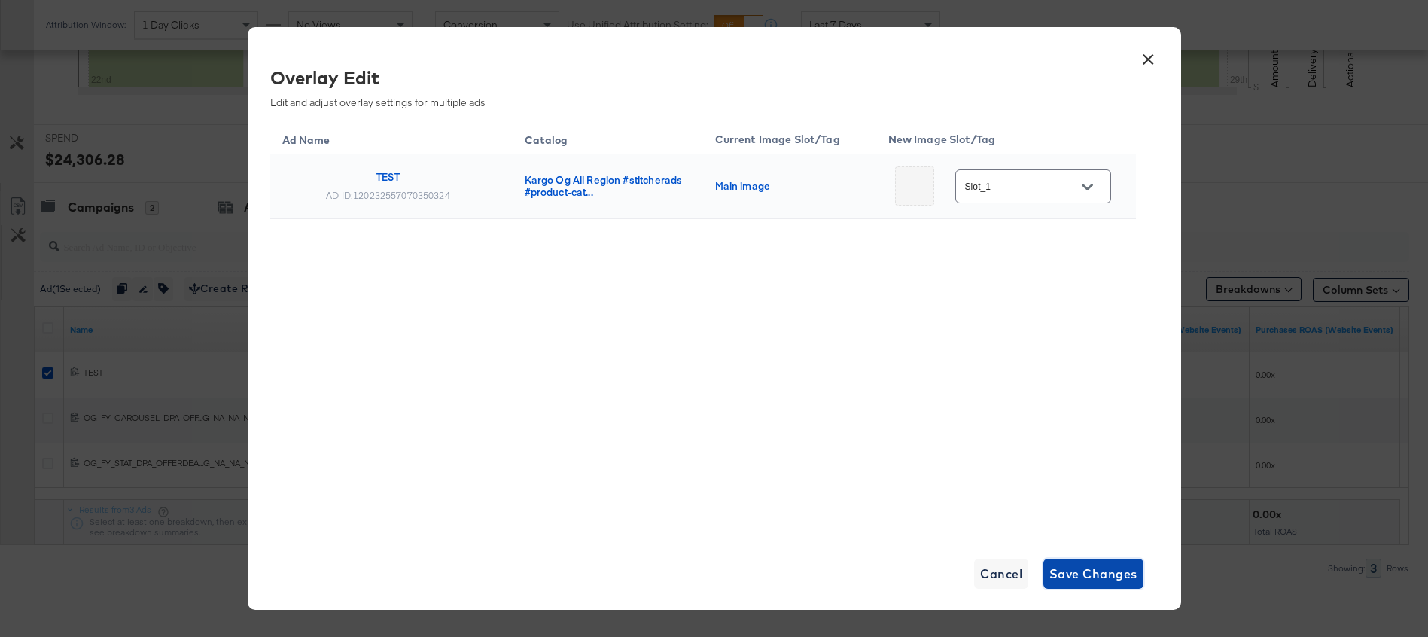
click at [1108, 571] on span "Save Changes" at bounding box center [1094, 573] width 88 height 21
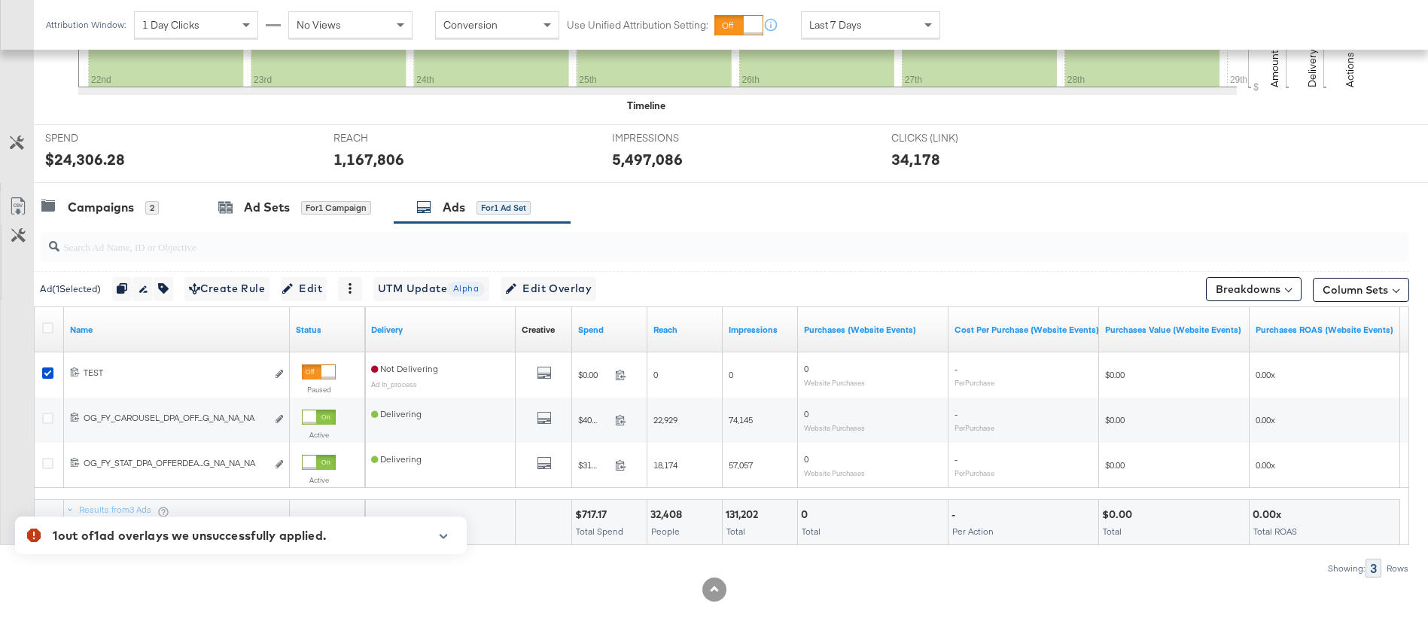
scroll to position [500, 0]
click at [434, 538] on button "button" at bounding box center [443, 536] width 23 height 8
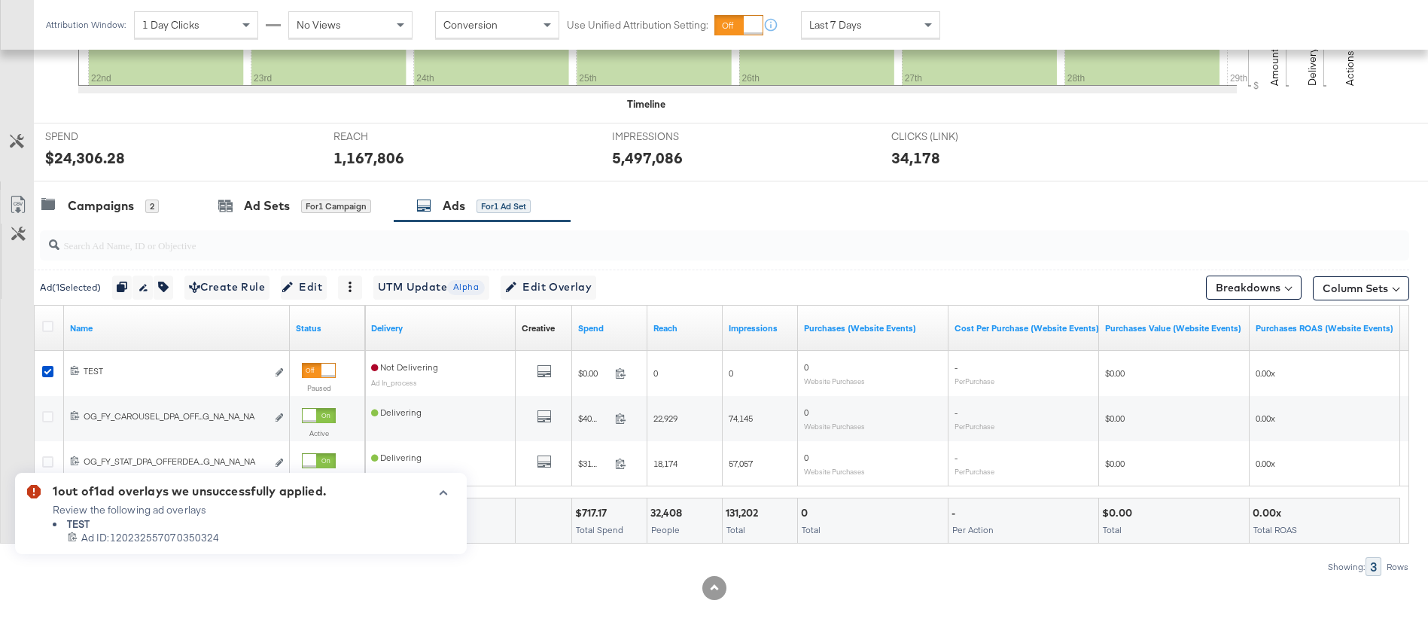
scroll to position [505, 0]
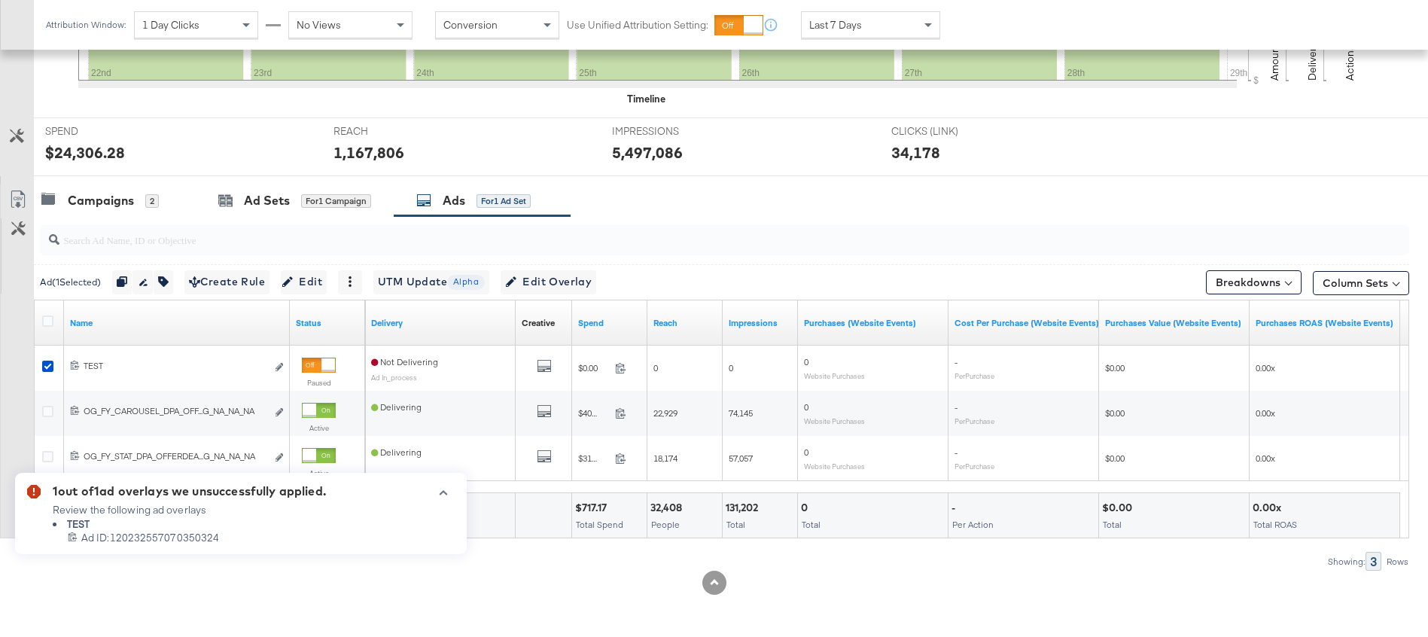
click at [445, 493] on icon "button" at bounding box center [444, 493] width 8 height 5
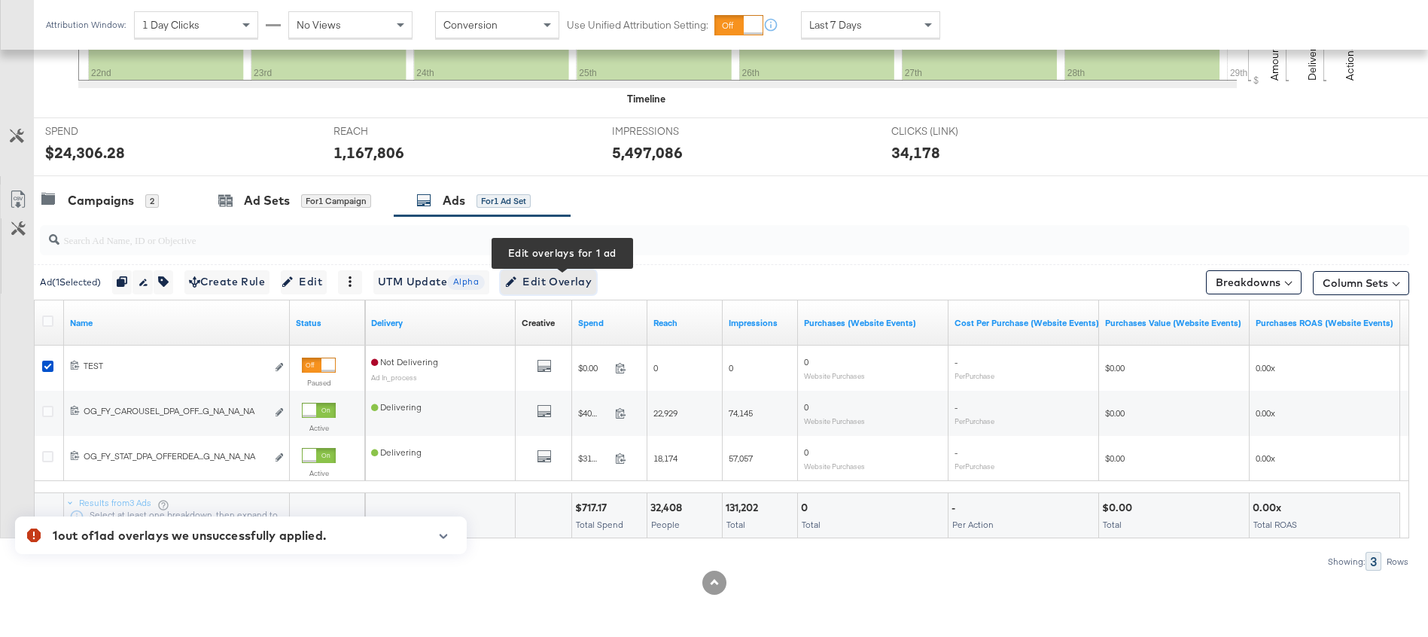
click at [578, 279] on span "Edit Overlay Edit overlays for 1 ad" at bounding box center [548, 282] width 87 height 19
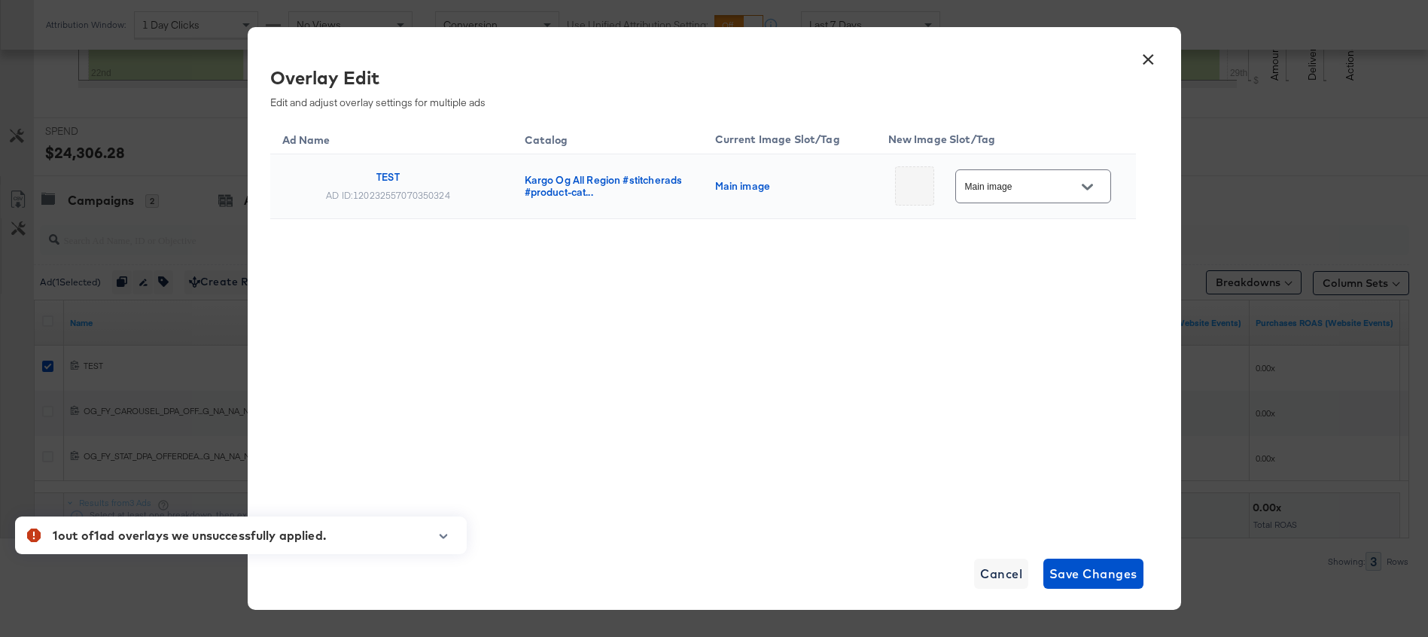
click at [1071, 192] on div at bounding box center [1087, 186] width 32 height 23
click at [1093, 188] on button "Open" at bounding box center [1087, 186] width 23 height 23
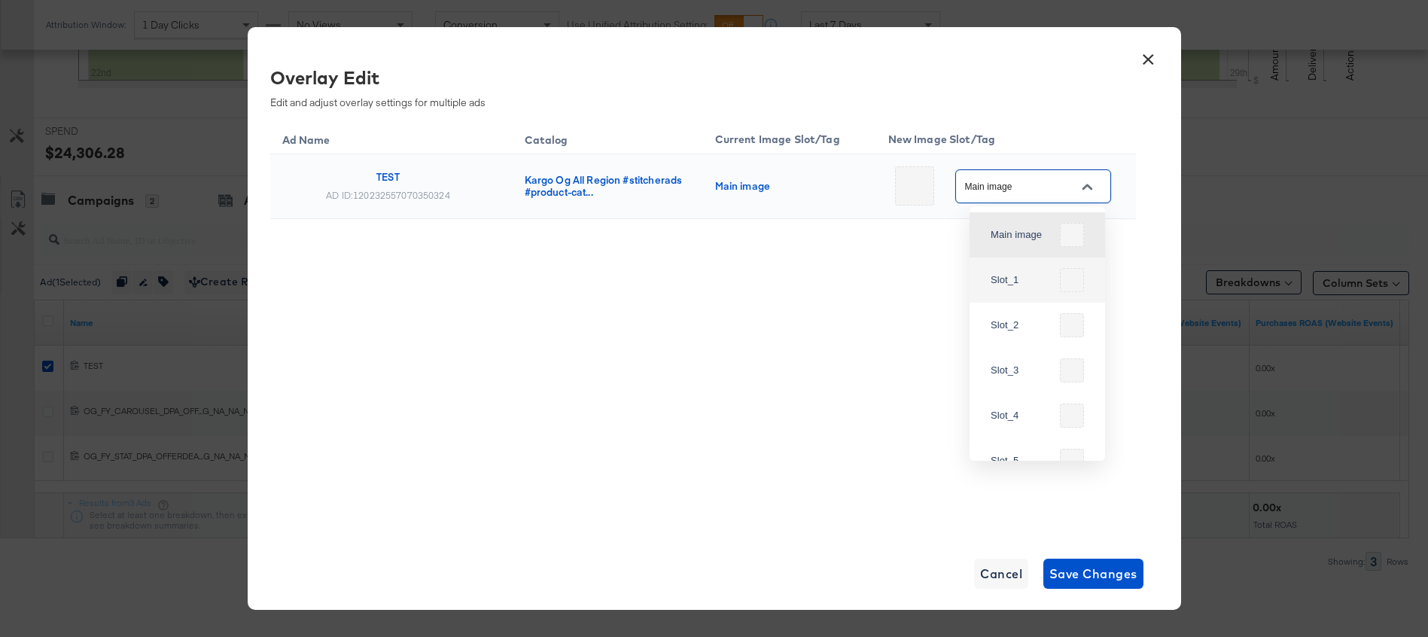
click at [1057, 276] on div "Slot_1" at bounding box center [1037, 280] width 111 height 36
type input "Slot_1"
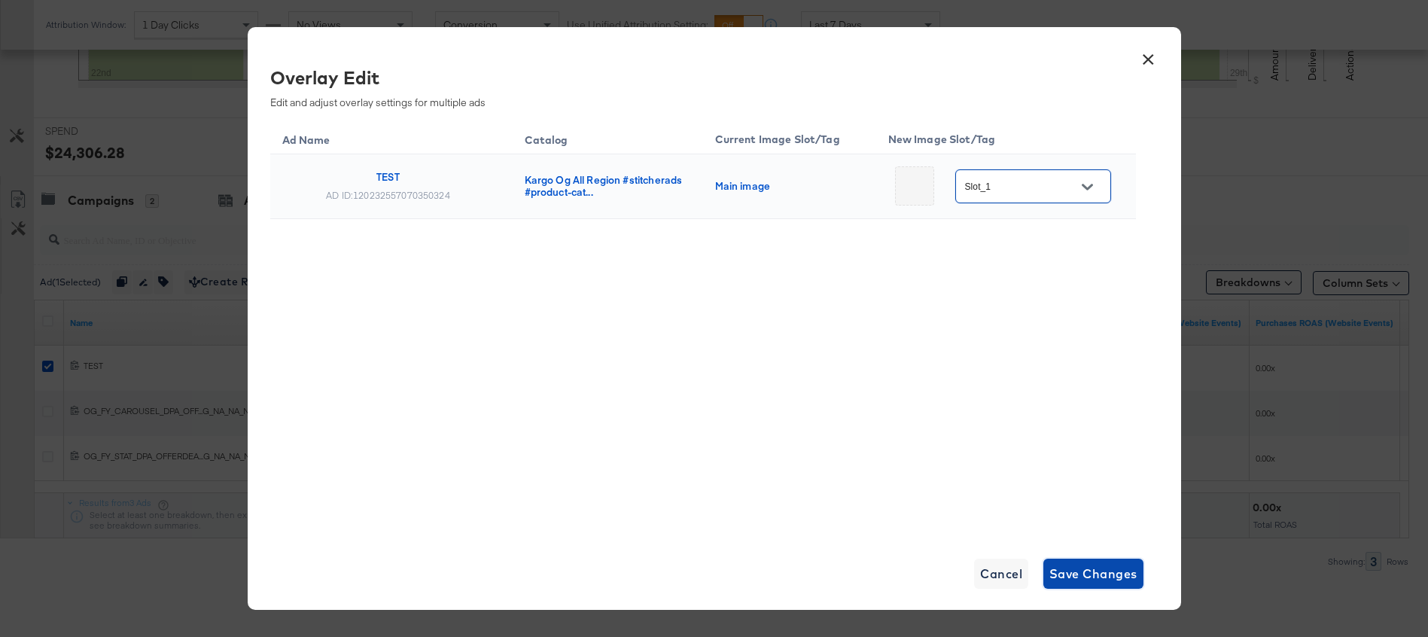
click at [1084, 572] on span "Save Changes" at bounding box center [1094, 573] width 88 height 21
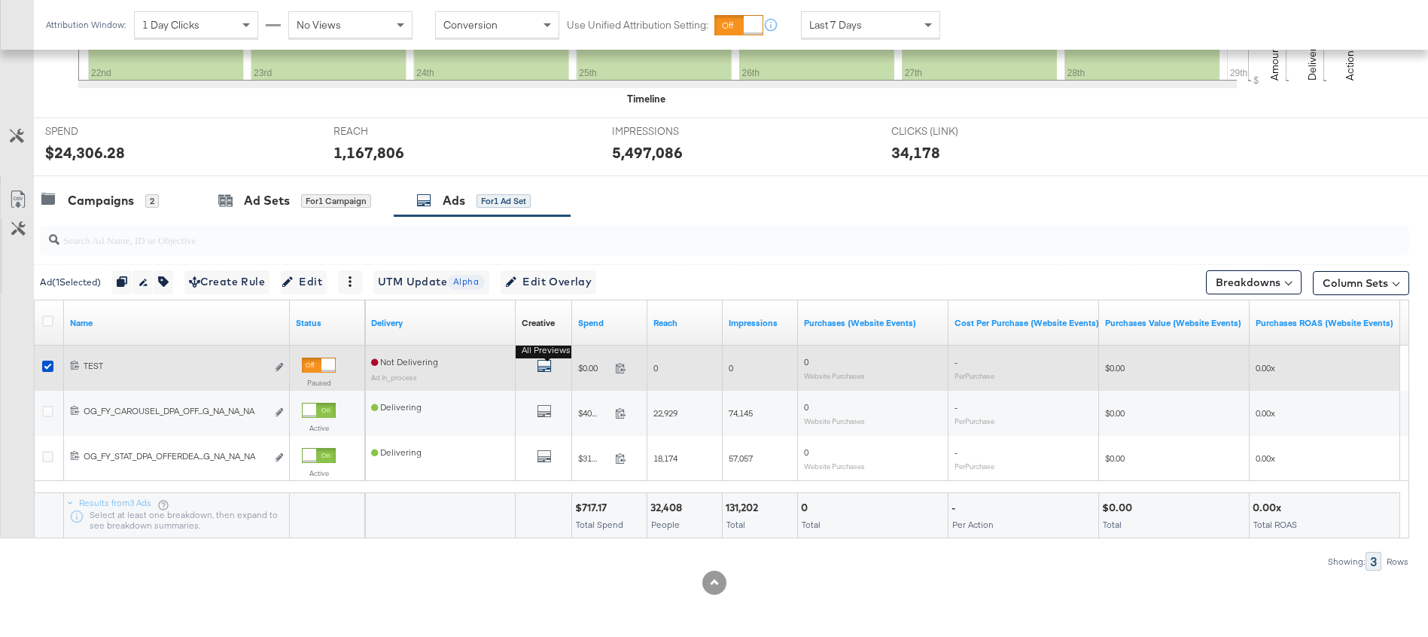
click at [539, 370] on icon "default" at bounding box center [544, 365] width 15 height 15
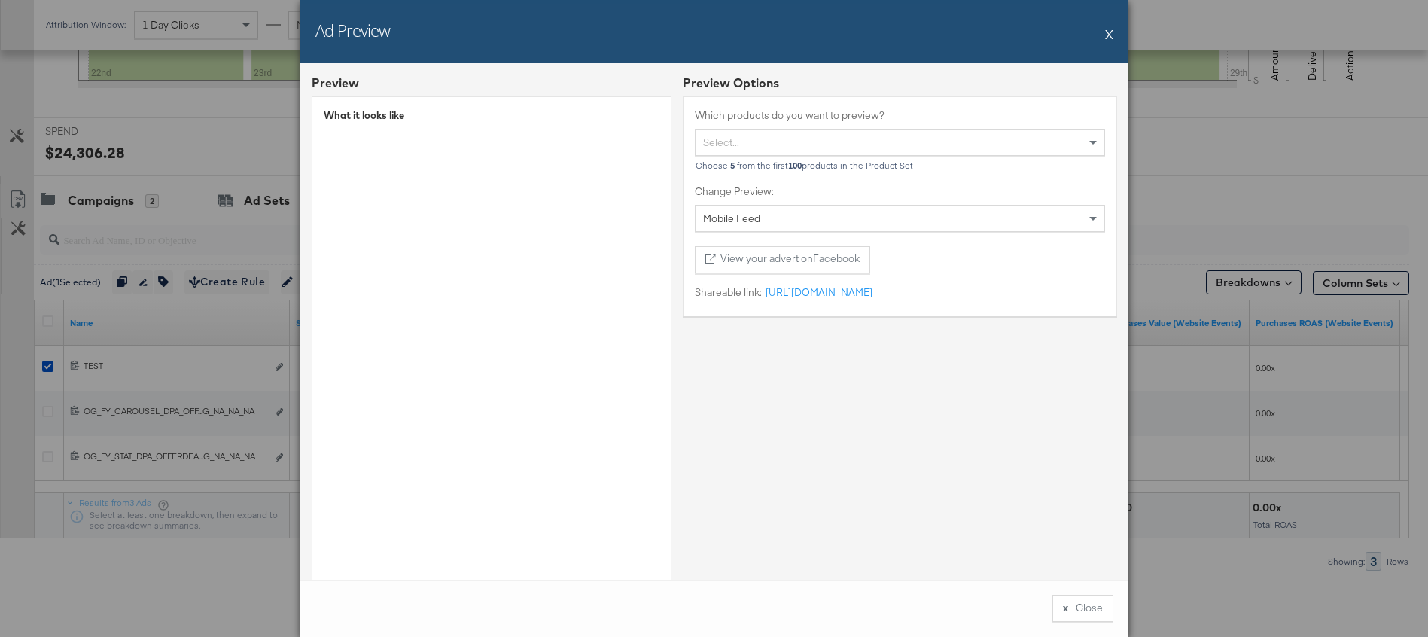
click at [1113, 35] on div "Ad Preview X" at bounding box center [714, 31] width 828 height 63
click at [1107, 35] on button "X" at bounding box center [1109, 34] width 8 height 30
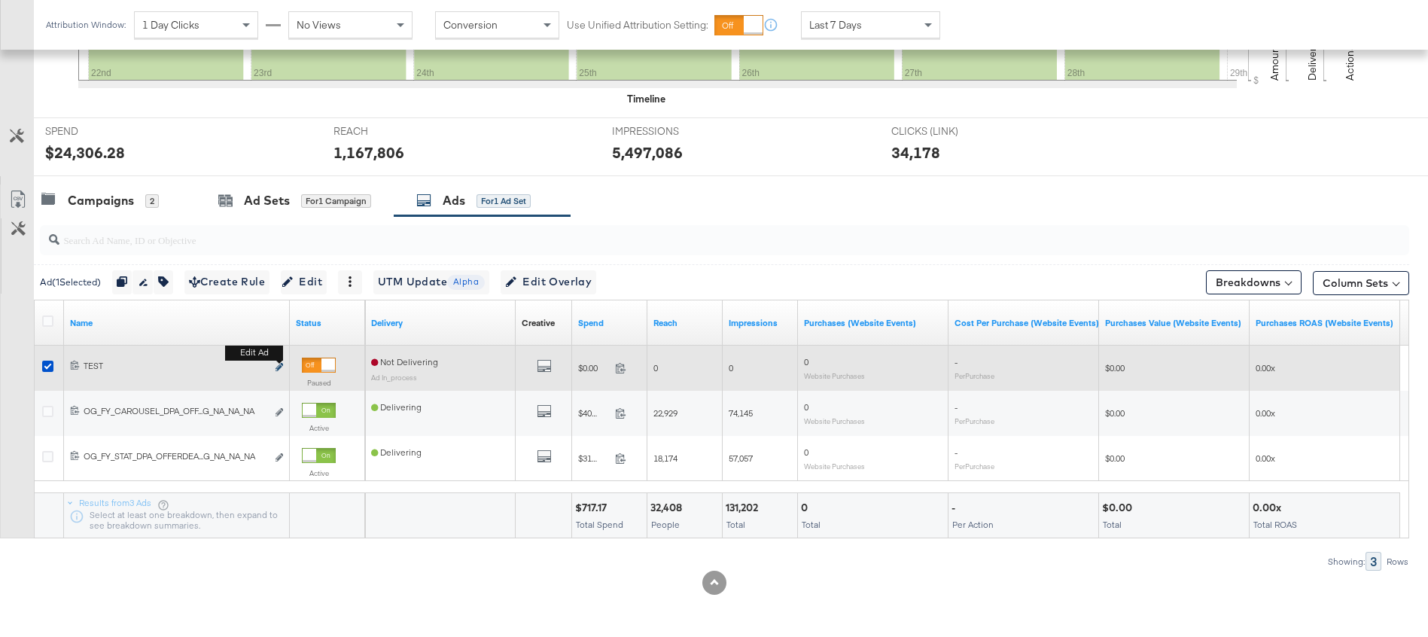
click at [276, 370] on icon "link" at bounding box center [280, 367] width 8 height 8
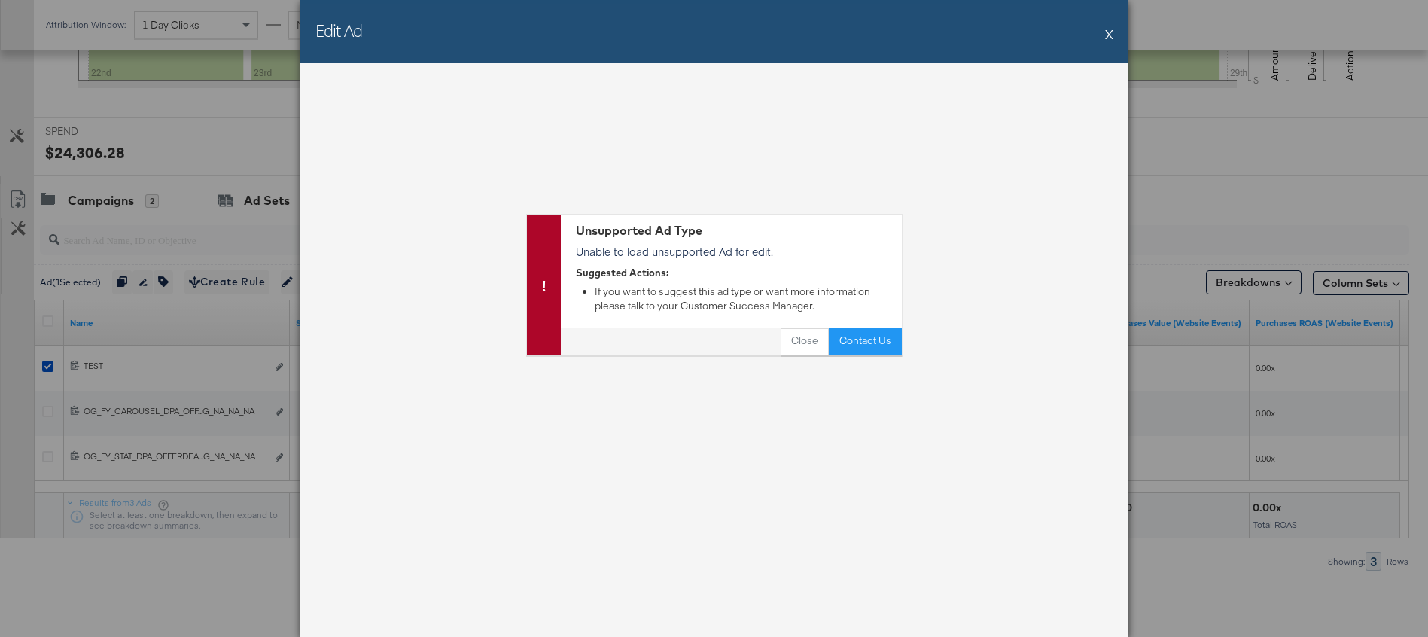
click at [1111, 32] on button "X" at bounding box center [1109, 34] width 8 height 30
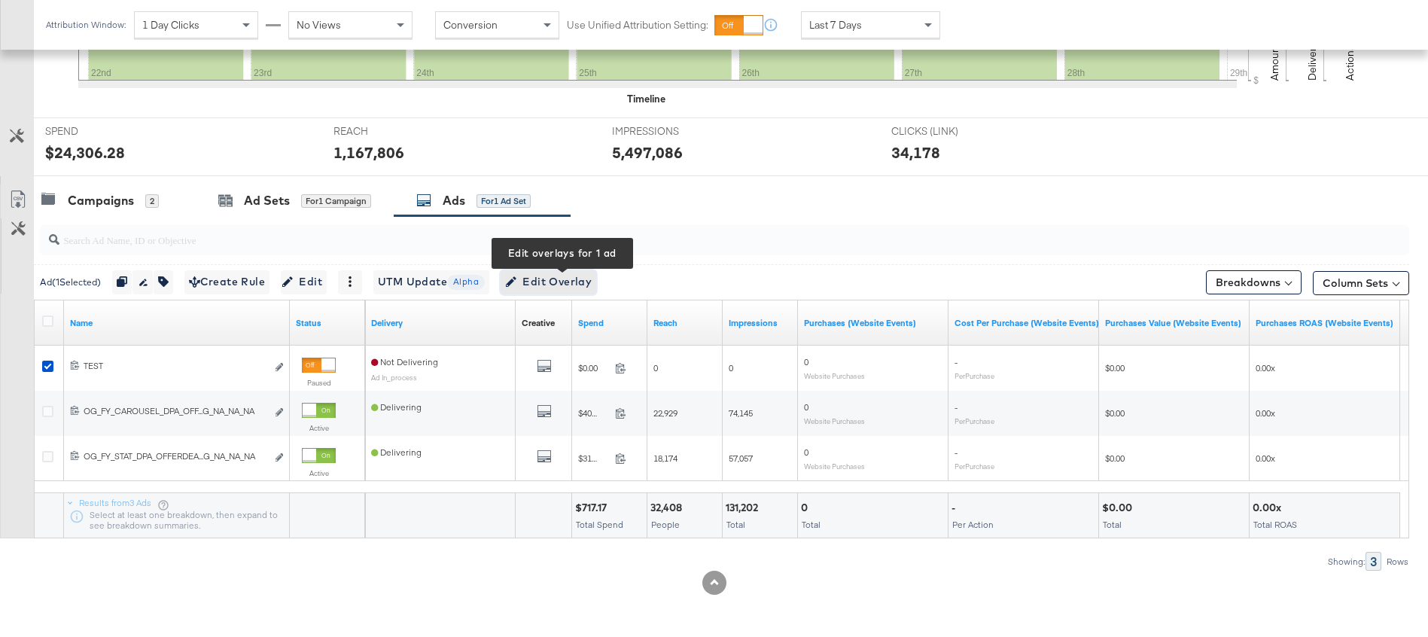
click at [580, 282] on span "Edit Overlay Edit overlays for 1 ad" at bounding box center [548, 282] width 87 height 19
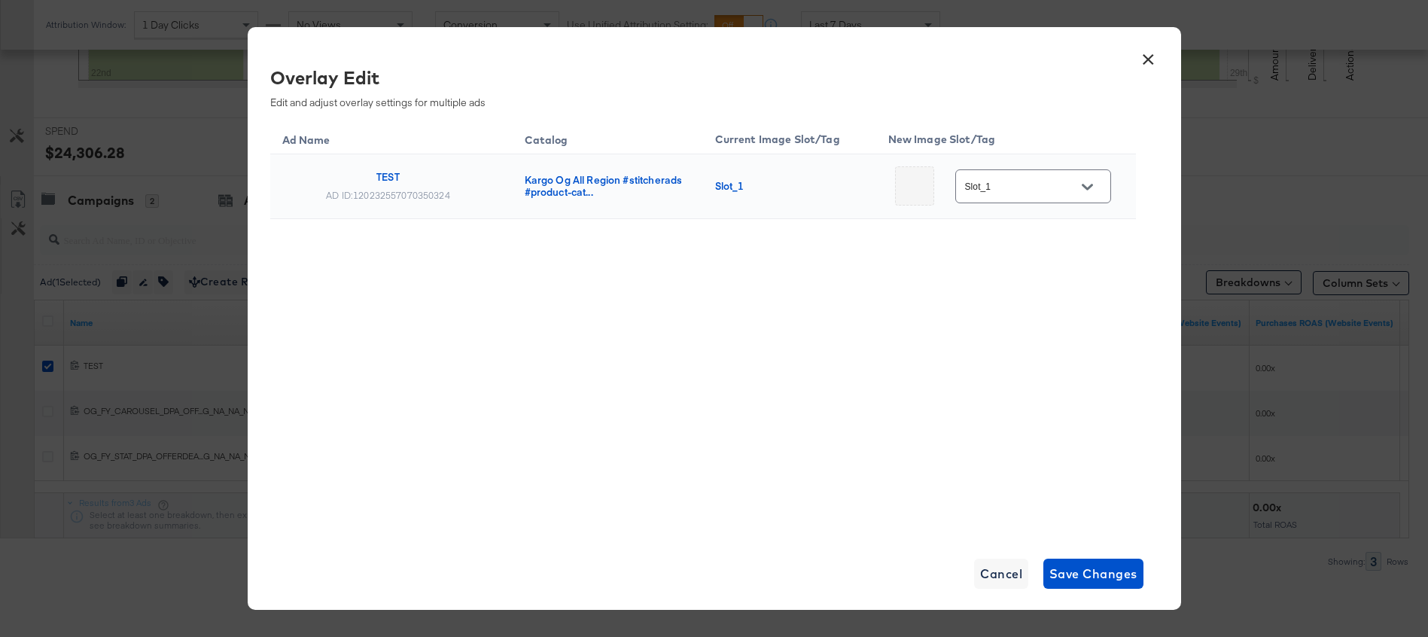
click at [1147, 54] on button "×" at bounding box center [1148, 55] width 27 height 27
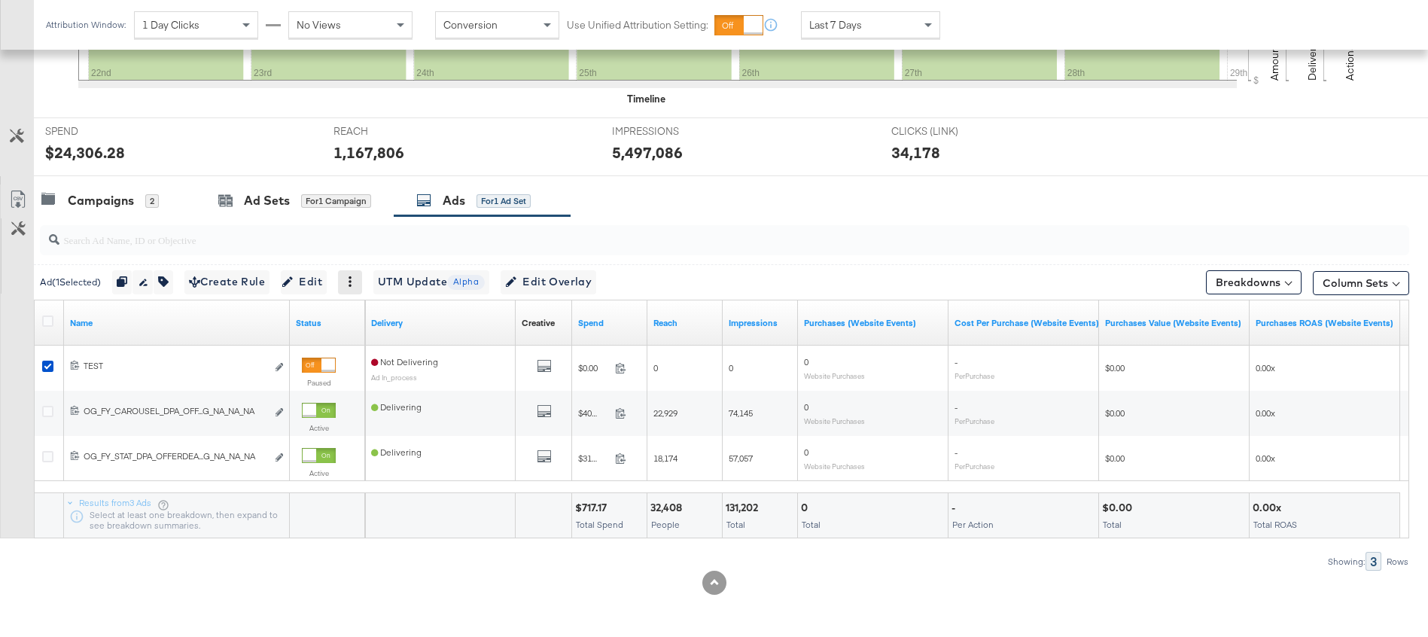
click at [352, 278] on icon at bounding box center [350, 281] width 3 height 11
click at [400, 348] on div "Delete" at bounding box center [402, 355] width 83 height 24
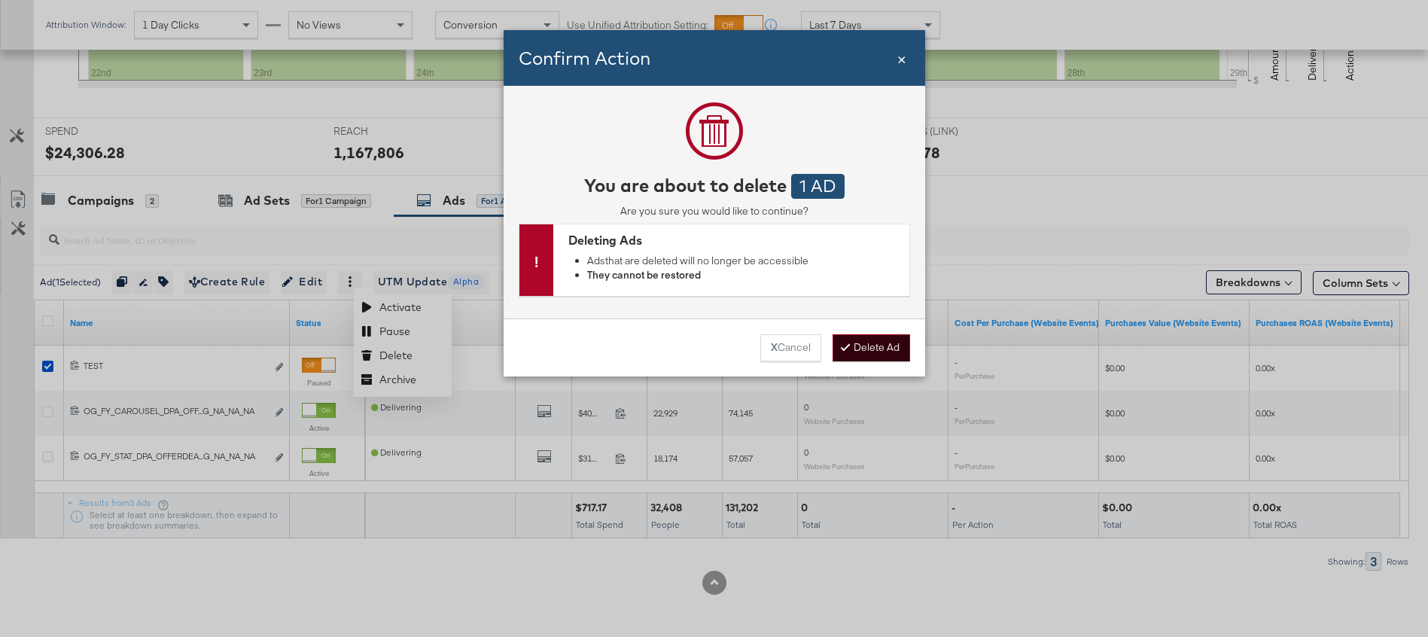
click at [891, 349] on button "Delete Ad" at bounding box center [872, 347] width 78 height 27
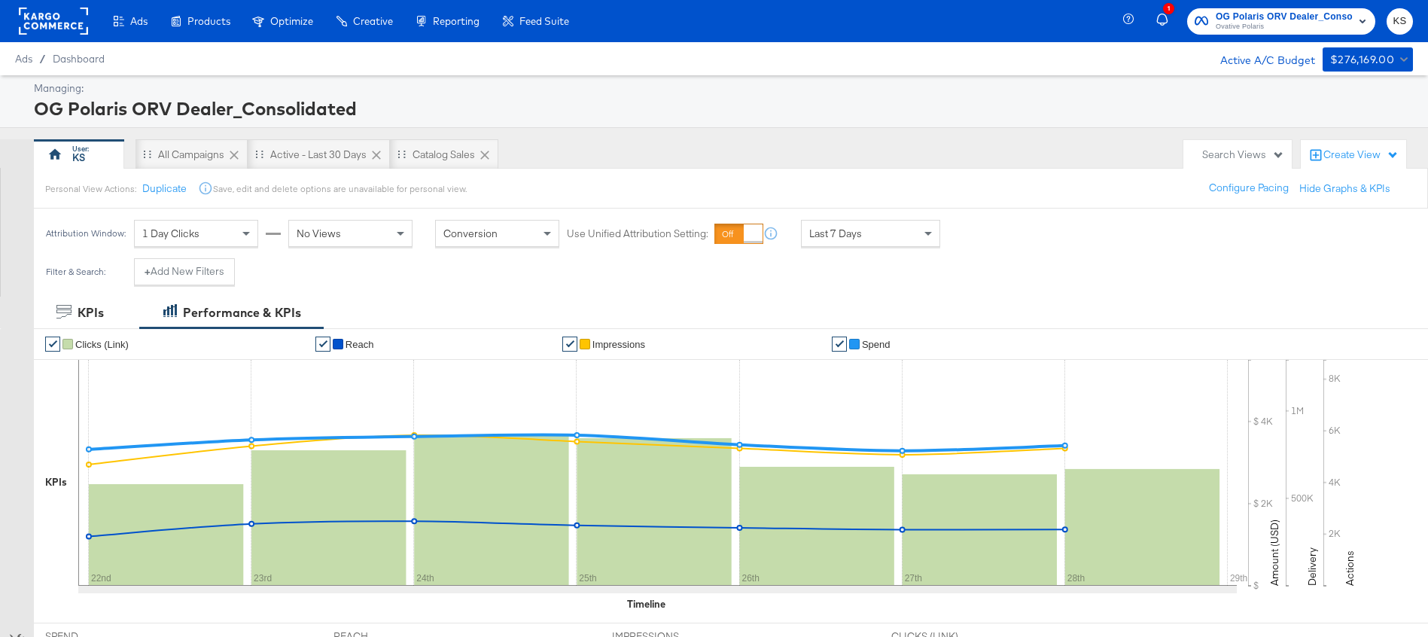
scroll to position [460, 0]
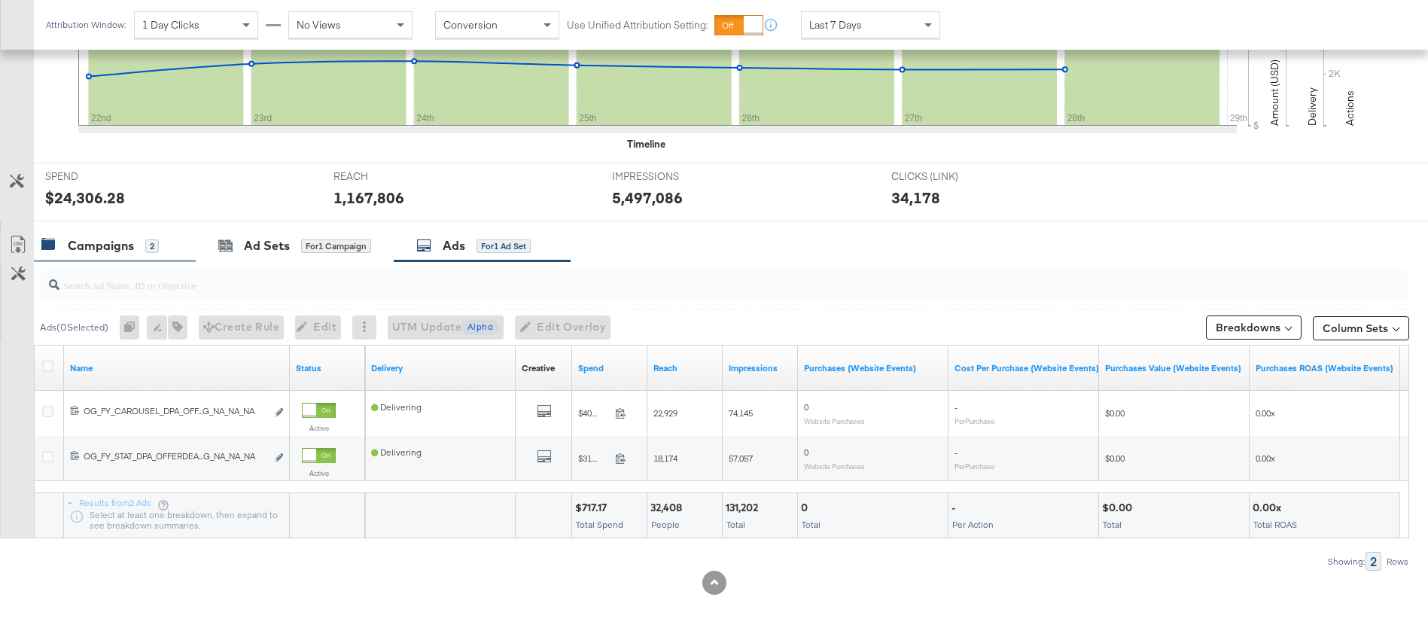
click at [110, 248] on div "Campaigns" at bounding box center [101, 245] width 66 height 17
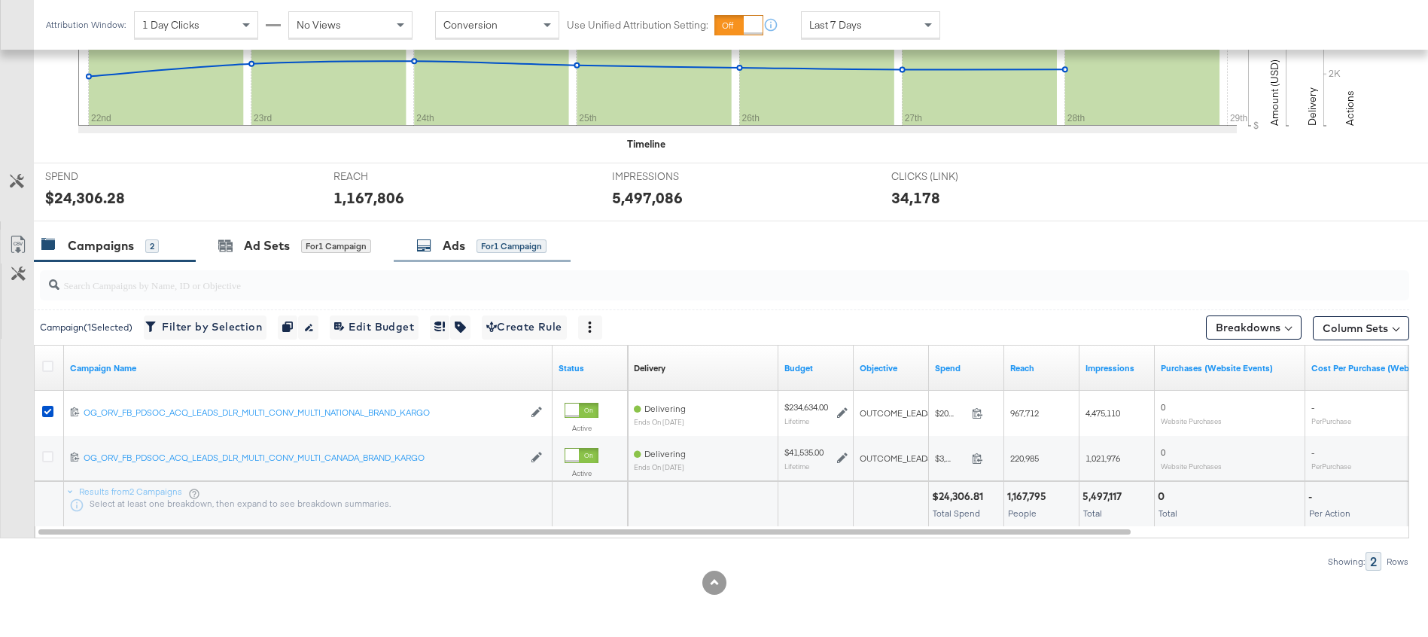
click at [471, 244] on div "Ads for 1 Campaign" at bounding box center [481, 245] width 130 height 17
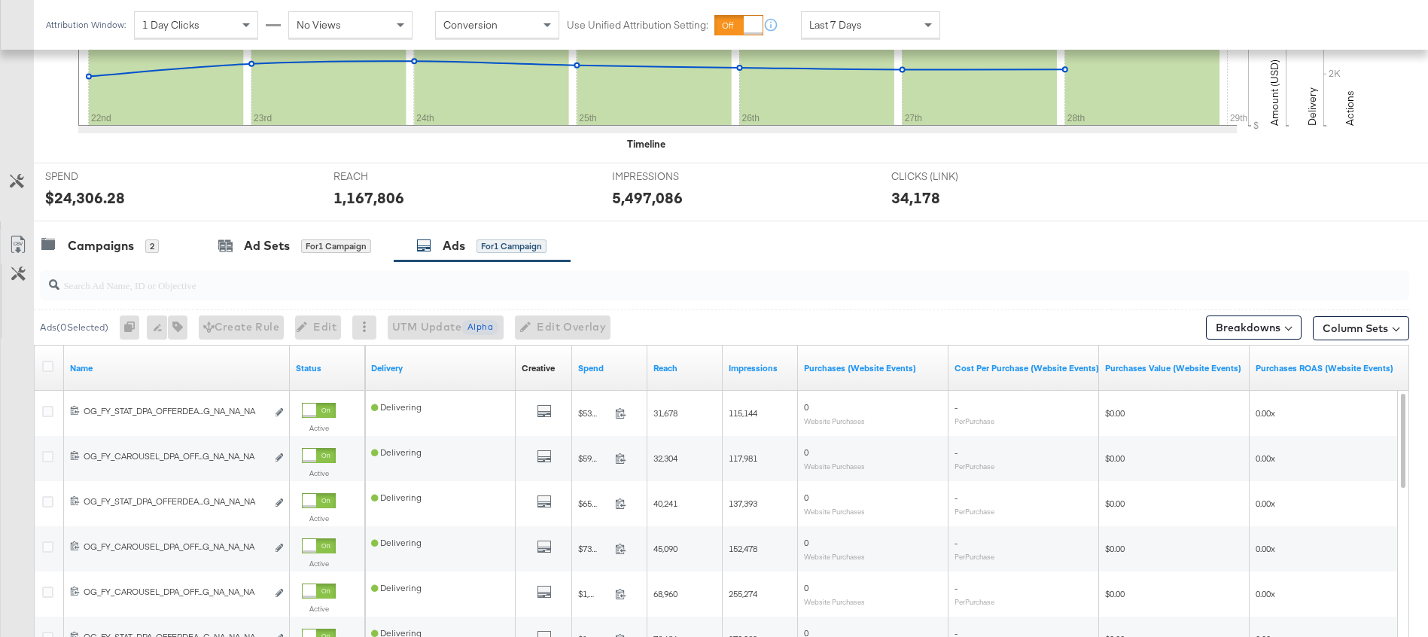
scroll to position [528, 0]
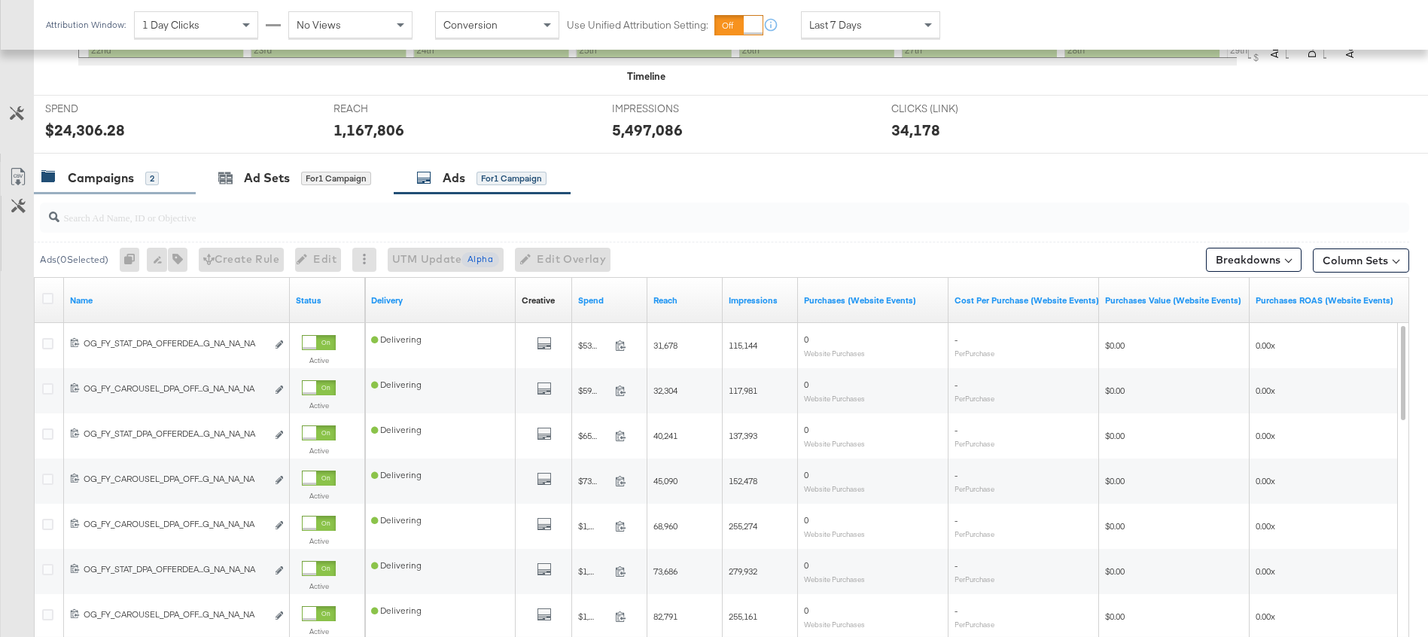
click at [72, 171] on div "Campaigns" at bounding box center [101, 177] width 66 height 17
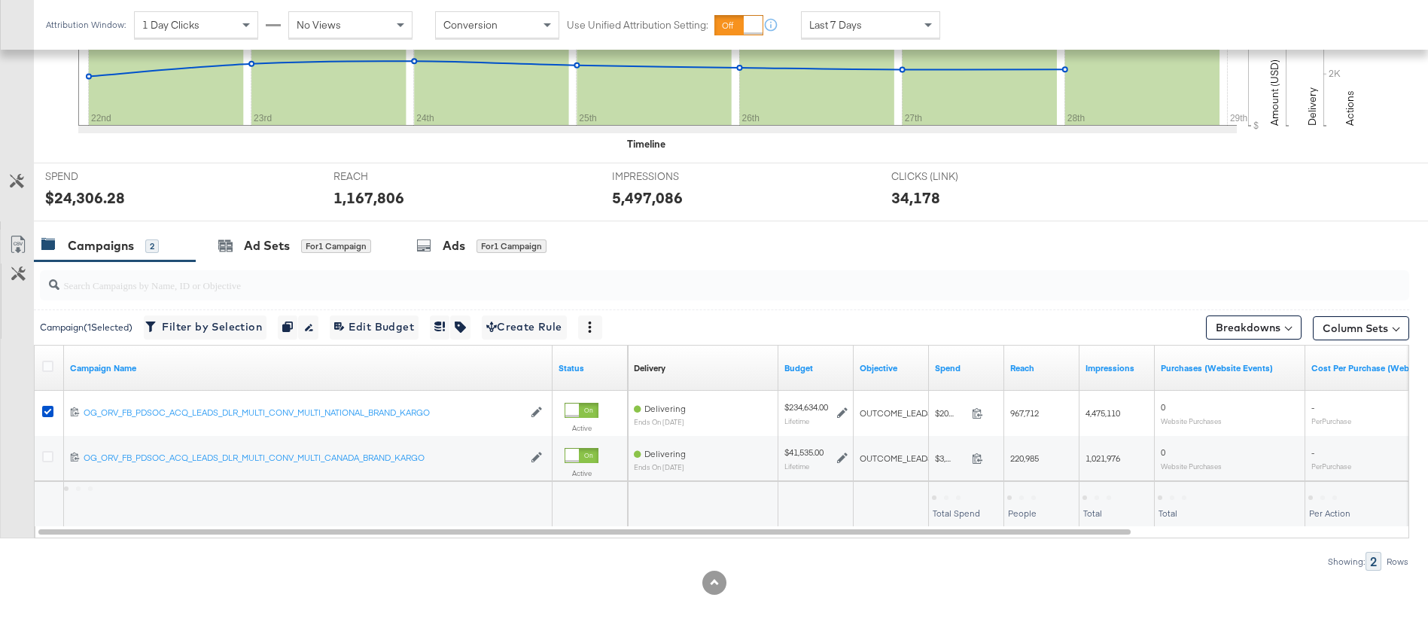
scroll to position [460, 0]
click at [254, 248] on div "Ad Sets" at bounding box center [267, 245] width 46 height 17
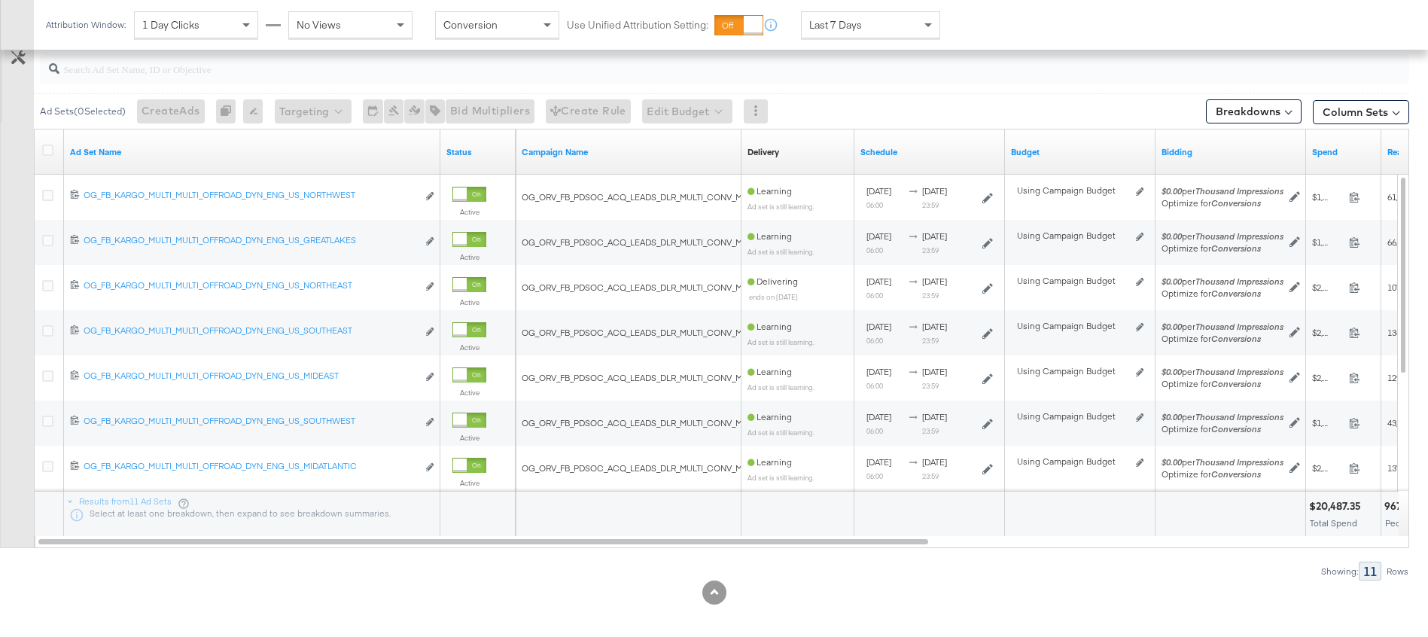
scroll to position [677, 0]
